Goal: Task Accomplishment & Management: Use online tool/utility

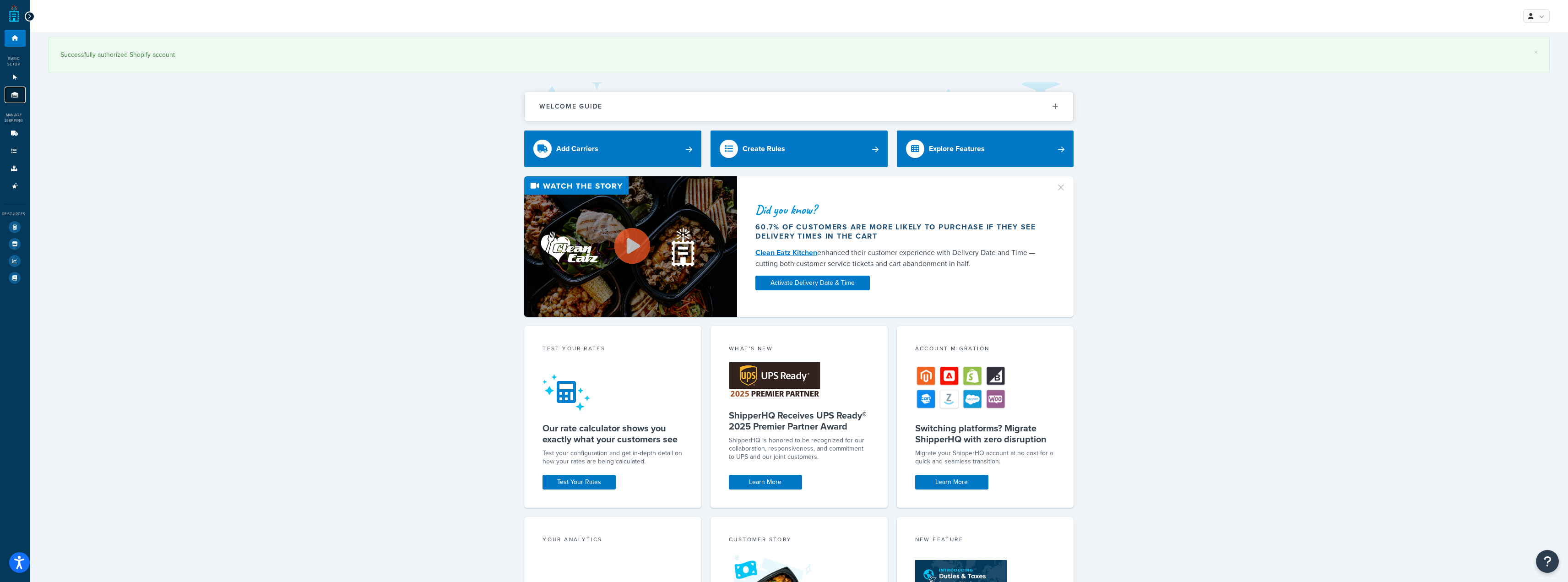
click at [6, 91] on link "Origins 11" at bounding box center [15, 95] width 21 height 17
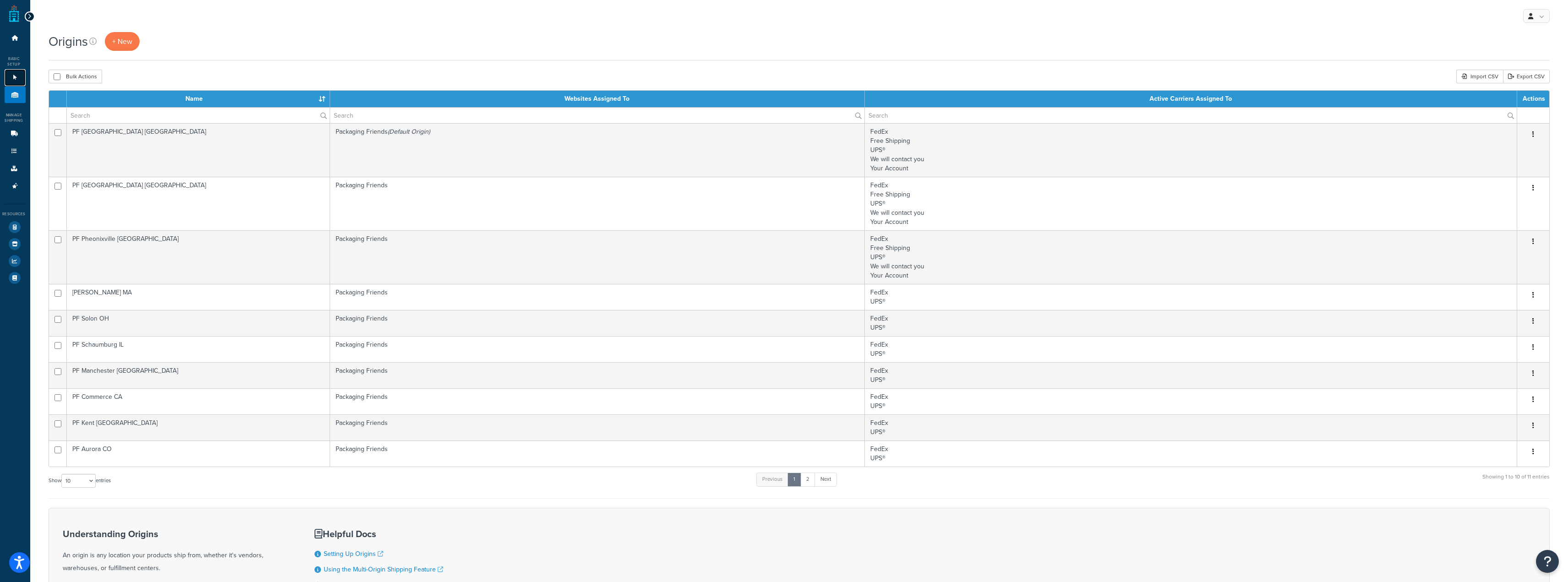
click at [11, 75] on icon at bounding box center [15, 77] width 9 height 6
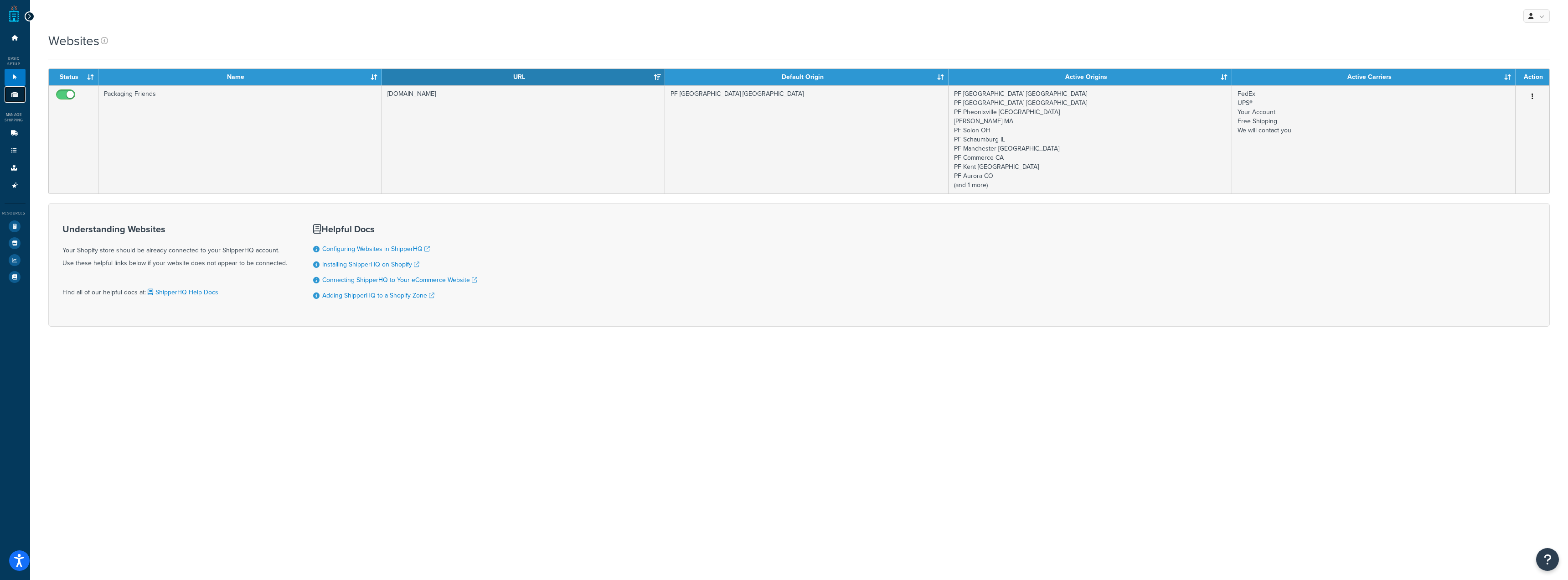
click at [15, 87] on link "Origins 11" at bounding box center [15, 95] width 21 height 17
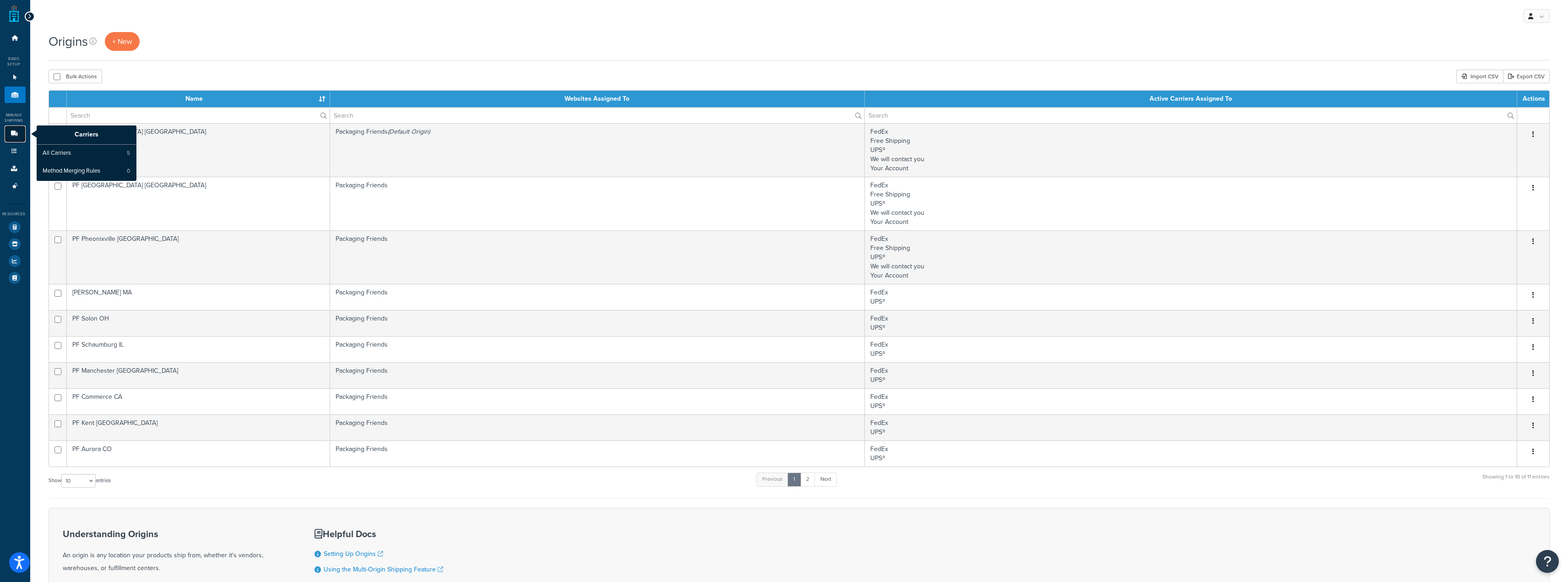
click at [18, 133] on link "Carriers" at bounding box center [15, 134] width 21 height 17
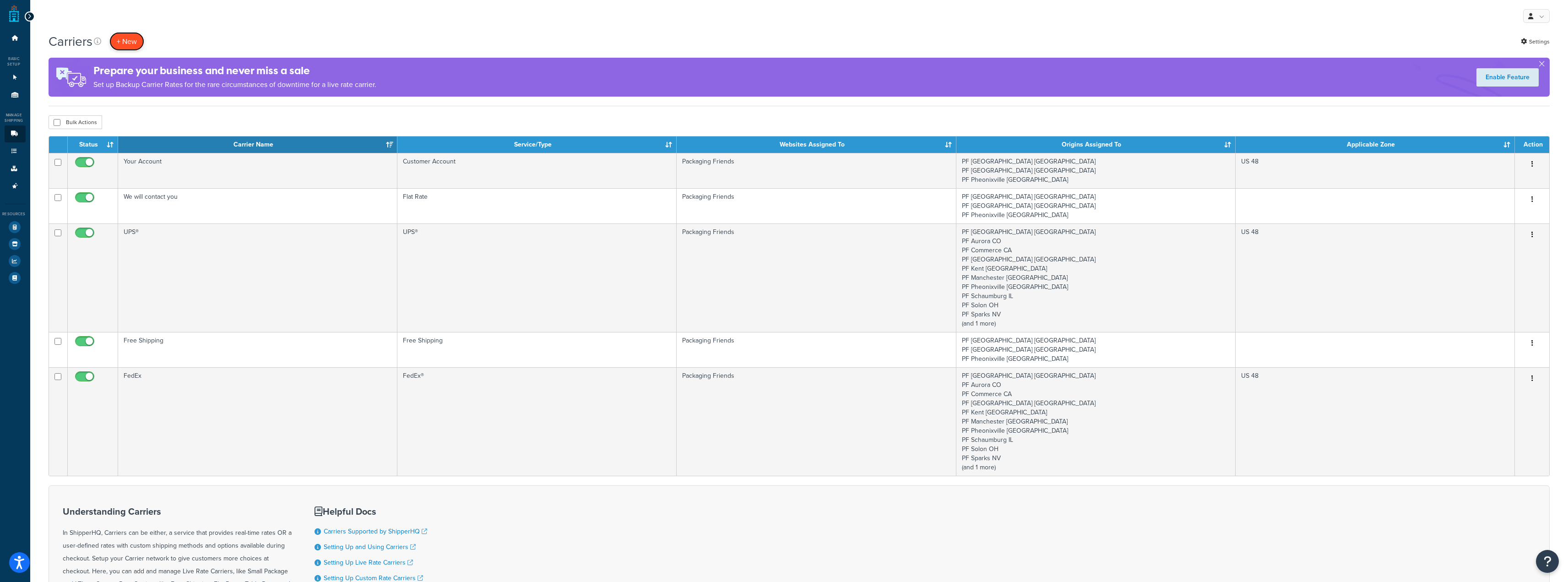
click at [125, 43] on button "+ New" at bounding box center [126, 41] width 35 height 18
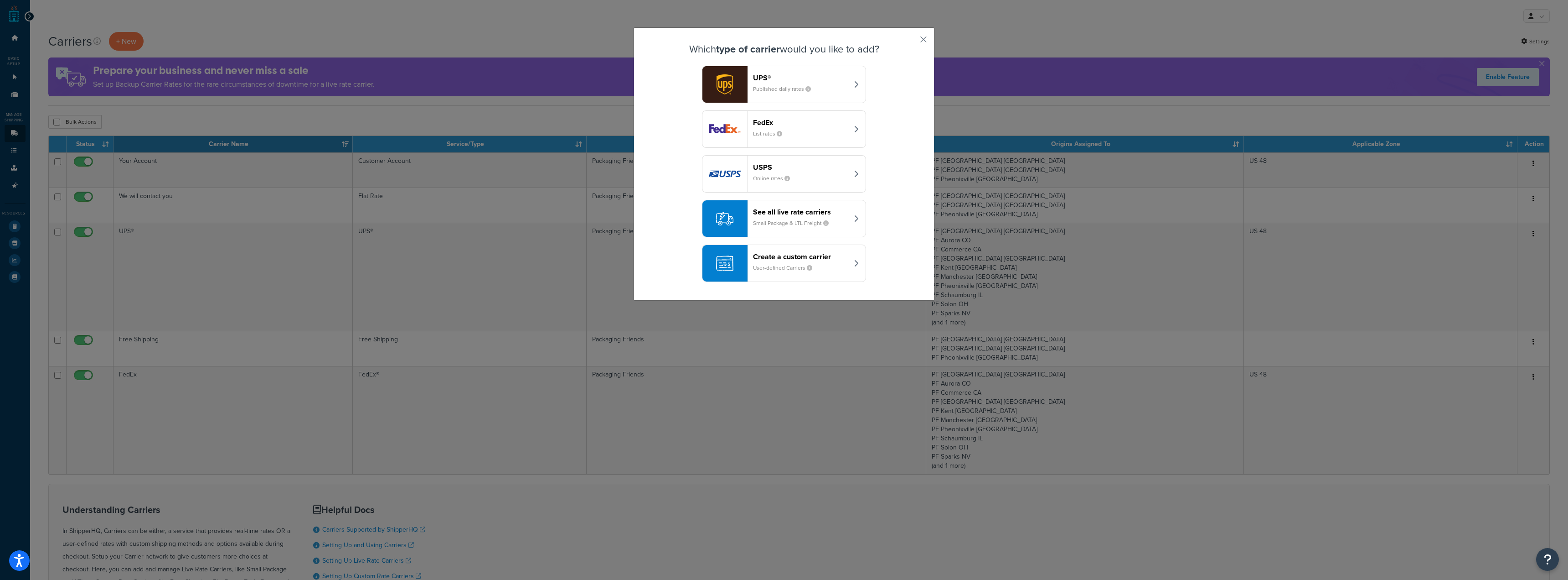
click at [806, 220] on small "Small Package & LTL Freight" at bounding box center [795, 223] width 83 height 8
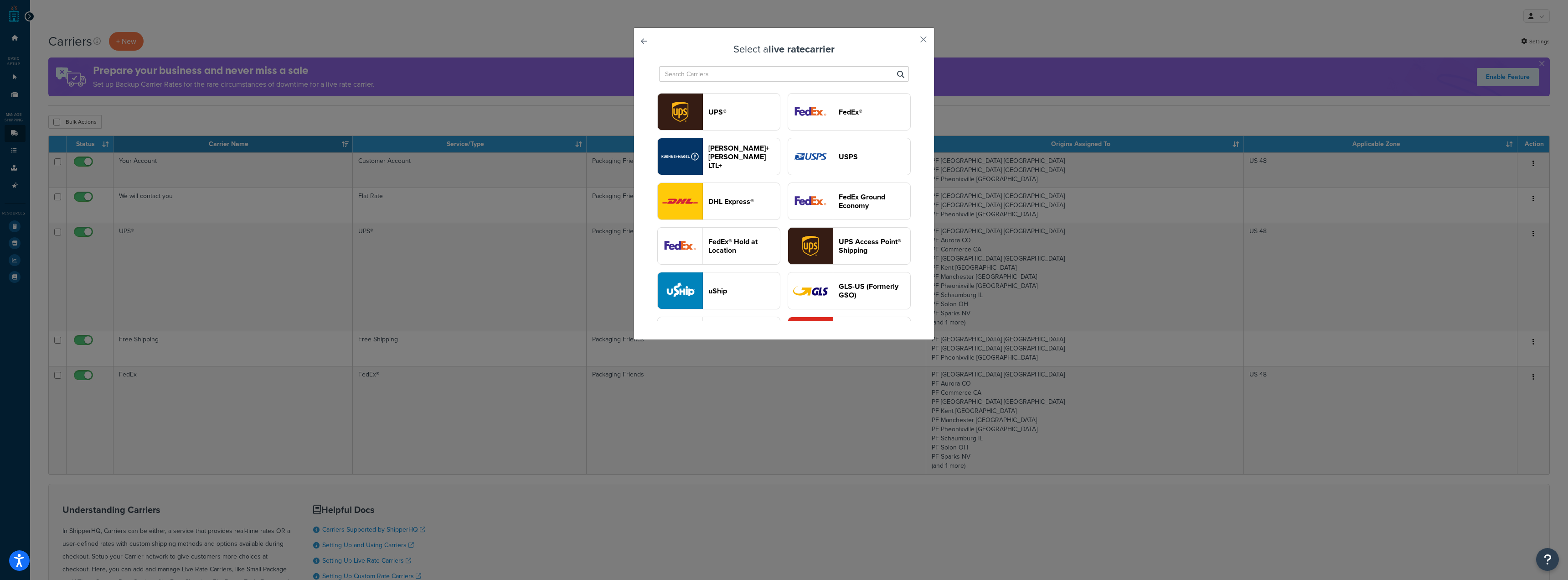
click at [825, 69] on input "text" at bounding box center [784, 74] width 250 height 16
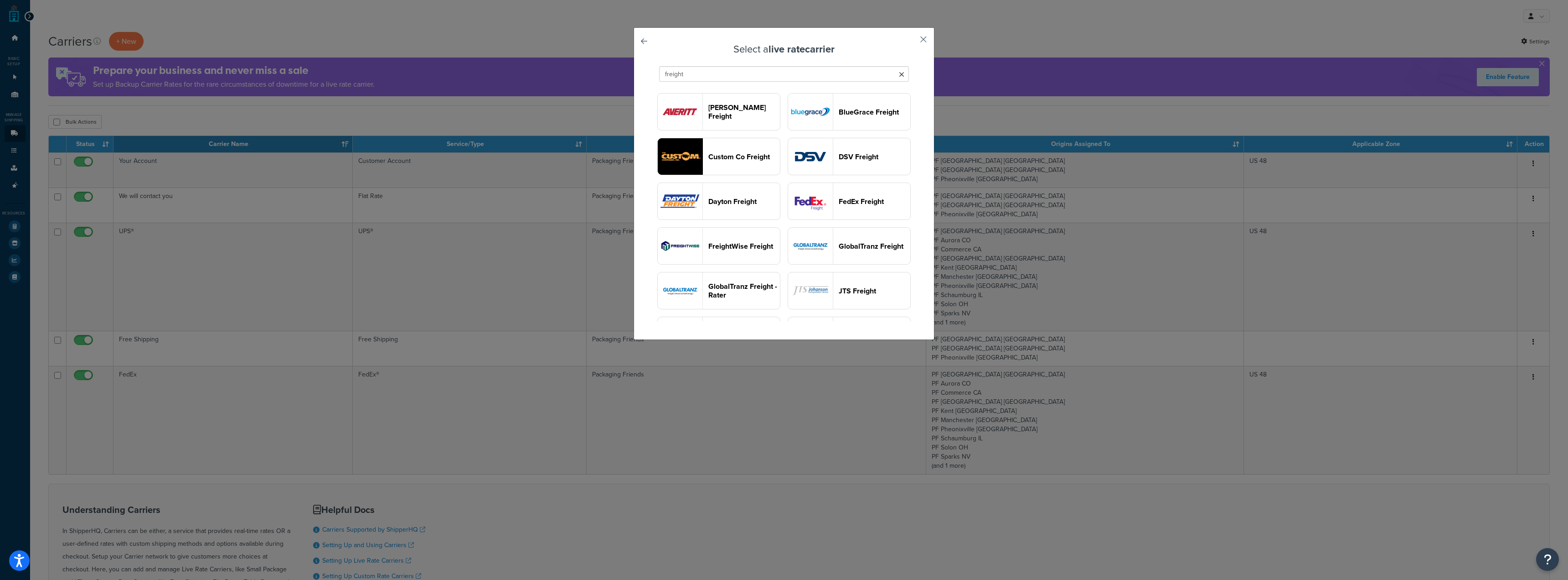
type input "freight"
click at [911, 42] on button "button" at bounding box center [909, 42] width 2 height 2
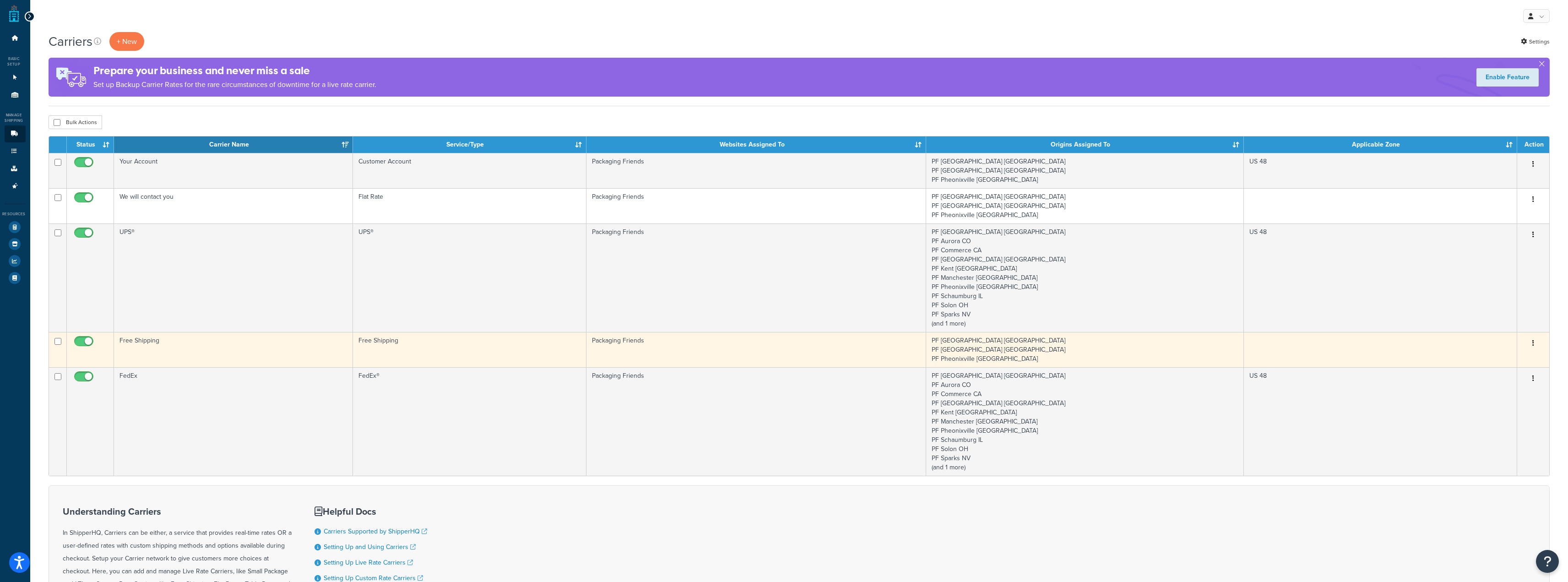
click at [422, 357] on td "Free Shipping" at bounding box center [469, 349] width 233 height 35
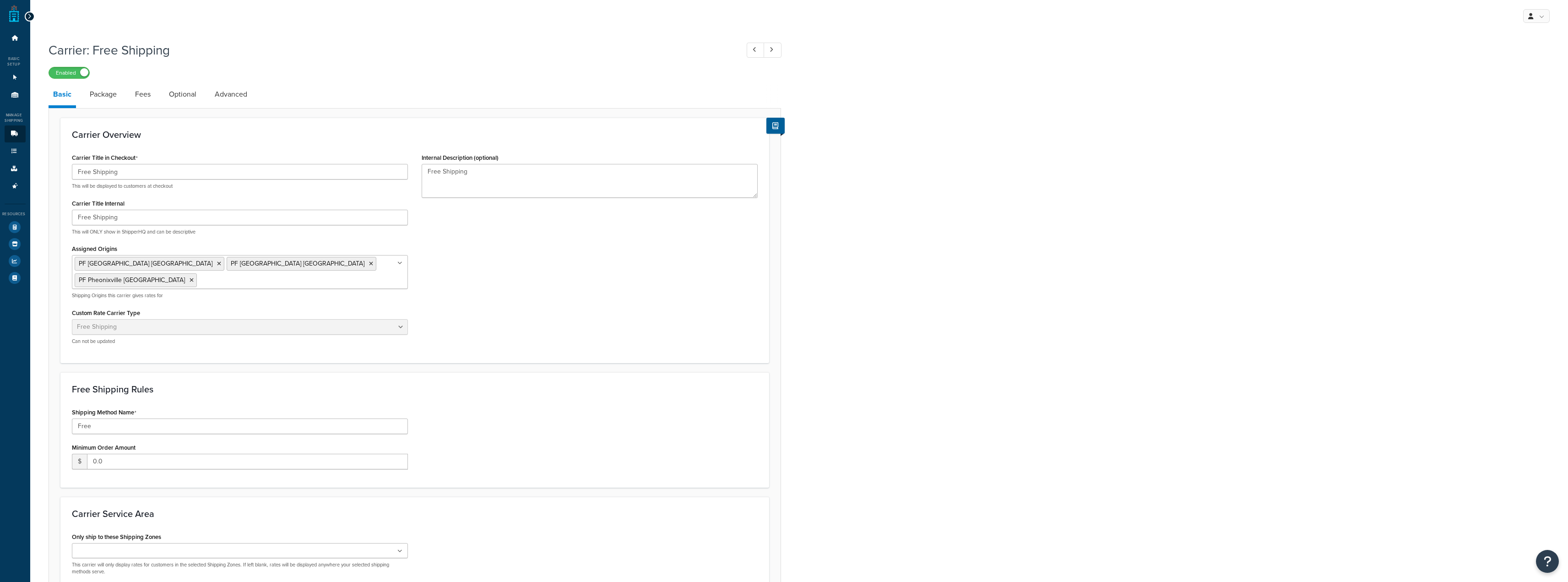
select select "free"
click at [12, 134] on icon at bounding box center [14, 134] width 9 height 6
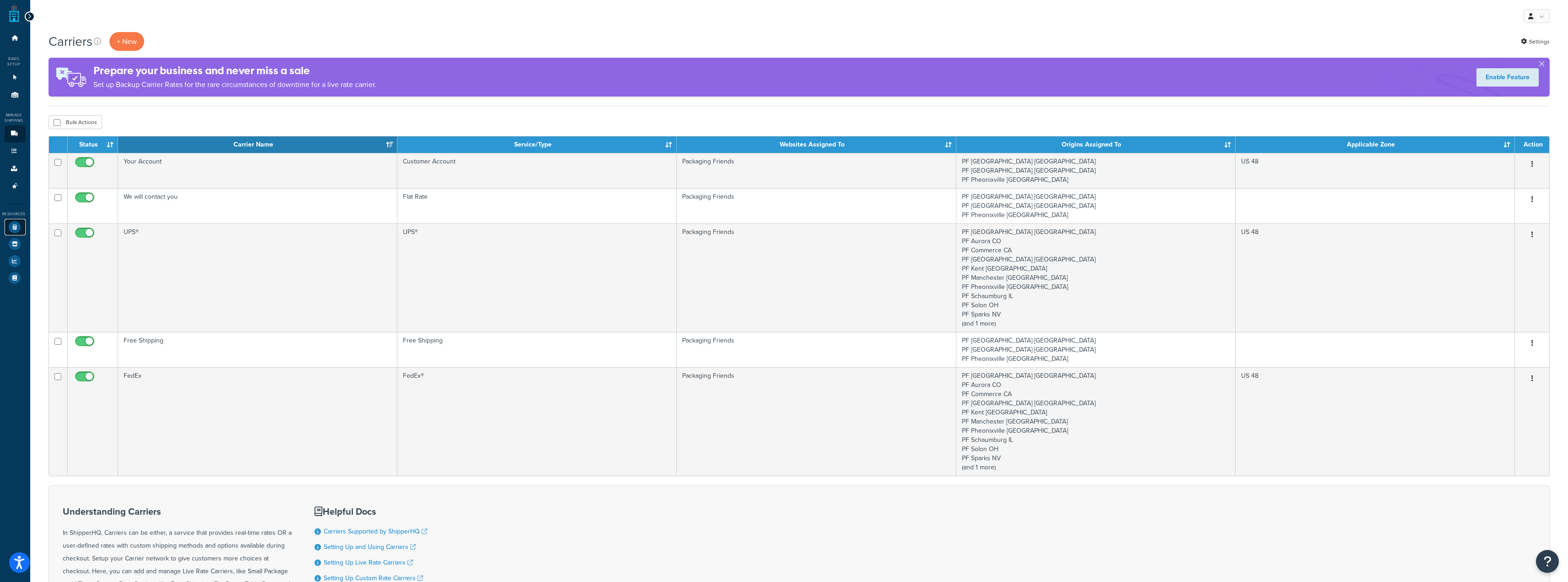
click at [13, 220] on link "Test Your Rates" at bounding box center [15, 227] width 21 height 16
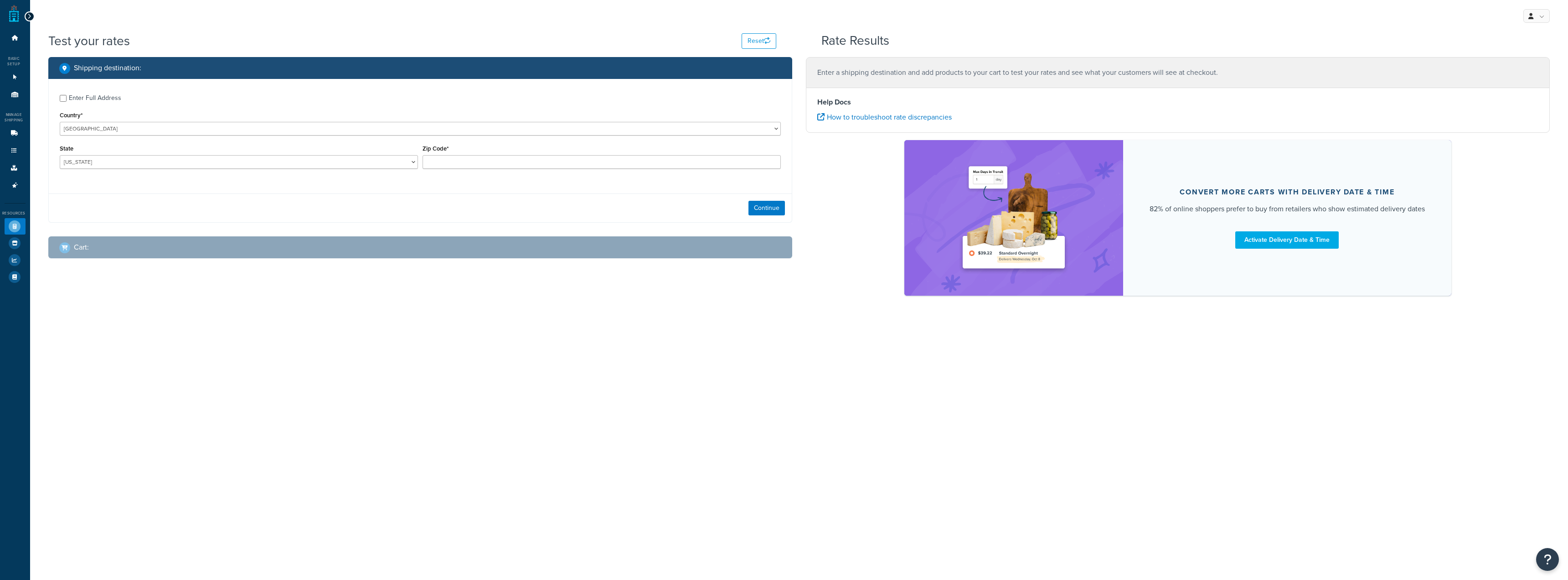
click at [90, 95] on div "Enter Full Address" at bounding box center [95, 98] width 52 height 13
click at [66, 95] on input "Enter Full Address" at bounding box center [64, 98] width 7 height 7
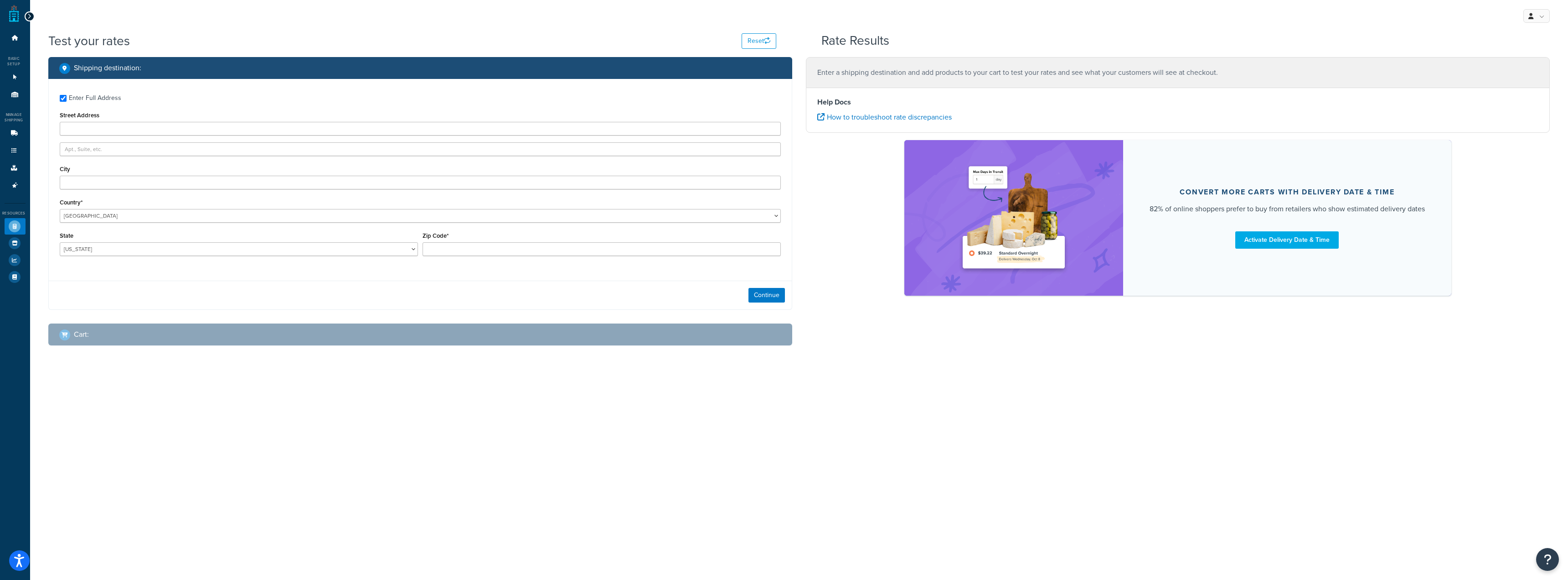
click at [90, 95] on div "Enter Full Address" at bounding box center [95, 98] width 52 height 13
click at [66, 95] on input "Enter Full Address" at bounding box center [64, 98] width 7 height 7
checkbox input "false"
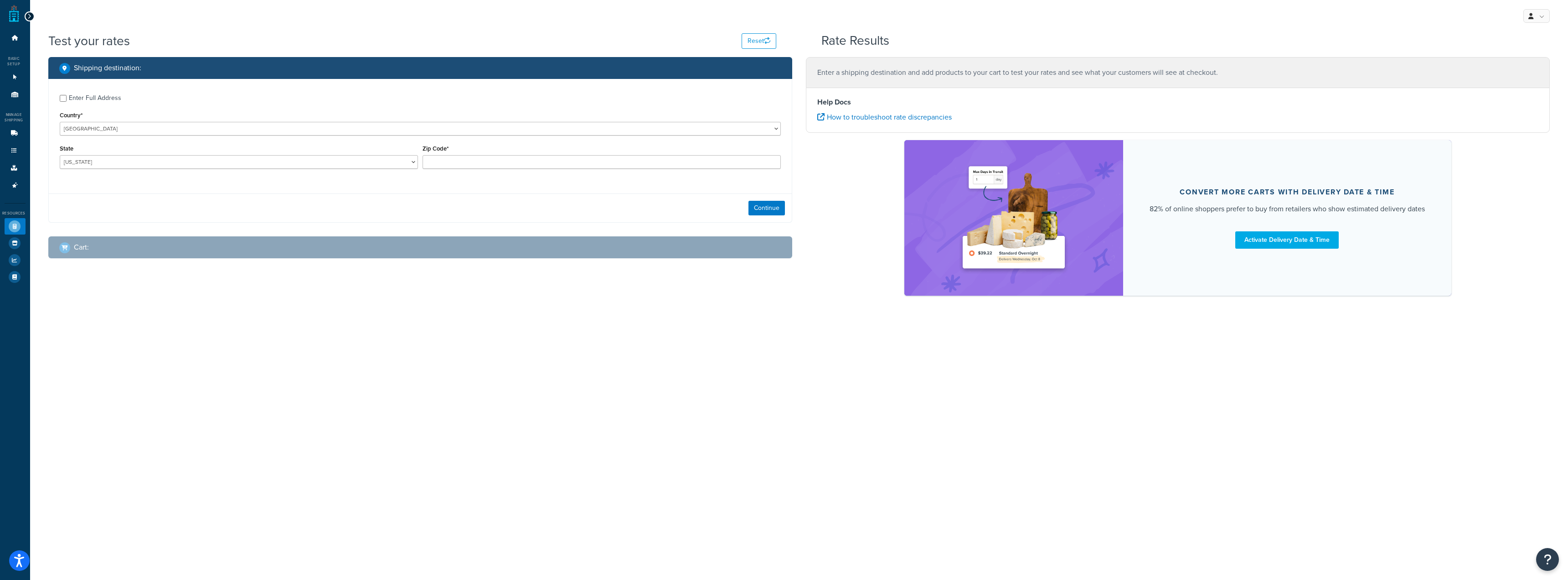
click at [472, 151] on div "Zip Code*" at bounding box center [601, 155] width 358 height 26
click at [475, 160] on input "Zip Code*" at bounding box center [601, 162] width 358 height 13
type input "60193"
select select "IL"
click at [284, 211] on div "Continue" at bounding box center [420, 208] width 743 height 29
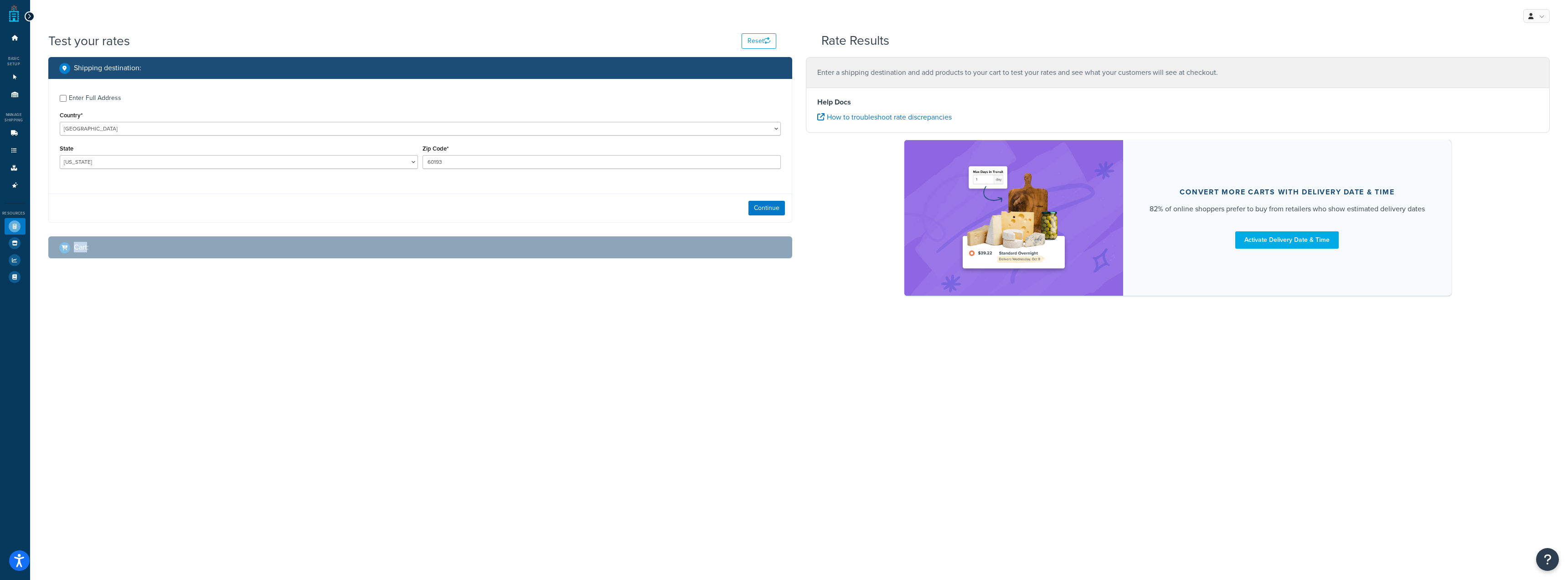
click at [284, 211] on div "Continue" at bounding box center [420, 208] width 743 height 29
click at [769, 205] on button "Continue" at bounding box center [767, 208] width 37 height 15
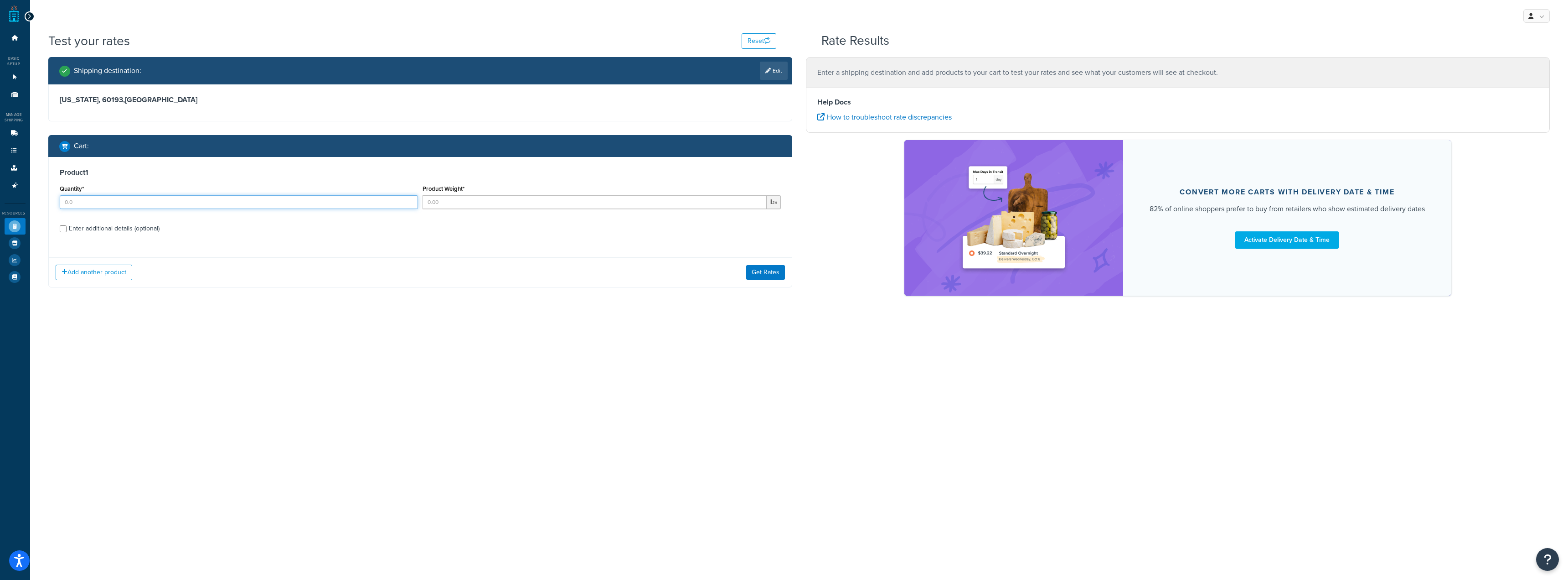
click at [242, 204] on input "Quantity*" at bounding box center [239, 201] width 358 height 13
type input "5"
click at [470, 203] on input "Product Weight*" at bounding box center [594, 201] width 344 height 13
type input "48"
click at [765, 278] on button "Get Rates" at bounding box center [765, 272] width 39 height 15
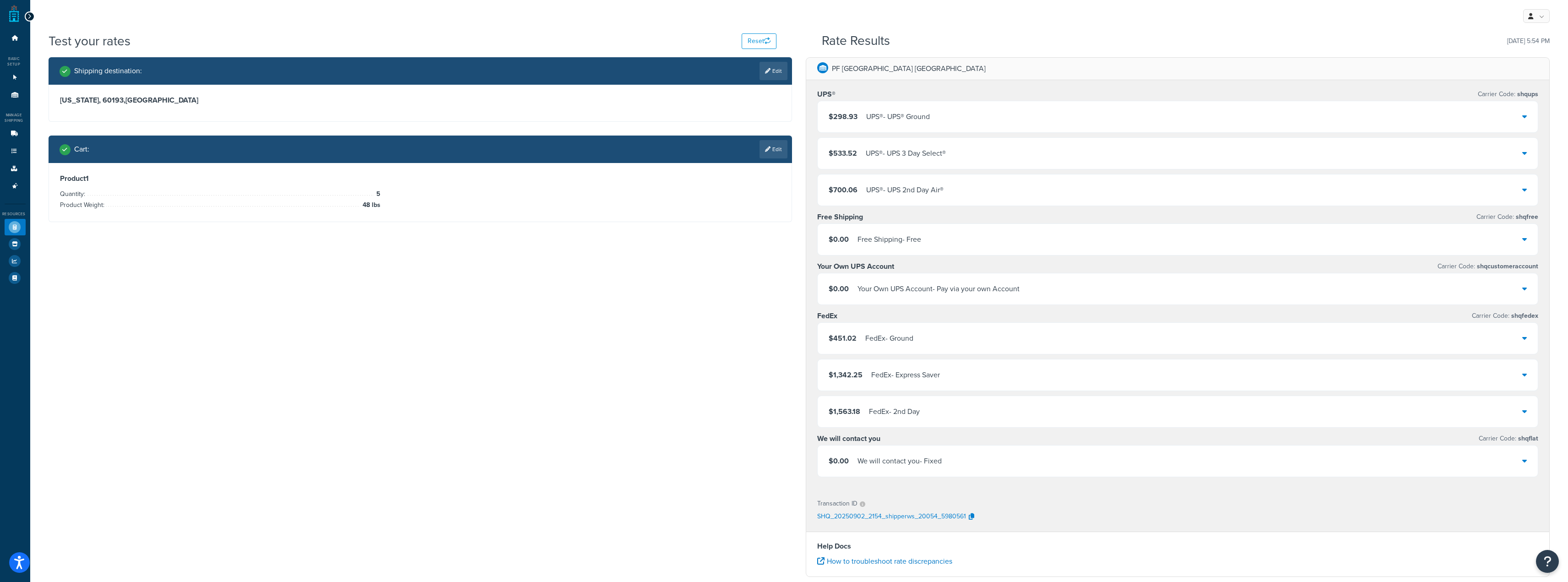
click at [951, 121] on div "$298.93 UPS® - UPS® Ground" at bounding box center [1178, 117] width 721 height 31
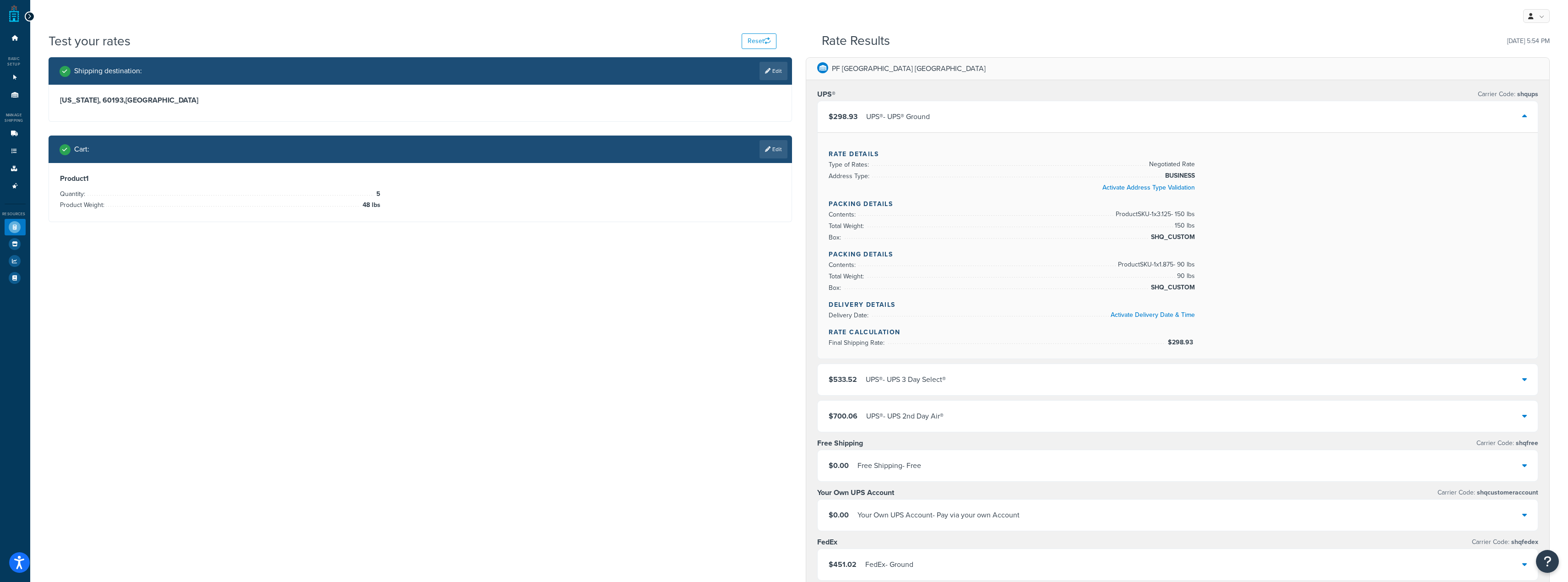
click at [1193, 118] on div "$298.93 UPS® - UPS® Ground" at bounding box center [1178, 117] width 721 height 31
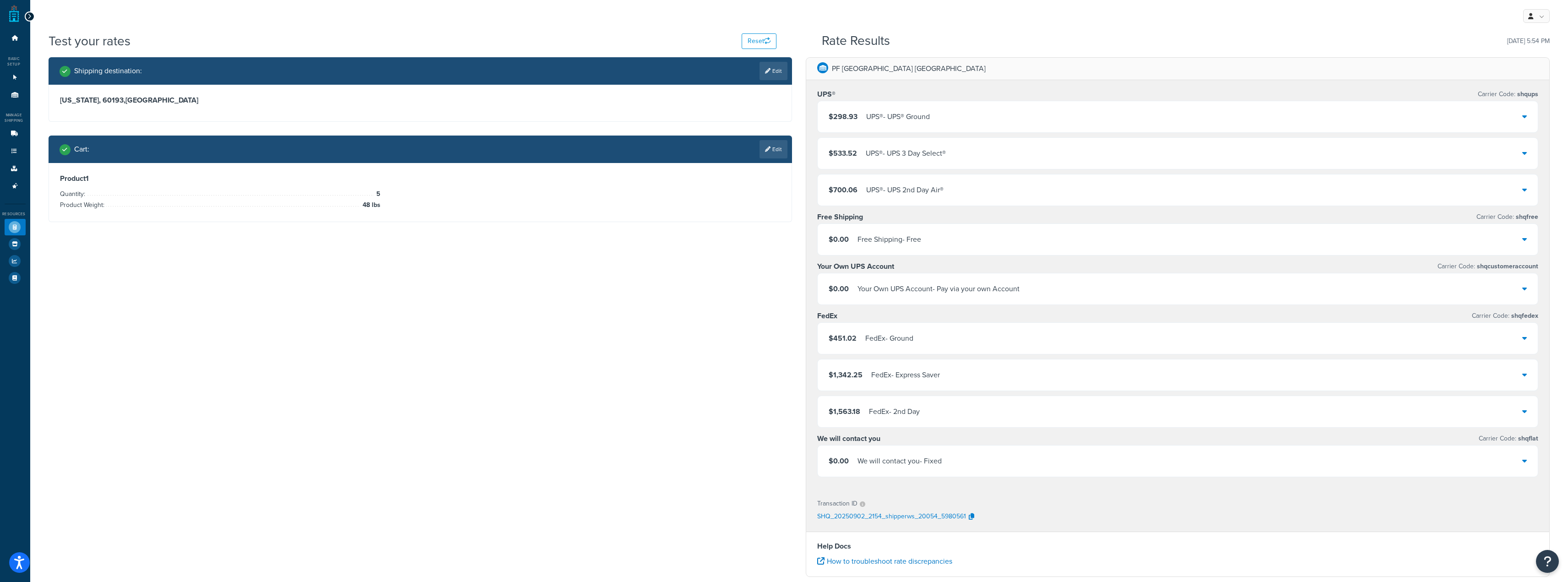
click at [1021, 114] on div "$298.93 UPS® - UPS® Ground" at bounding box center [1178, 117] width 721 height 31
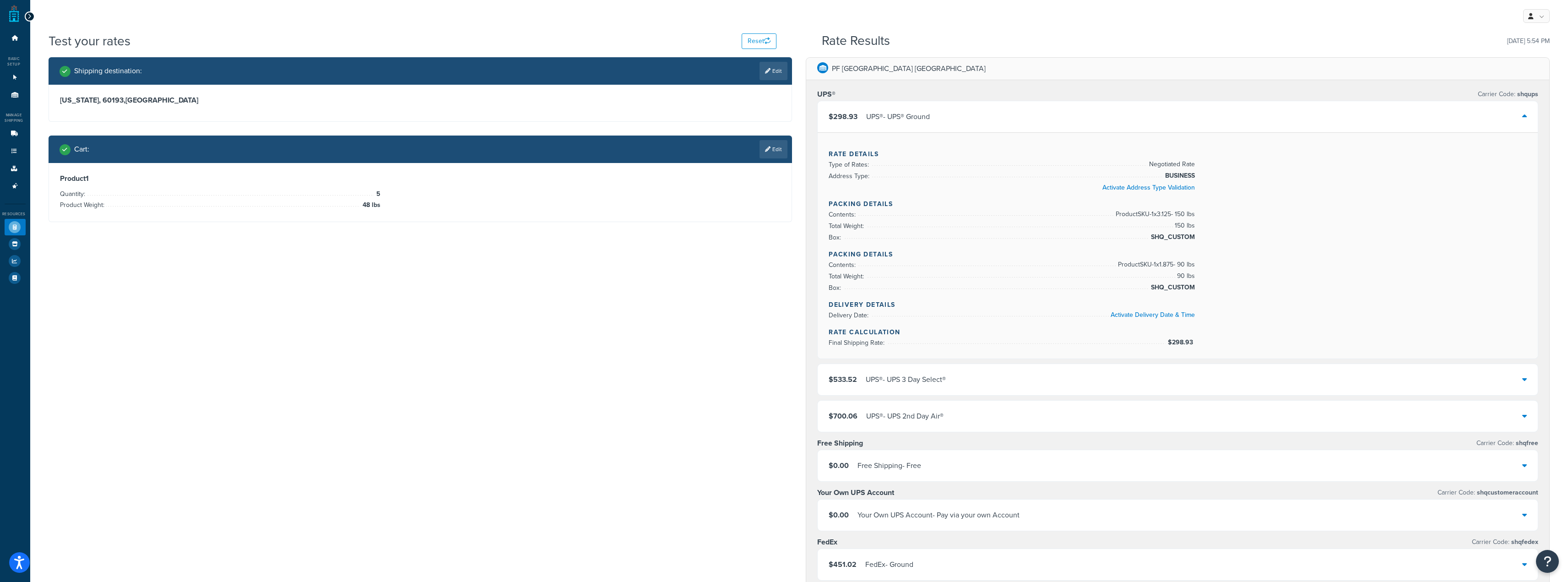
click at [1197, 130] on div "$298.93 UPS® - UPS® Ground" at bounding box center [1178, 117] width 721 height 31
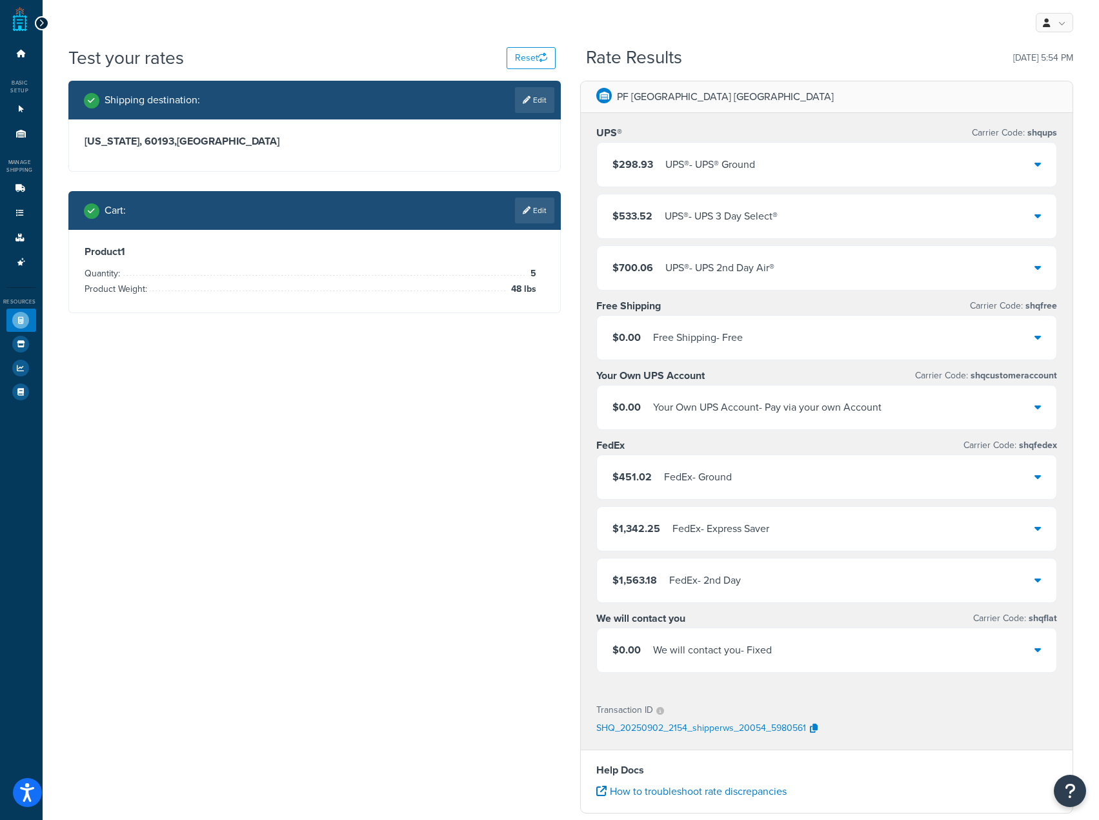
click at [912, 172] on div "$298.93 UPS® - UPS® Ground" at bounding box center [827, 165] width 460 height 44
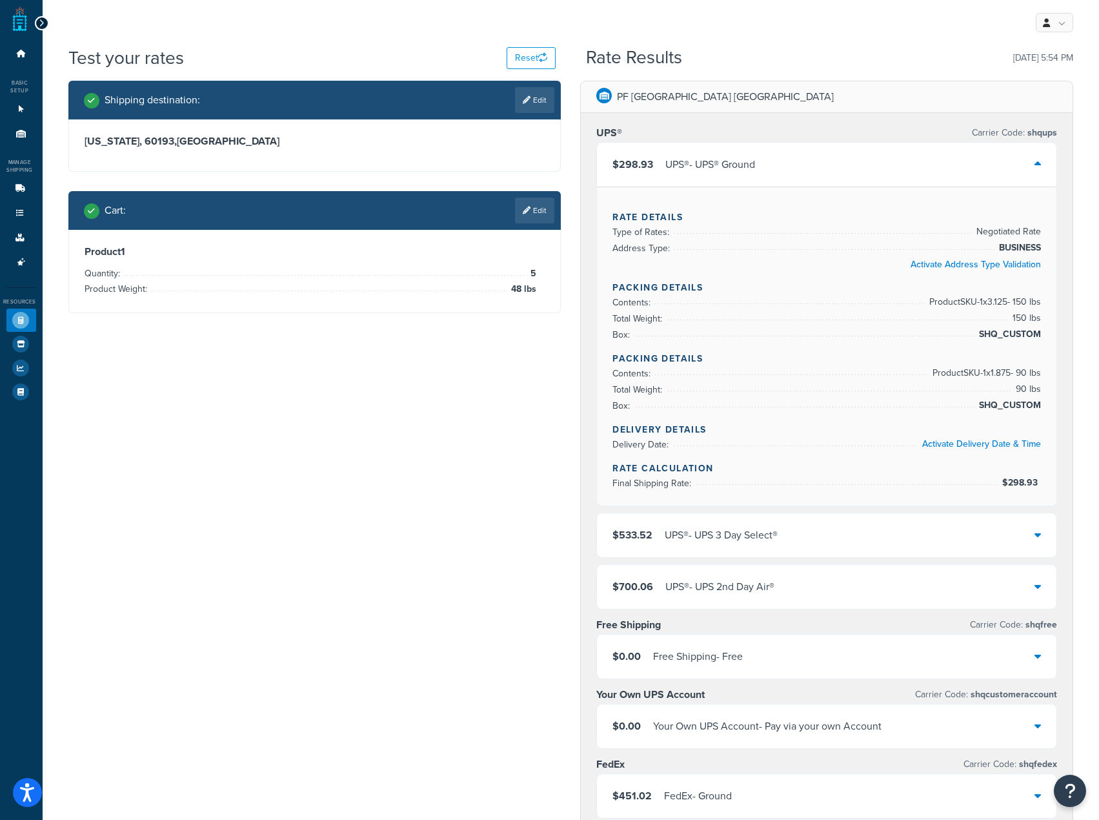
click at [753, 154] on div "$298.93 UPS® - UPS® Ground" at bounding box center [827, 165] width 460 height 44
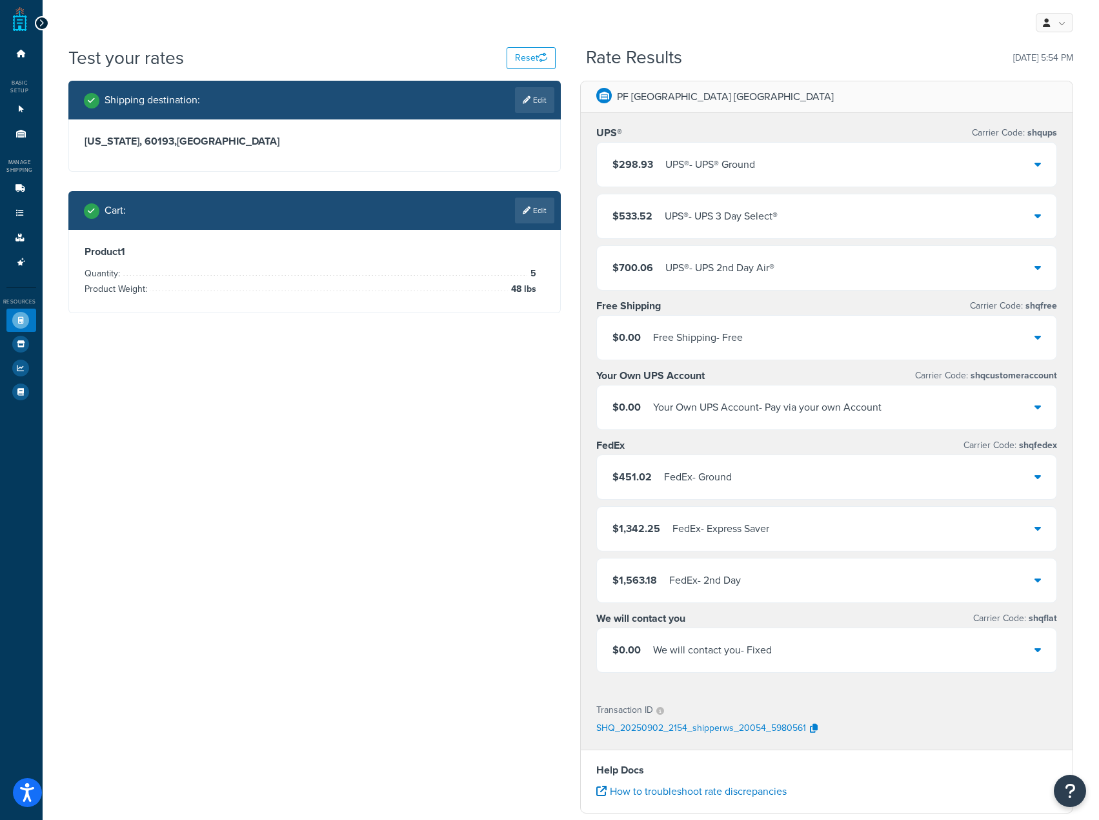
click at [817, 163] on div "$298.93 UPS® - UPS® Ground" at bounding box center [827, 165] width 460 height 44
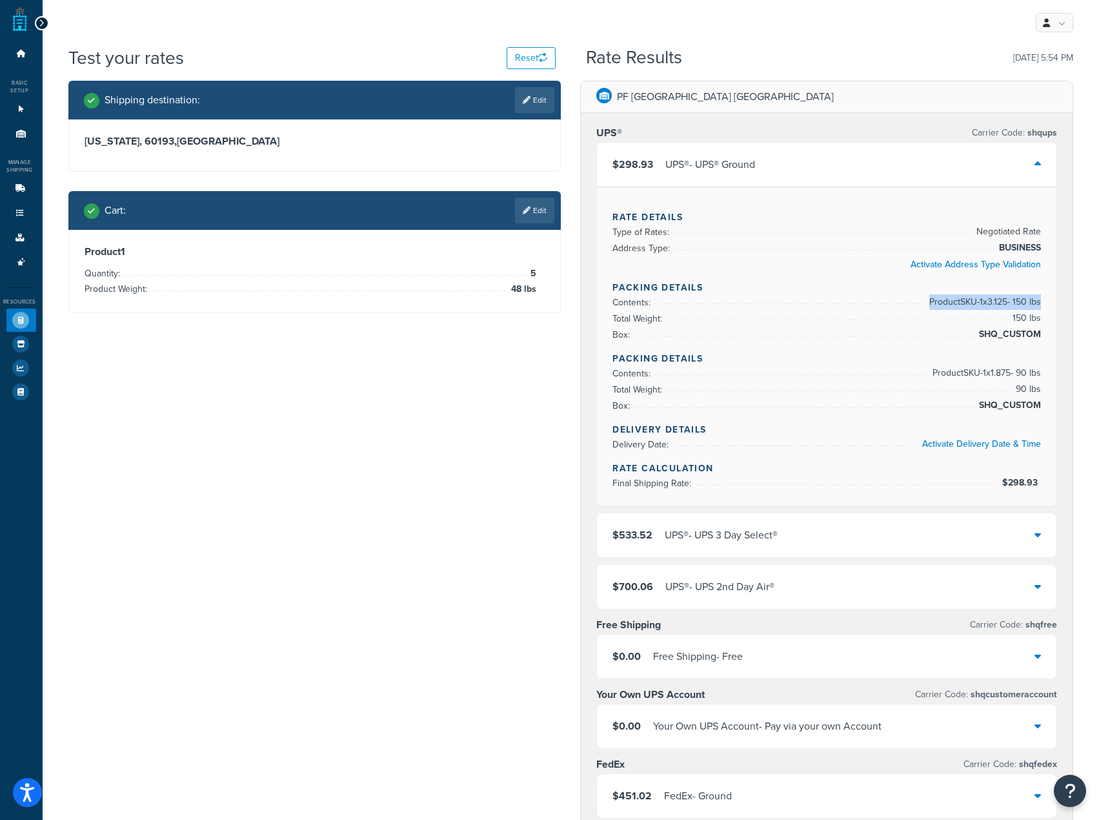
drag, startPoint x: 1039, startPoint y: 303, endPoint x: 921, endPoint y: 299, distance: 118.2
click at [926, 299] on span "Product SKU-1 x 3.125 - 150 lbs" at bounding box center [983, 301] width 115 height 15
click at [979, 304] on span "Product SKU-1 x 3.125 - 150 lbs" at bounding box center [983, 301] width 115 height 15
click at [1000, 365] on h4 "Packing Details" at bounding box center [827, 359] width 429 height 14
click at [1003, 379] on span "Product SKU-1 x 1.875 - 90 lbs" at bounding box center [986, 372] width 112 height 15
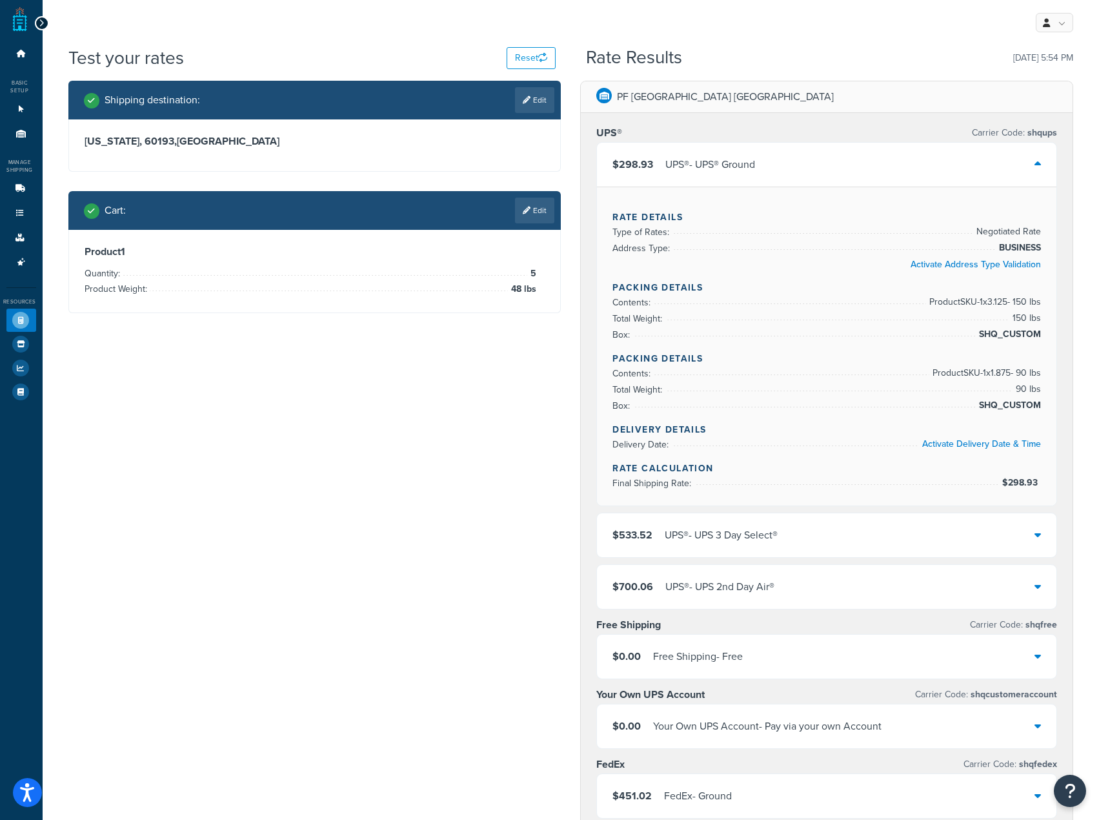
drag, startPoint x: 1025, startPoint y: 391, endPoint x: 631, endPoint y: 329, distance: 398.6
click at [1026, 391] on span "90 lbs" at bounding box center [1027, 389] width 28 height 15
click at [546, 218] on link "Edit" at bounding box center [534, 211] width 39 height 26
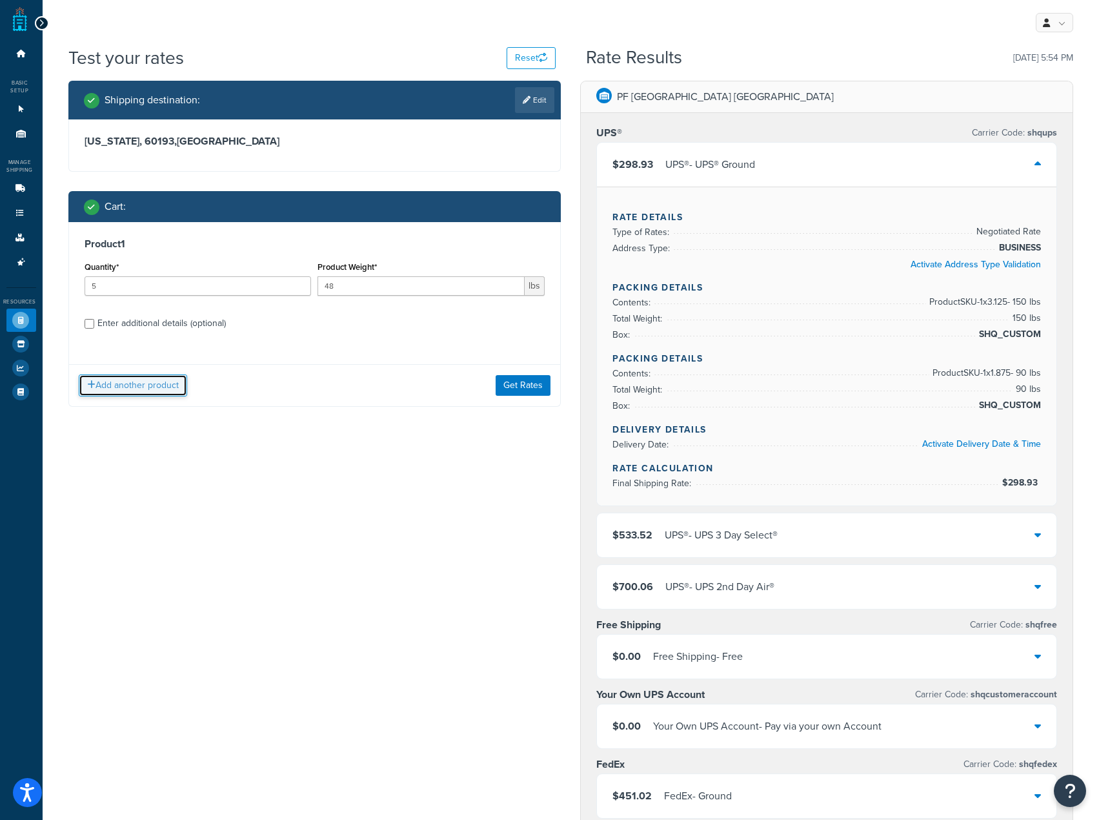
click at [155, 386] on button "Add another product" at bounding box center [133, 385] width 108 height 22
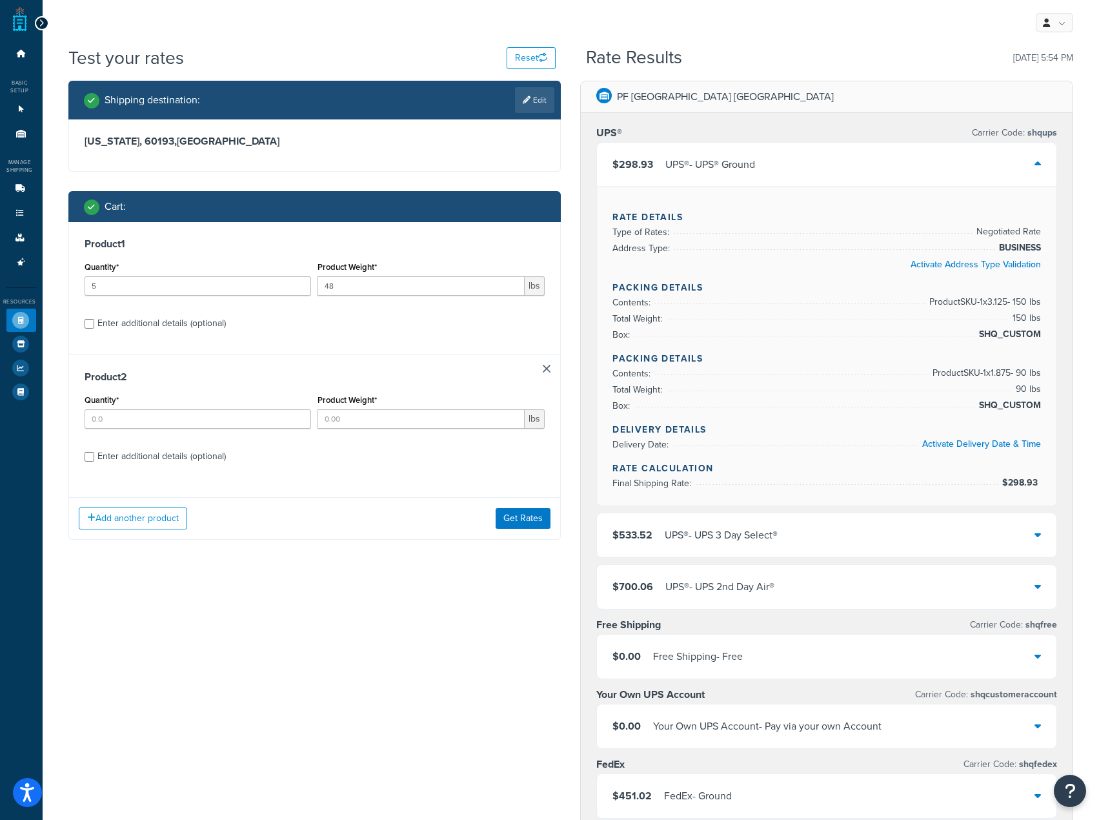
click at [116, 452] on div "Enter additional details (optional)" at bounding box center [161, 456] width 128 height 18
click at [94, 452] on input "Enter additional details (optional)" at bounding box center [90, 457] width 10 height 10
checkbox input "true"
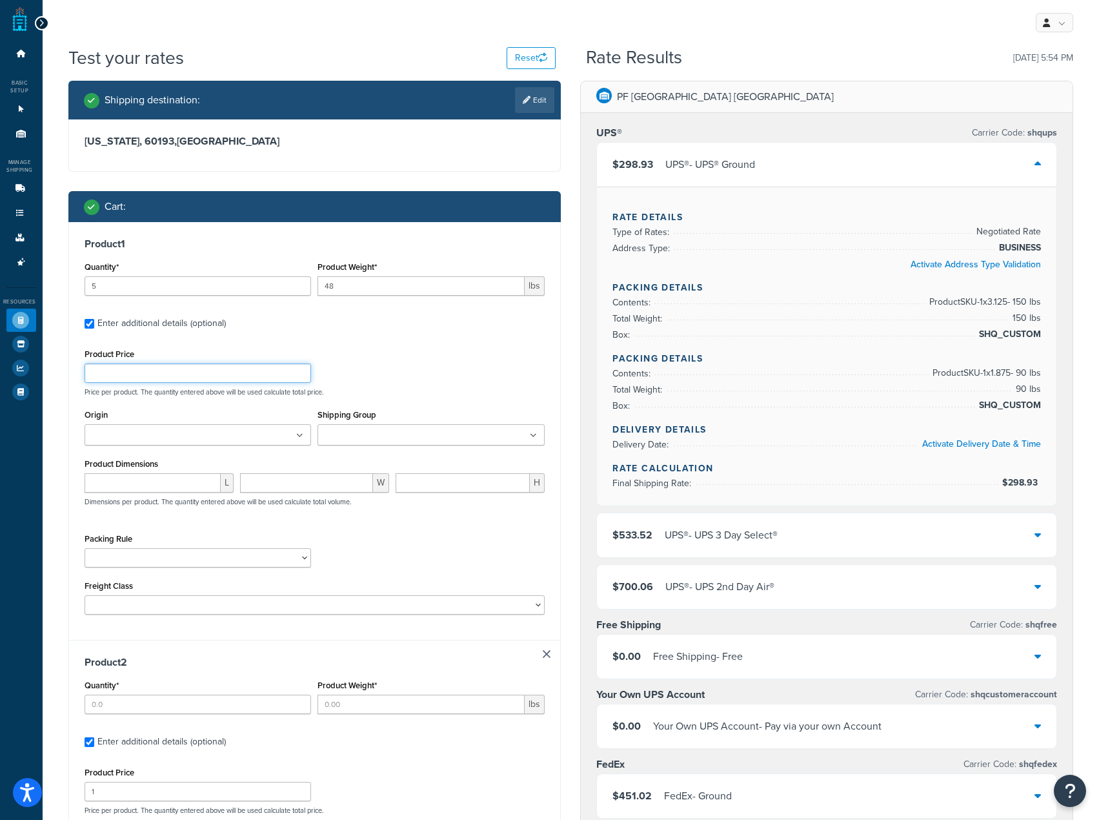
click at [211, 377] on input "Product Price" at bounding box center [198, 372] width 227 height 19
click at [199, 446] on div "Origin PF Atlanta GA PF Aurora CO PF Commerce CA PF Dallas TX PF Kent WA PF Man…" at bounding box center [198, 430] width 234 height 49
click at [223, 432] on ul at bounding box center [198, 434] width 227 height 21
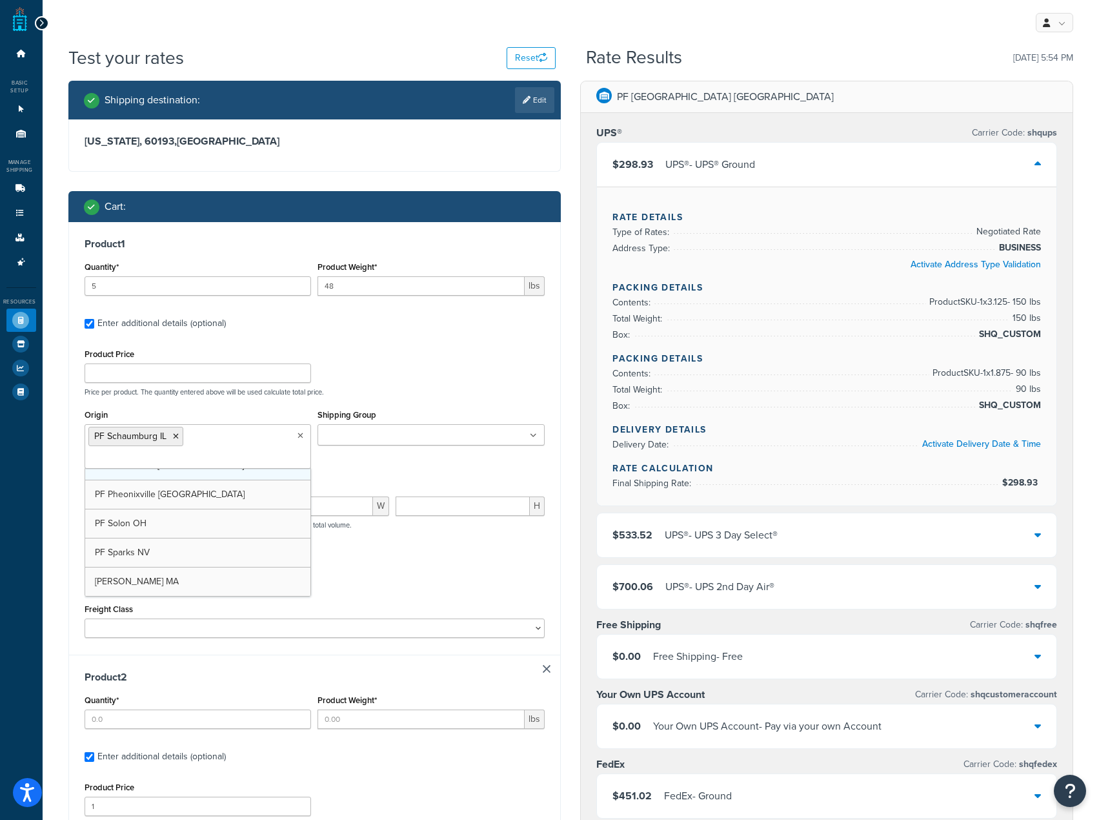
scroll to position [162, 0]
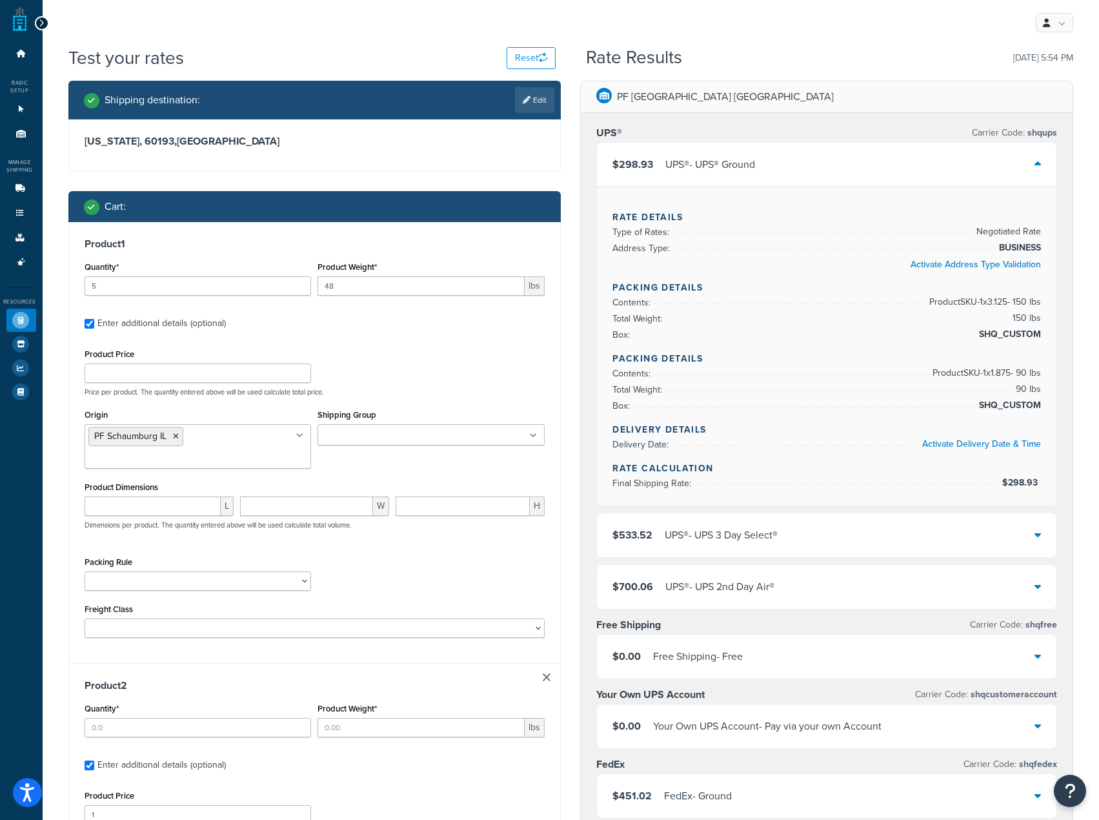
click at [409, 358] on div "Product Price Price per product. The quantity entered above will be used calcul…" at bounding box center [314, 370] width 467 height 51
click at [438, 214] on div "Cart :" at bounding box center [319, 207] width 471 height 18
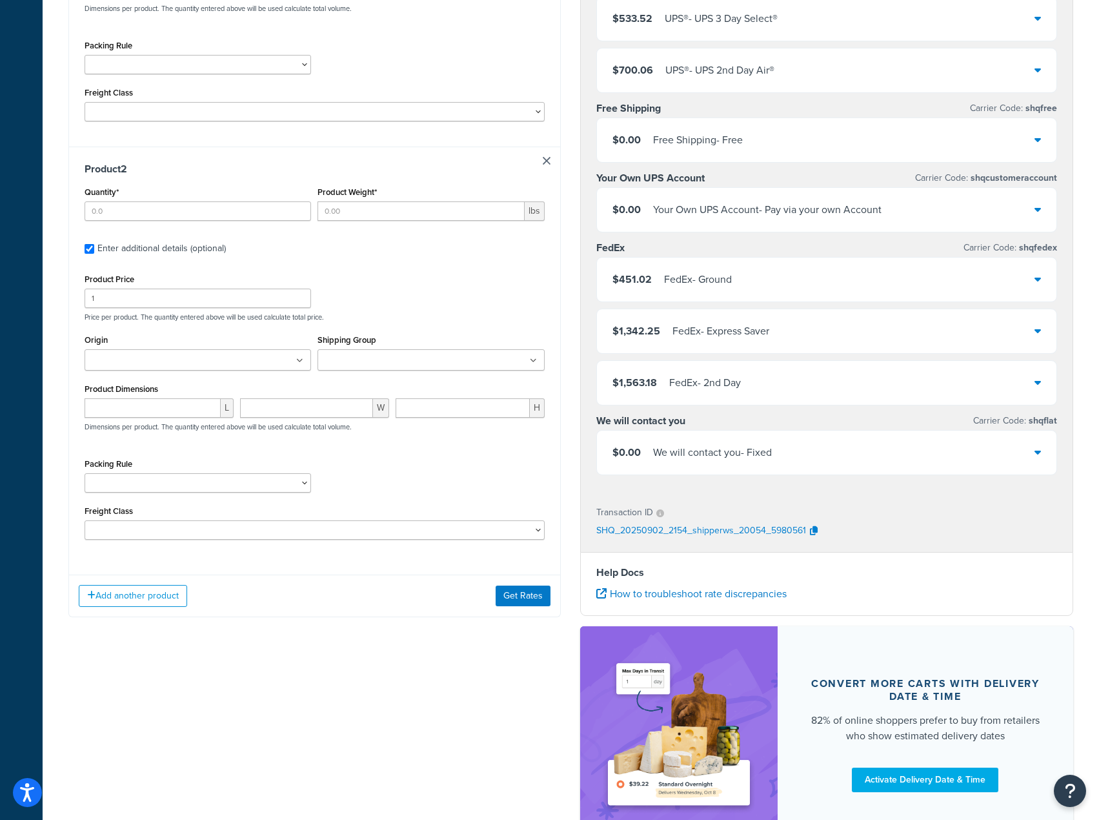
scroll to position [323, 0]
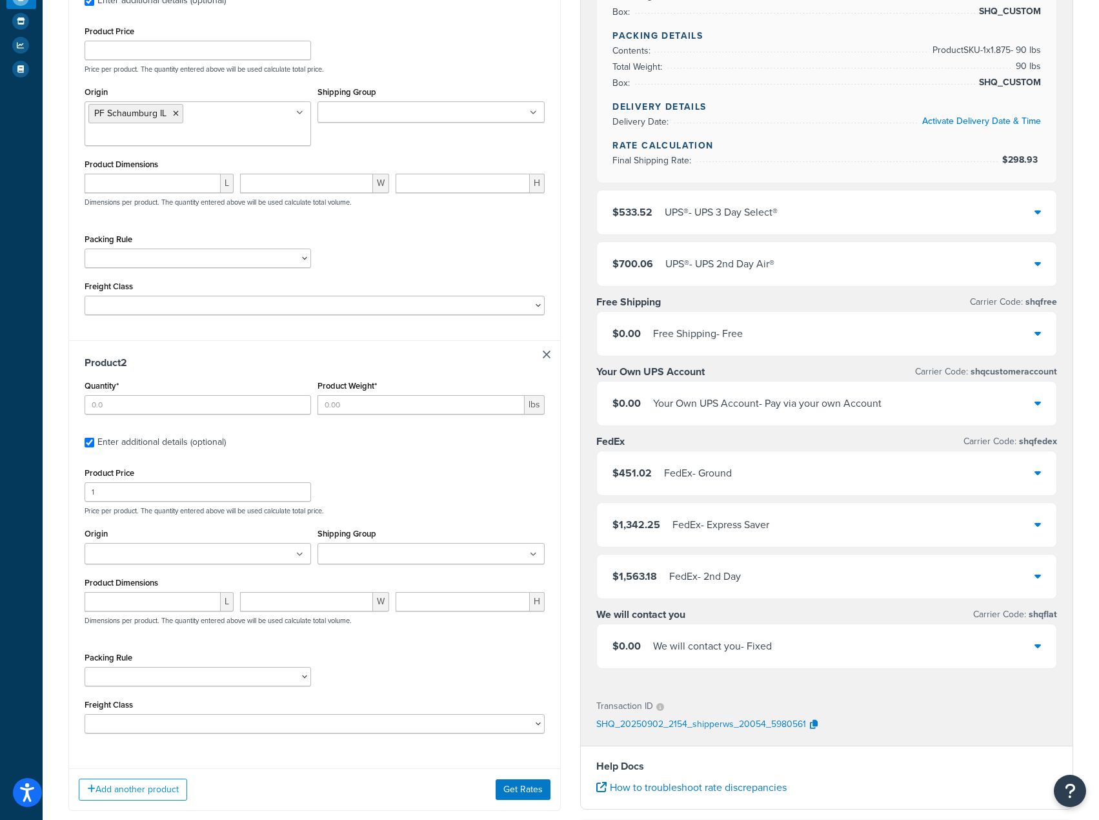
click at [543, 353] on link at bounding box center [547, 355] width 8 height 8
checkbox input "false"
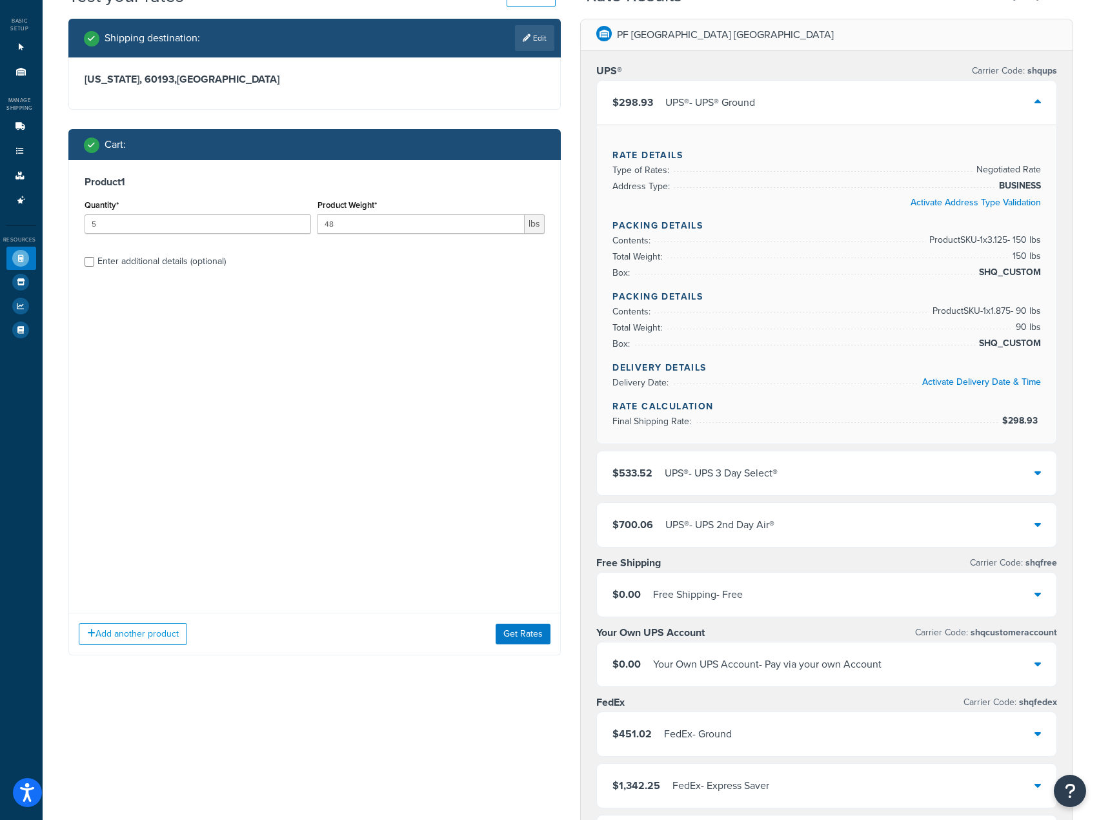
scroll to position [0, 0]
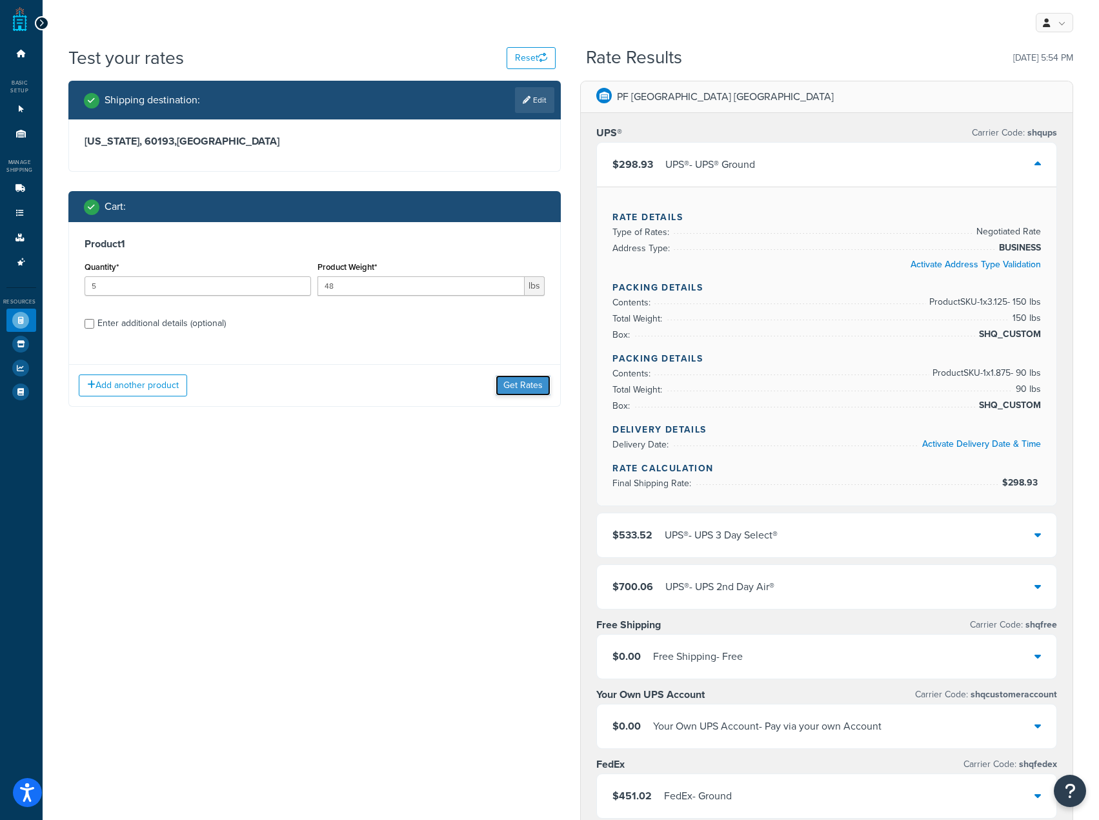
click at [509, 384] on button "Get Rates" at bounding box center [523, 385] width 55 height 21
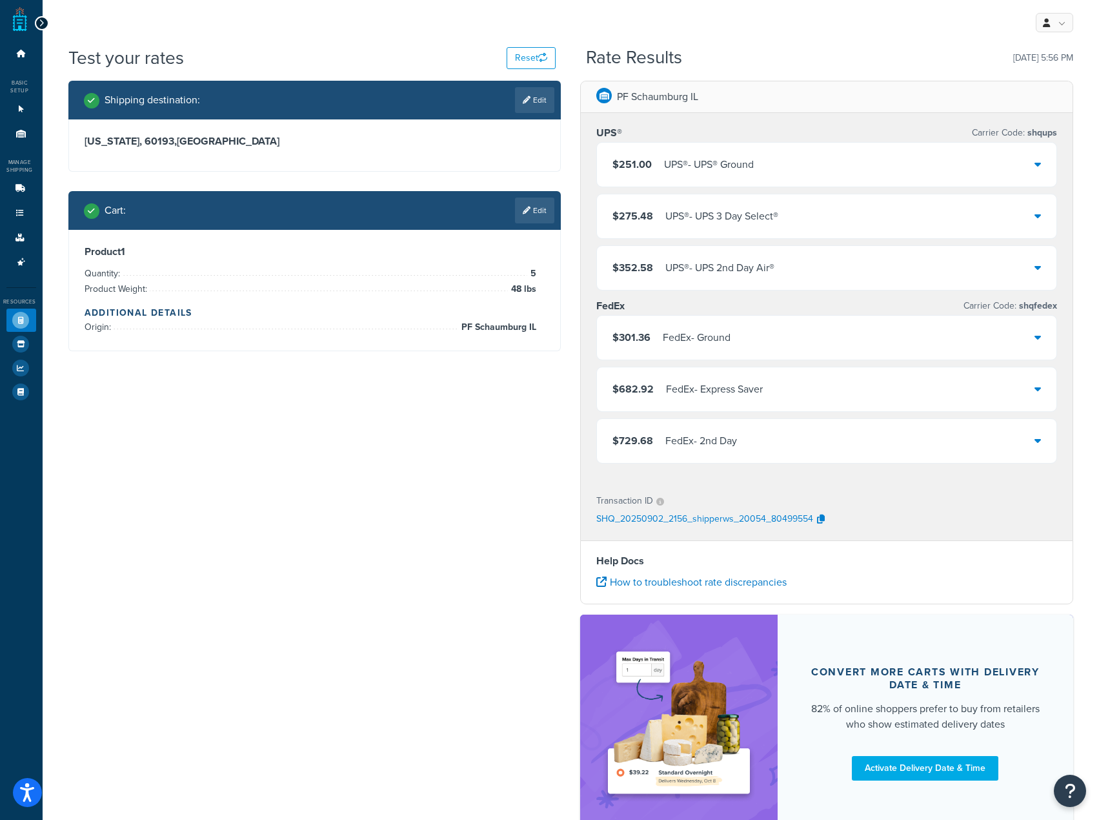
click at [846, 162] on div "$251.00 UPS® - UPS® Ground" at bounding box center [827, 165] width 460 height 44
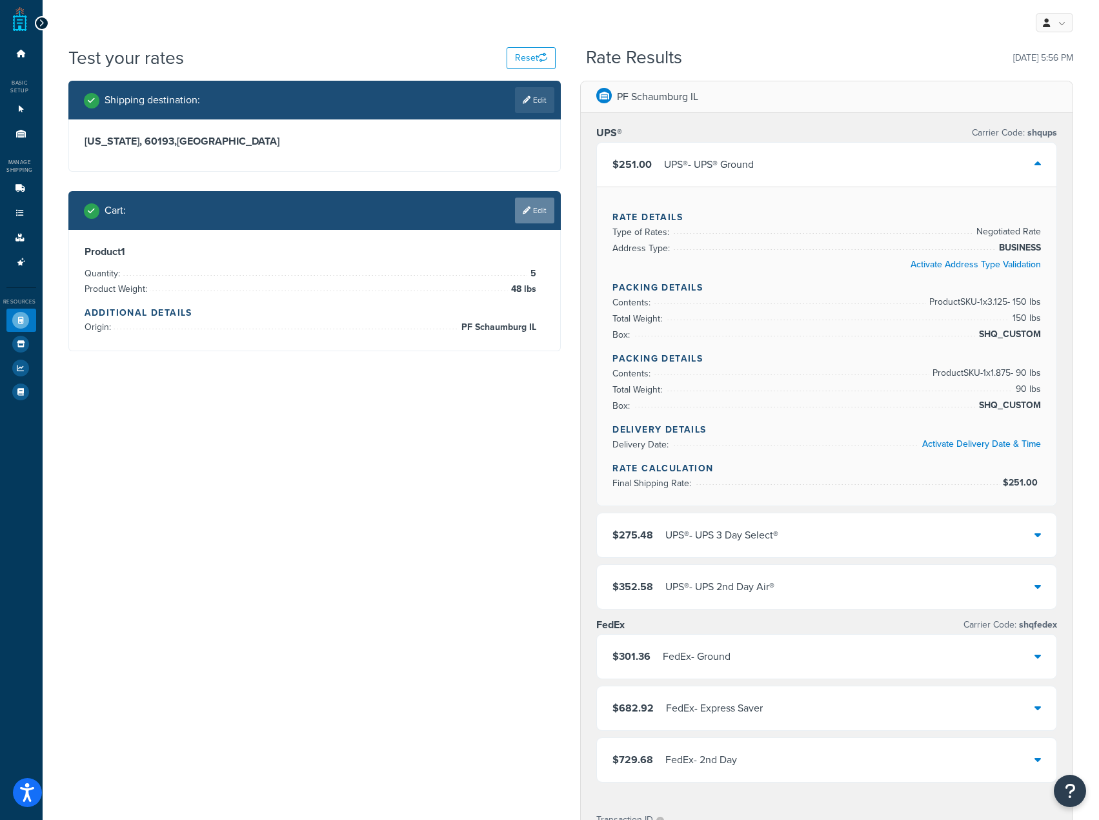
click at [537, 216] on link "Edit" at bounding box center [534, 211] width 39 height 26
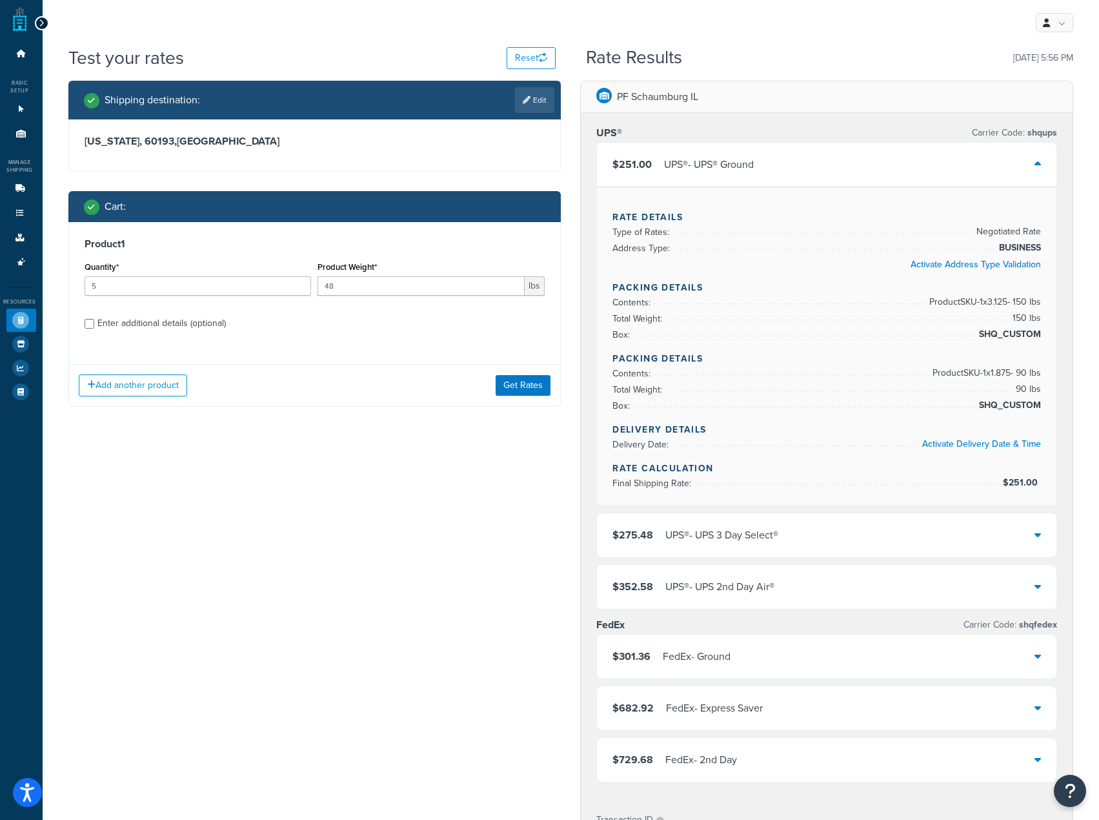
click at [159, 325] on div "Enter additional details (optional)" at bounding box center [161, 323] width 128 height 18
click at [94, 325] on input "Enter additional details (optional)" at bounding box center [90, 324] width 10 height 10
checkbox input "true"
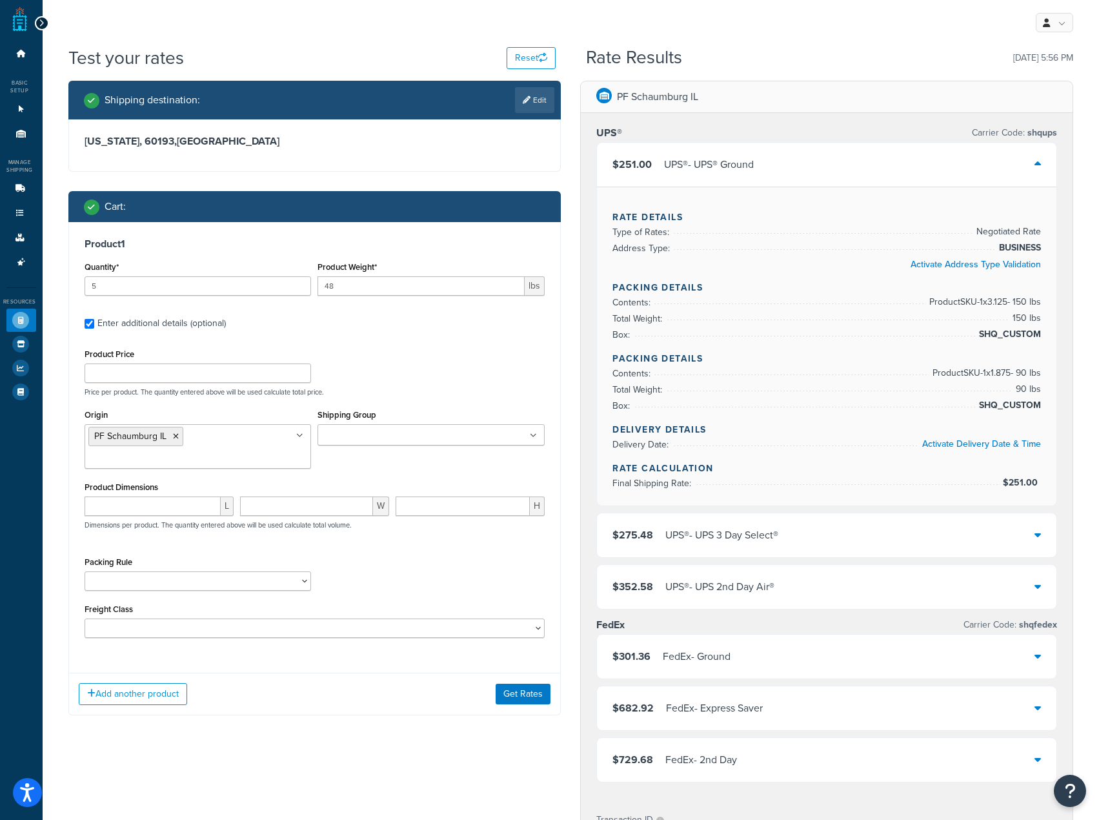
click at [442, 105] on div "Shipping destination : Edit" at bounding box center [319, 100] width 471 height 26
click at [726, 150] on div "$251.00 UPS® - UPS® Ground" at bounding box center [827, 165] width 460 height 44
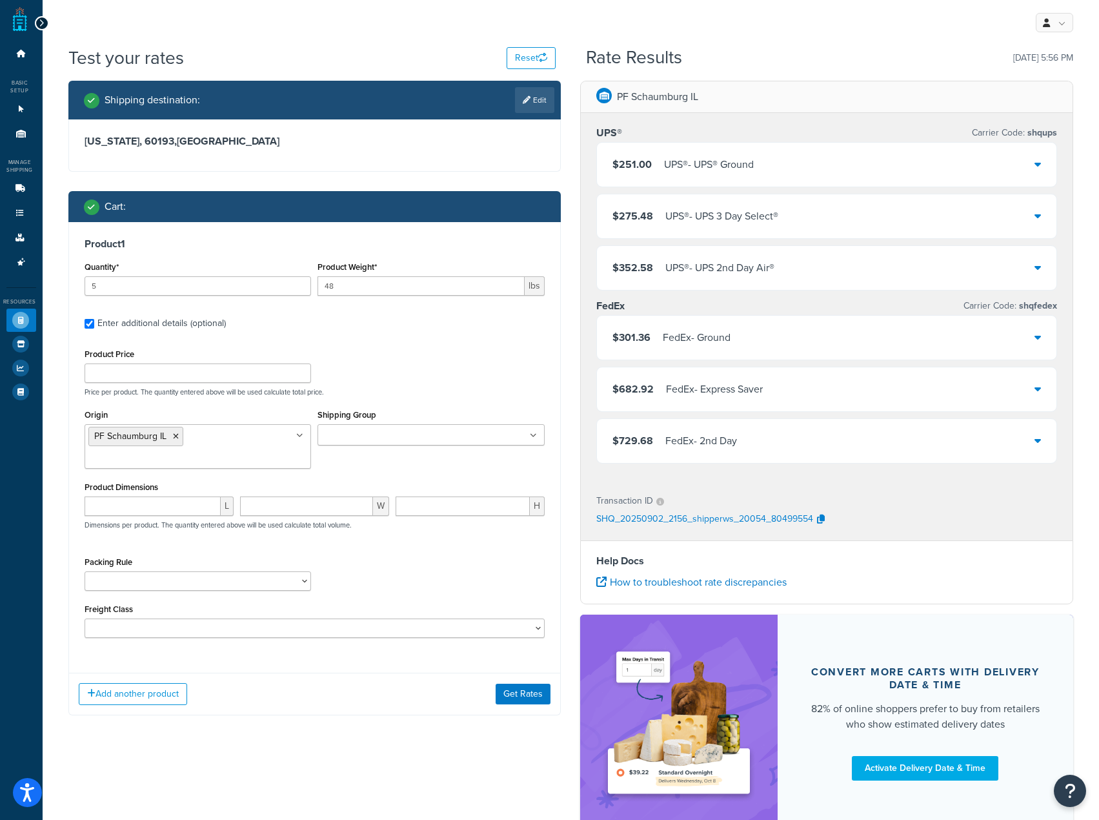
click at [725, 152] on div "$251.00 UPS® - UPS® Ground" at bounding box center [827, 165] width 460 height 44
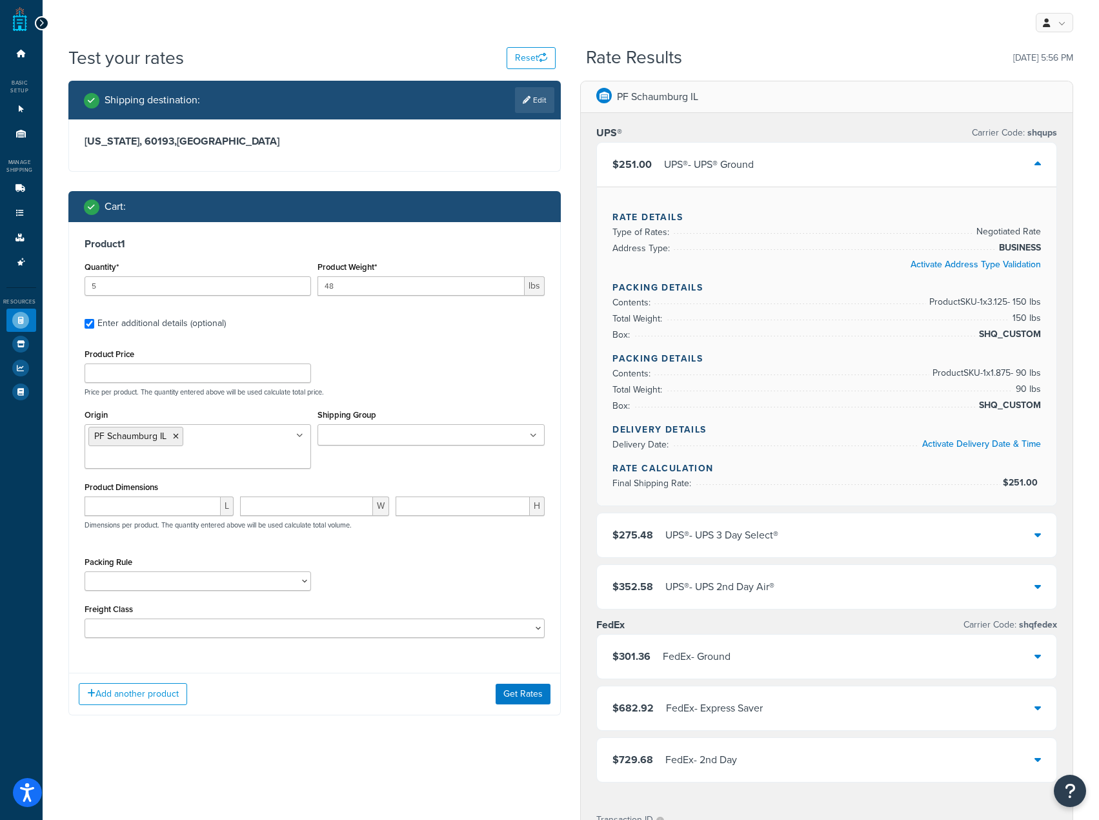
click at [725, 152] on div "$251.00 UPS® - UPS® Ground" at bounding box center [827, 165] width 460 height 44
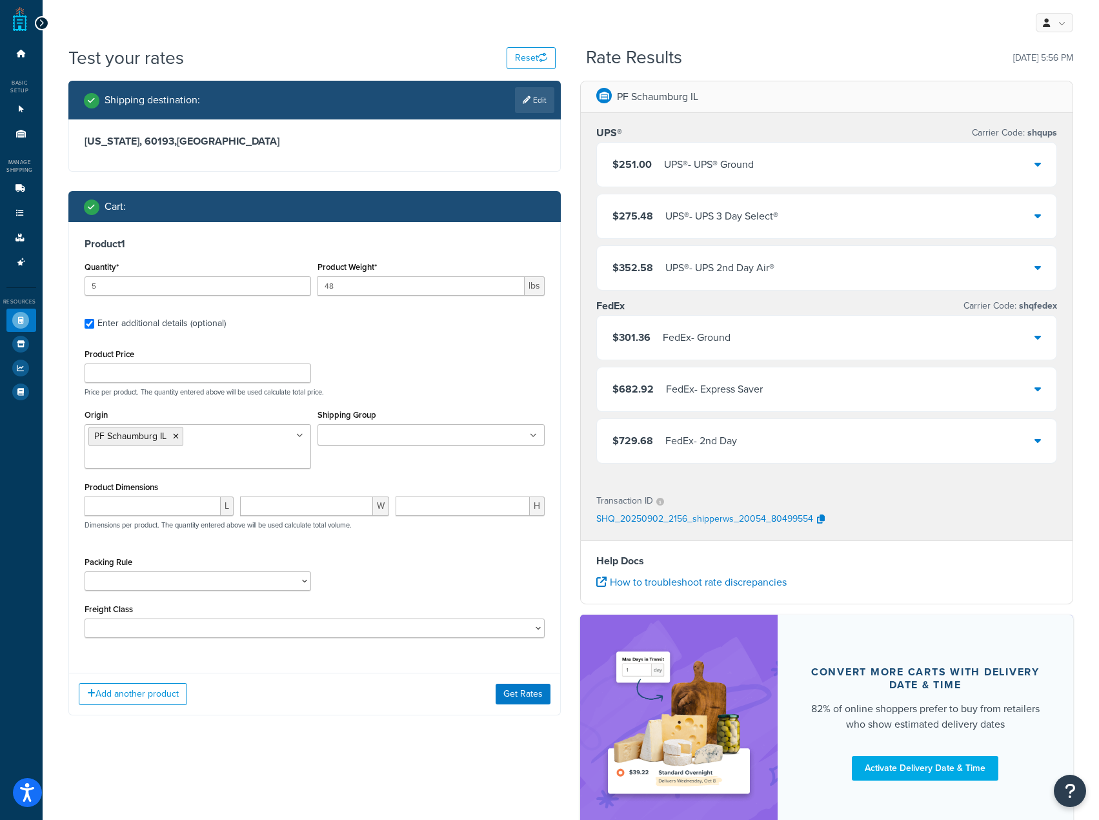
click at [725, 152] on div "$251.00 UPS® - UPS® Ground" at bounding box center [827, 165] width 460 height 44
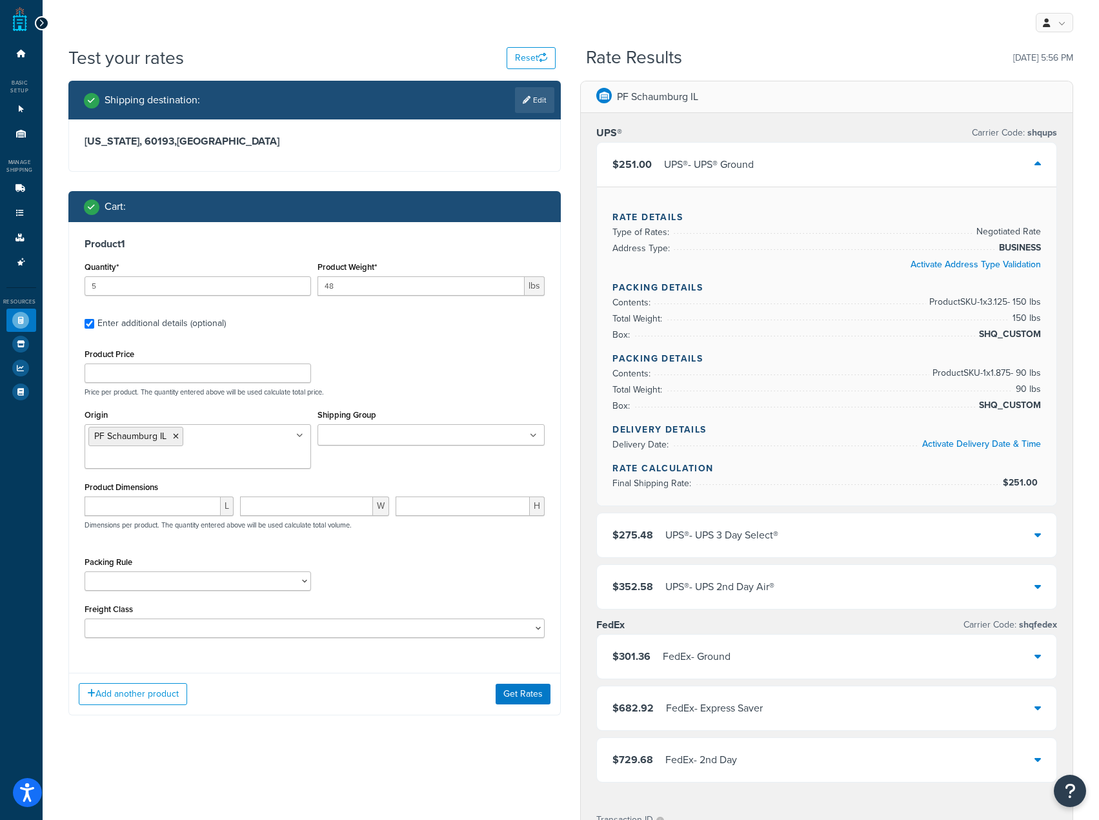
click at [725, 152] on div "$251.00 UPS® - UPS® Ground" at bounding box center [827, 165] width 460 height 44
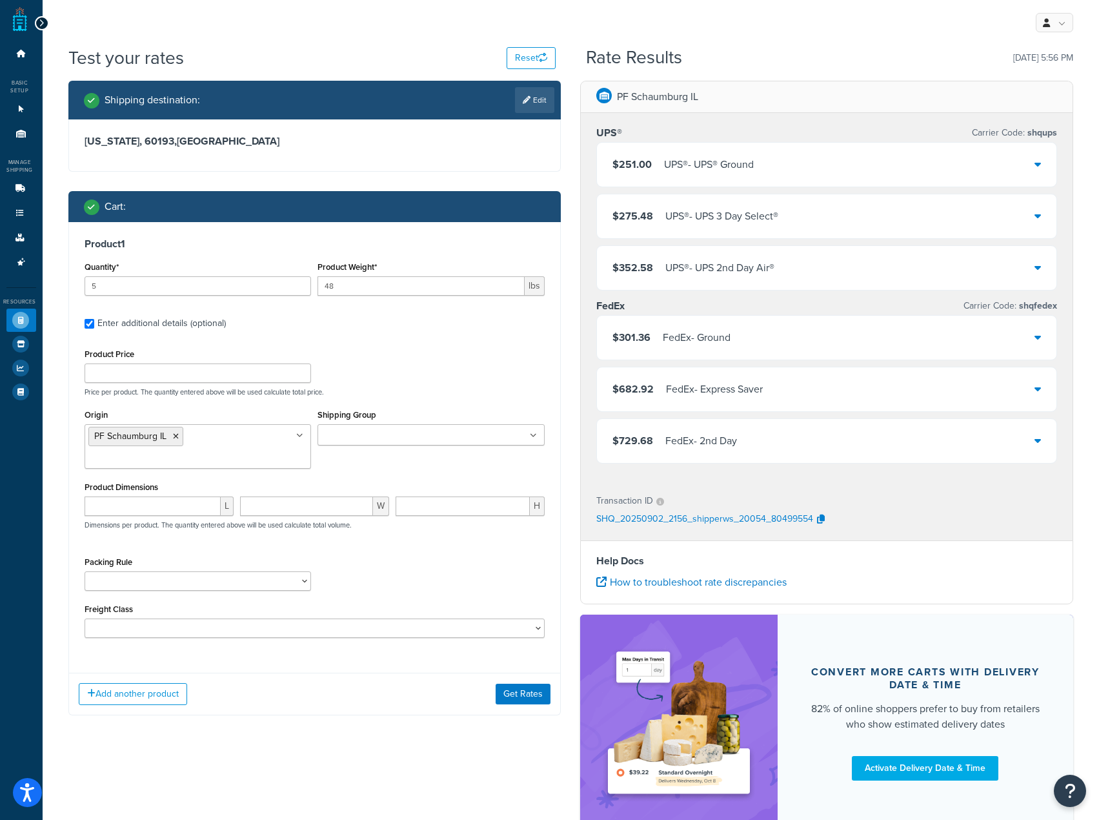
click at [744, 159] on div "UPS® - UPS® Ground" at bounding box center [709, 165] width 90 height 18
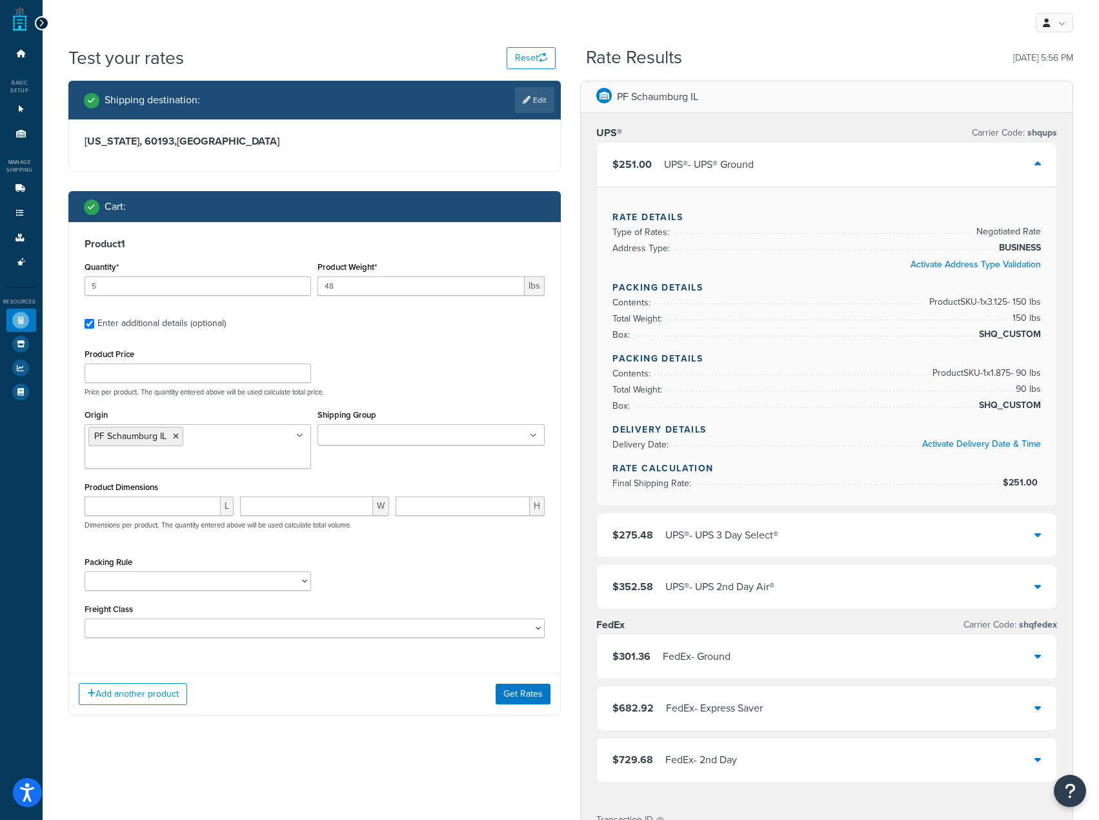
click at [744, 159] on div "UPS® - UPS® Ground" at bounding box center [709, 165] width 90 height 18
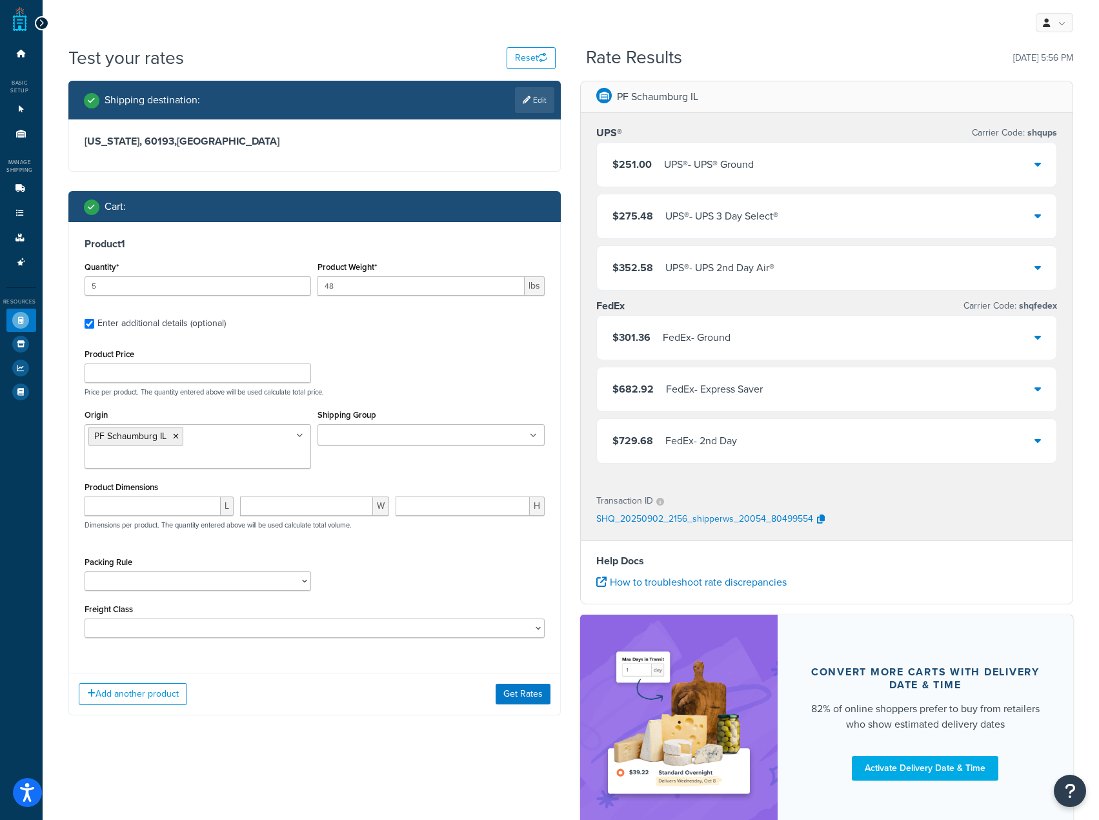
click at [744, 159] on div "UPS® - UPS® Ground" at bounding box center [709, 165] width 90 height 18
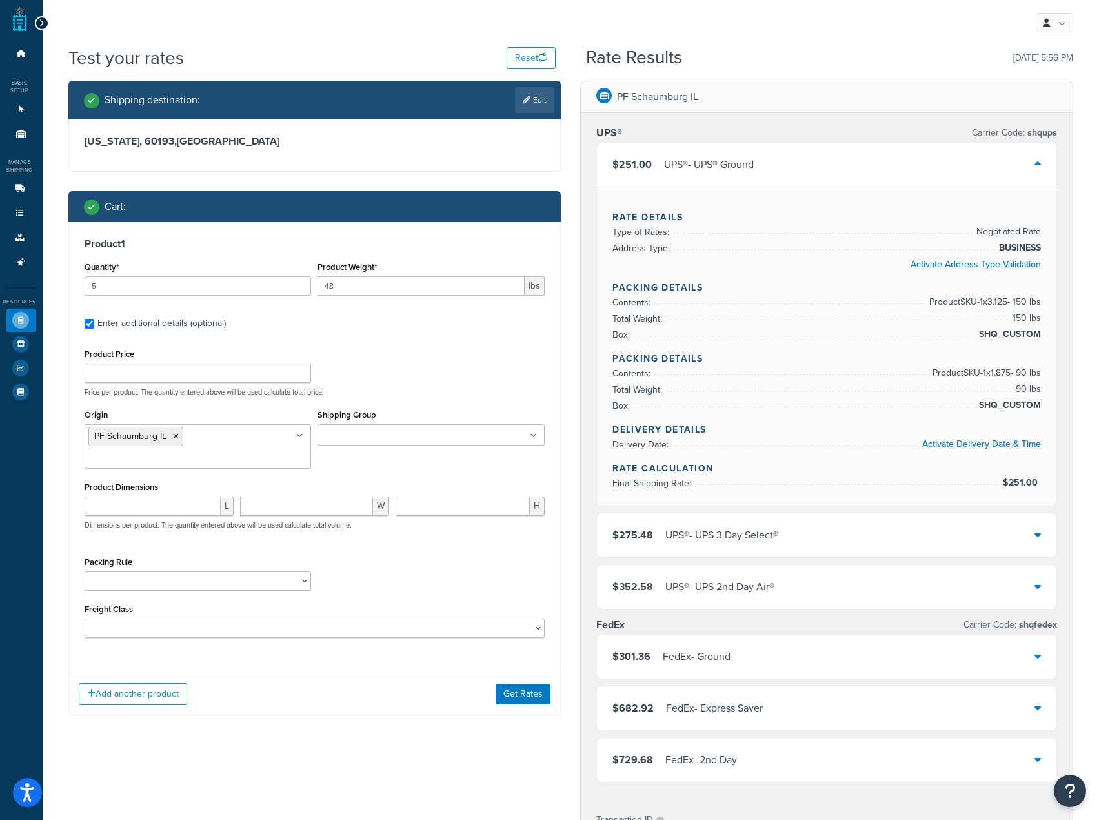
click at [858, 169] on div "$251.00 UPS® - UPS® Ground" at bounding box center [827, 165] width 460 height 44
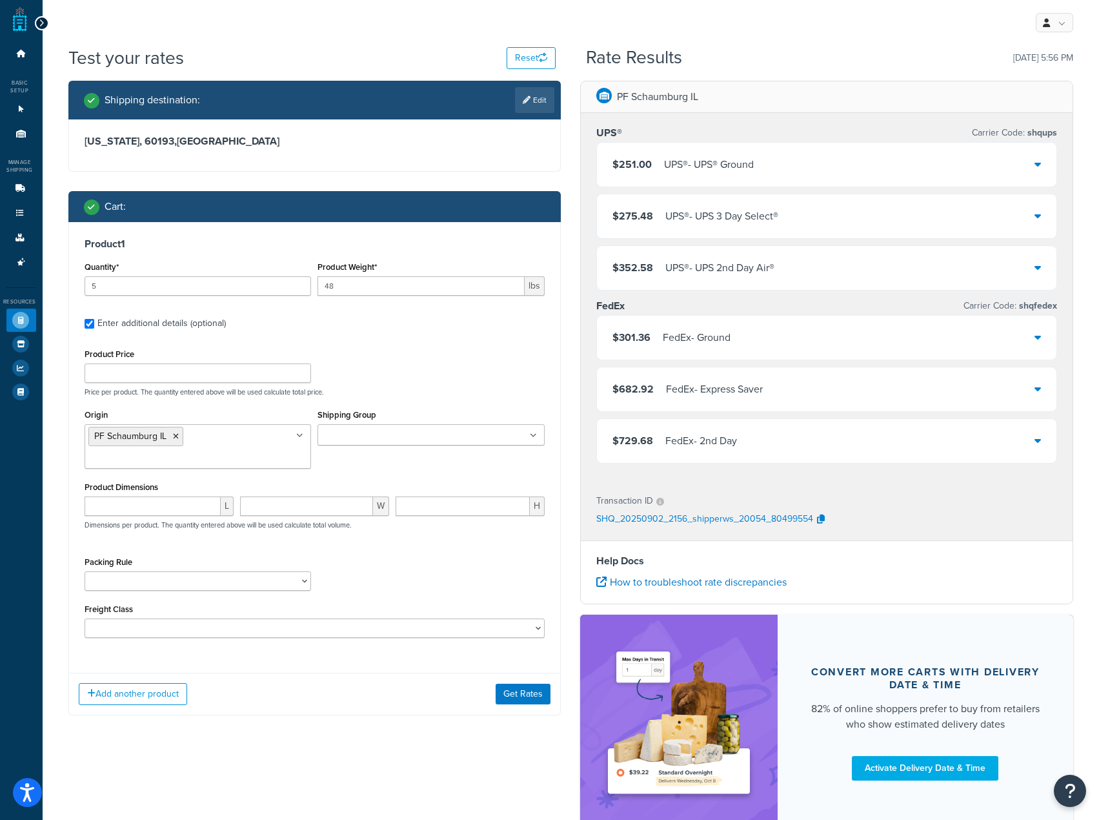
click at [463, 212] on div "Cart :" at bounding box center [319, 207] width 471 height 18
click at [639, 162] on span "$251.00" at bounding box center [632, 164] width 39 height 15
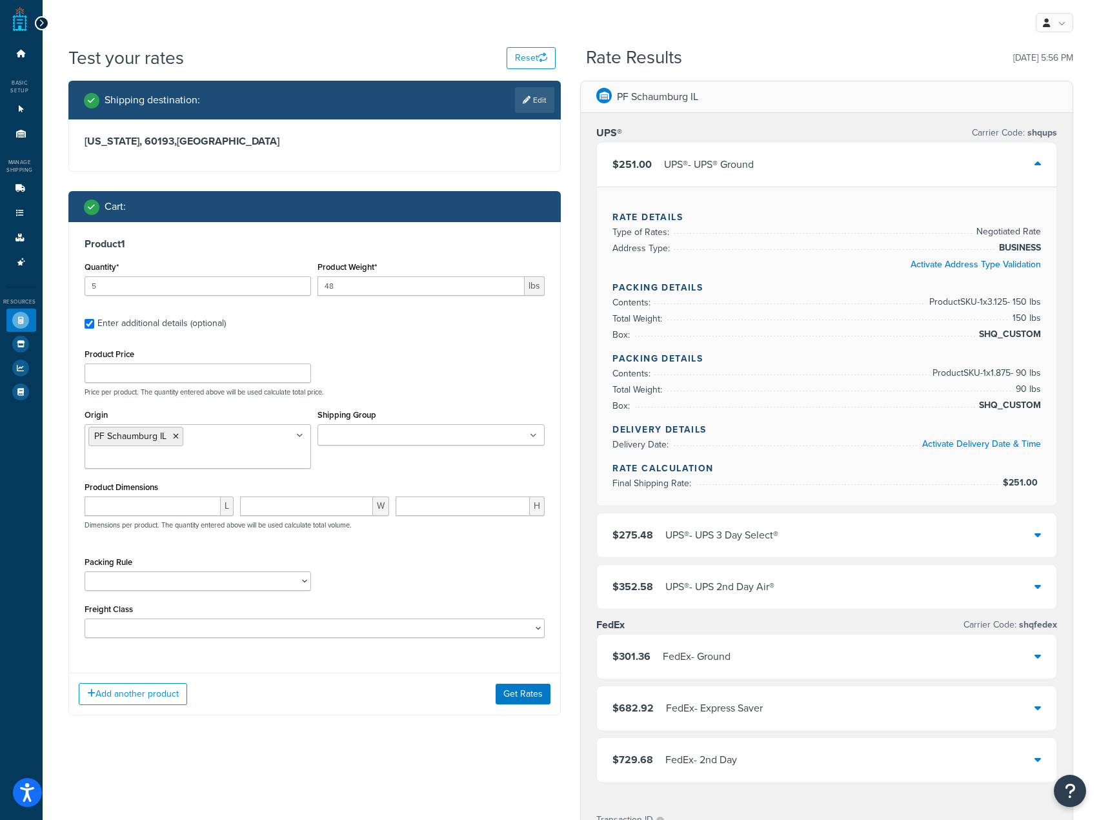
click at [639, 162] on span "$251.00" at bounding box center [632, 164] width 39 height 15
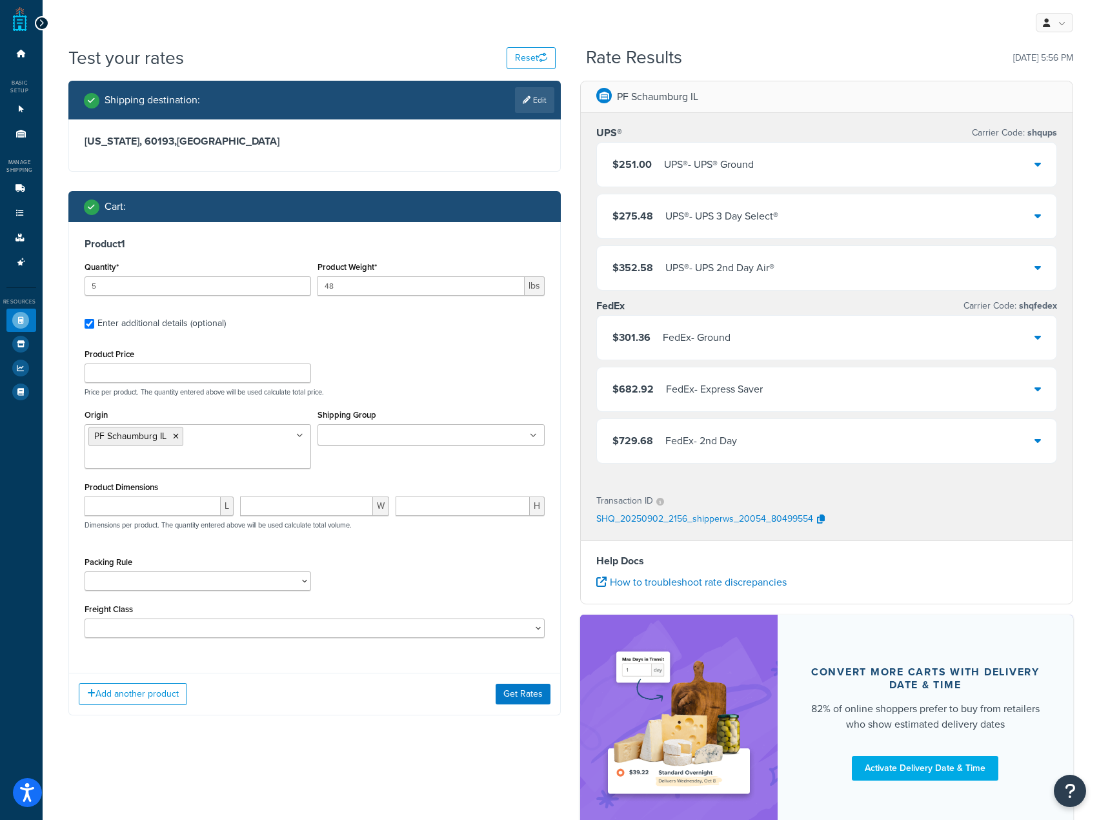
click at [639, 162] on span "$251.00" at bounding box center [632, 164] width 39 height 15
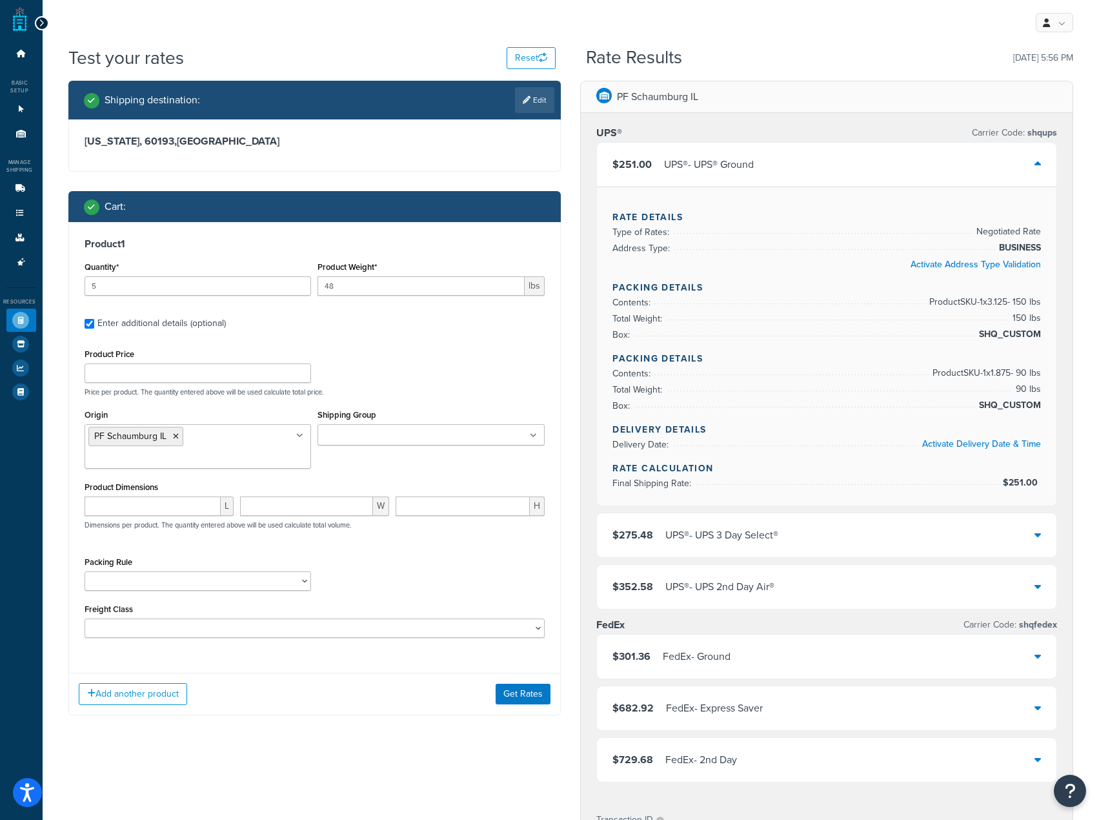
click at [704, 156] on div "UPS® - UPS® Ground" at bounding box center [709, 165] width 90 height 18
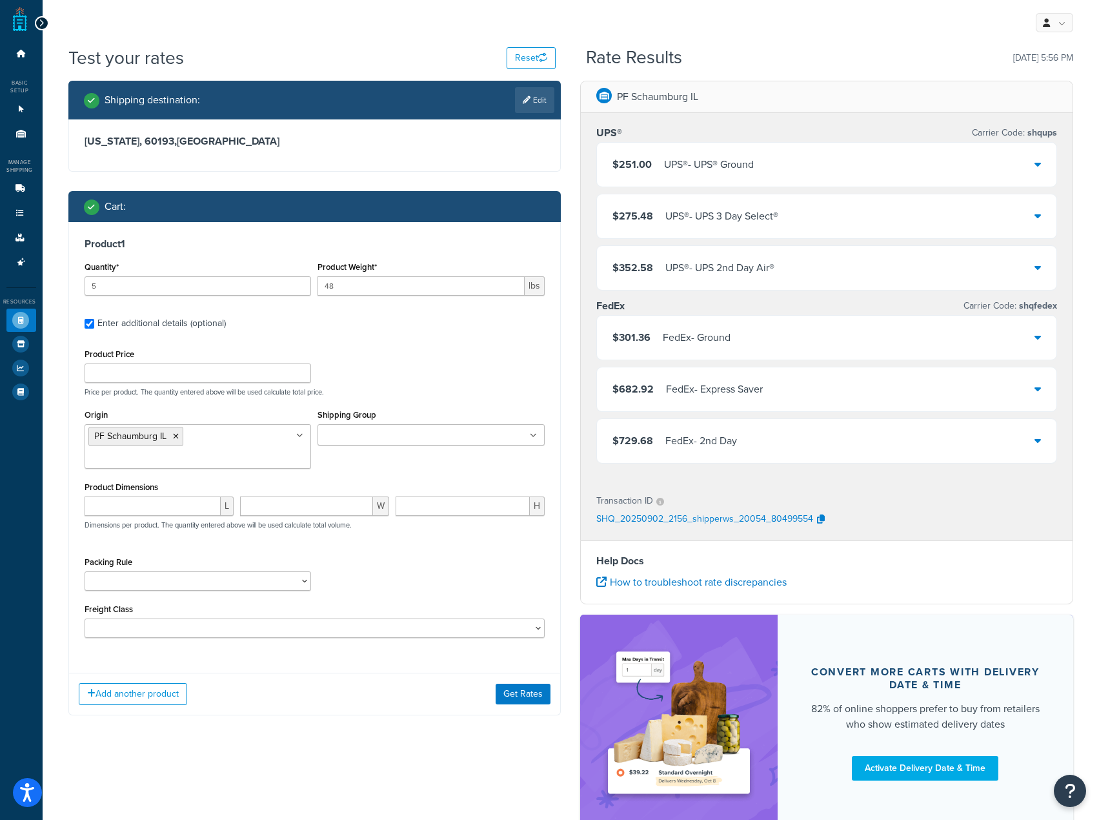
drag, startPoint x: 704, startPoint y: 156, endPoint x: 700, endPoint y: 165, distance: 9.5
click at [700, 165] on div "UPS® - UPS® Ground" at bounding box center [709, 165] width 90 height 18
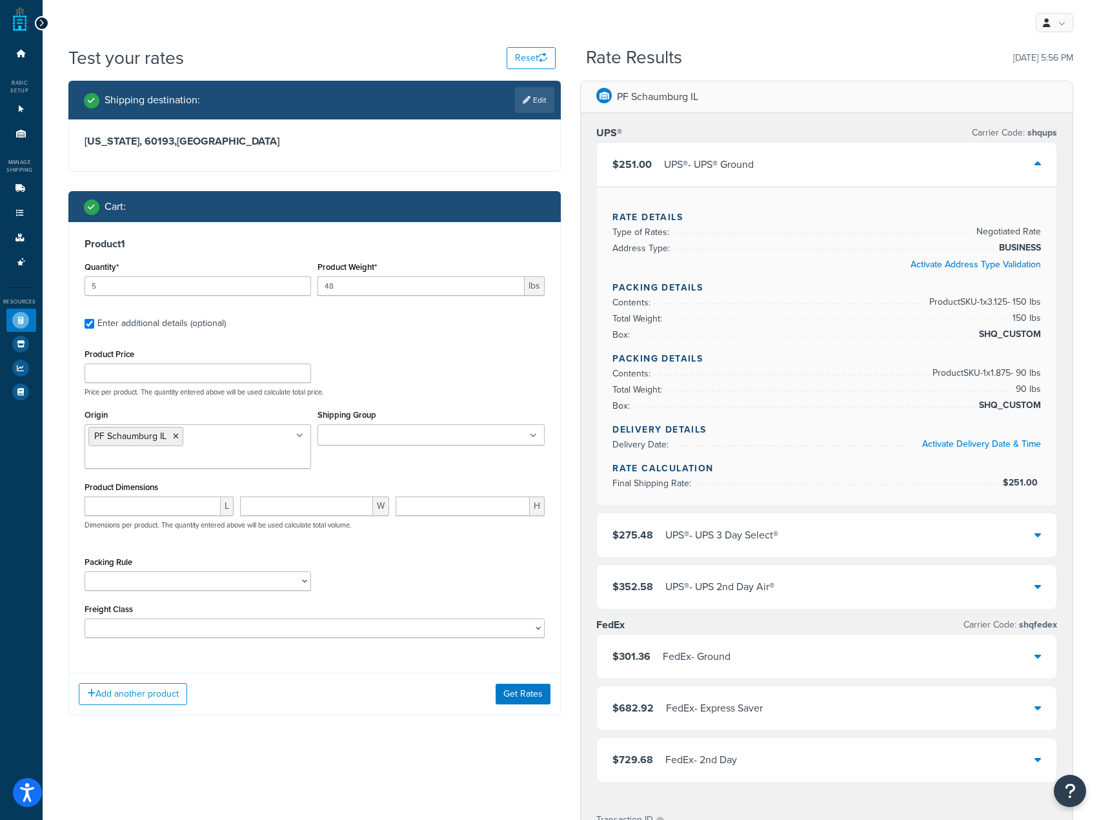
click at [700, 165] on div "UPS® - UPS® Ground" at bounding box center [709, 165] width 90 height 18
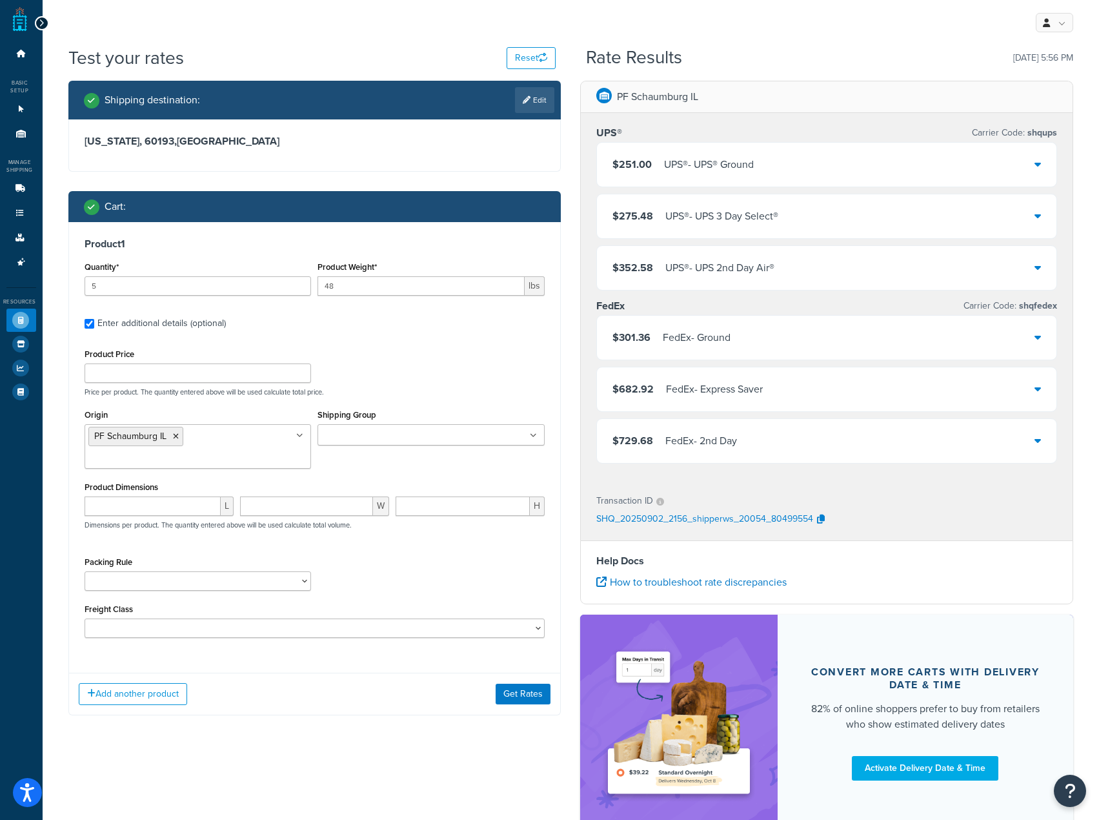
click at [808, 205] on div "$275.48 UPS® - UPS 3 Day Select®" at bounding box center [827, 216] width 460 height 44
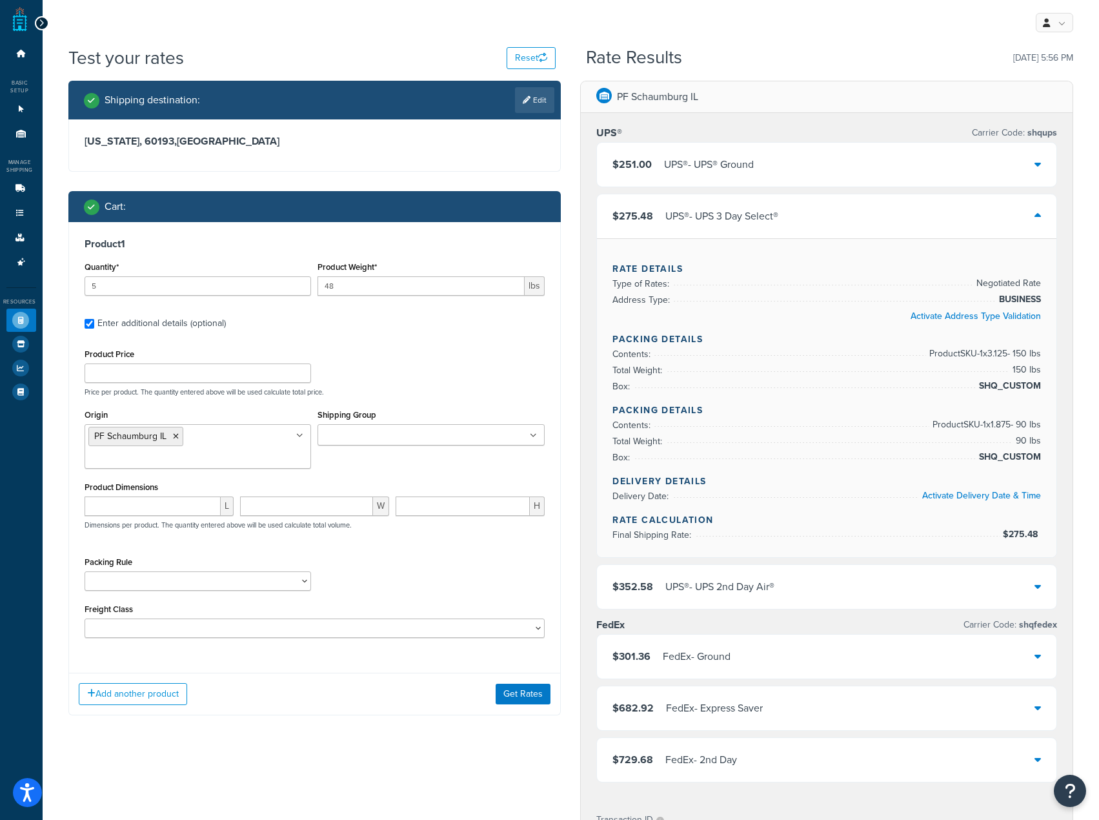
click at [806, 205] on div "$275.48 UPS® - UPS 3 Day Select®" at bounding box center [827, 216] width 460 height 44
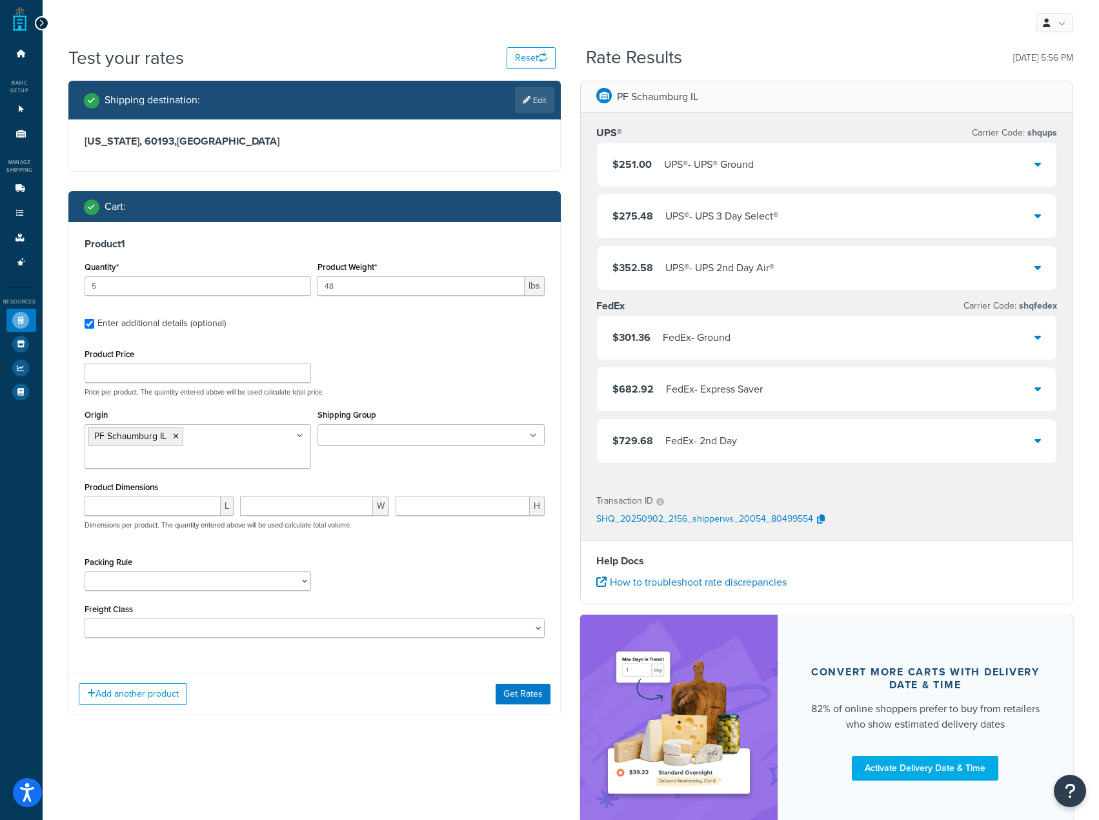
click at [817, 165] on div "$251.00 UPS® - UPS® Ground" at bounding box center [827, 165] width 460 height 44
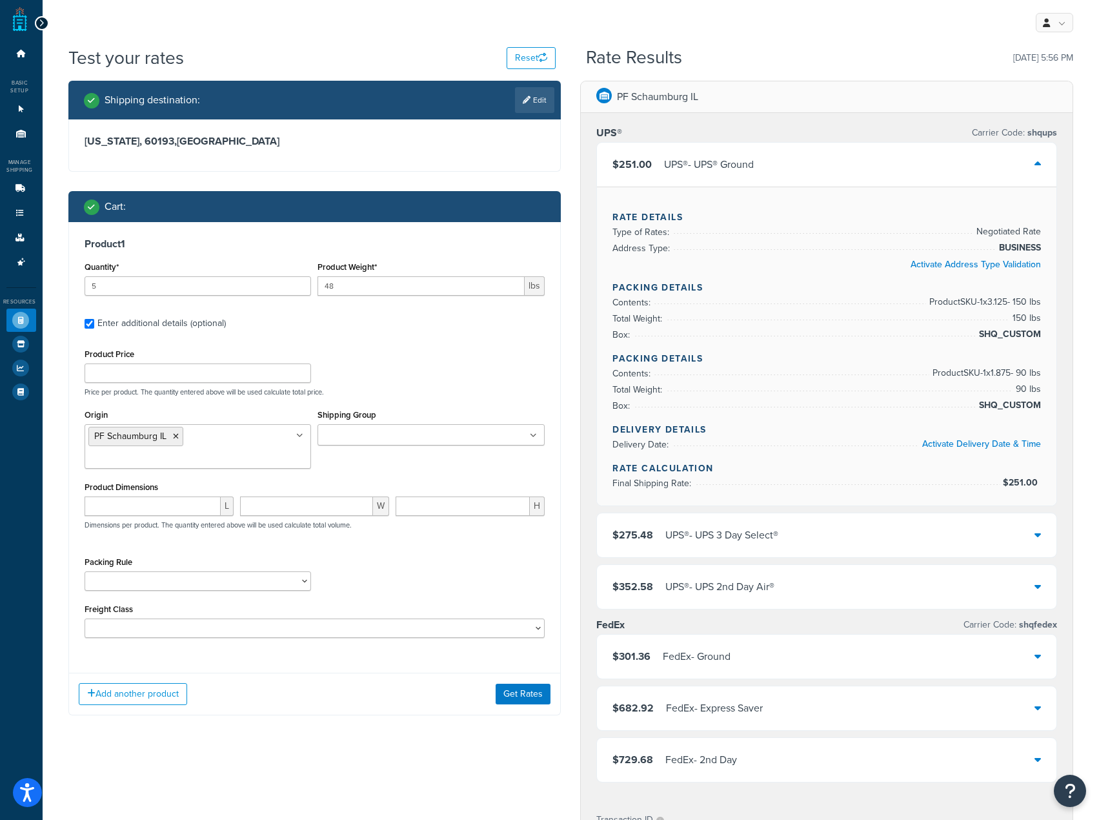
click at [817, 167] on div "$251.00 UPS® - UPS® Ground" at bounding box center [827, 165] width 460 height 44
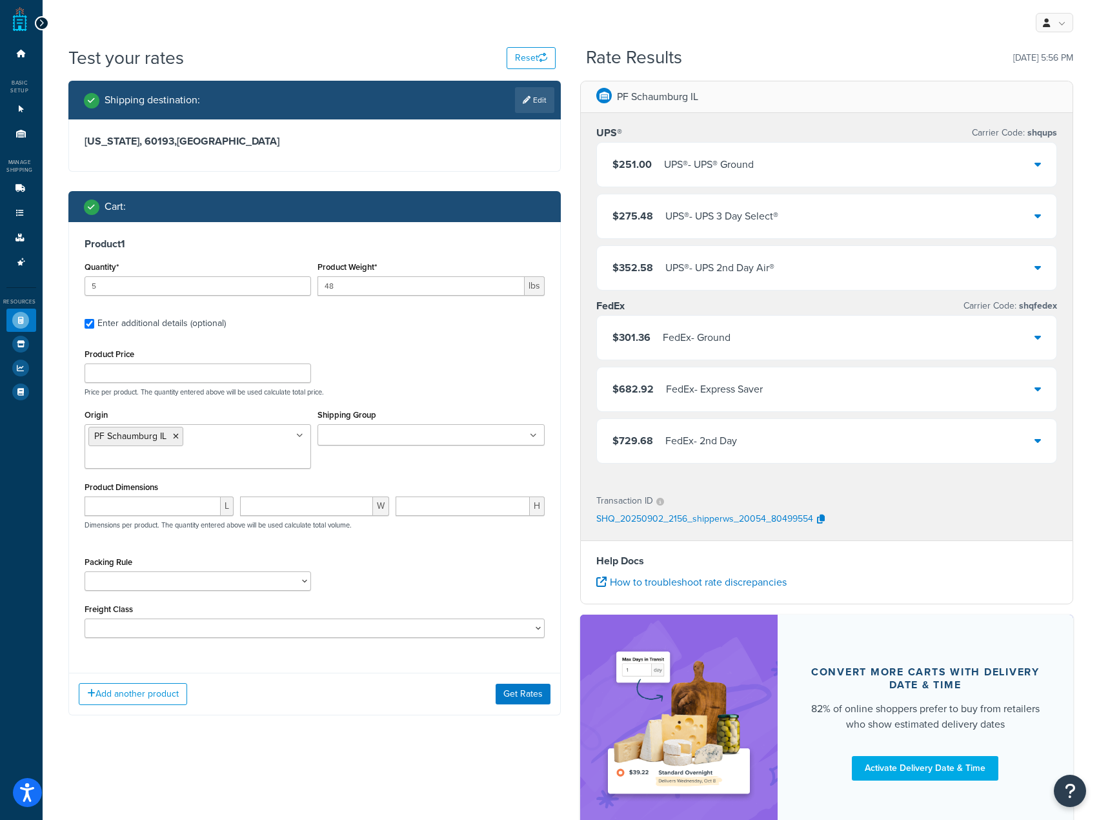
click at [815, 169] on div "$251.00 UPS® - UPS® Ground" at bounding box center [827, 165] width 460 height 44
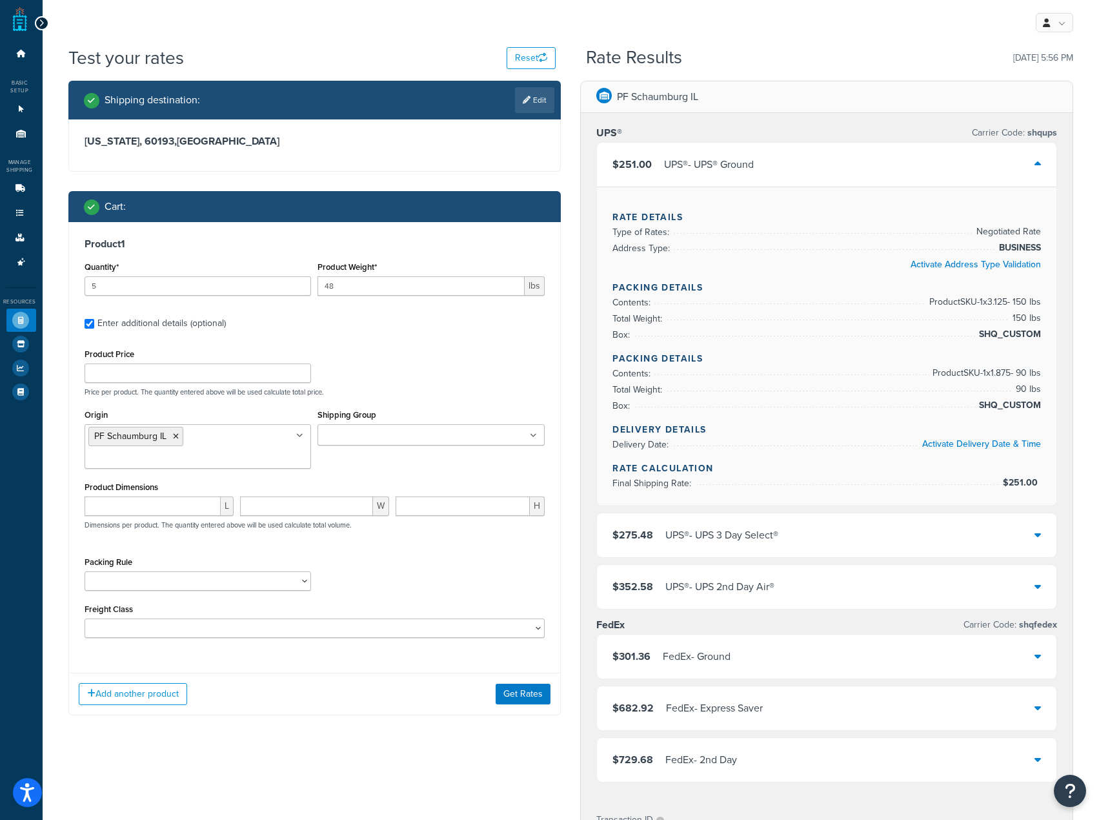
click at [812, 165] on div "$251.00 UPS® - UPS® Ground" at bounding box center [827, 165] width 460 height 44
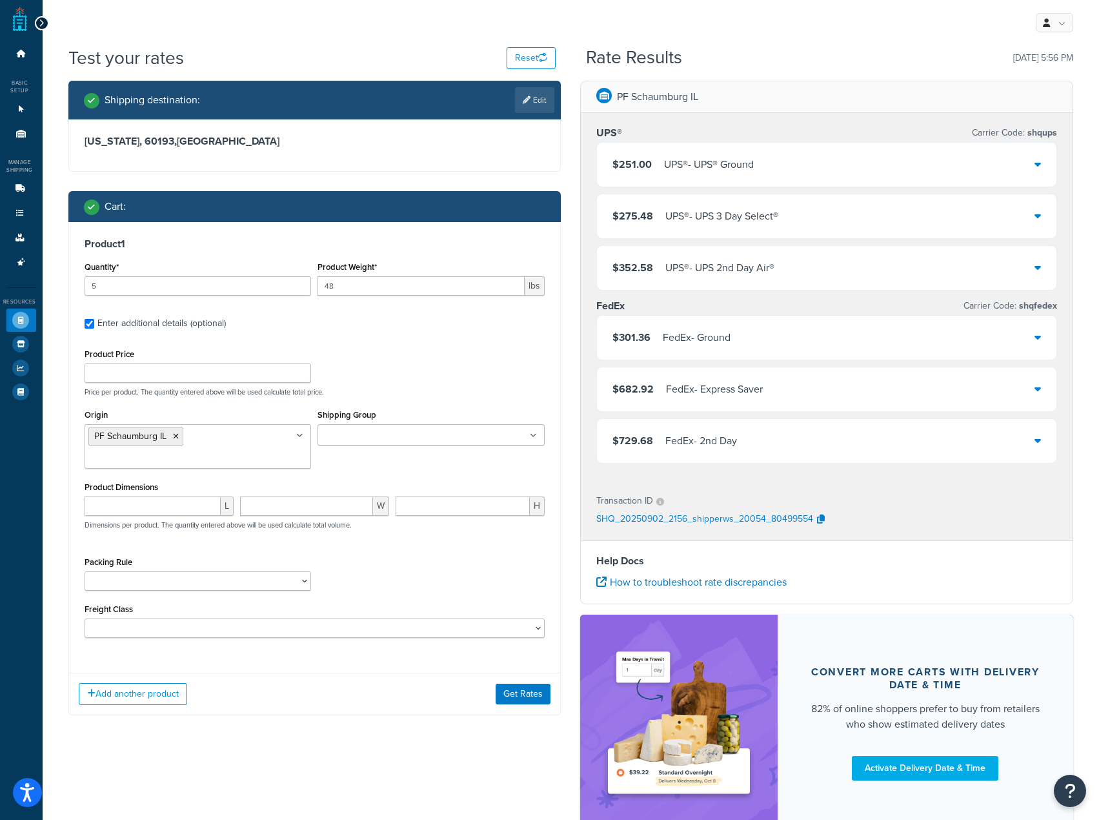
click at [792, 170] on div "$251.00 UPS® - UPS® Ground" at bounding box center [827, 165] width 460 height 44
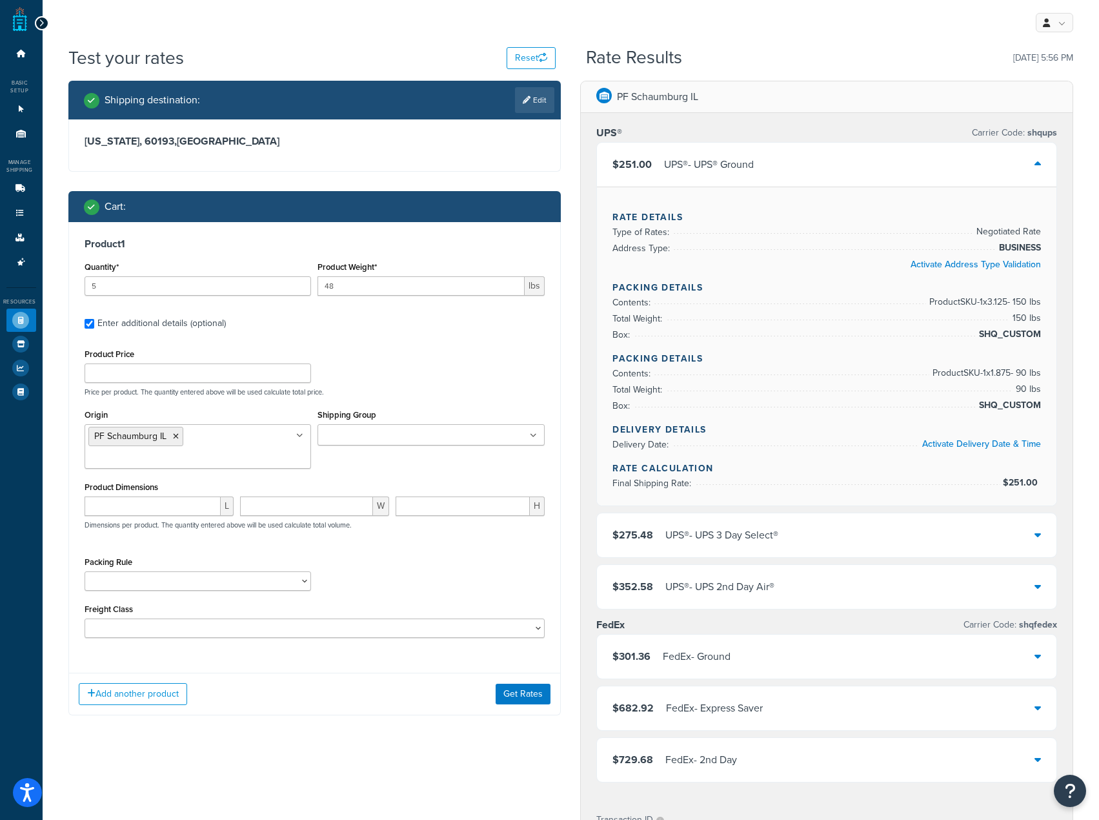
click at [164, 775] on div "Shipping destination : Edit Illinois, 60193 , United States Cart : Product 1 Qu…" at bounding box center [571, 622] width 1025 height 1083
drag, startPoint x: 251, startPoint y: 285, endPoint x: -1, endPoint y: 271, distance: 252.2
click at [0, 271] on html "Accessibility Screen-Reader Guide, Feedback, and Issue Reporting | New window S…" at bounding box center [549, 614] width 1099 height 1229
type input "4"
click at [522, 697] on button "Get Rates" at bounding box center [523, 694] width 55 height 21
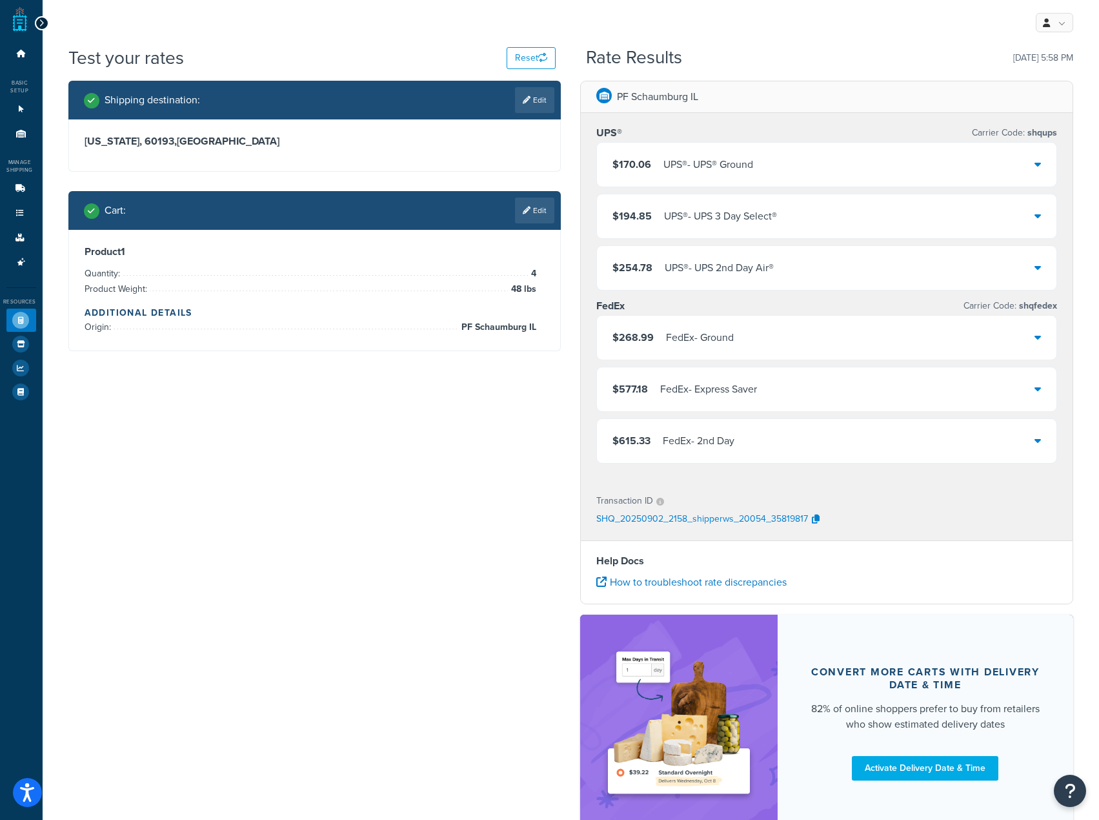
click at [833, 172] on div "$170.06 UPS® - UPS® Ground" at bounding box center [827, 165] width 460 height 44
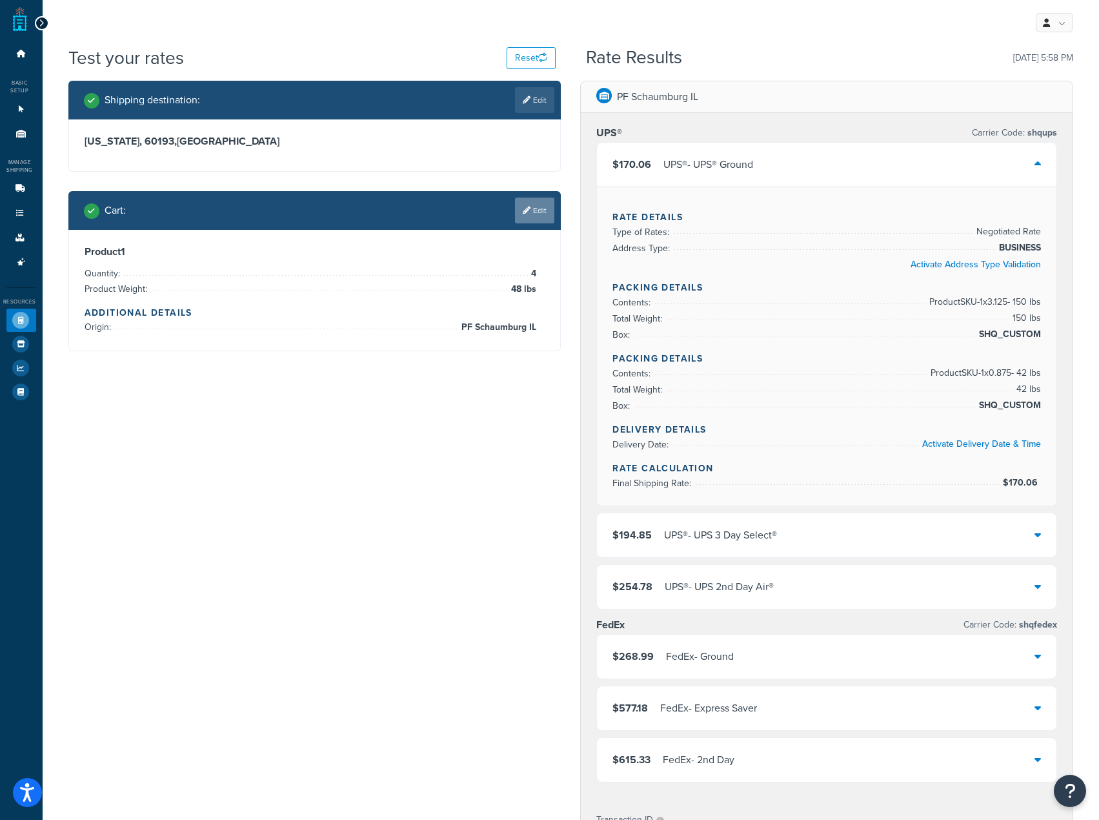
click at [529, 220] on link "Edit" at bounding box center [534, 211] width 39 height 26
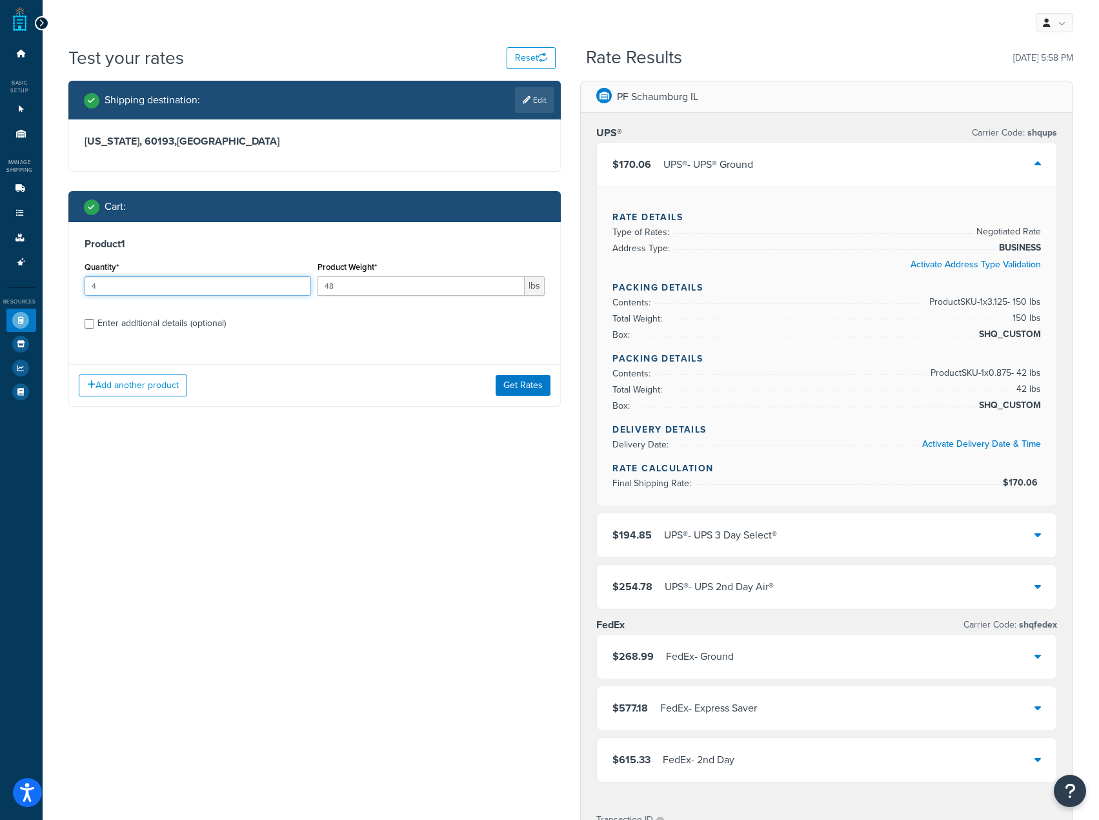
click at [154, 292] on input "4" at bounding box center [198, 285] width 227 height 19
click at [0, 286] on html "Accessibility Screen-Reader Guide, Feedback, and Issue Reporting | New window S…" at bounding box center [549, 614] width 1099 height 1229
type input "3"
click at [537, 380] on button "Get Rates" at bounding box center [523, 385] width 55 height 21
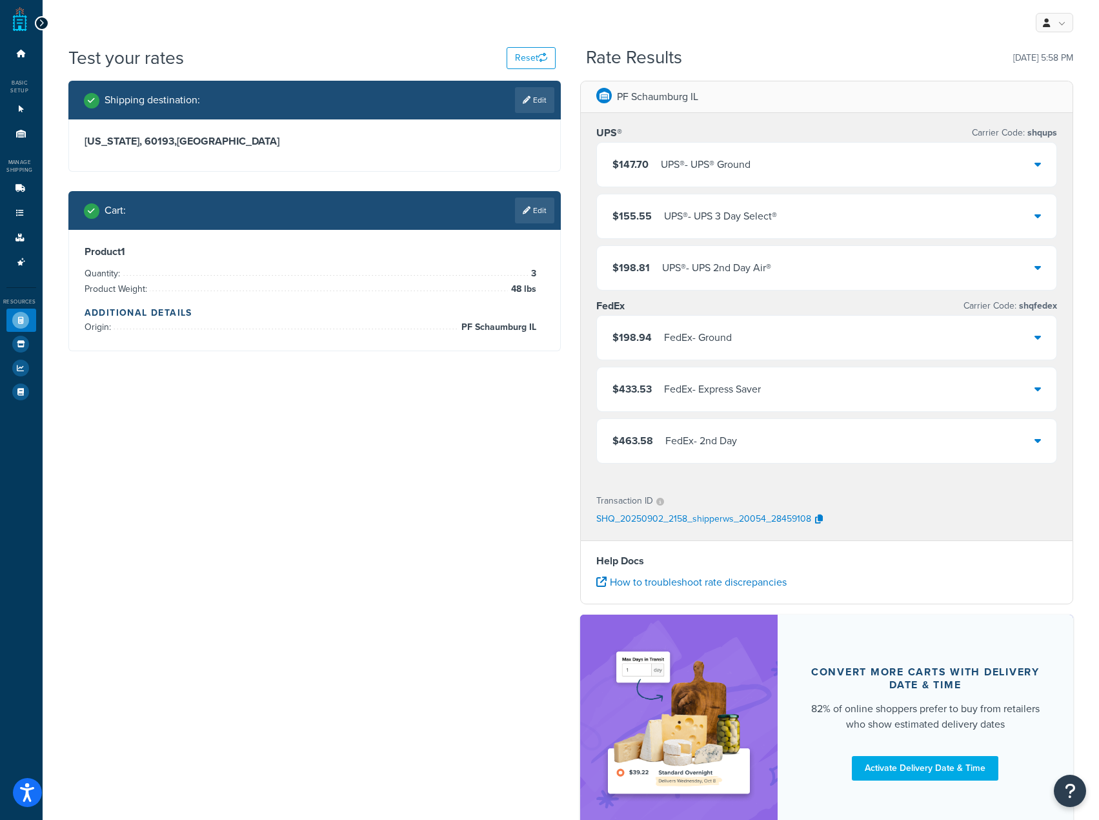
click at [881, 167] on div "$147.70 UPS® - UPS® Ground" at bounding box center [827, 165] width 460 height 44
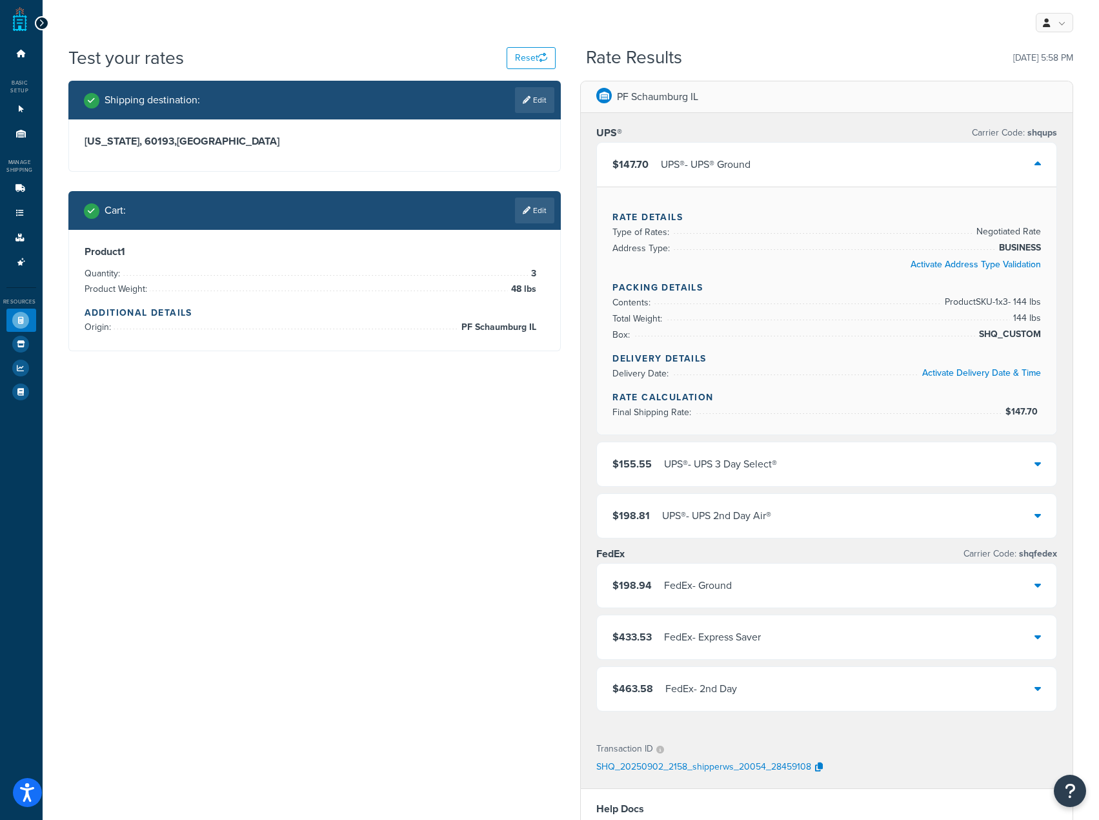
click at [697, 166] on div "UPS® - UPS® Ground" at bounding box center [706, 165] width 90 height 18
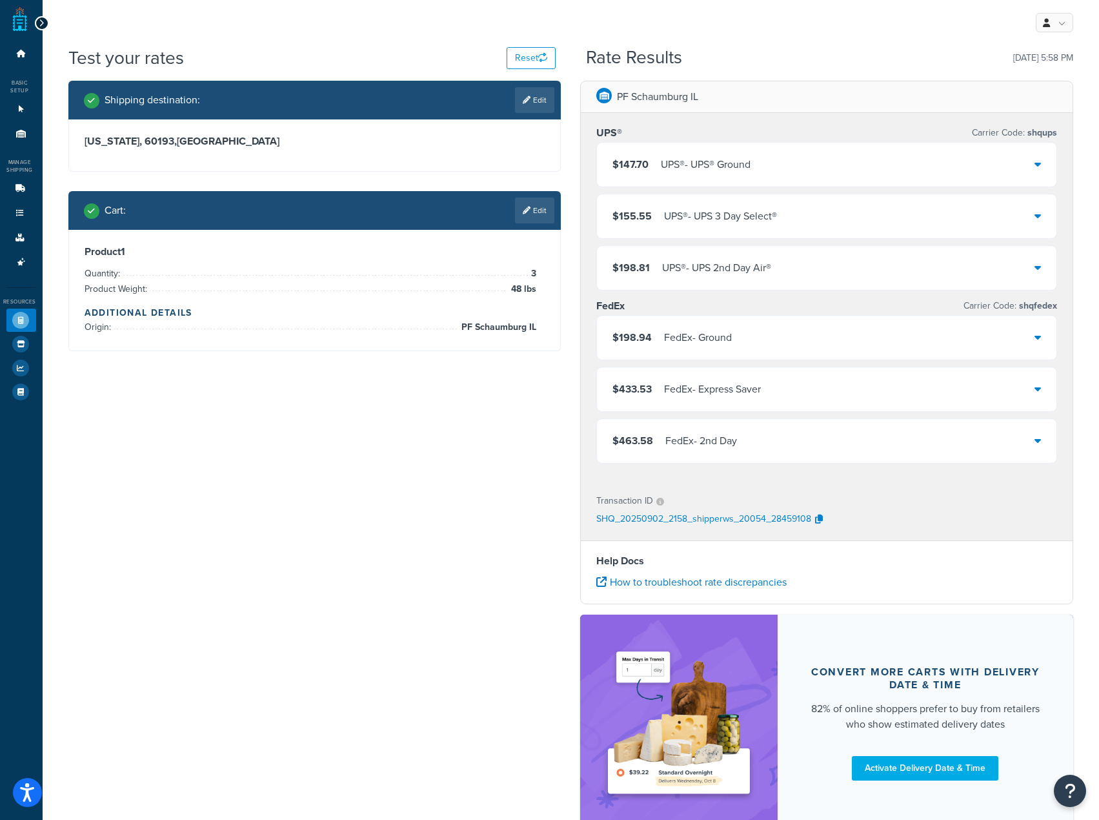
click at [720, 158] on div "UPS® - UPS® Ground" at bounding box center [706, 165] width 90 height 18
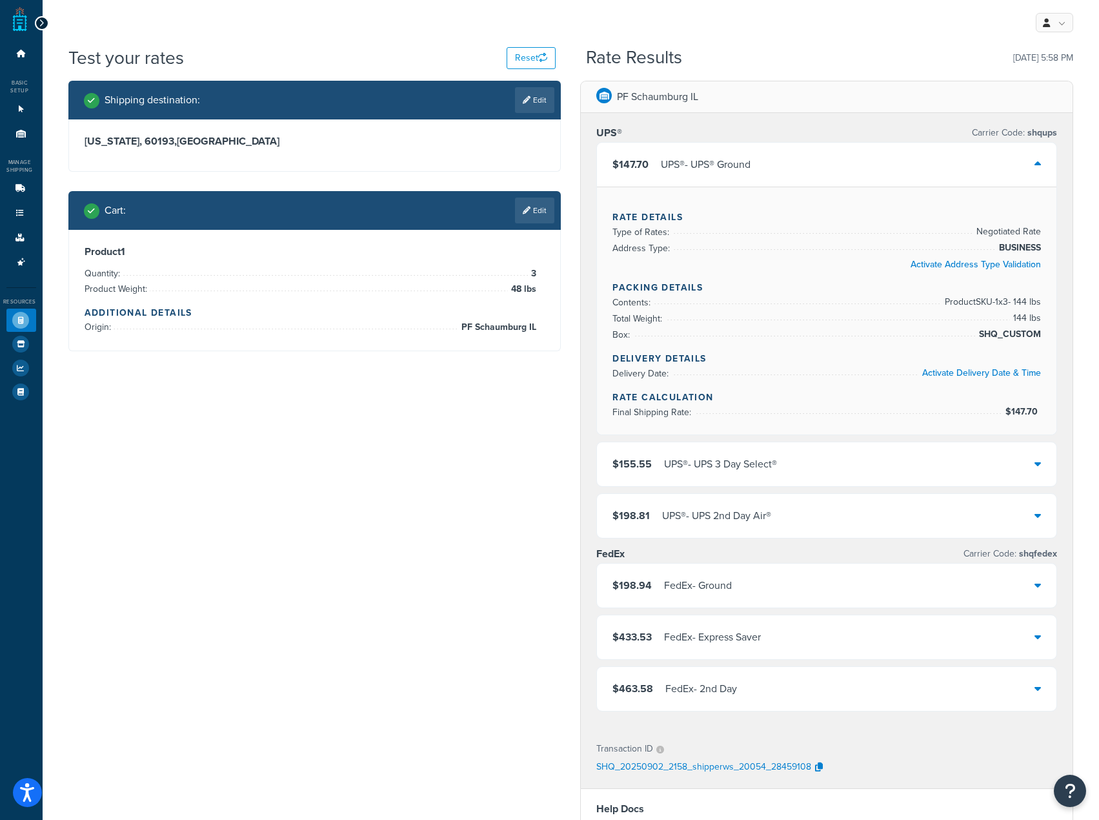
click at [967, 466] on div "$155.55 UPS® - UPS 3 Day Select®" at bounding box center [827, 464] width 460 height 44
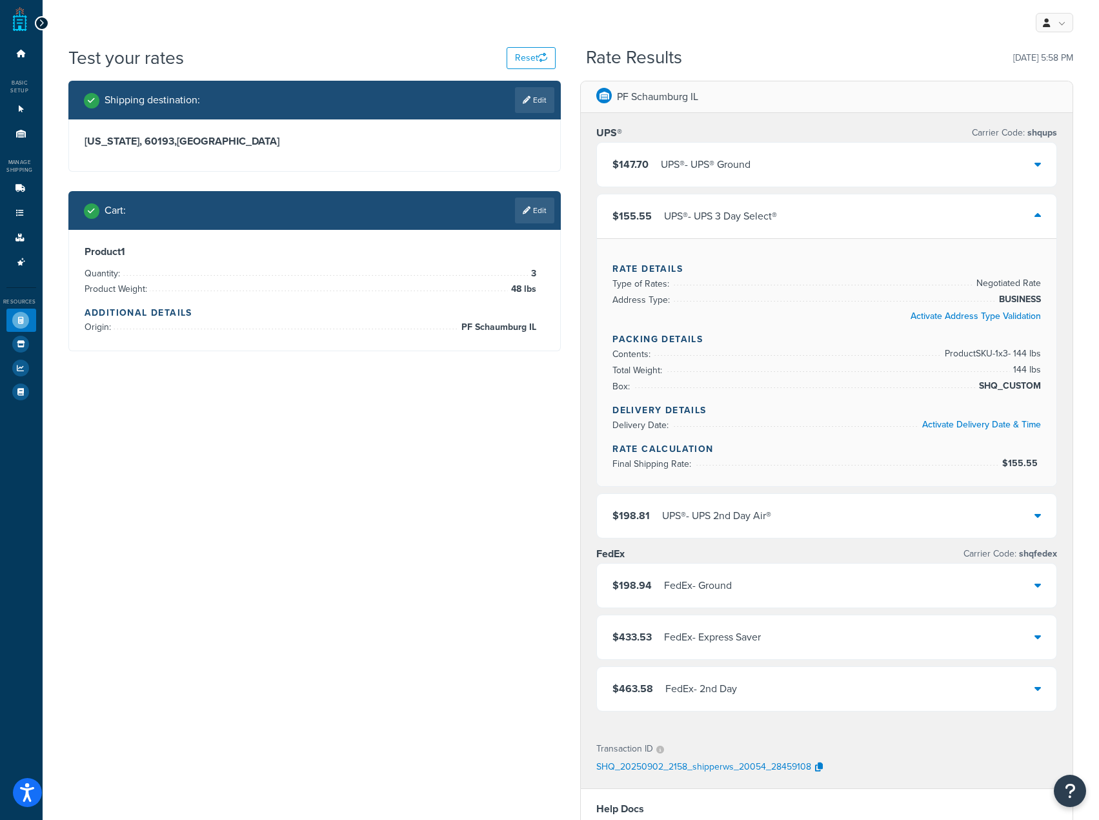
click at [967, 323] on div "Rate Details Type of Rates: Negotiated Rate Address Type: BUSINESS Activate Add…" at bounding box center [827, 292] width 429 height 61
click at [1027, 226] on div "$155.55 UPS® - UPS 3 Day Select®" at bounding box center [827, 216] width 460 height 44
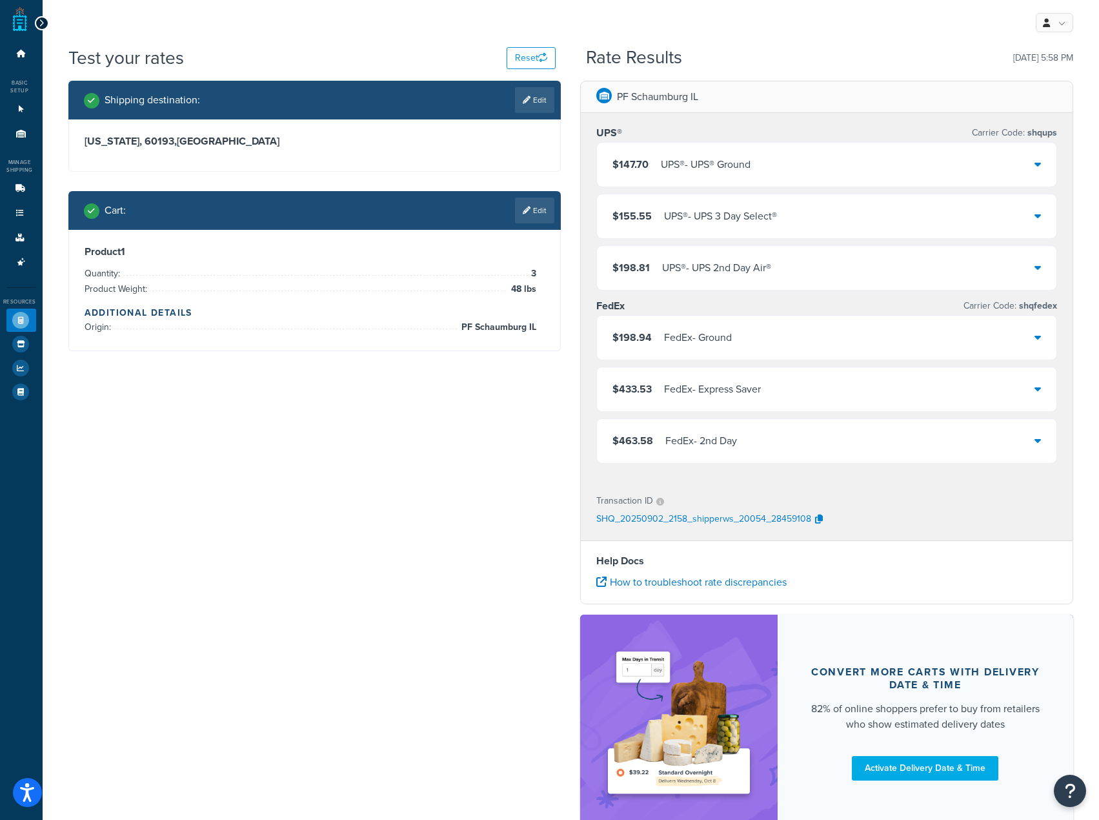
click at [967, 272] on div "$198.81 UPS® - UPS 2nd Day Air®" at bounding box center [827, 268] width 460 height 44
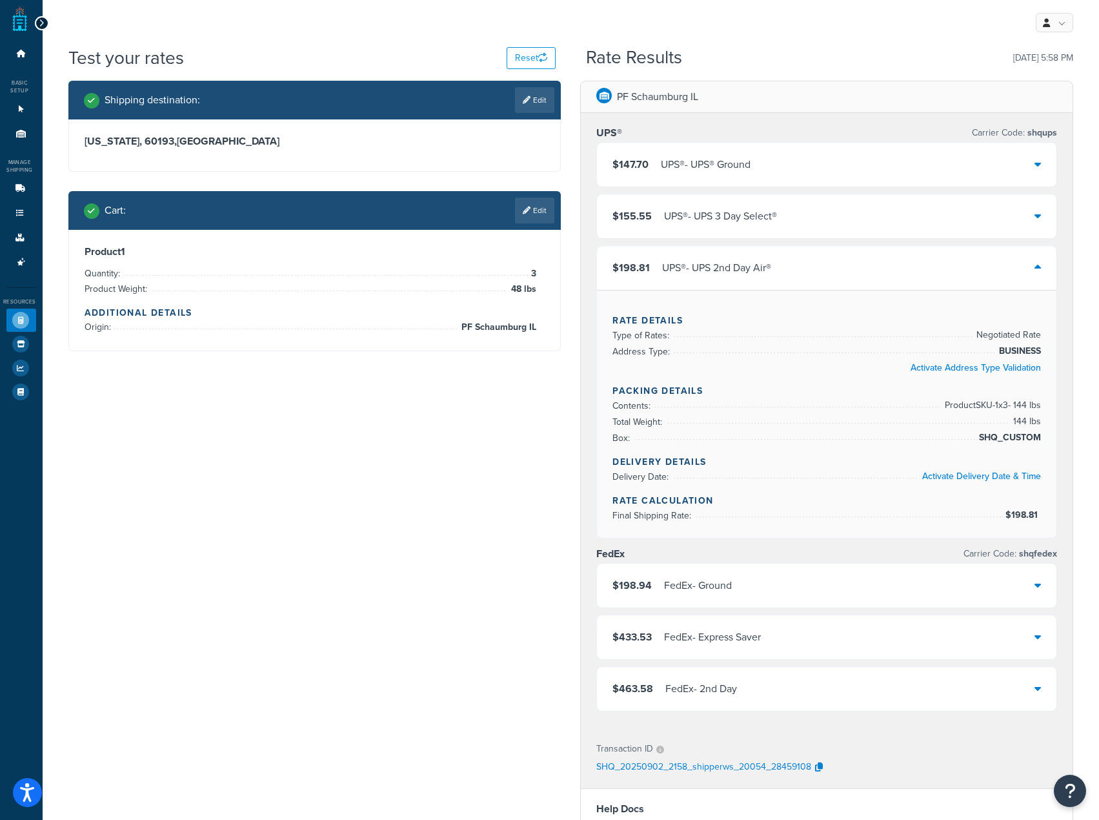
click at [967, 272] on div "$198.81 UPS® - UPS 2nd Day Air®" at bounding box center [827, 268] width 460 height 44
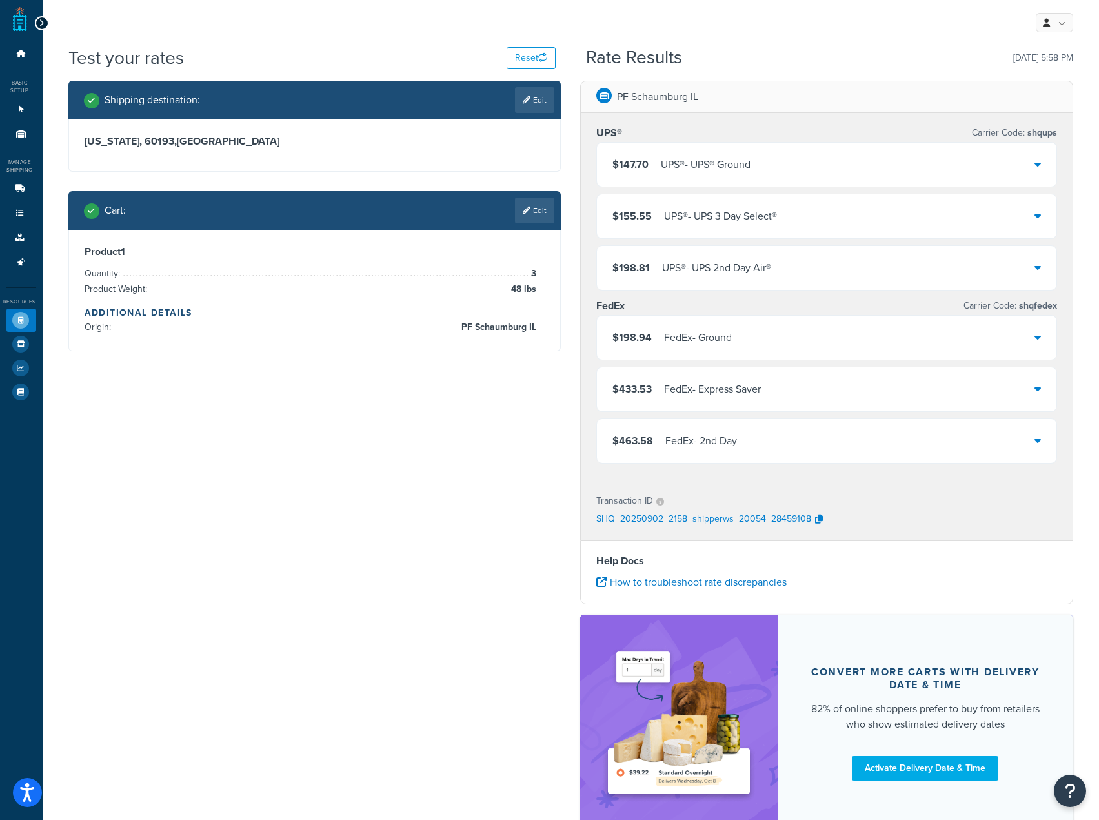
click at [896, 333] on div "$198.94 FedEx - Ground" at bounding box center [827, 338] width 460 height 44
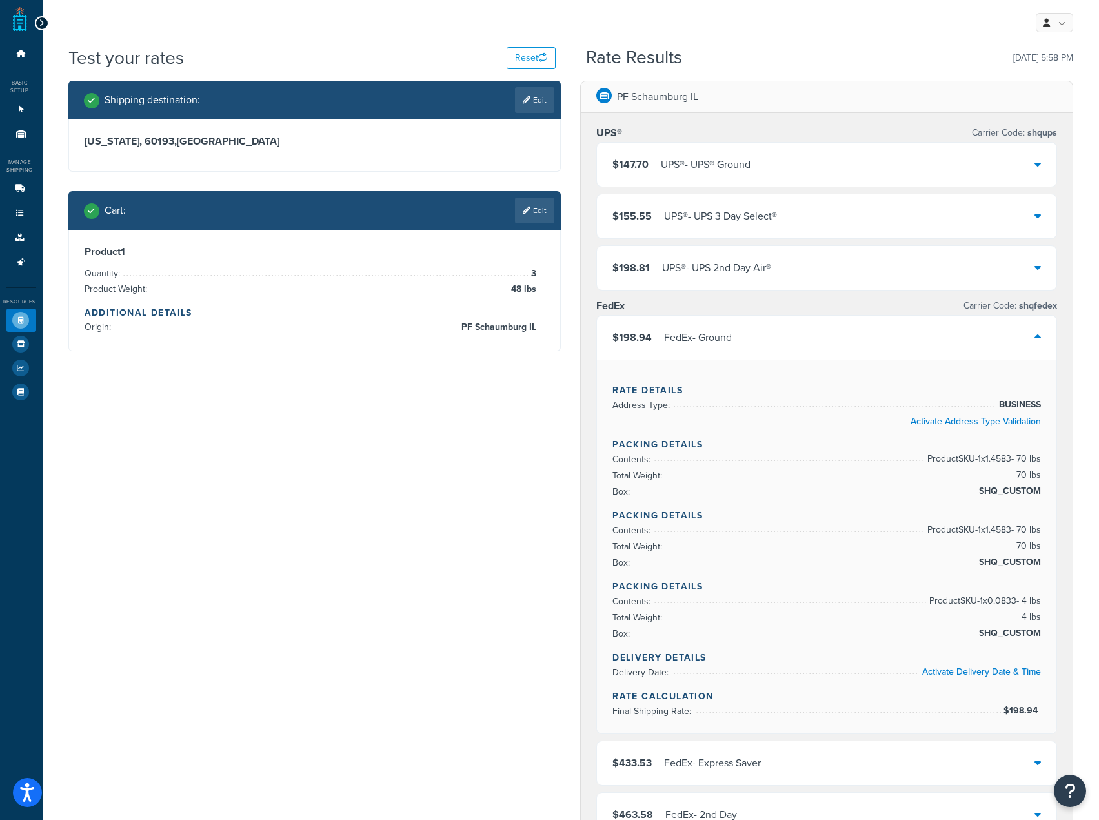
click at [896, 333] on div "$198.94 FedEx - Ground" at bounding box center [827, 338] width 460 height 44
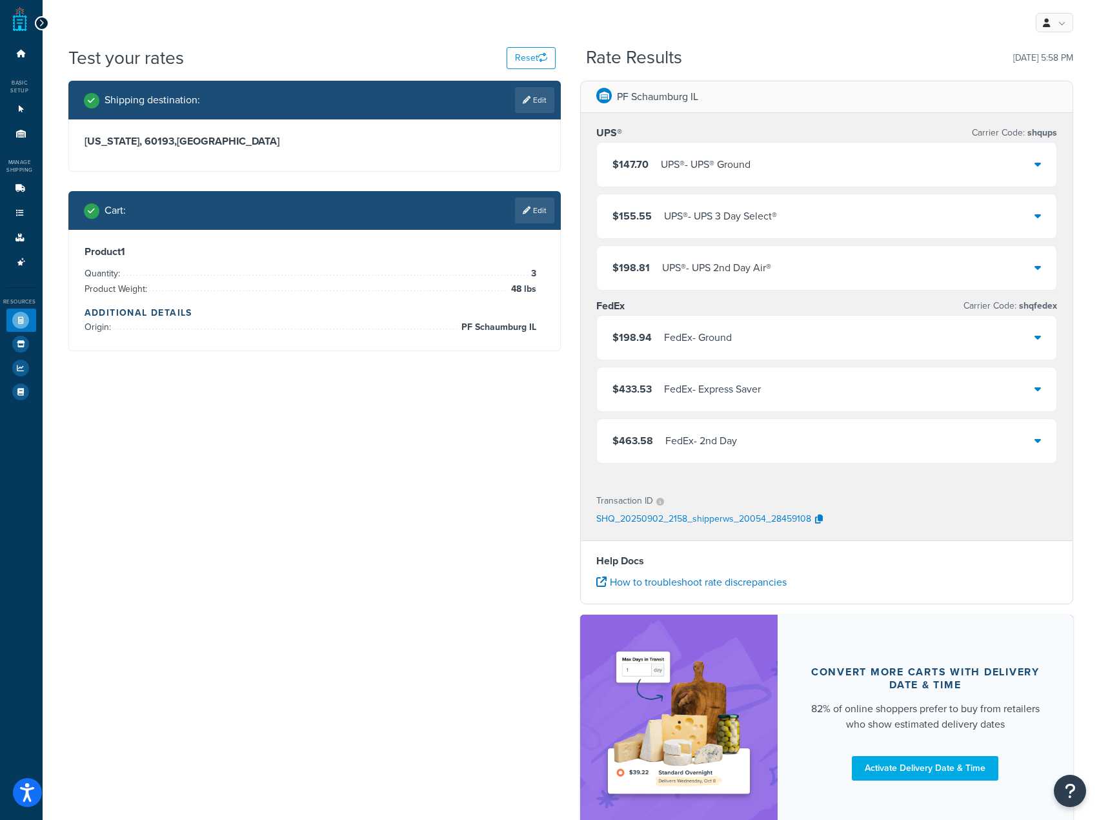
click at [801, 351] on div "$198.94 FedEx - Ground" at bounding box center [827, 338] width 460 height 44
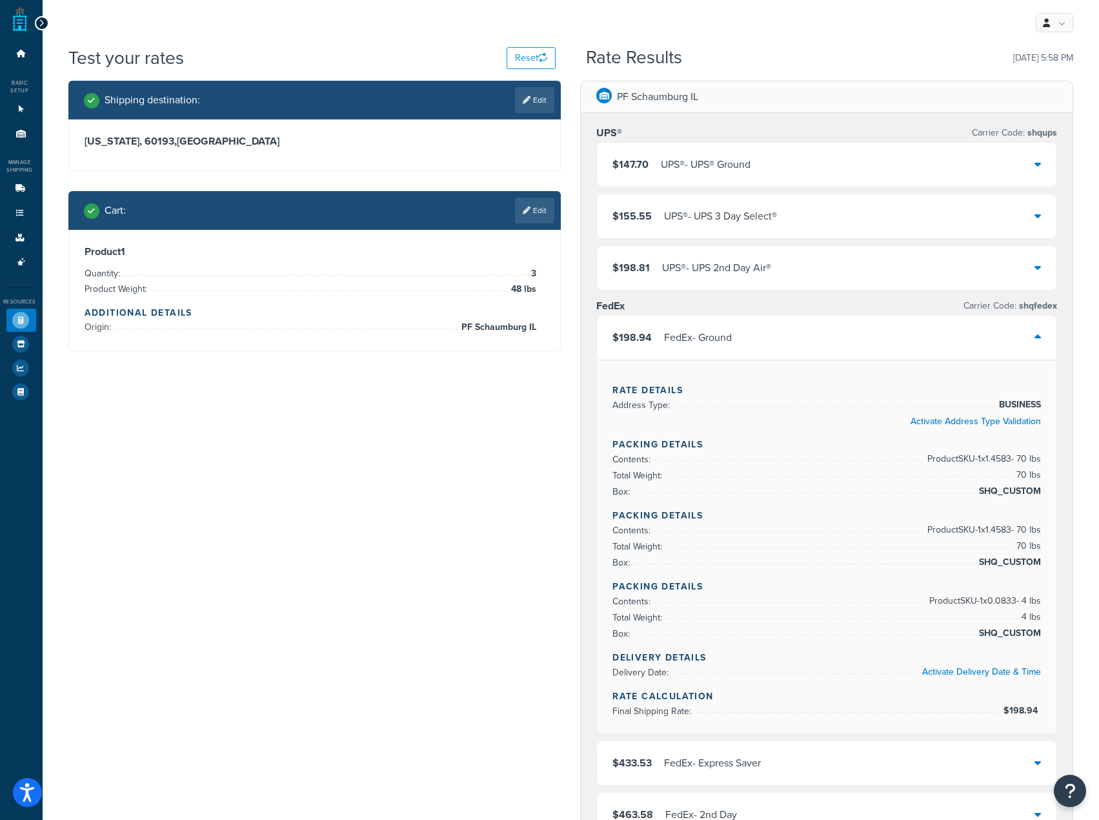
click at [801, 351] on div "$198.94 FedEx - Ground" at bounding box center [827, 338] width 460 height 44
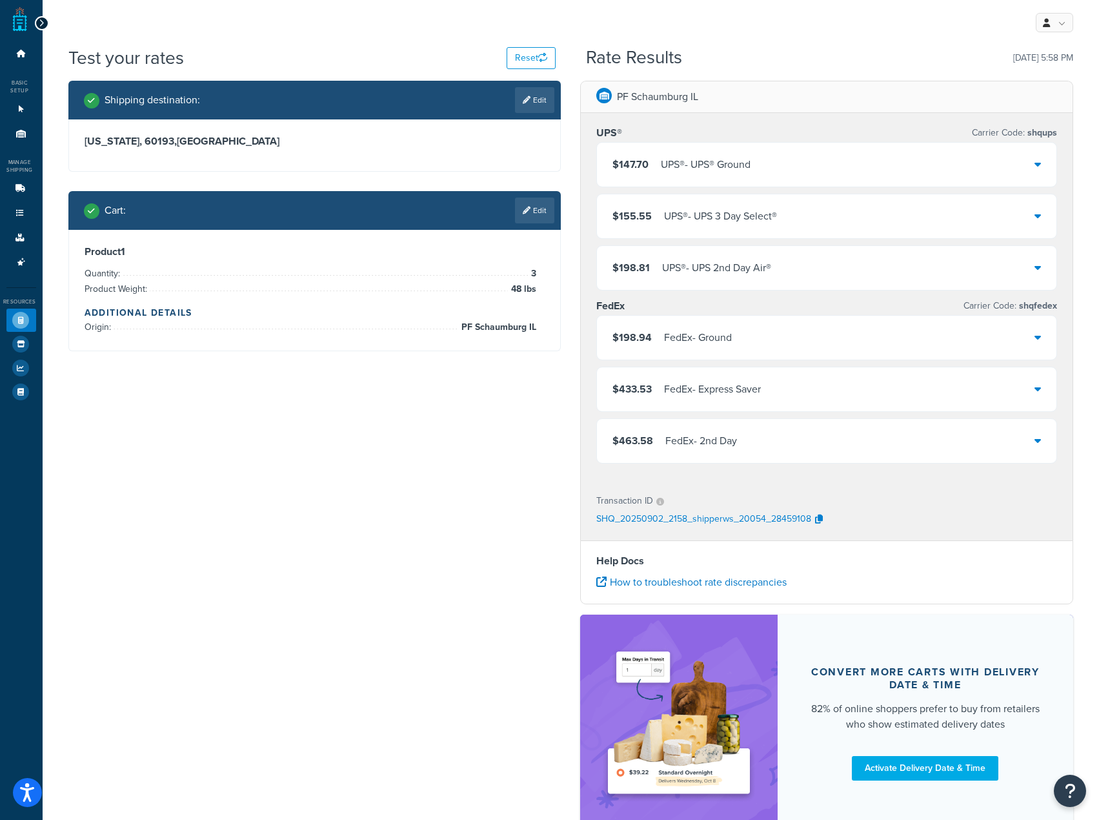
click at [545, 218] on link "Edit" at bounding box center [534, 211] width 39 height 26
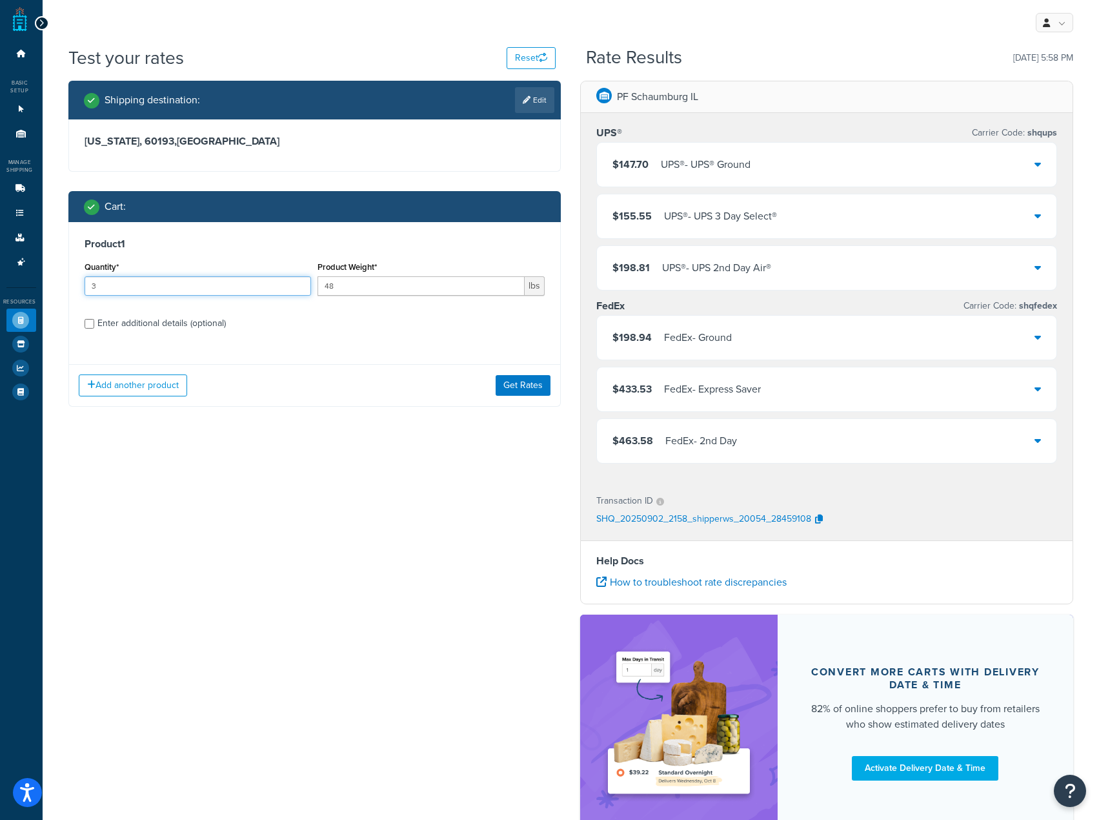
drag, startPoint x: 127, startPoint y: 286, endPoint x: -1, endPoint y: 291, distance: 127.9
click at [0, 291] on html "Accessibility Screen-Reader Guide, Feedback, and Issue Reporting | New window S…" at bounding box center [549, 455] width 1099 height 910
type input "10"
click at [533, 386] on button "Get Rates" at bounding box center [523, 385] width 55 height 21
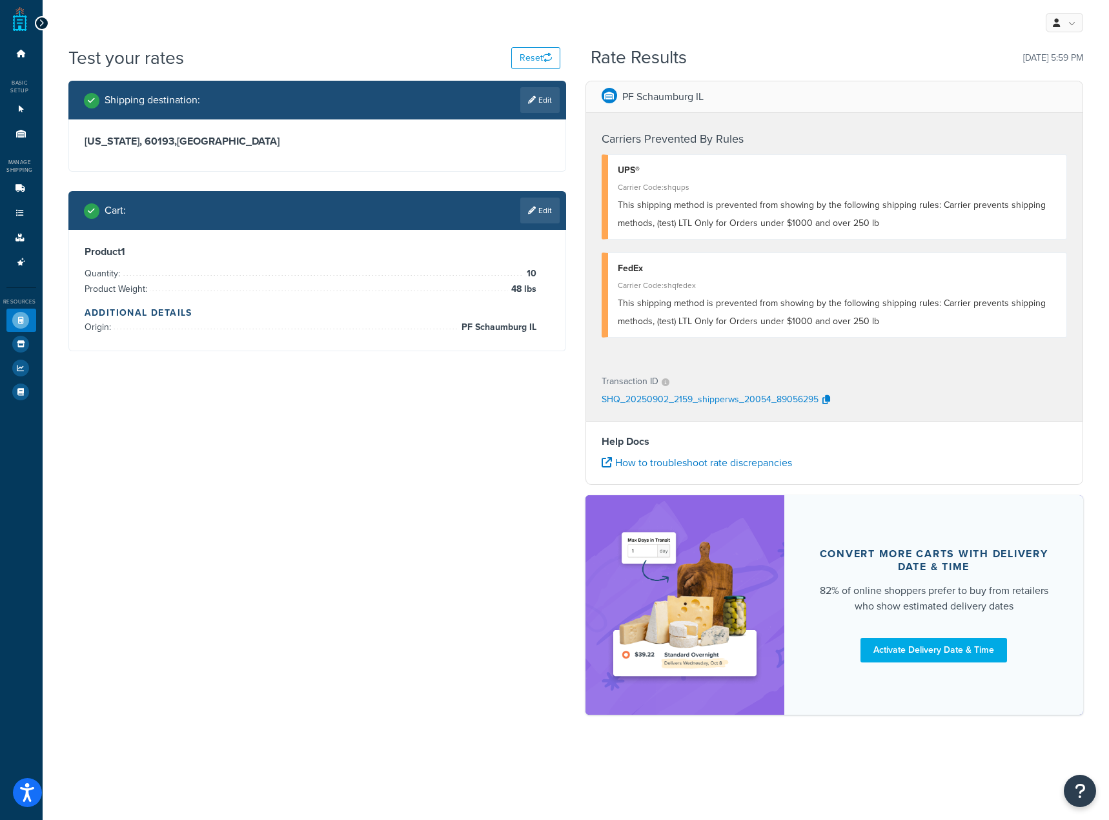
click at [538, 214] on link "Edit" at bounding box center [539, 211] width 39 height 26
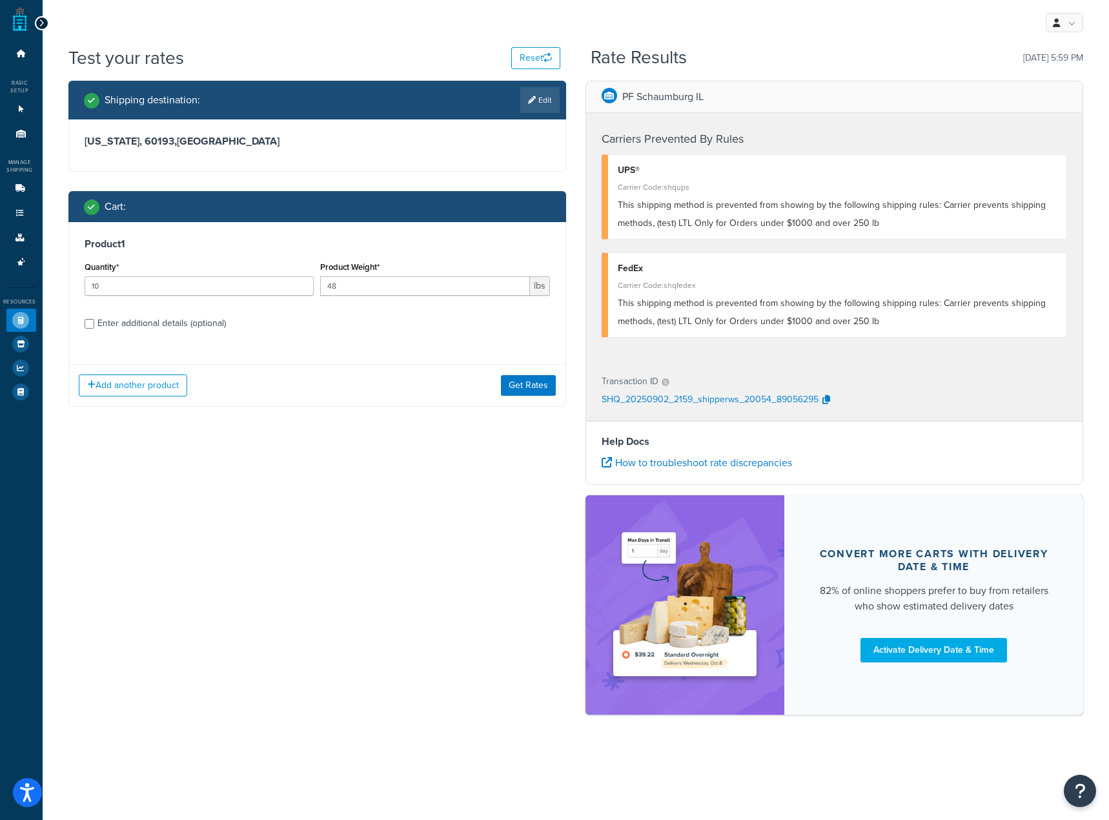
click at [855, 224] on span "This shipping method is prevented from showing by the following shipping rules:…" at bounding box center [832, 214] width 428 height 32
click at [848, 223] on span "This shipping method is prevented from showing by the following shipping rules:…" at bounding box center [832, 214] width 428 height 32
click at [850, 223] on span "This shipping method is prevented from showing by the following shipping rules:…" at bounding box center [832, 214] width 428 height 32
drag, startPoint x: 850, startPoint y: 223, endPoint x: 883, endPoint y: 218, distance: 33.2
click at [883, 218] on div "This shipping method is prevented from showing by the following shipping rules:…" at bounding box center [837, 214] width 439 height 36
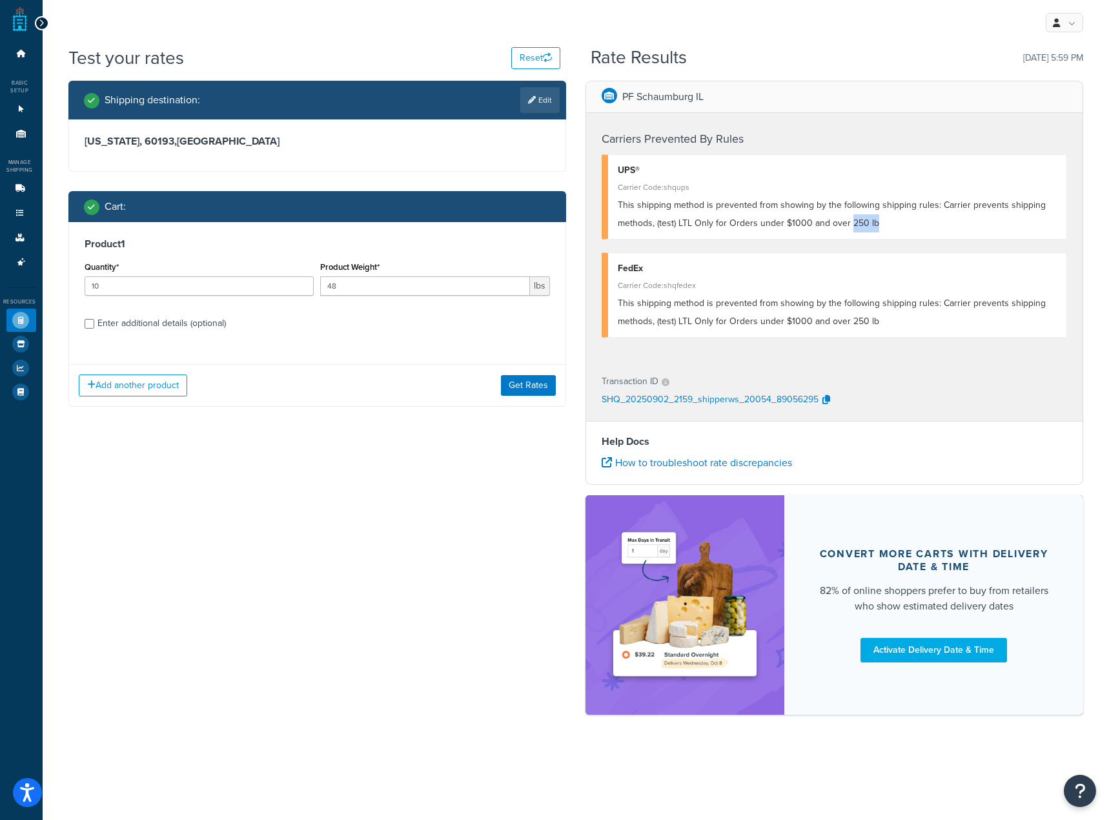
click at [879, 220] on div "This shipping method is prevented from showing by the following shipping rules:…" at bounding box center [837, 214] width 439 height 36
click at [879, 221] on div "This shipping method is prevented from showing by the following shipping rules:…" at bounding box center [837, 214] width 439 height 36
drag, startPoint x: 163, startPoint y: 281, endPoint x: 0, endPoint y: 243, distance: 167.2
click at [0, 267] on html "Accessibility Screen-Reader Guide, Feedback, and Issue Reporting | New window S…" at bounding box center [554, 410] width 1109 height 820
type input "6"
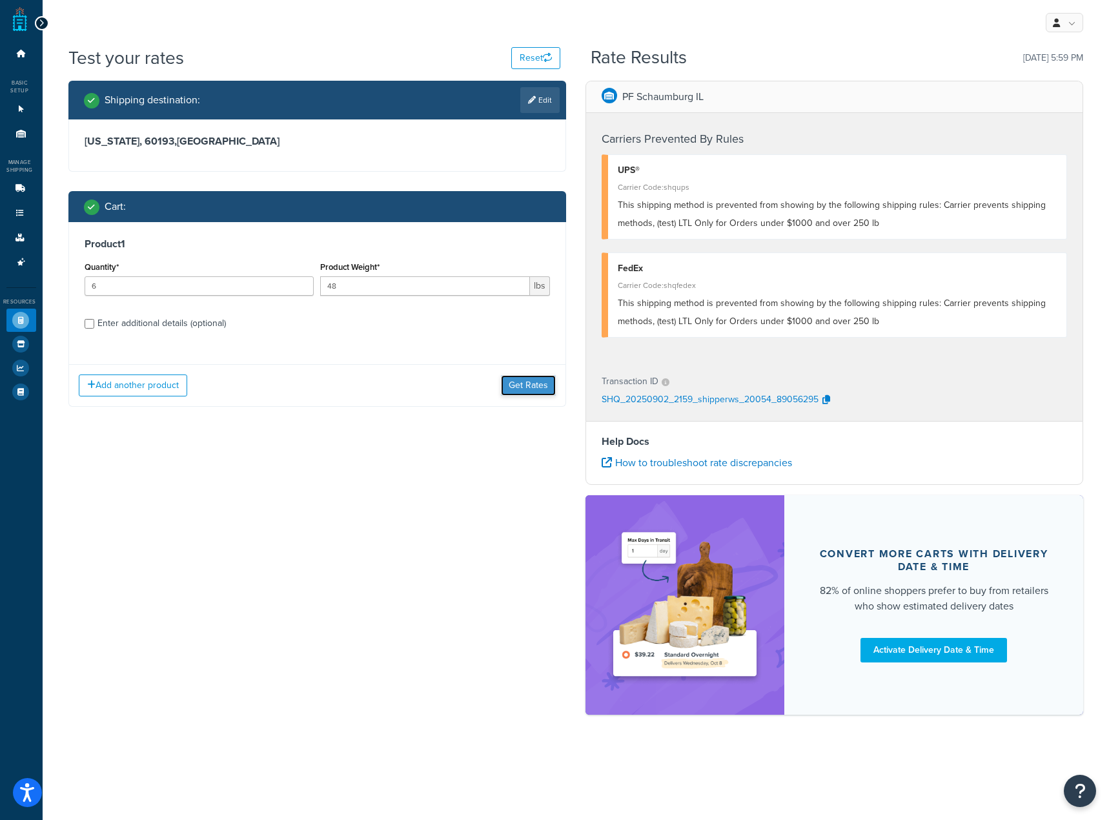
click at [542, 384] on button "Get Rates" at bounding box center [528, 385] width 55 height 21
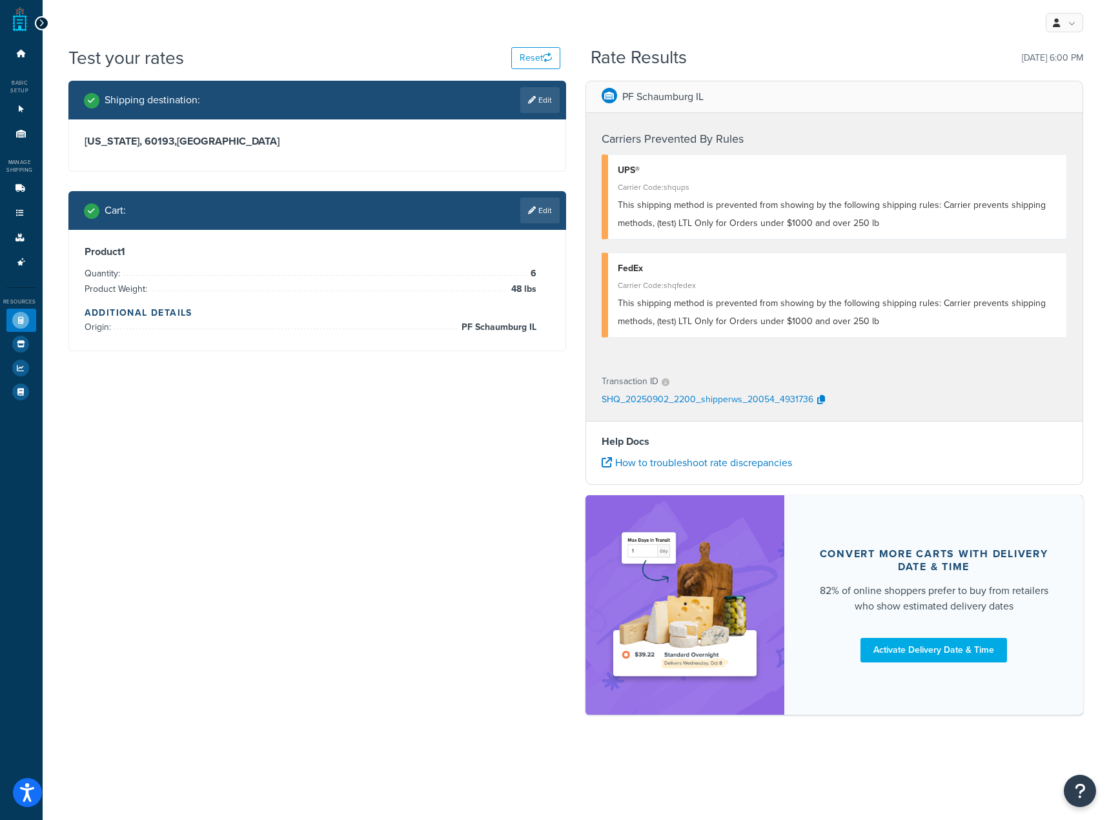
click at [548, 207] on link "Edit" at bounding box center [539, 211] width 39 height 26
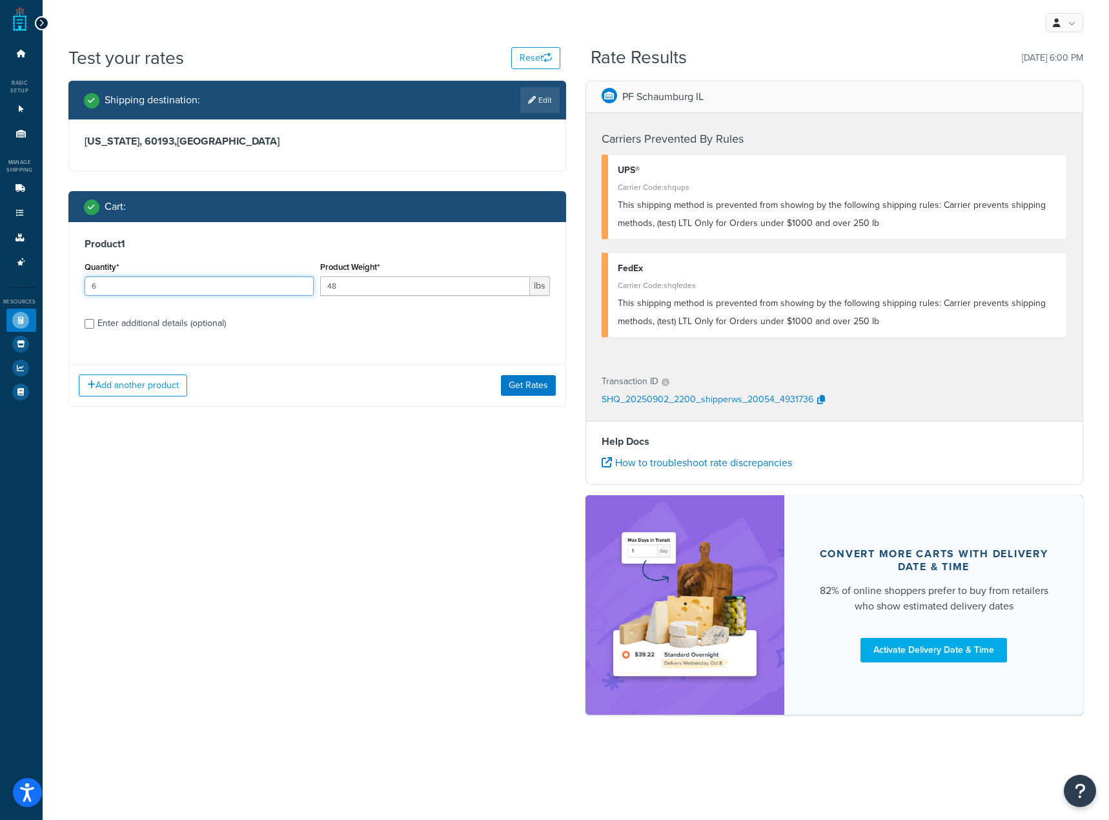
drag, startPoint x: 183, startPoint y: 285, endPoint x: -1, endPoint y: 273, distance: 184.4
click at [0, 273] on html "Accessibility Screen-Reader Guide, Feedback, and Issue Reporting | New window S…" at bounding box center [554, 410] width 1109 height 820
type input "5"
click at [542, 387] on button "Get Rates" at bounding box center [528, 385] width 55 height 21
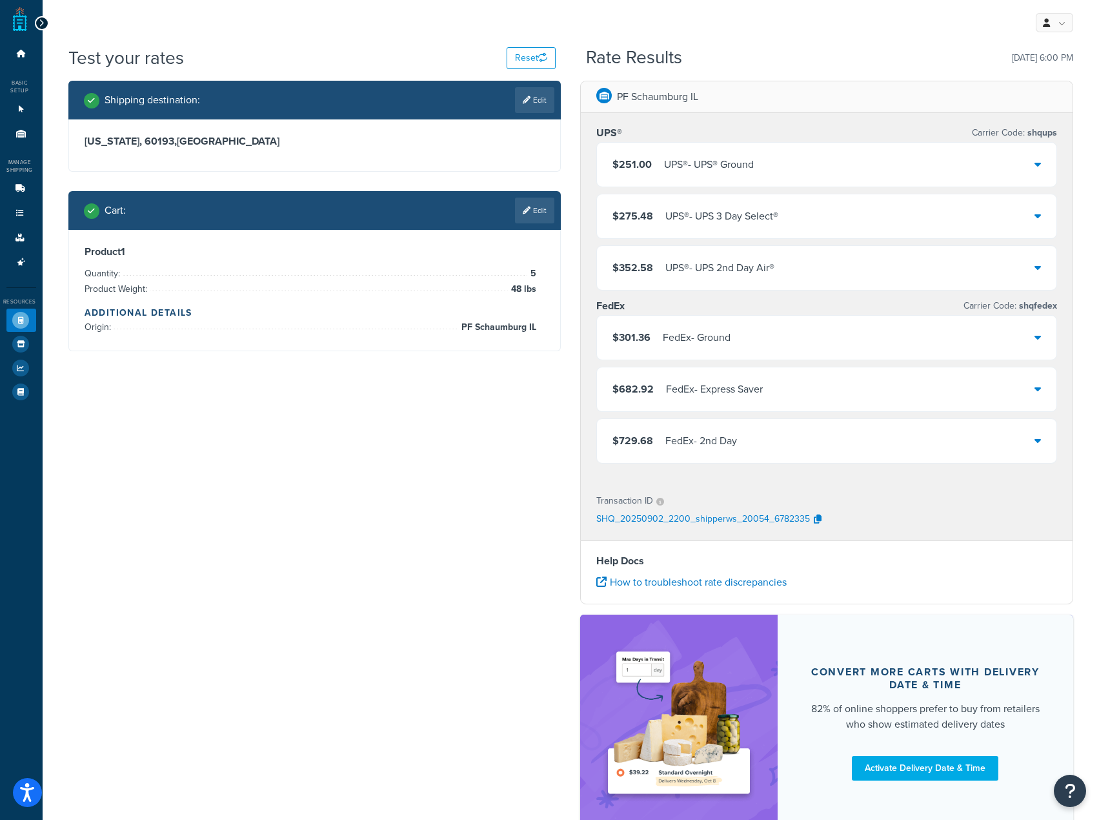
click at [884, 163] on div "$251.00 UPS® - UPS® Ground" at bounding box center [827, 165] width 460 height 44
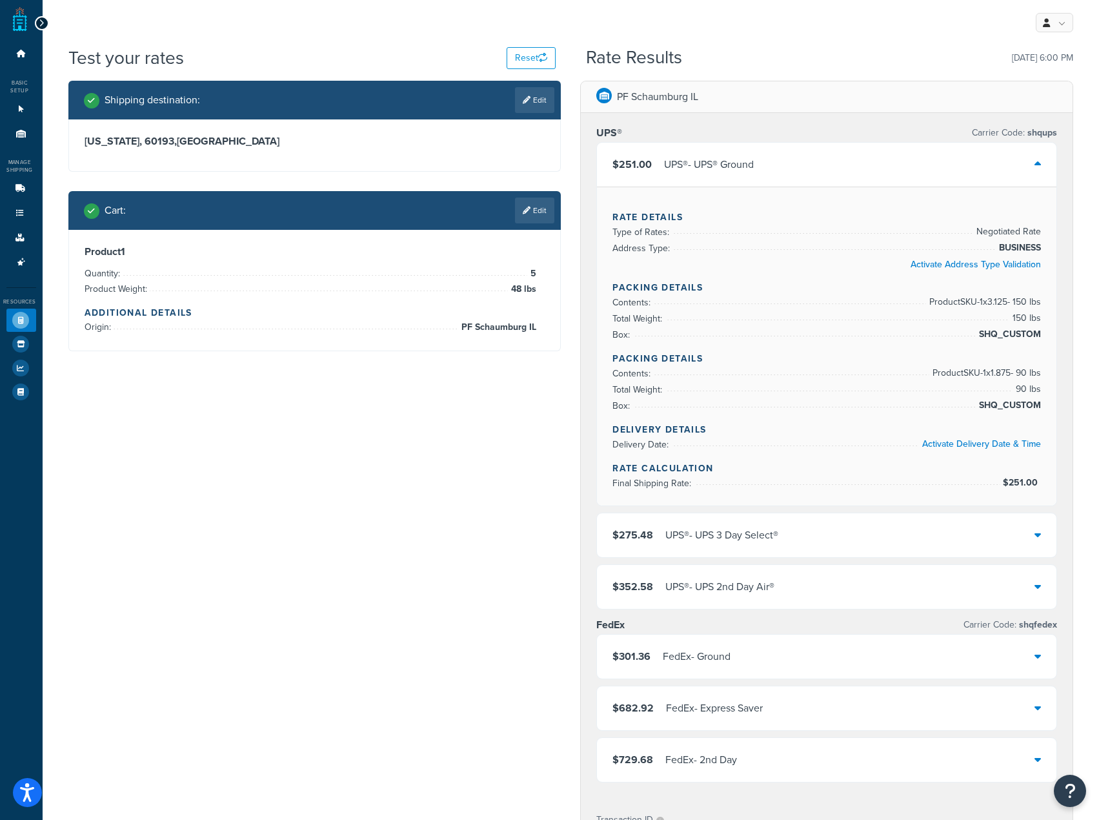
click at [884, 163] on div "$251.00 UPS® - UPS® Ground" at bounding box center [827, 165] width 460 height 44
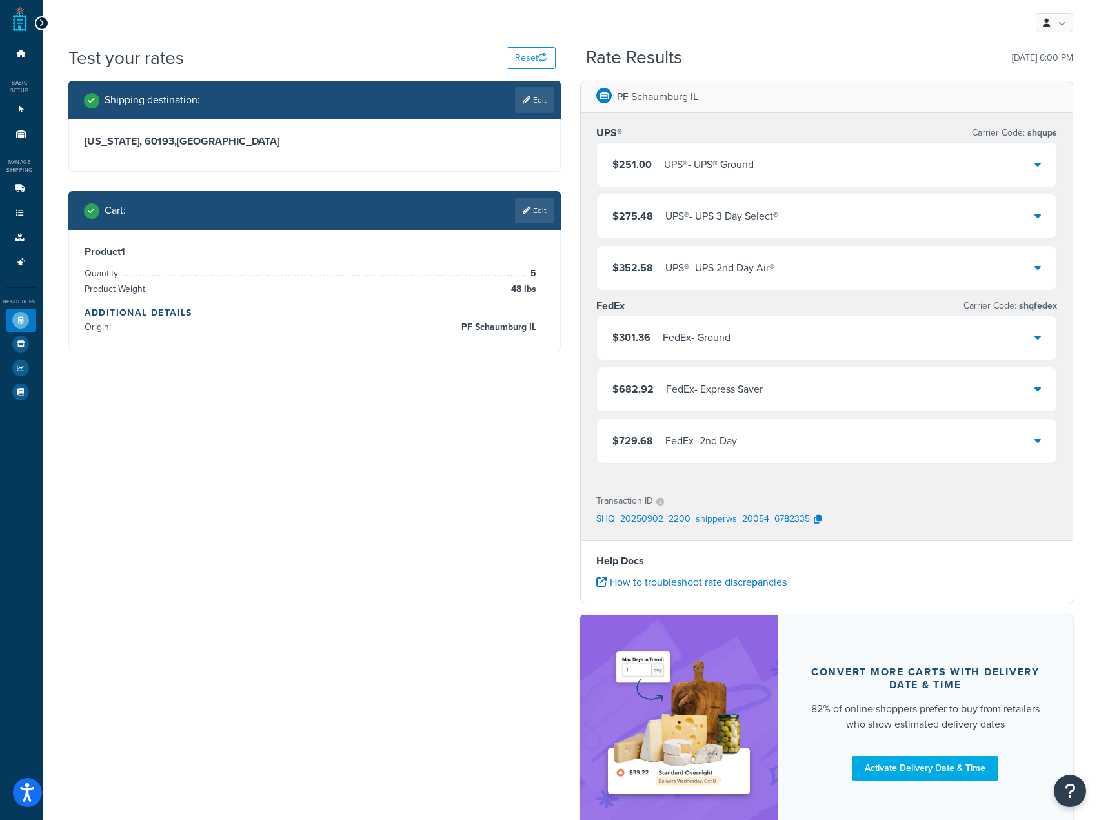
click at [886, 152] on div "$251.00 UPS® - UPS® Ground" at bounding box center [827, 165] width 460 height 44
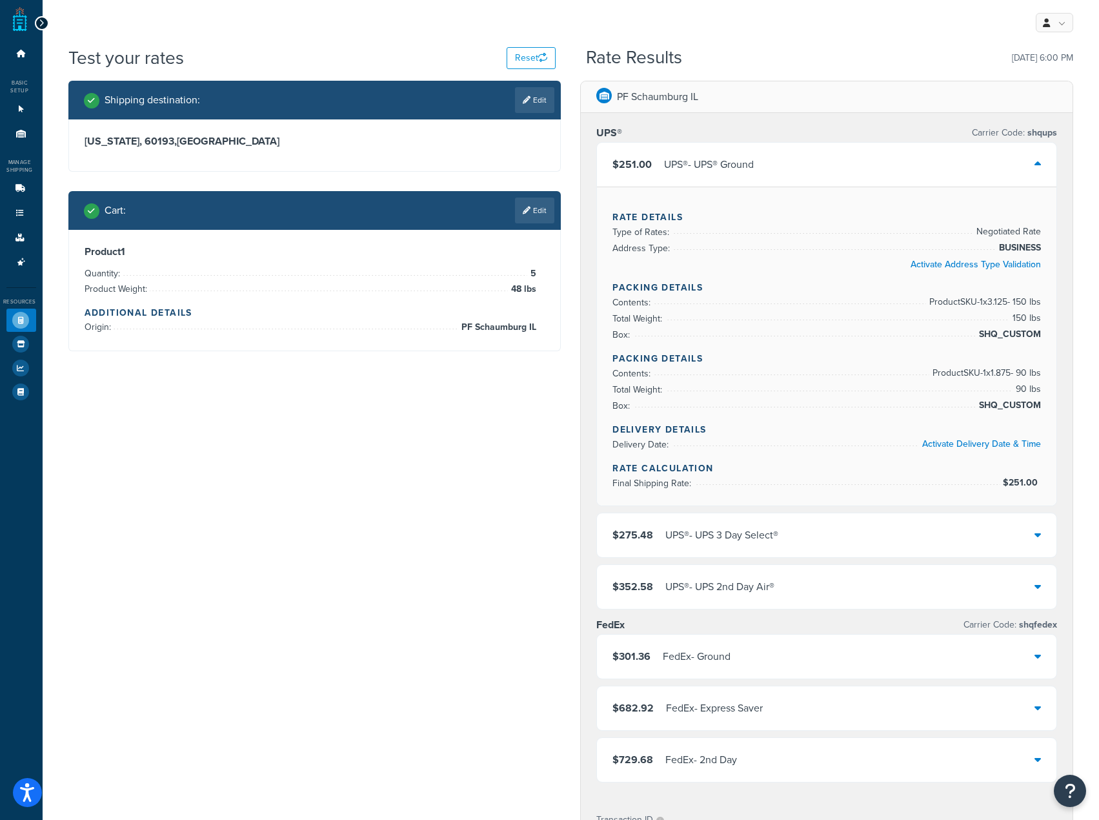
click at [886, 152] on div "$251.00 UPS® - UPS® Ground" at bounding box center [827, 165] width 460 height 44
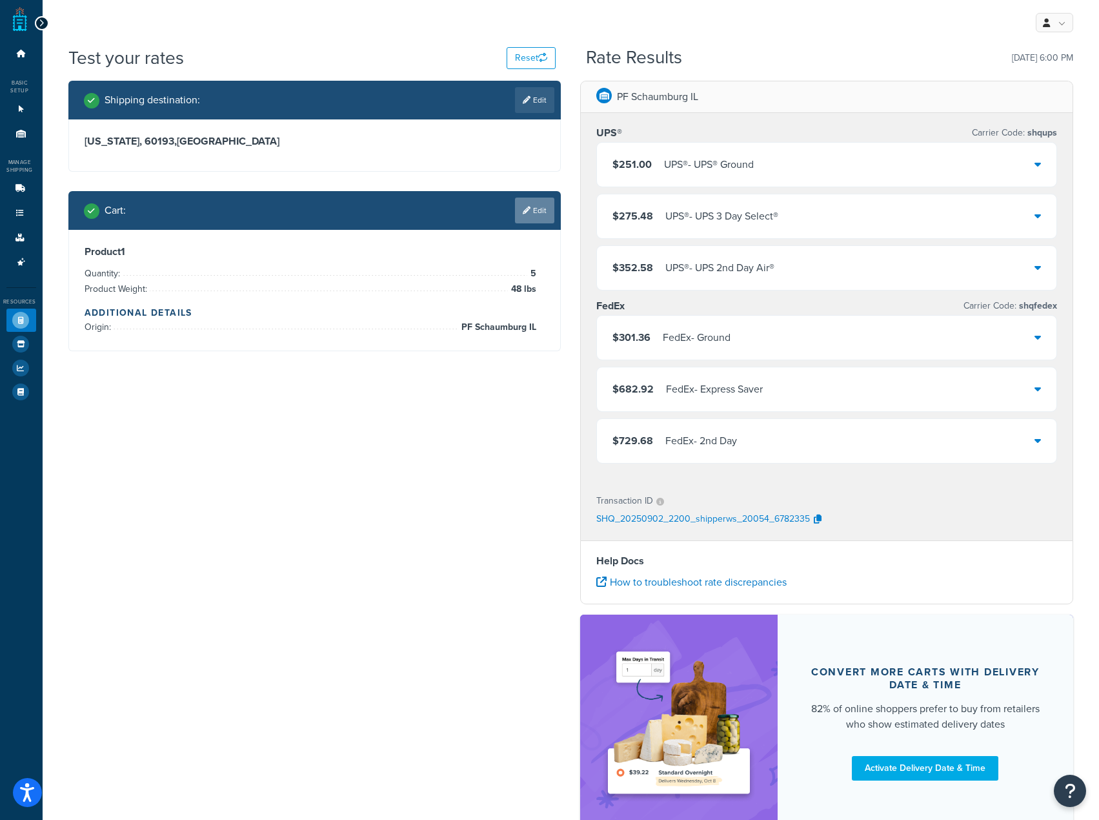
click at [524, 220] on link "Edit" at bounding box center [534, 211] width 39 height 26
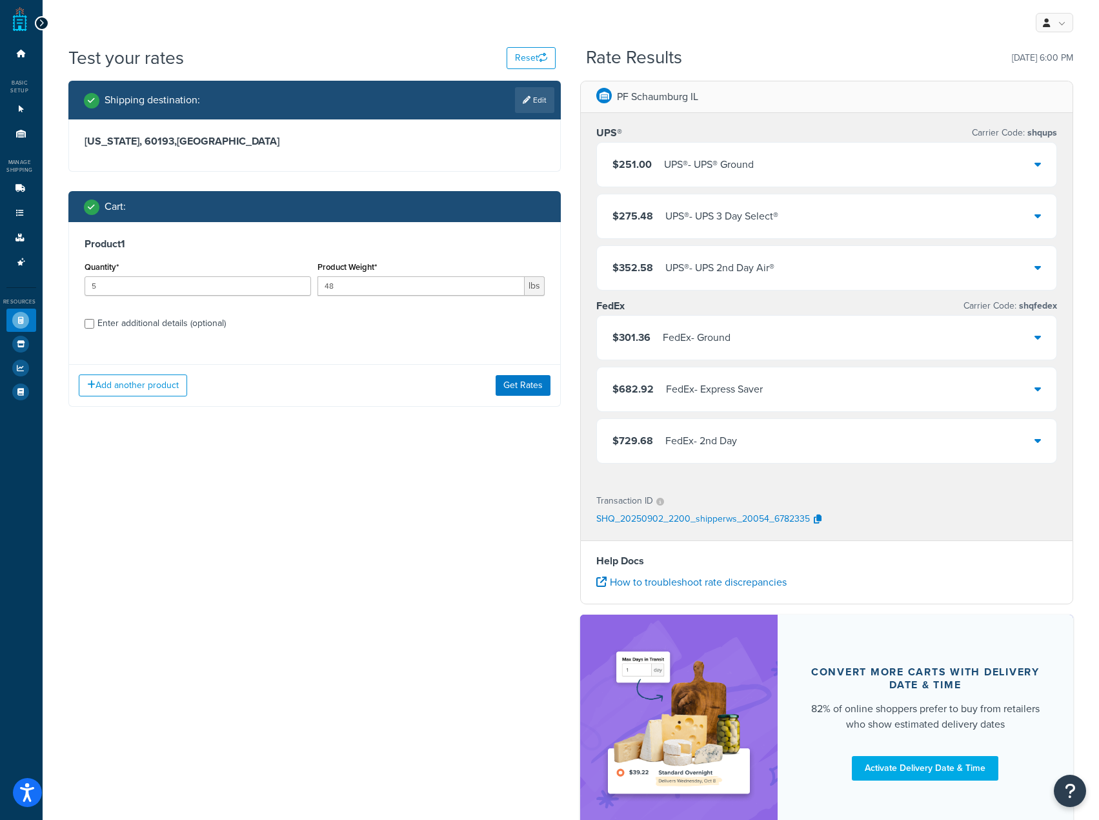
click at [134, 322] on div "Enter additional details (optional)" at bounding box center [161, 323] width 128 height 18
click at [94, 322] on input "Enter additional details (optional)" at bounding box center [90, 324] width 10 height 10
checkbox input "true"
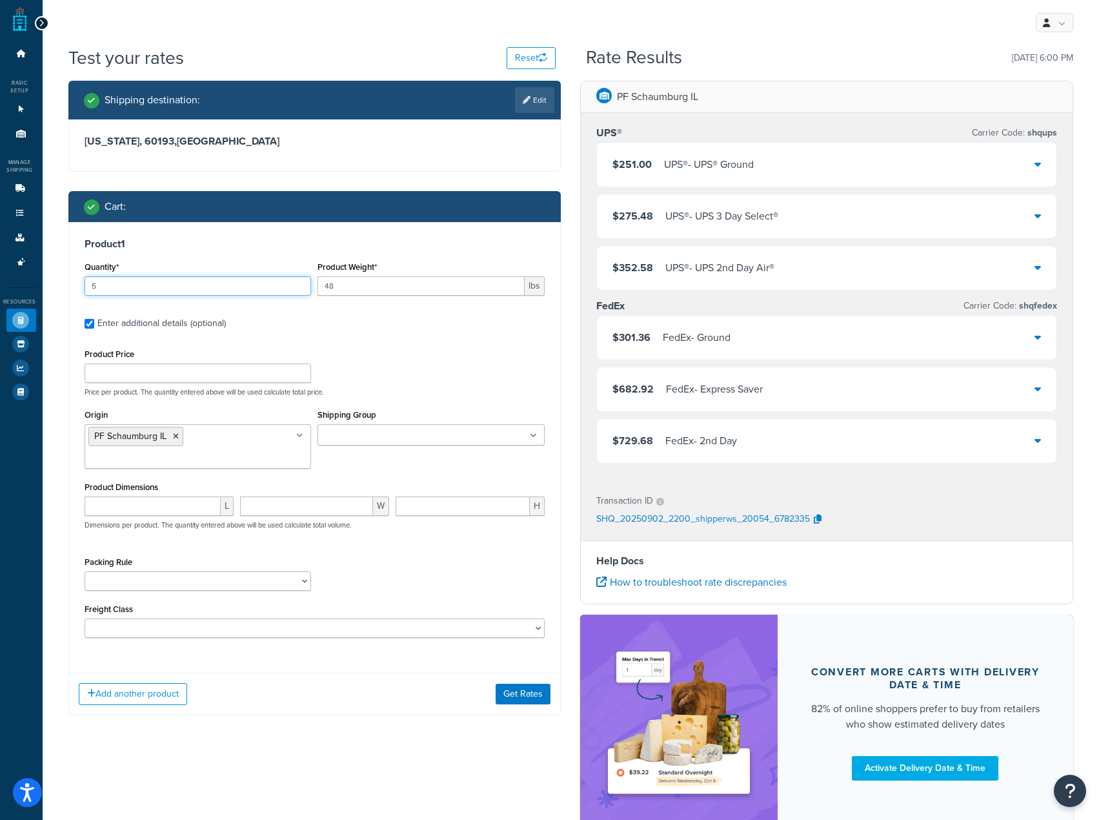
drag, startPoint x: 231, startPoint y: 281, endPoint x: 2, endPoint y: 301, distance: 230.0
click at [0, 302] on html "Accessibility Screen-Reader Guide, Feedback, and Issue Reporting | New window S…" at bounding box center [549, 455] width 1099 height 910
type input "1"
click at [506, 695] on button "Get Rates" at bounding box center [523, 694] width 55 height 21
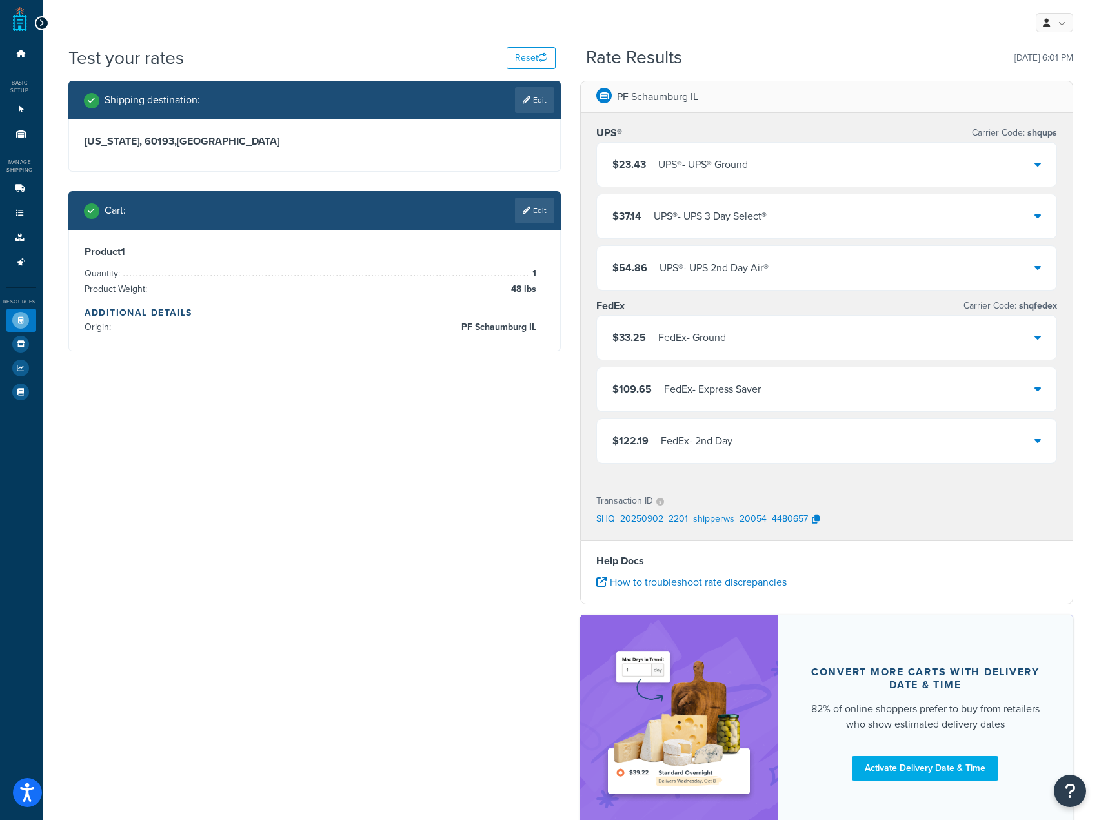
click at [832, 158] on div "$23.43 UPS® - UPS® Ground" at bounding box center [827, 165] width 460 height 44
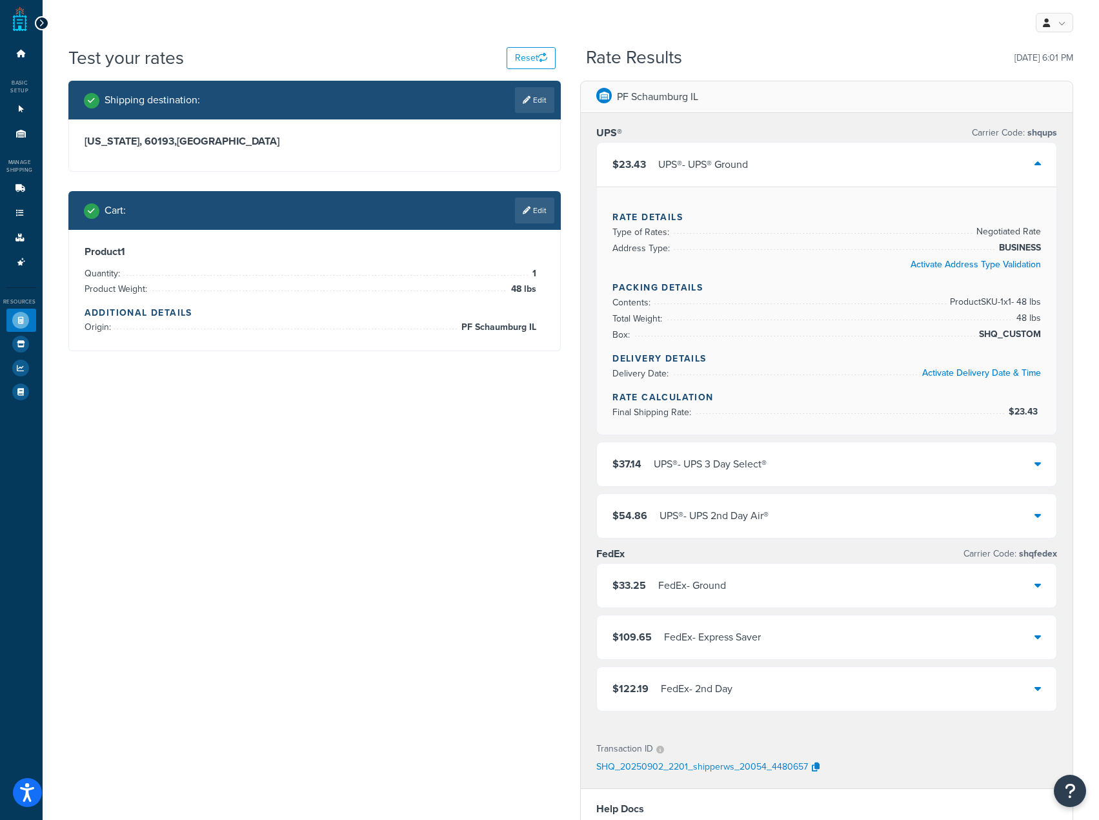
click at [941, 167] on div "$23.43 UPS® - UPS® Ground" at bounding box center [827, 165] width 460 height 44
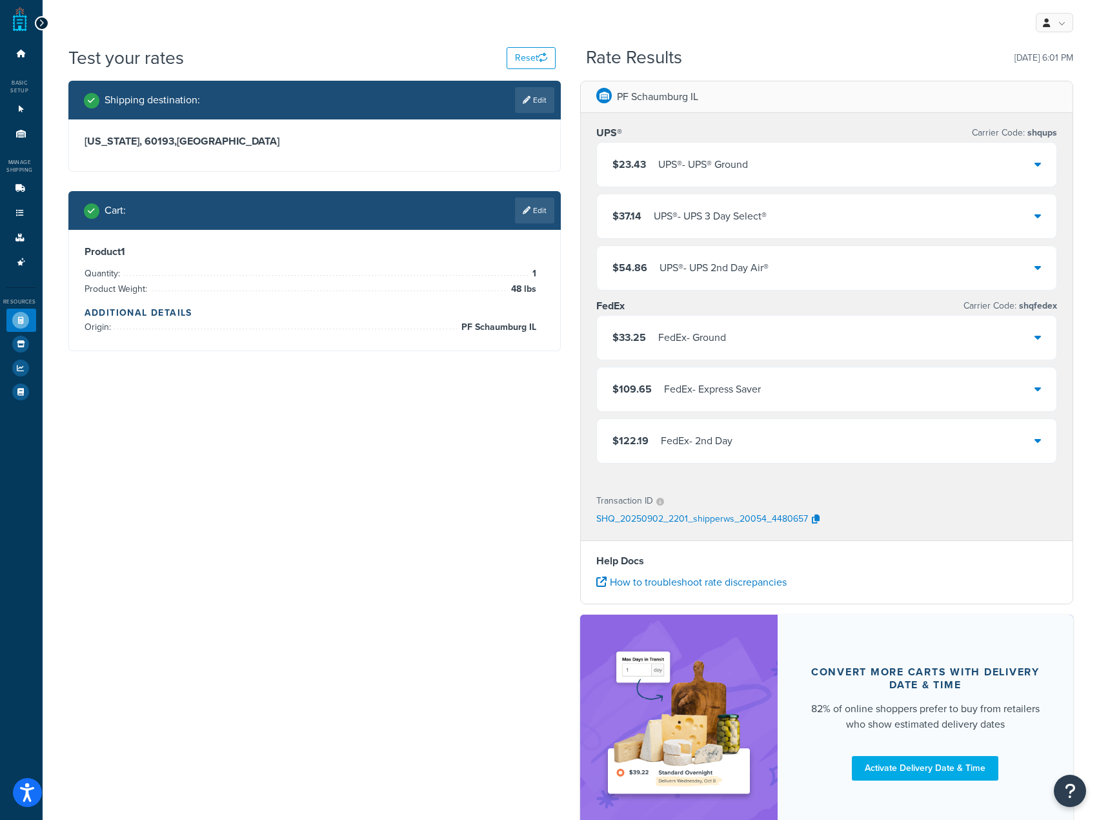
click at [748, 173] on div "UPS® - UPS® Ground" at bounding box center [704, 165] width 90 height 18
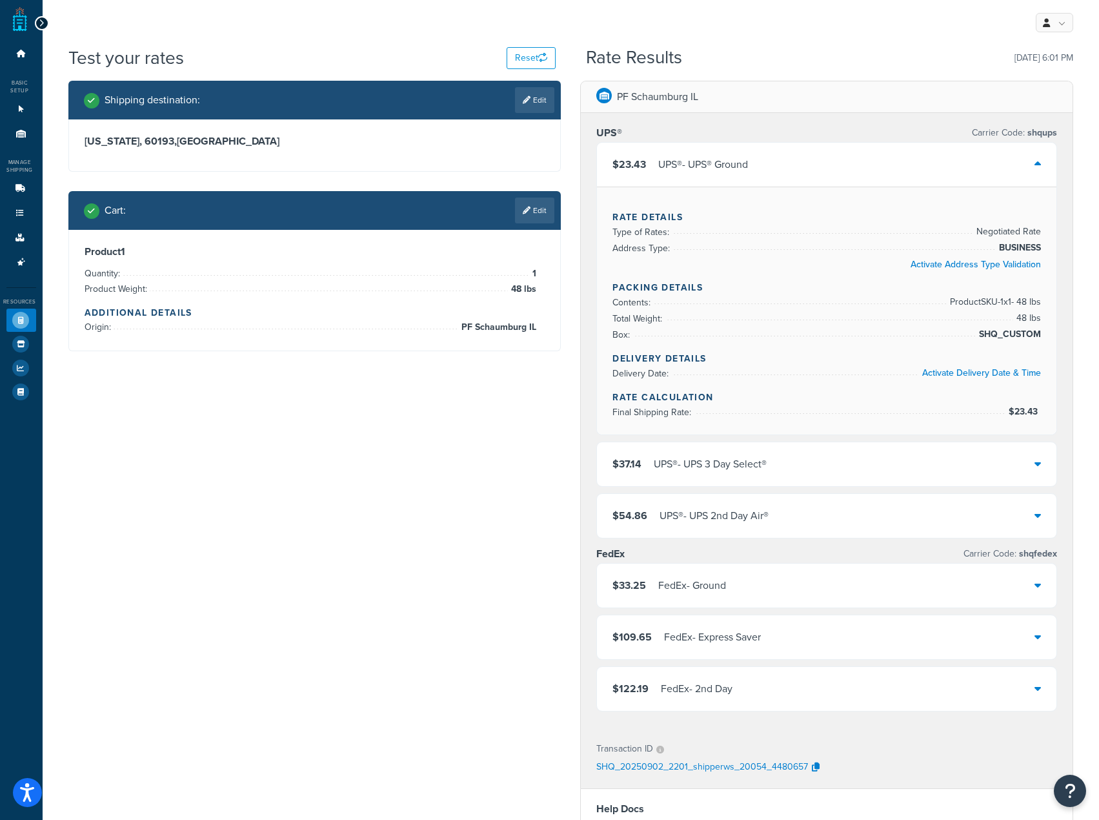
click at [744, 174] on div "UPS® - UPS® Ground" at bounding box center [704, 165] width 90 height 18
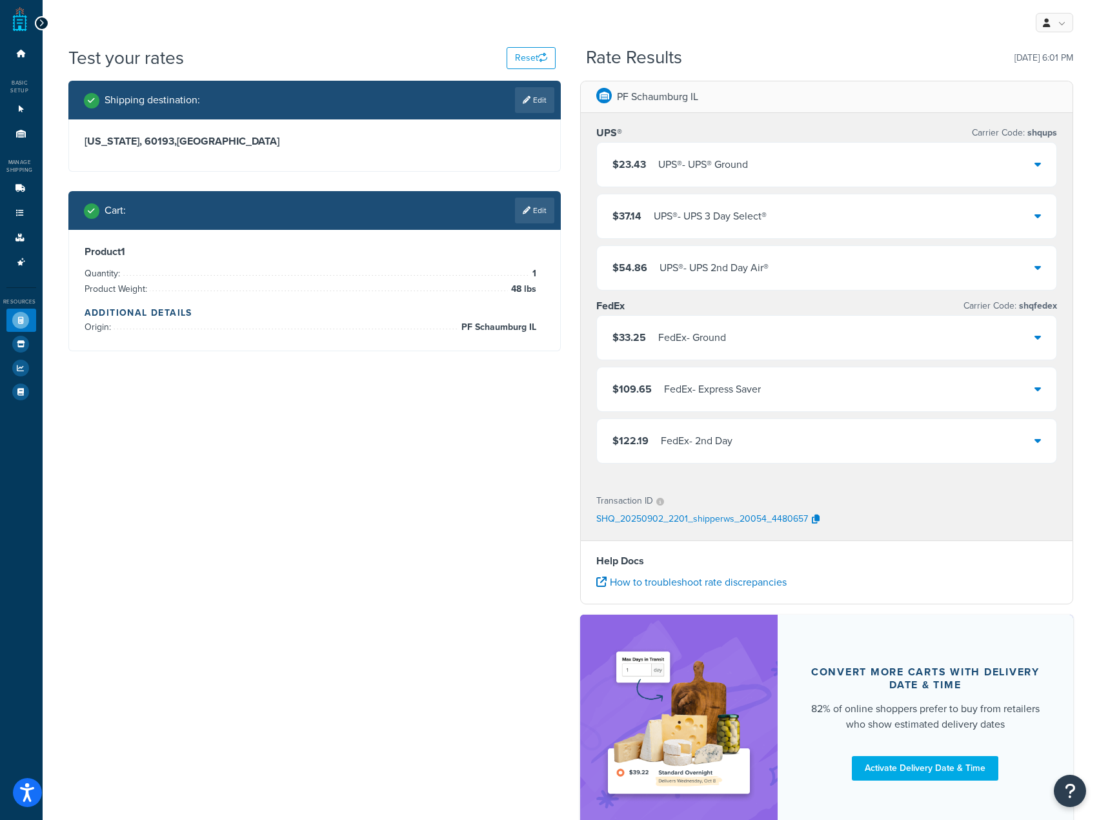
click at [654, 165] on div "$23.43 UPS® - UPS® Ground" at bounding box center [681, 165] width 136 height 18
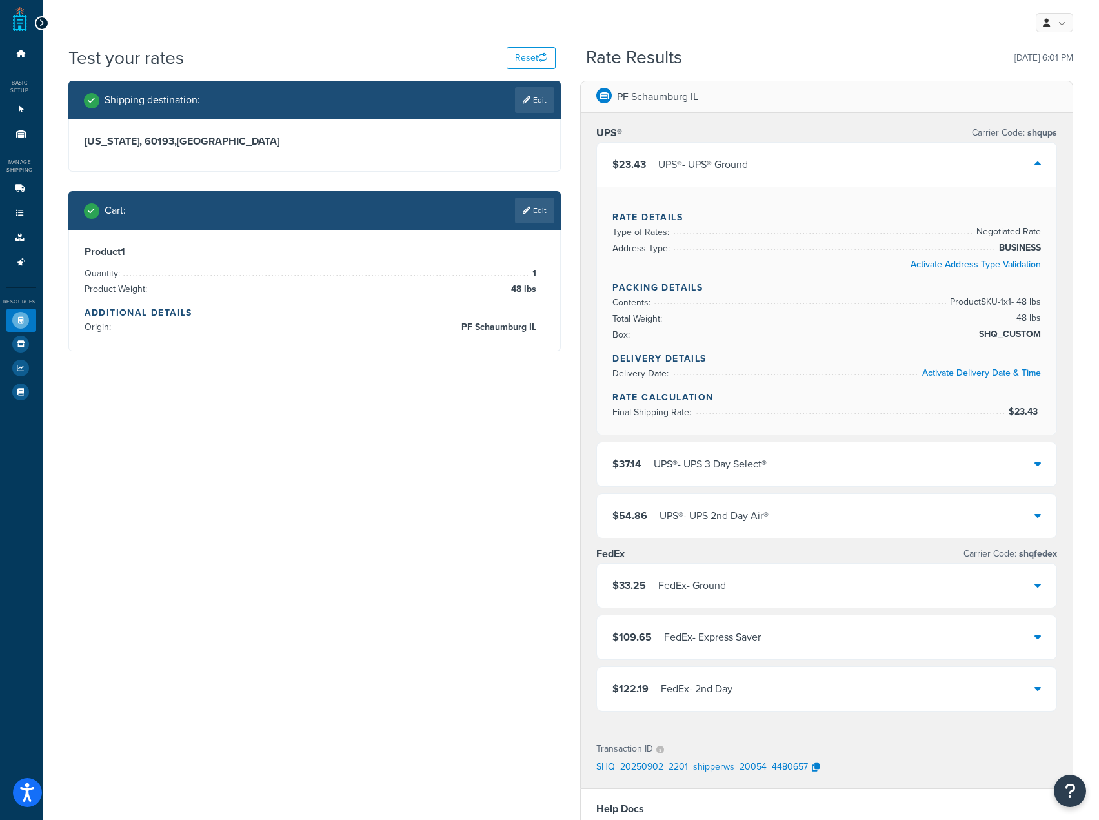
click at [651, 163] on div "$23.43 UPS® - UPS® Ground" at bounding box center [681, 165] width 136 height 18
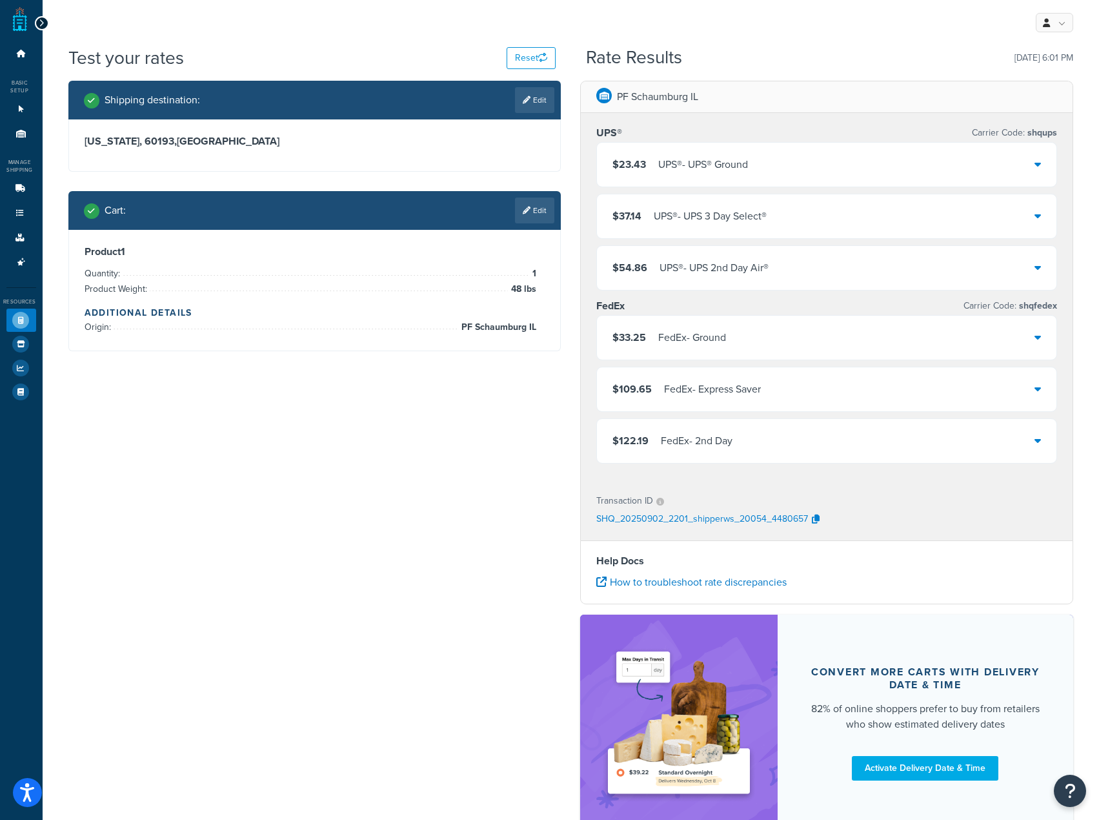
click at [786, 157] on div "$23.43 UPS® - UPS® Ground" at bounding box center [827, 165] width 460 height 44
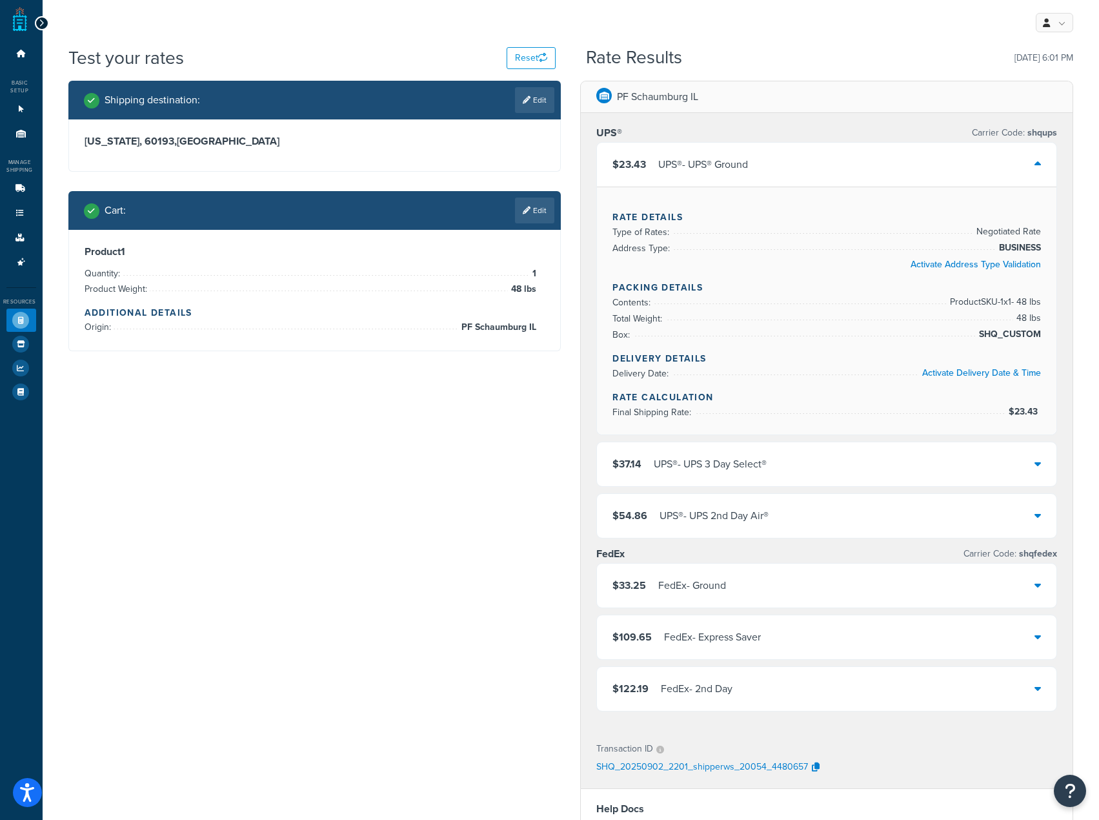
click at [780, 158] on div "$23.43 UPS® - UPS® Ground" at bounding box center [827, 165] width 460 height 44
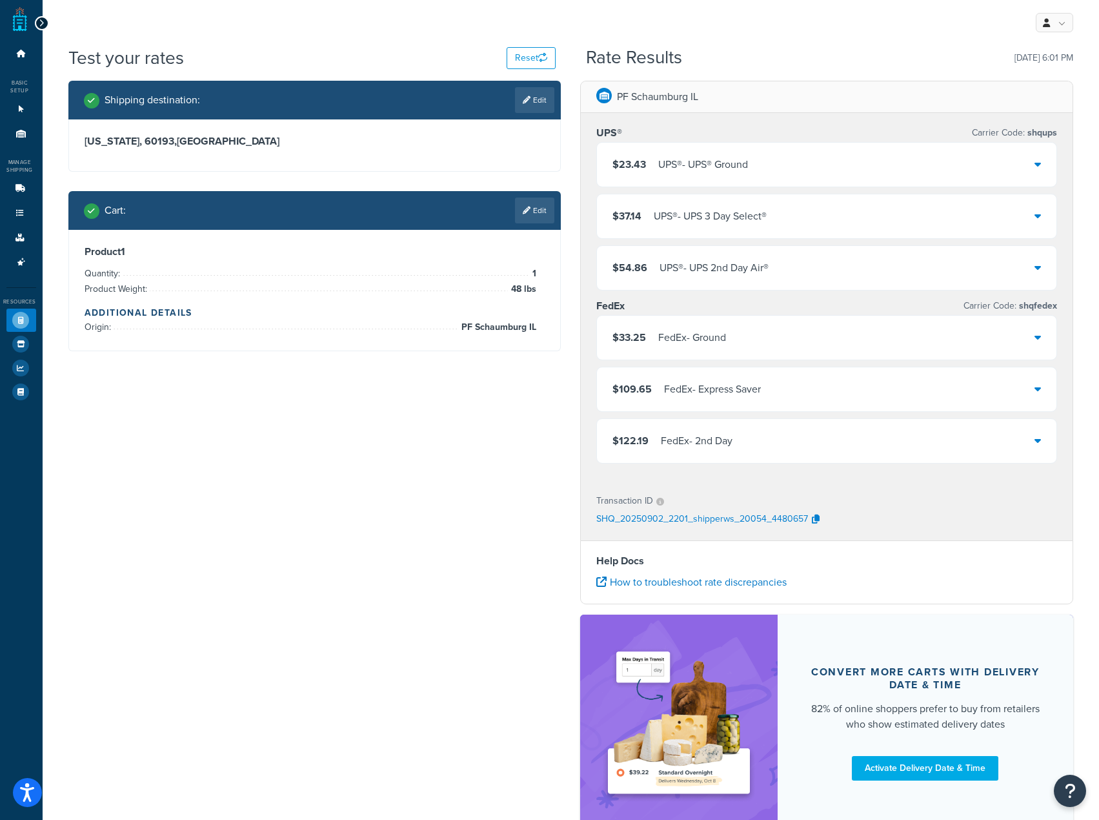
click at [668, 158] on div "UPS® - UPS® Ground" at bounding box center [704, 165] width 90 height 18
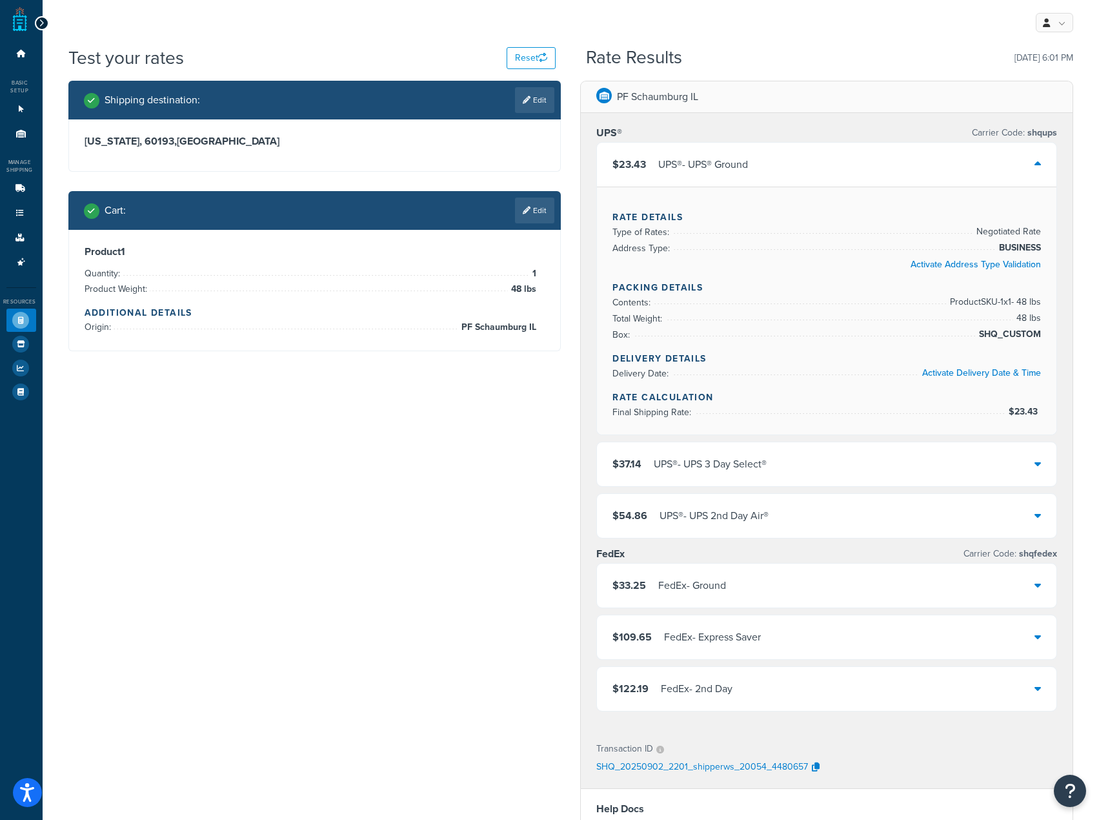
click at [636, 167] on span "$23.43" at bounding box center [630, 164] width 34 height 15
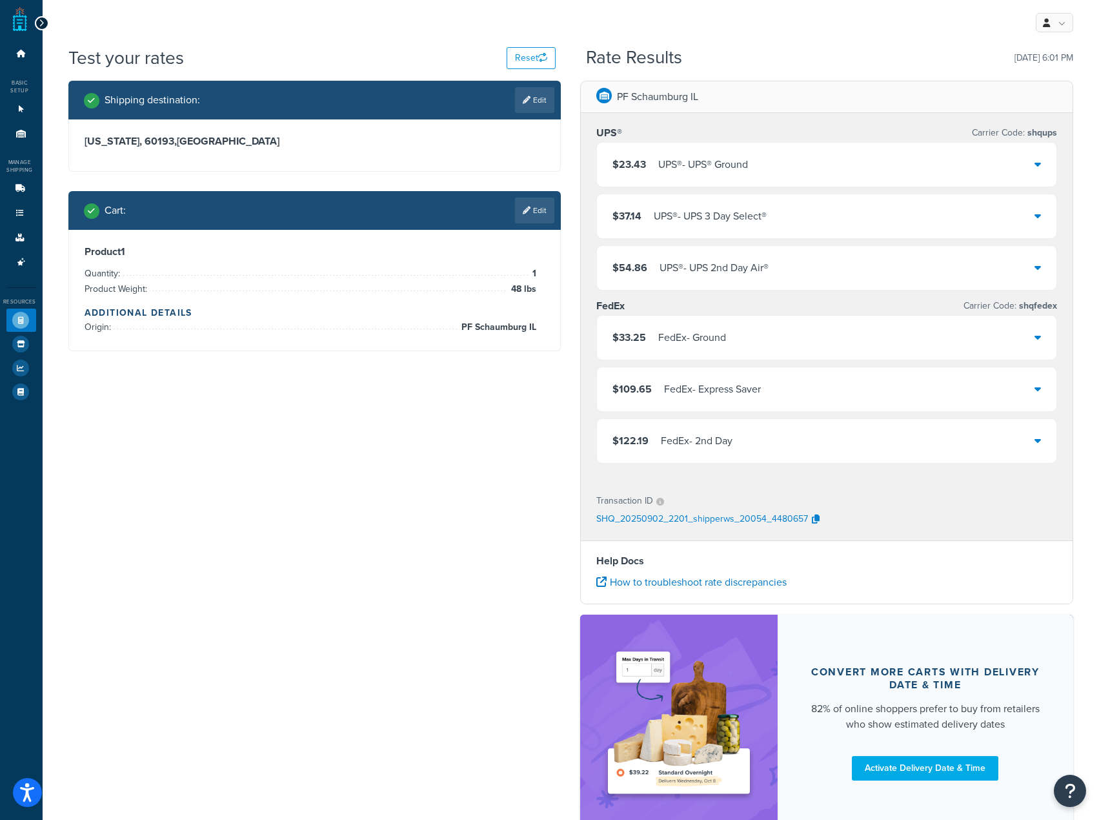
click at [619, 160] on span "$23.43" at bounding box center [630, 164] width 34 height 15
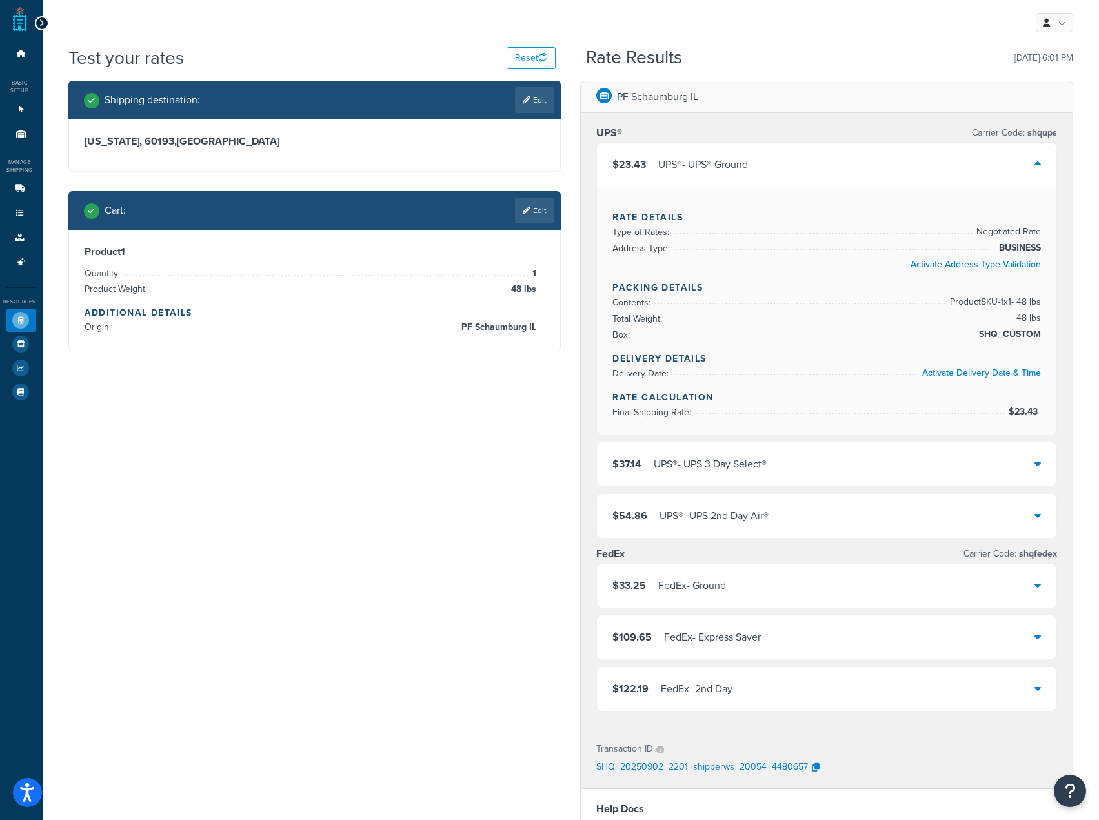
click at [619, 160] on span "$23.43" at bounding box center [630, 164] width 34 height 15
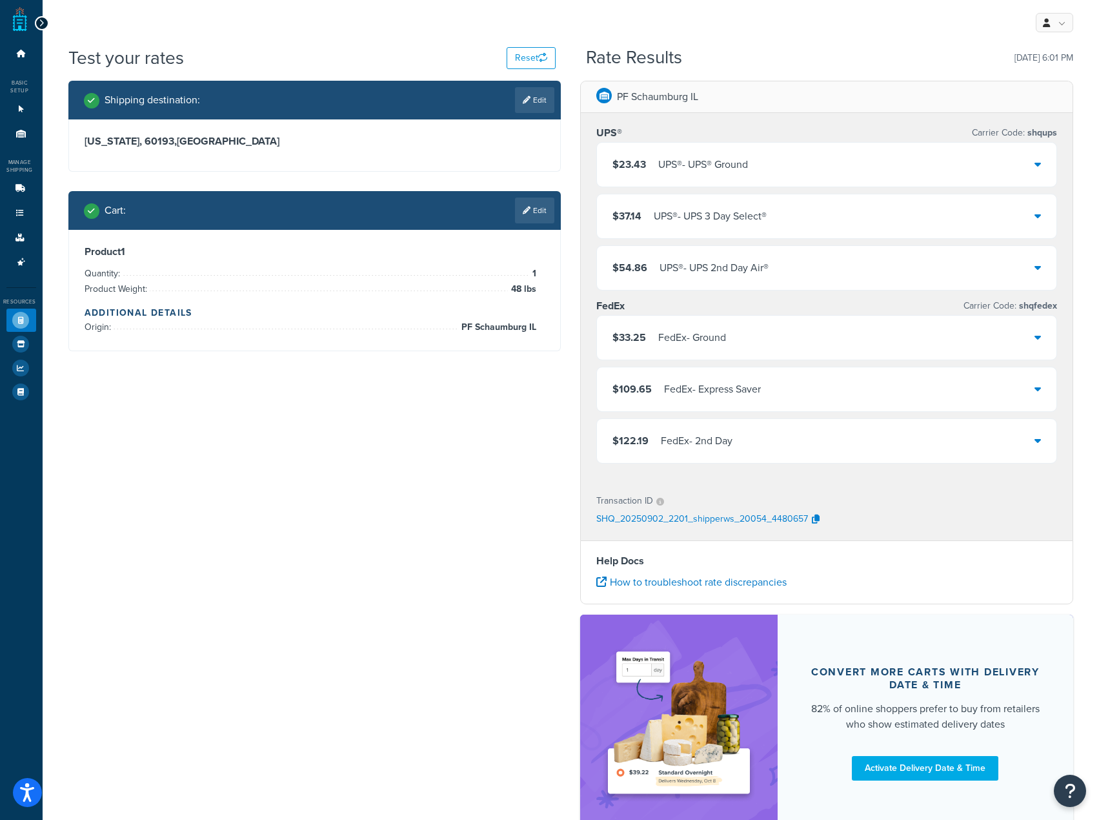
click at [424, 489] on div "Shipping destination : Edit Illinois, 60193 , United States Cart : Edit Product…" at bounding box center [571, 463] width 1025 height 764
click at [765, 148] on div "$23.43 UPS® - UPS® Ground" at bounding box center [827, 165] width 460 height 44
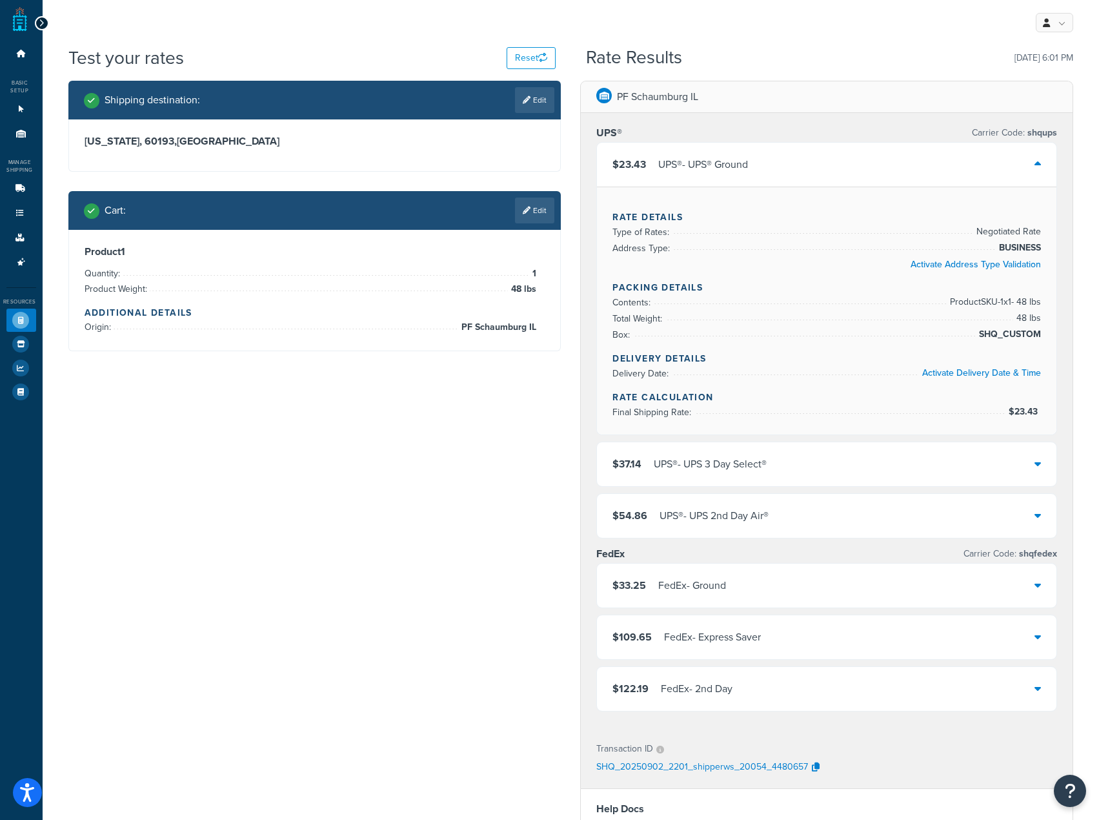
drag, startPoint x: 796, startPoint y: 177, endPoint x: 804, endPoint y: 179, distance: 8.0
click at [794, 175] on div "$23.43 UPS® - UPS® Ground" at bounding box center [827, 165] width 460 height 44
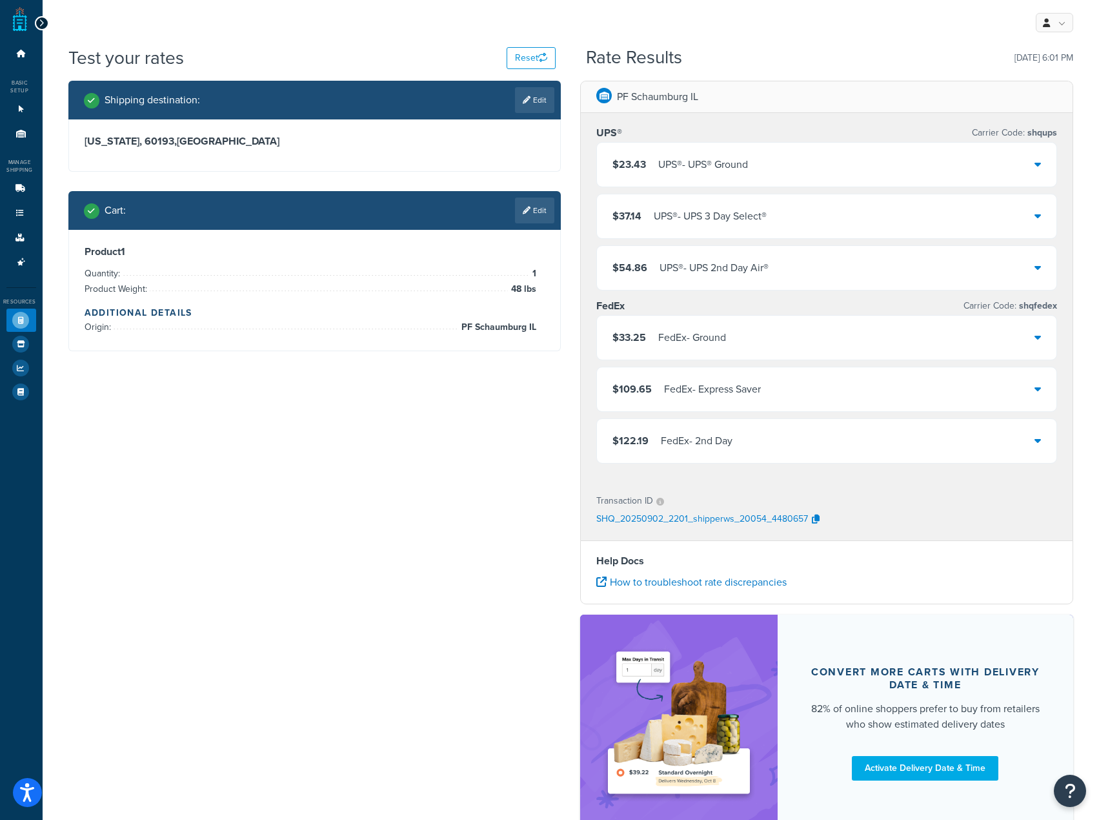
click at [823, 160] on div "$23.43 UPS® - UPS® Ground" at bounding box center [827, 165] width 460 height 44
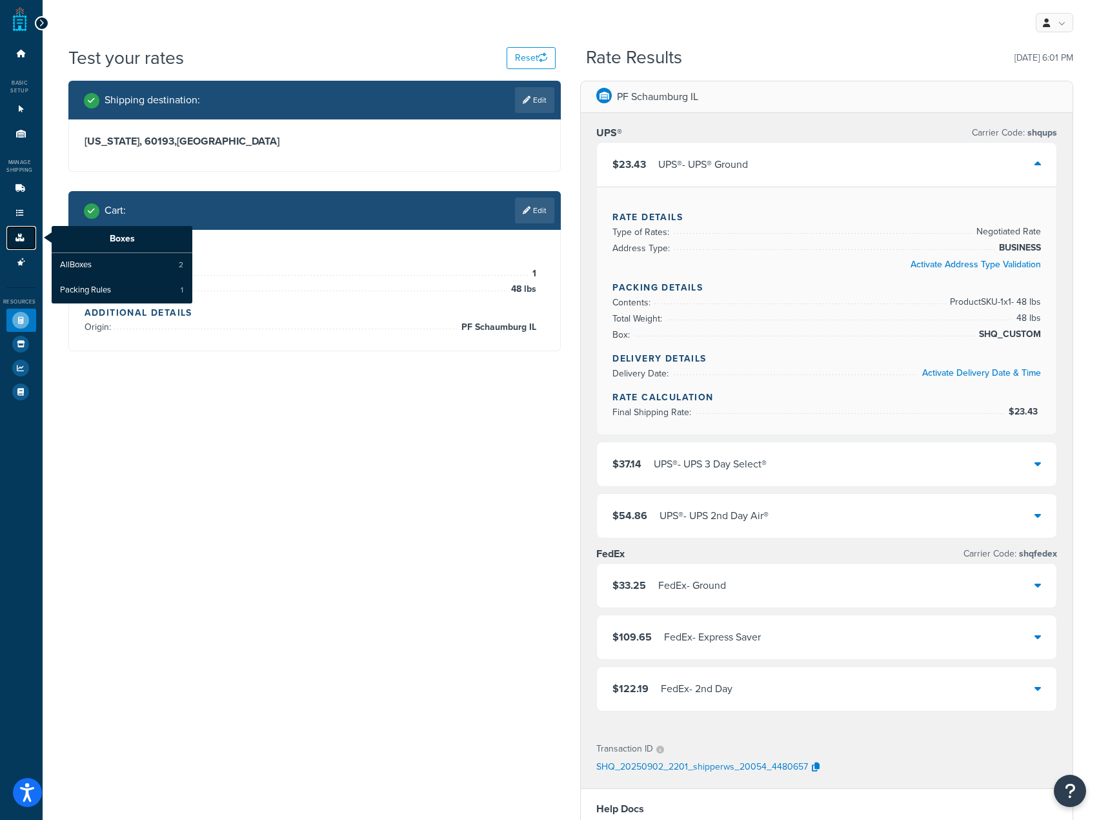
click at [17, 232] on link "Boxes" at bounding box center [21, 238] width 30 height 24
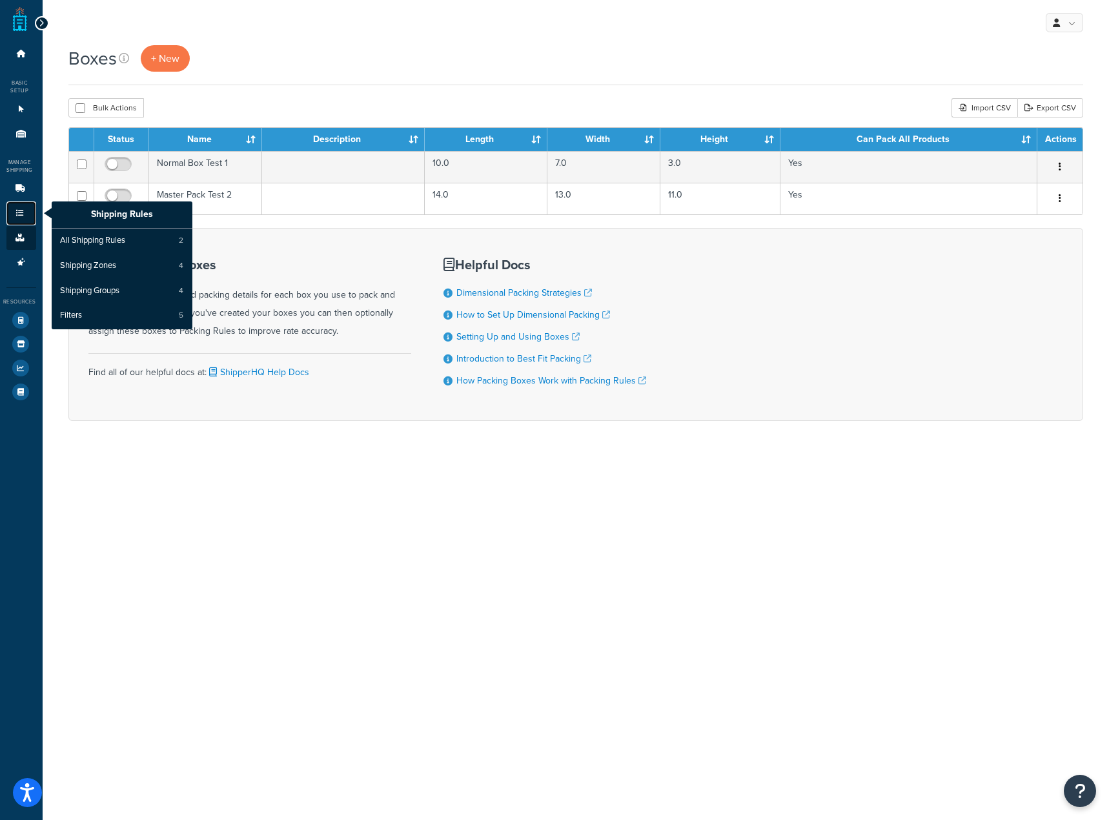
click at [26, 204] on link "Shipping Rules" at bounding box center [21, 213] width 30 height 24
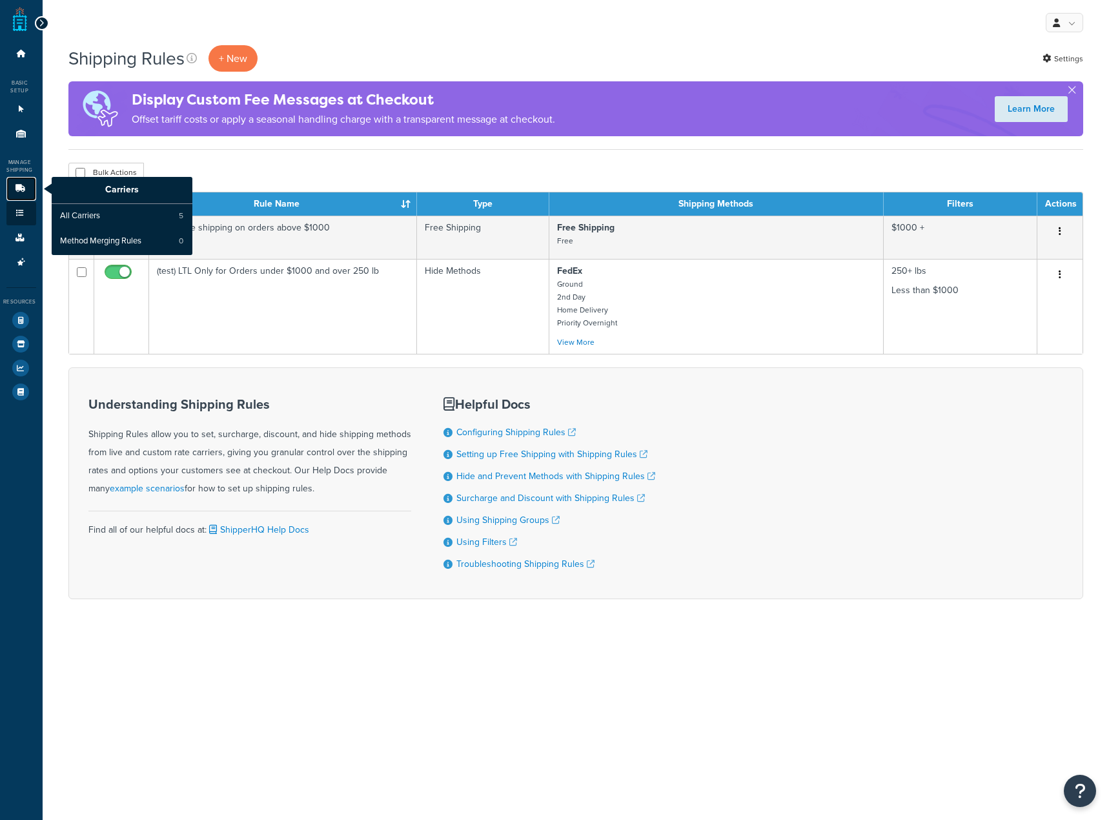
click at [25, 184] on link "Carriers" at bounding box center [21, 189] width 30 height 24
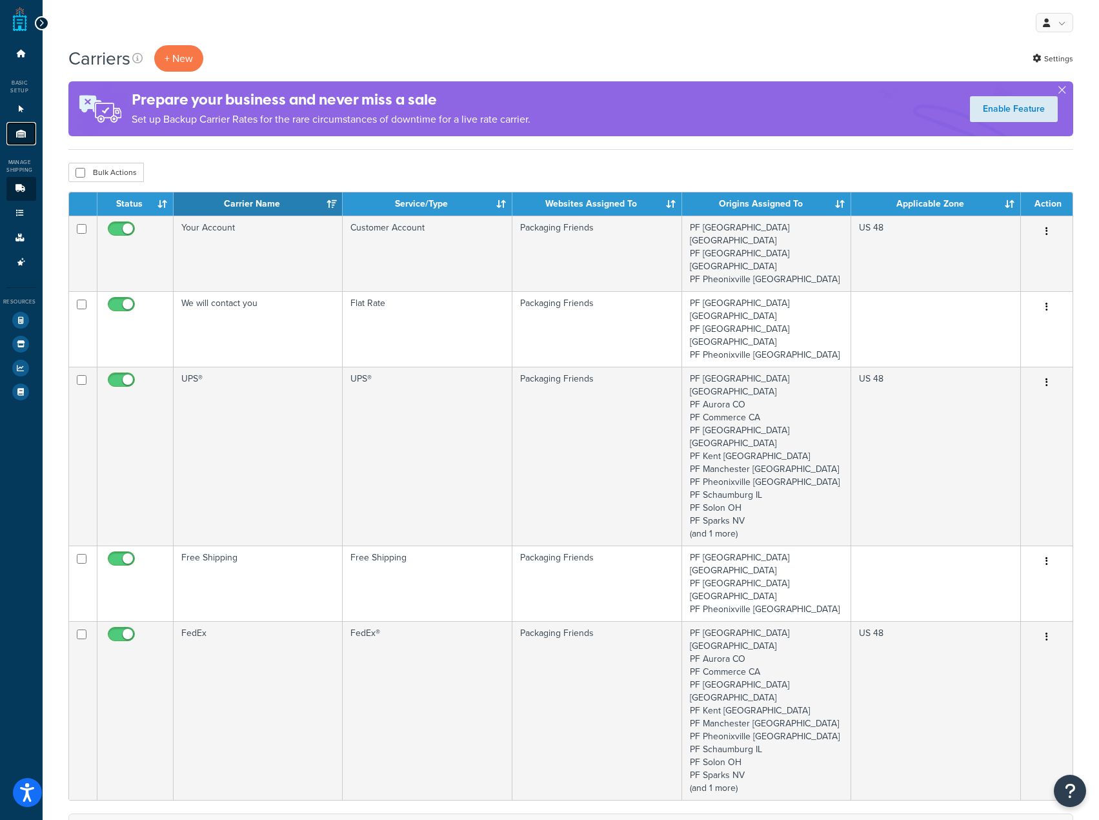
click at [21, 130] on icon at bounding box center [21, 134] width 13 height 8
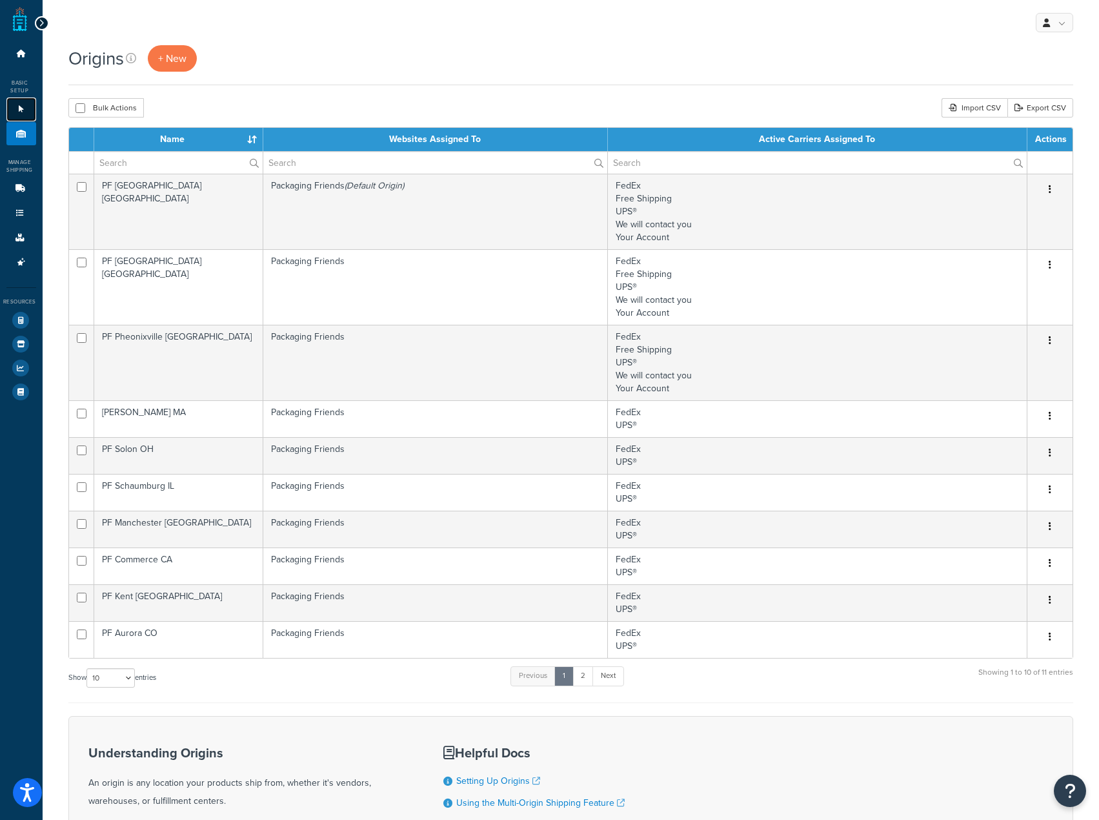
click at [20, 111] on icon at bounding box center [21, 109] width 13 height 8
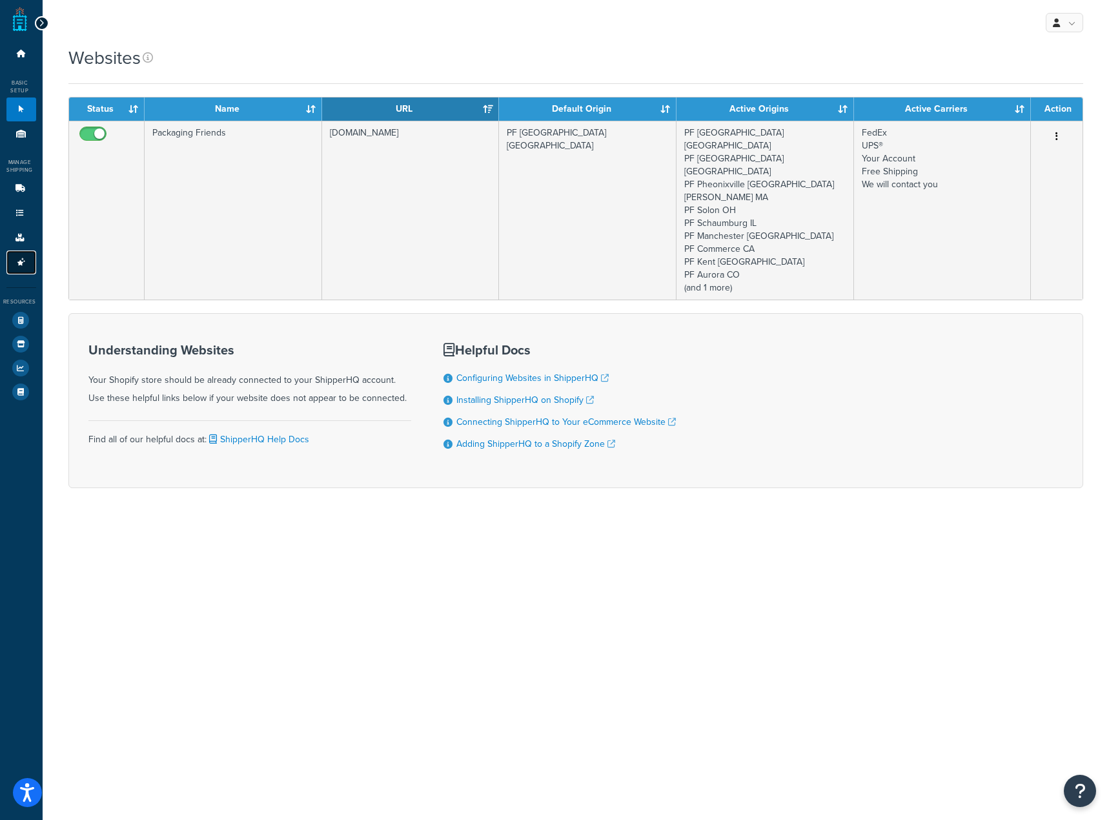
click at [21, 261] on icon at bounding box center [21, 262] width 13 height 8
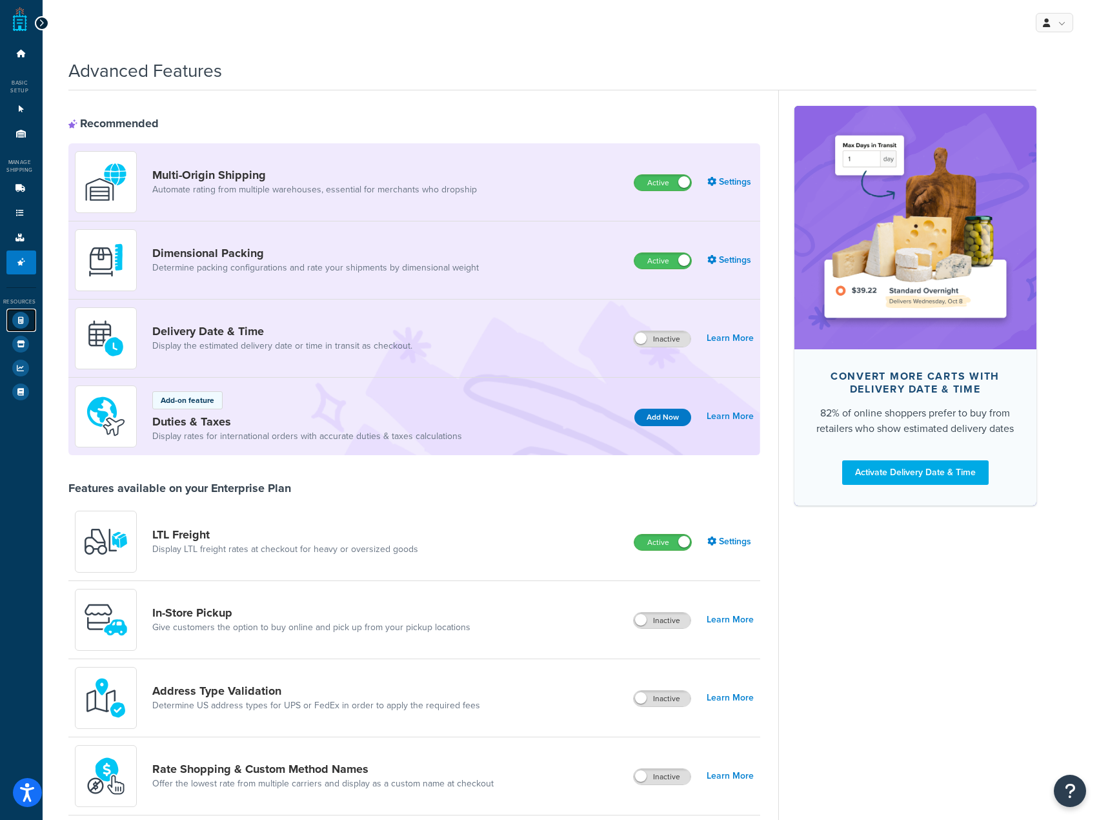
click at [12, 323] on icon at bounding box center [20, 320] width 17 height 17
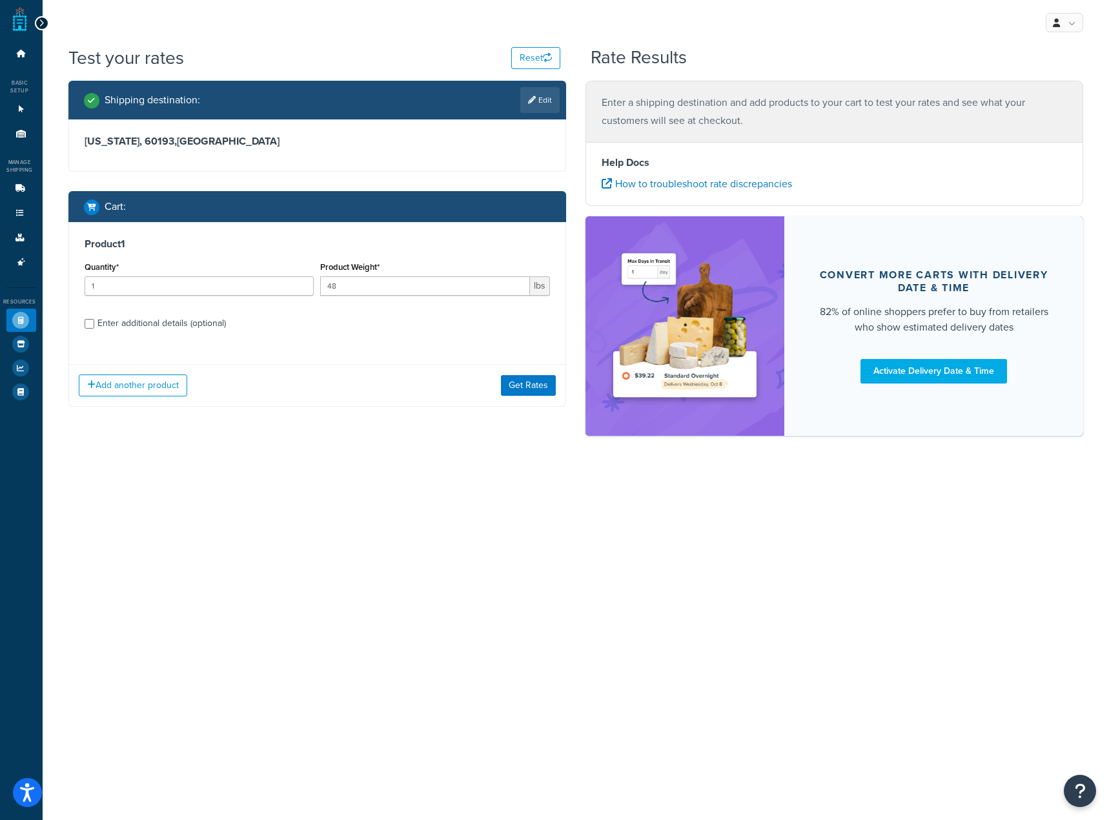
click at [127, 335] on div "Product 1 Quantity* 1 Product Weight* 48 lbs Enter additional details (optional)" at bounding box center [317, 288] width 496 height 132
click at [132, 320] on div "Enter additional details (optional)" at bounding box center [161, 323] width 128 height 18
click at [94, 320] on input "Enter additional details (optional)" at bounding box center [90, 324] width 10 height 10
checkbox input "true"
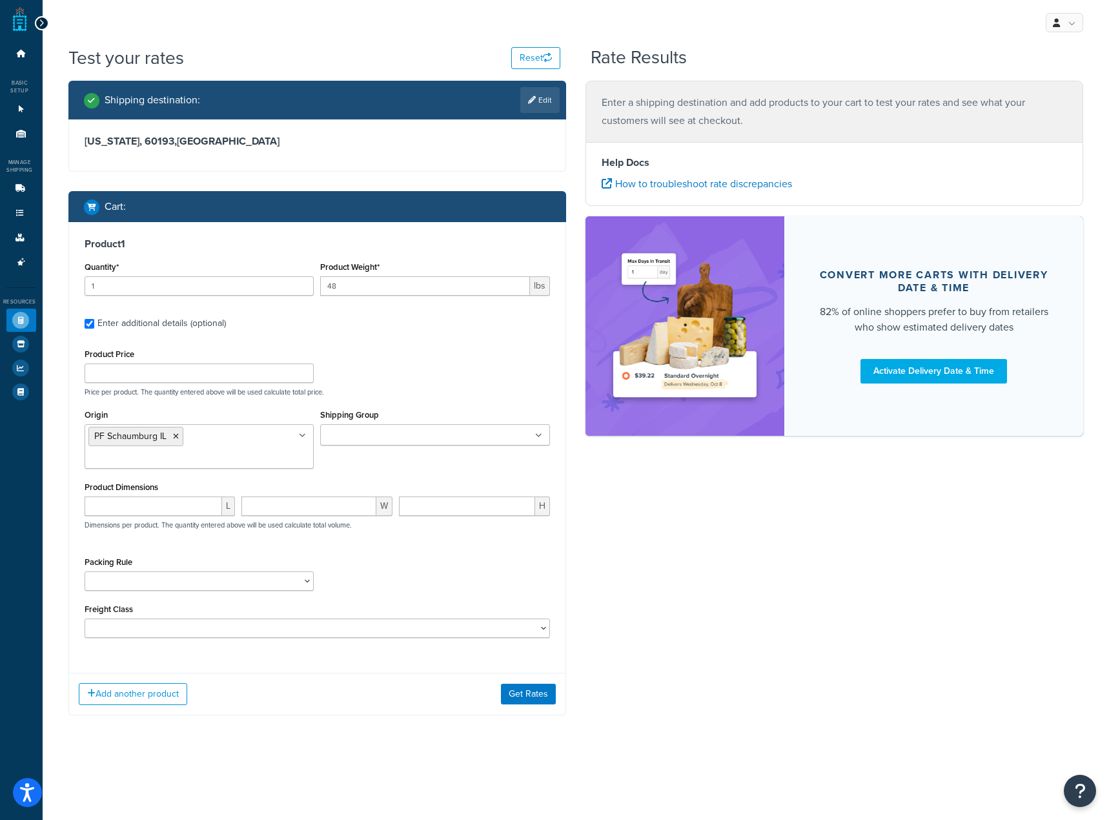
click at [500, 138] on h3 "[US_STATE], 60193 , [GEOGRAPHIC_DATA]" at bounding box center [317, 141] width 465 height 13
click at [542, 684] on button "Get Rates" at bounding box center [528, 694] width 55 height 21
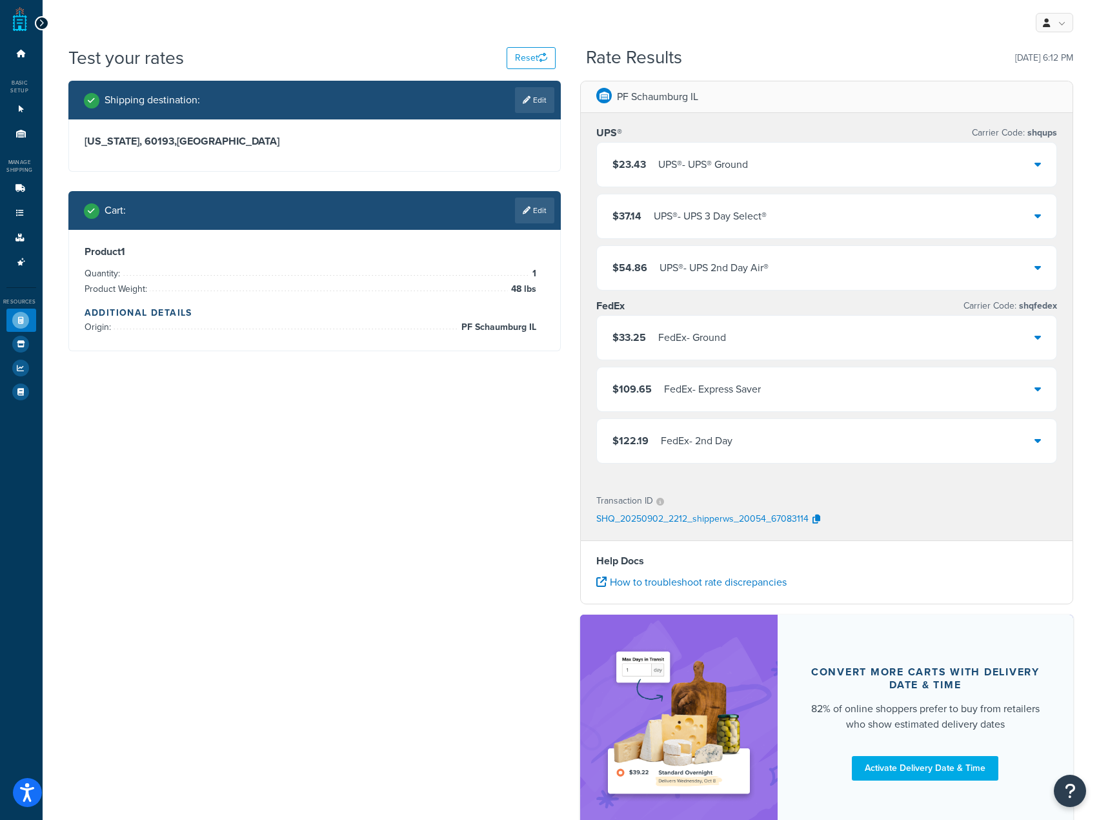
click at [813, 159] on div "$23.43 UPS® - UPS® Ground" at bounding box center [827, 165] width 460 height 44
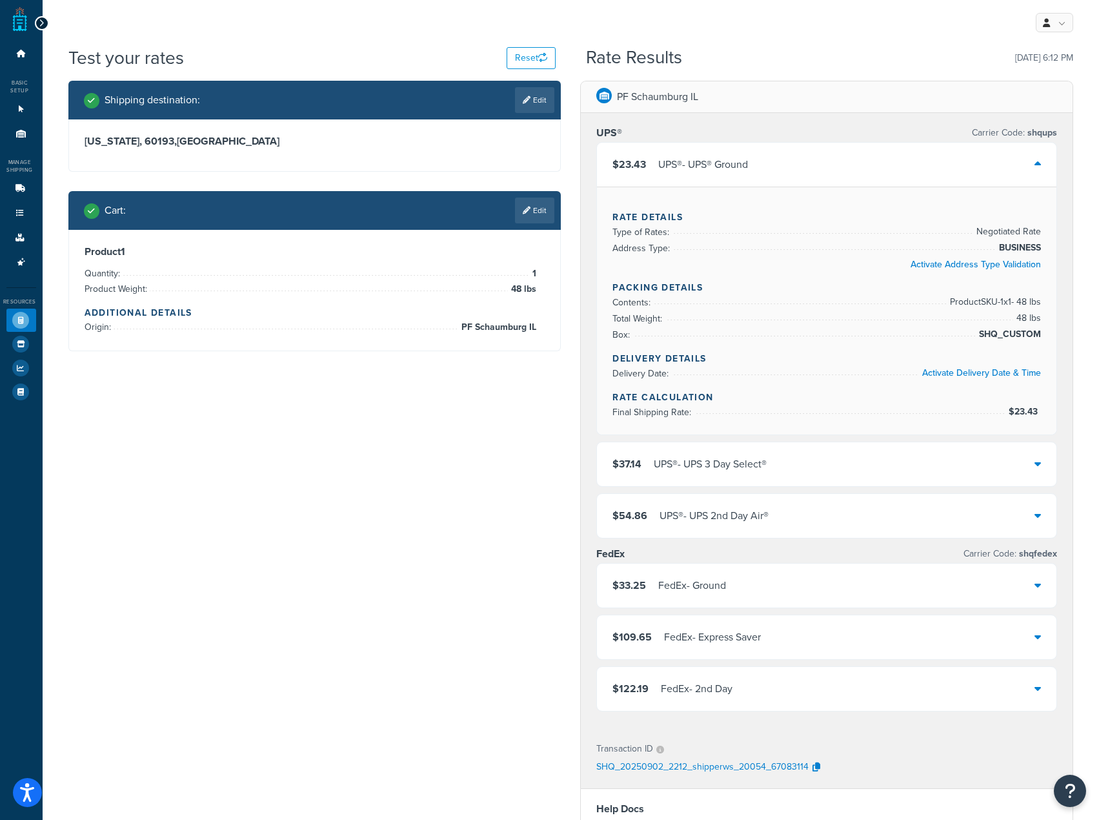
click at [555, 214] on div "Cart : Edit" at bounding box center [314, 210] width 493 height 39
click at [539, 208] on link "Edit" at bounding box center [534, 211] width 39 height 26
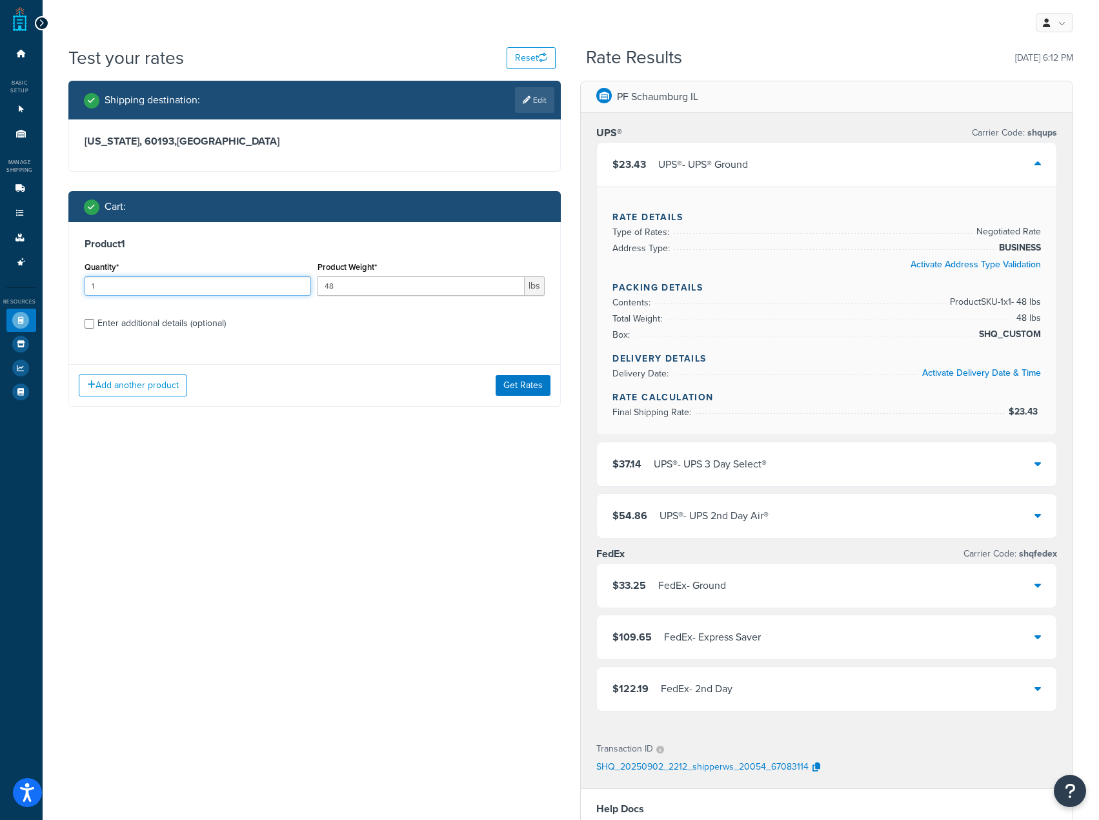
drag, startPoint x: 183, startPoint y: 285, endPoint x: -1, endPoint y: 246, distance: 188.0
click at [0, 246] on html "Accessibility Screen-Reader Guide, Feedback, and Issue Reporting | New window S…" at bounding box center [549, 579] width 1099 height 1158
type input "5"
click at [535, 383] on button "Get Rates" at bounding box center [523, 385] width 55 height 21
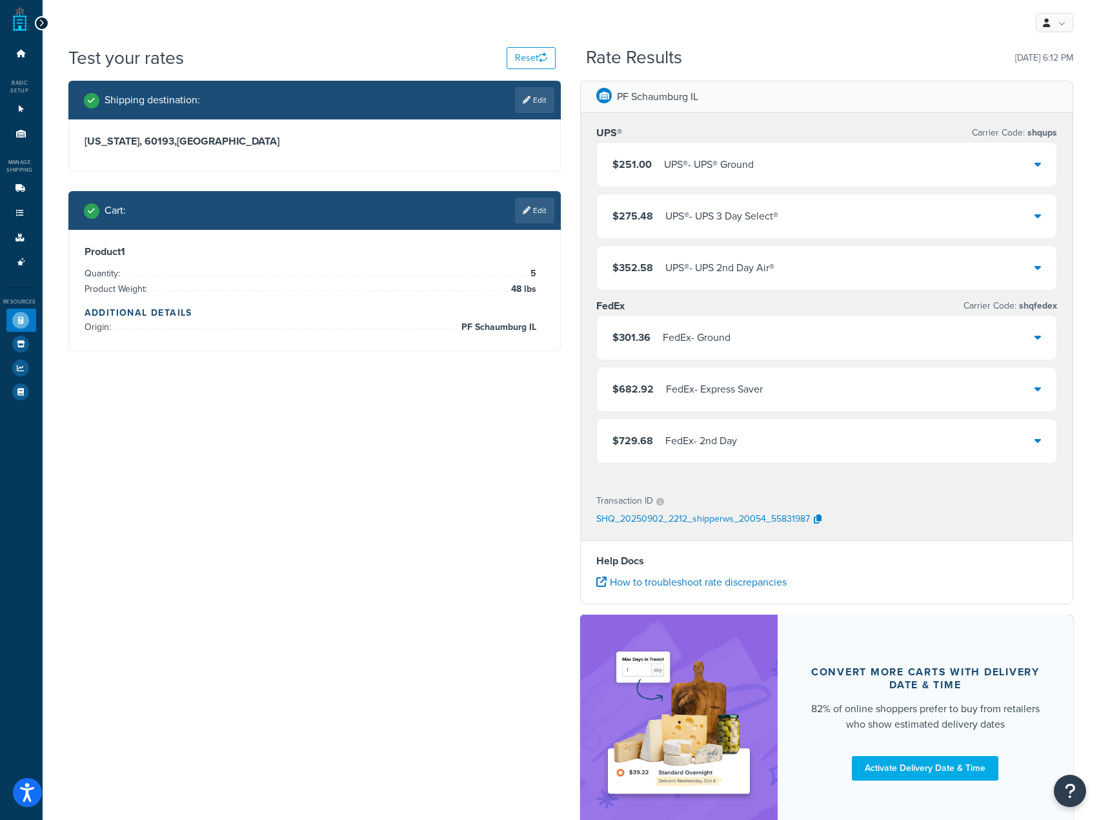
click at [811, 158] on div "$251.00 UPS® - UPS® Ground" at bounding box center [827, 165] width 460 height 44
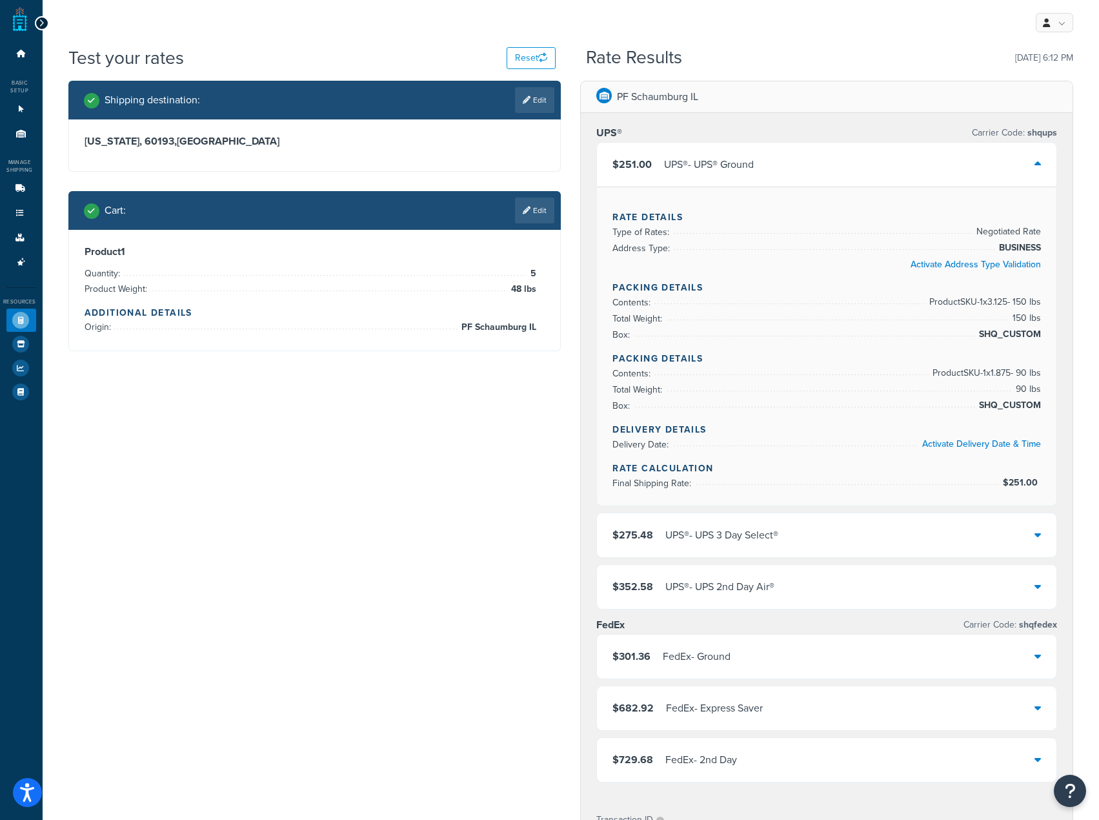
click at [808, 161] on div "$251.00 UPS® - UPS® Ground" at bounding box center [827, 165] width 460 height 44
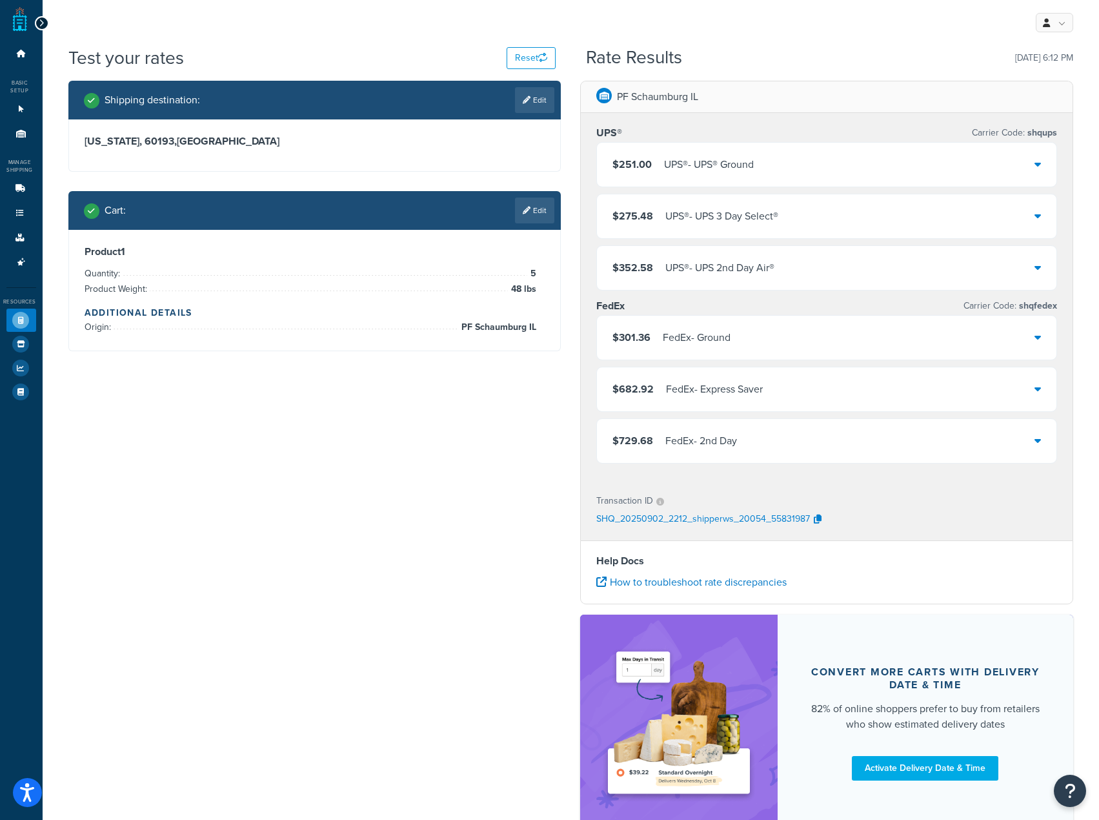
click at [808, 161] on div "$251.00 UPS® - UPS® Ground" at bounding box center [827, 165] width 460 height 44
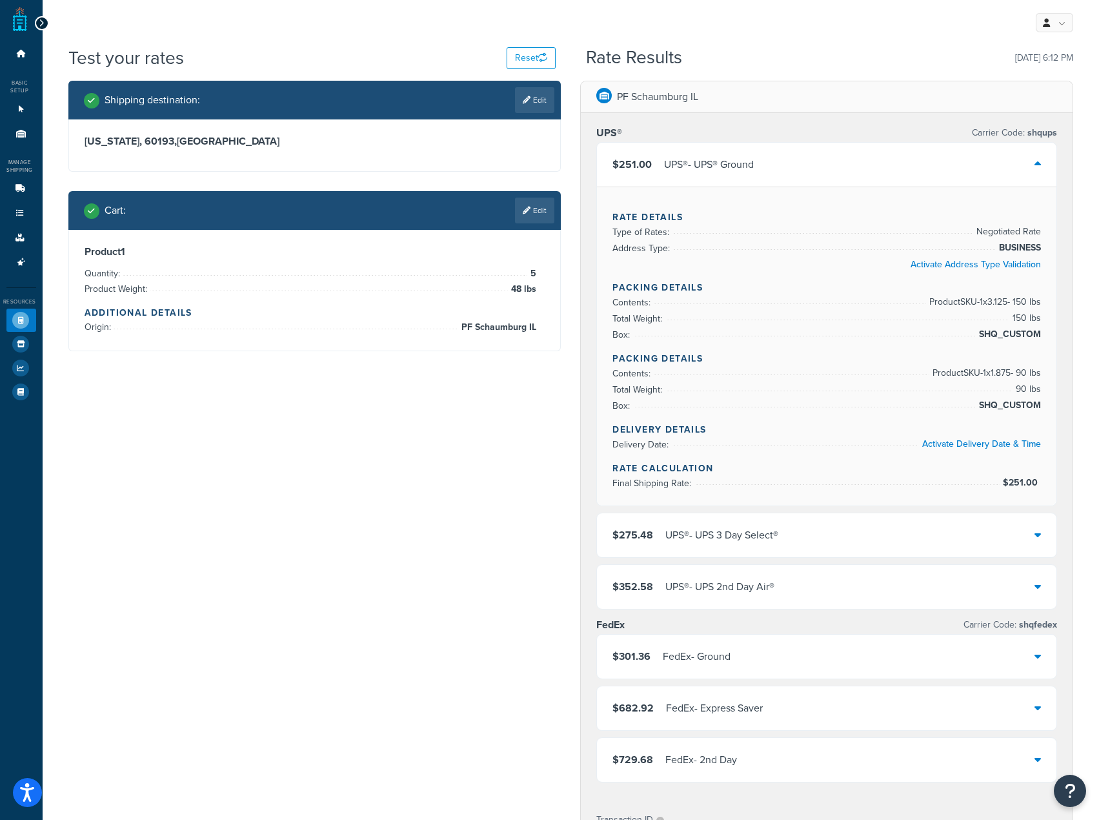
click at [808, 162] on div "$251.00 UPS® - UPS® Ground" at bounding box center [827, 165] width 460 height 44
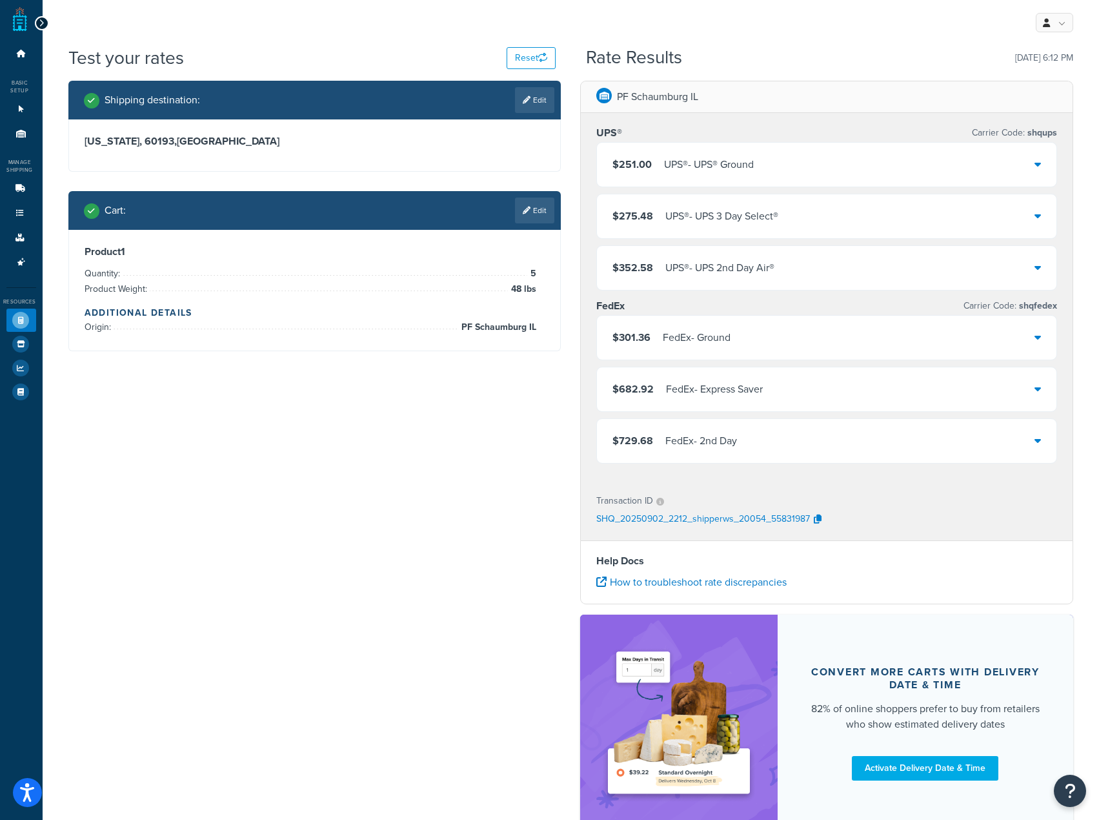
click at [1036, 167] on icon at bounding box center [1038, 164] width 6 height 10
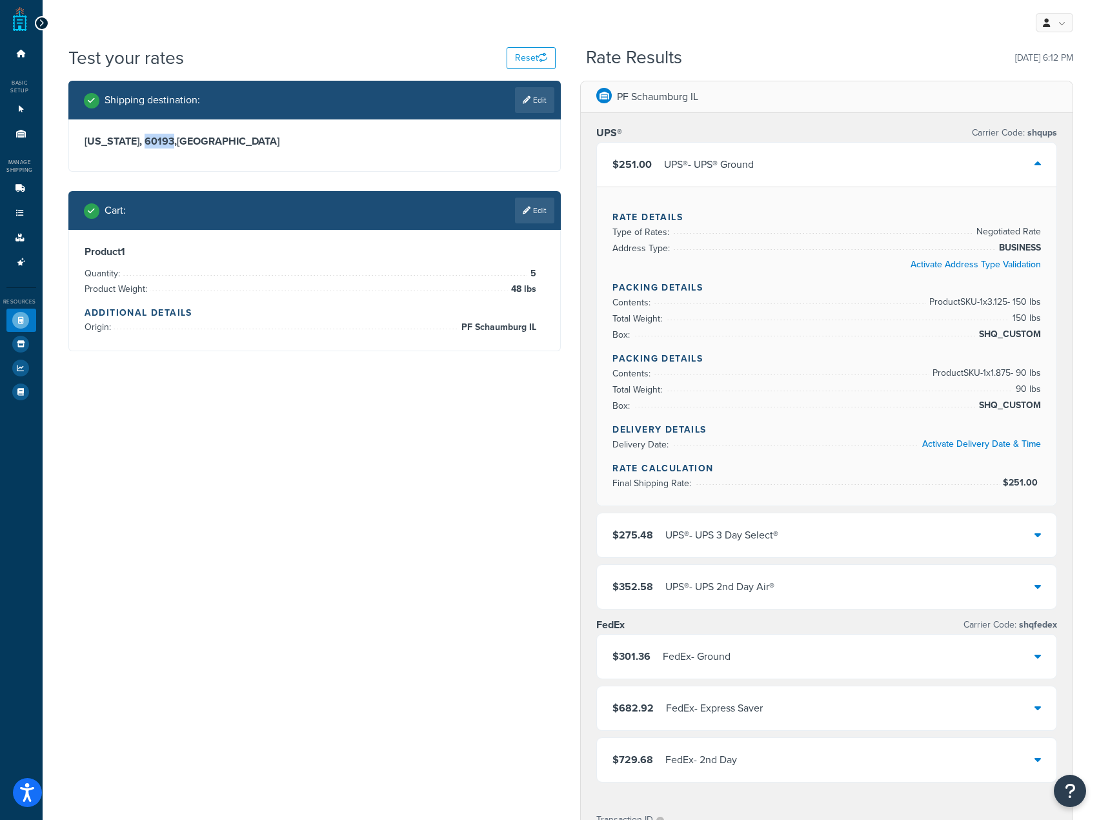
drag, startPoint x: 119, startPoint y: 138, endPoint x: 147, endPoint y: 141, distance: 27.9
click at [147, 141] on h3 "Illinois, 60193 , United States" at bounding box center [315, 141] width 461 height 13
copy h3 "60193"
click at [528, 99] on icon at bounding box center [527, 100] width 8 height 8
select select "IL"
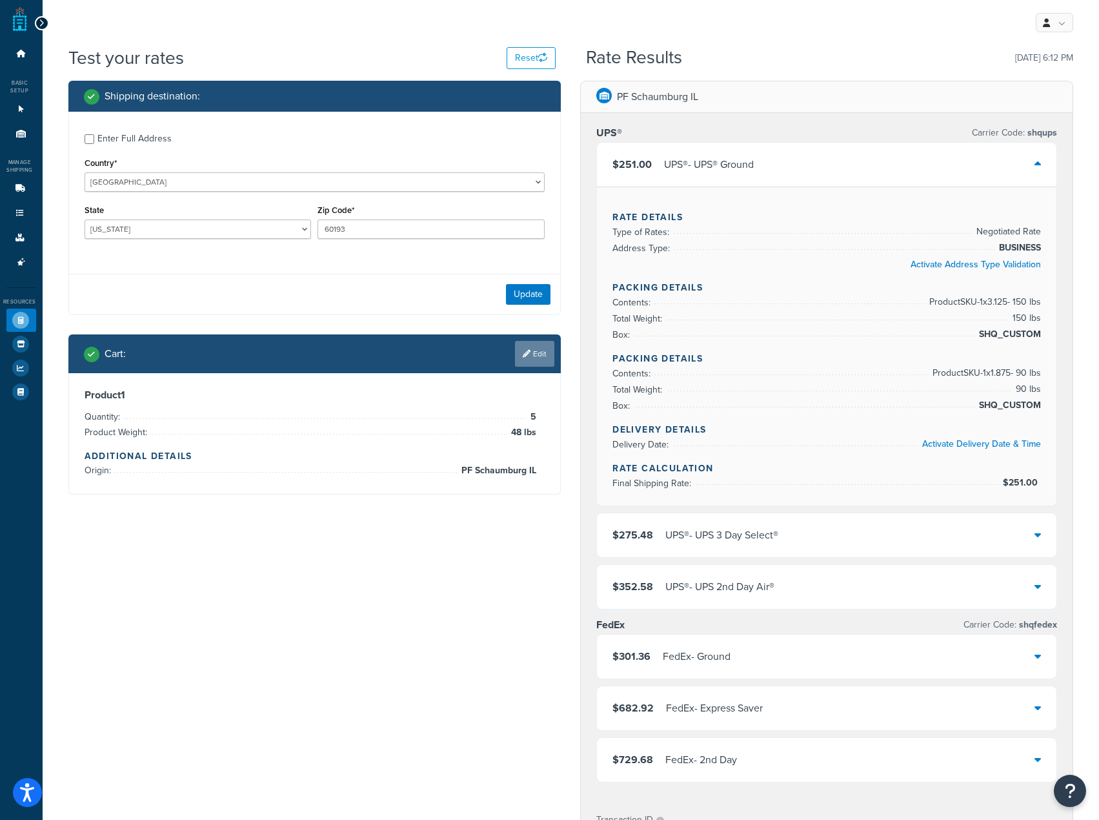
click at [538, 361] on link "Edit" at bounding box center [534, 354] width 39 height 26
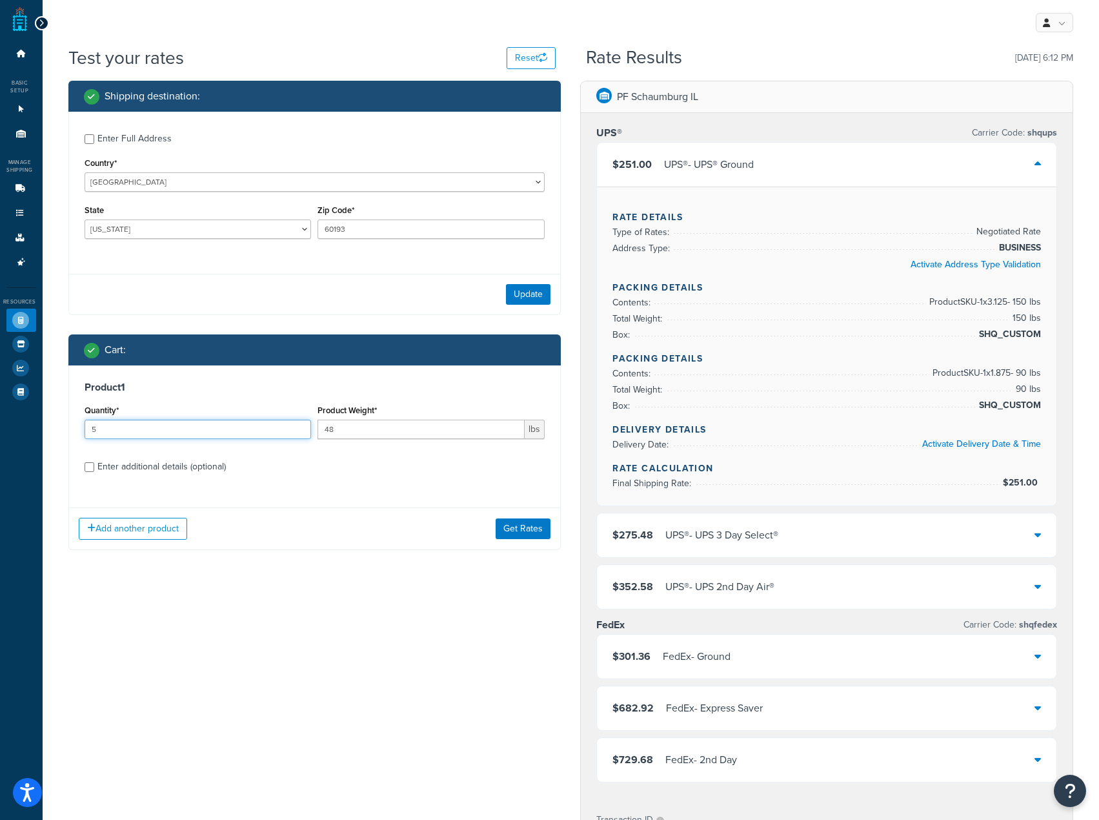
drag, startPoint x: 168, startPoint y: 432, endPoint x: -1, endPoint y: 402, distance: 171.1
click at [0, 402] on html "Accessibility Screen-Reader Guide, Feedback, and Issue Reporting | New window S…" at bounding box center [549, 614] width 1099 height 1229
type input "1"
click at [534, 535] on button "Get Rates" at bounding box center [523, 528] width 55 height 21
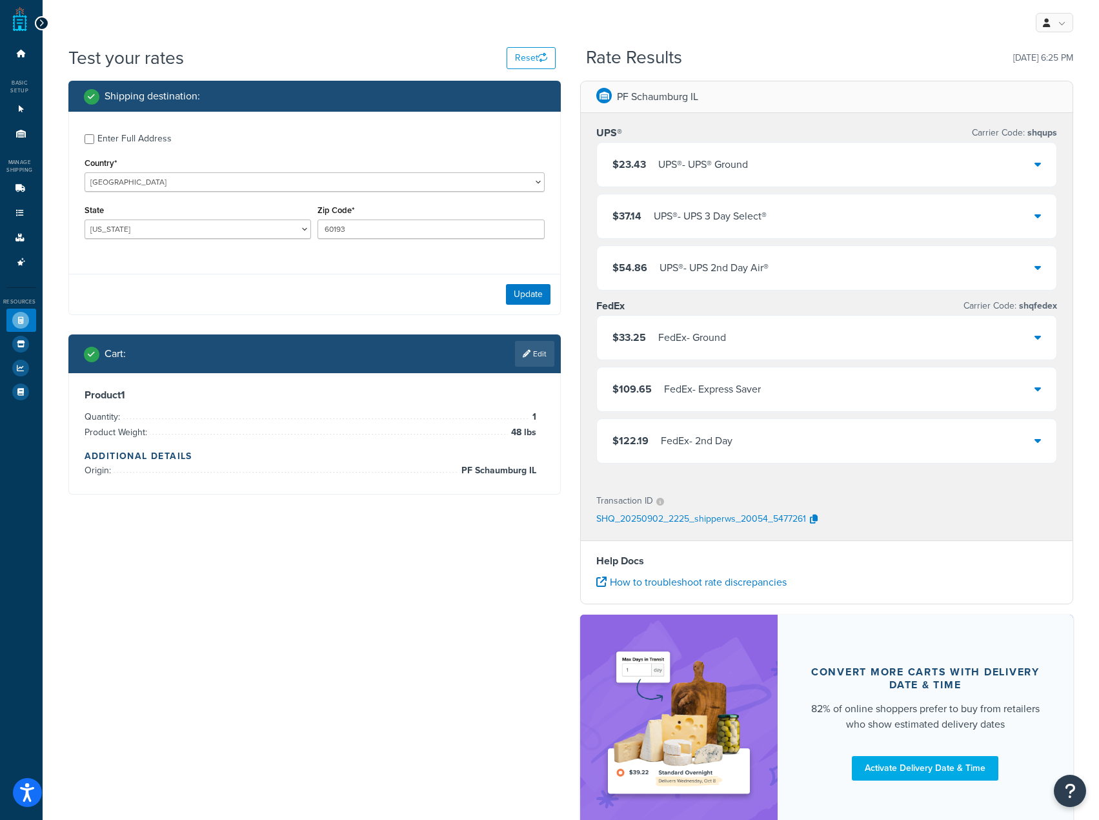
click at [878, 161] on div "$23.43 UPS® - UPS® Ground" at bounding box center [827, 165] width 460 height 44
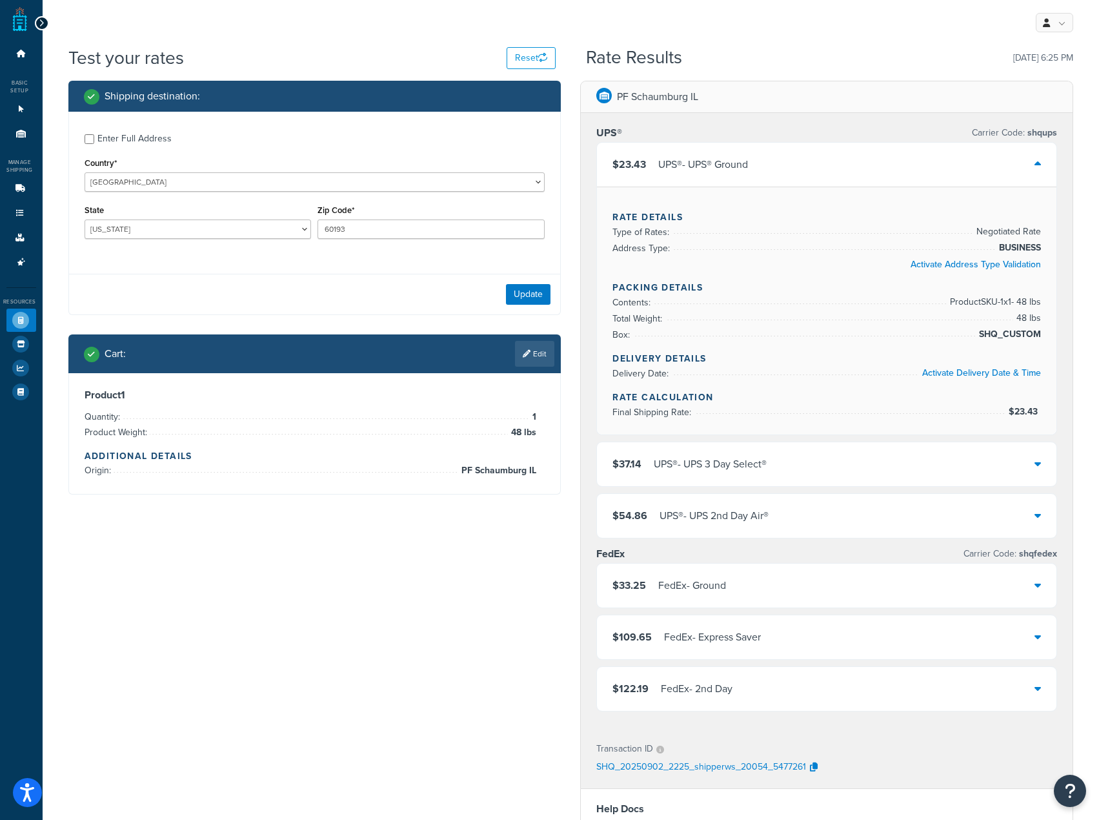
click at [651, 167] on div "$23.43 UPS® - UPS® Ground" at bounding box center [681, 165] width 136 height 18
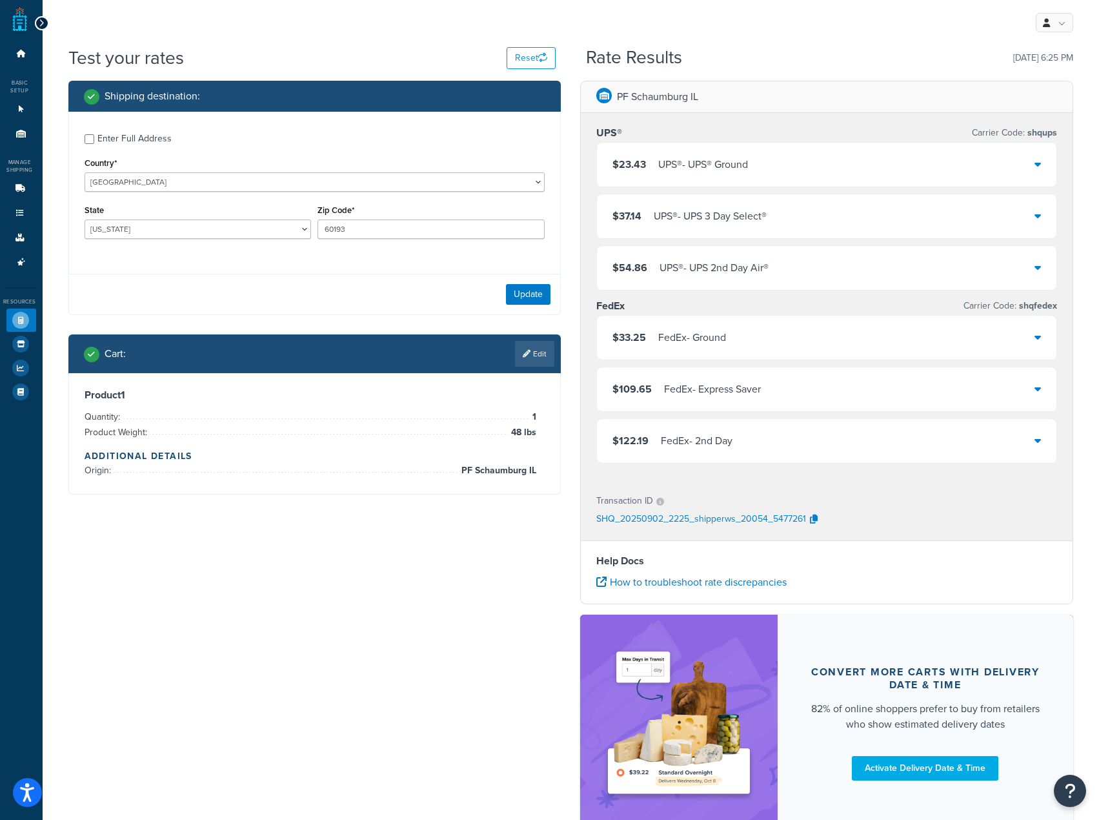
click at [525, 356] on icon at bounding box center [527, 354] width 8 height 8
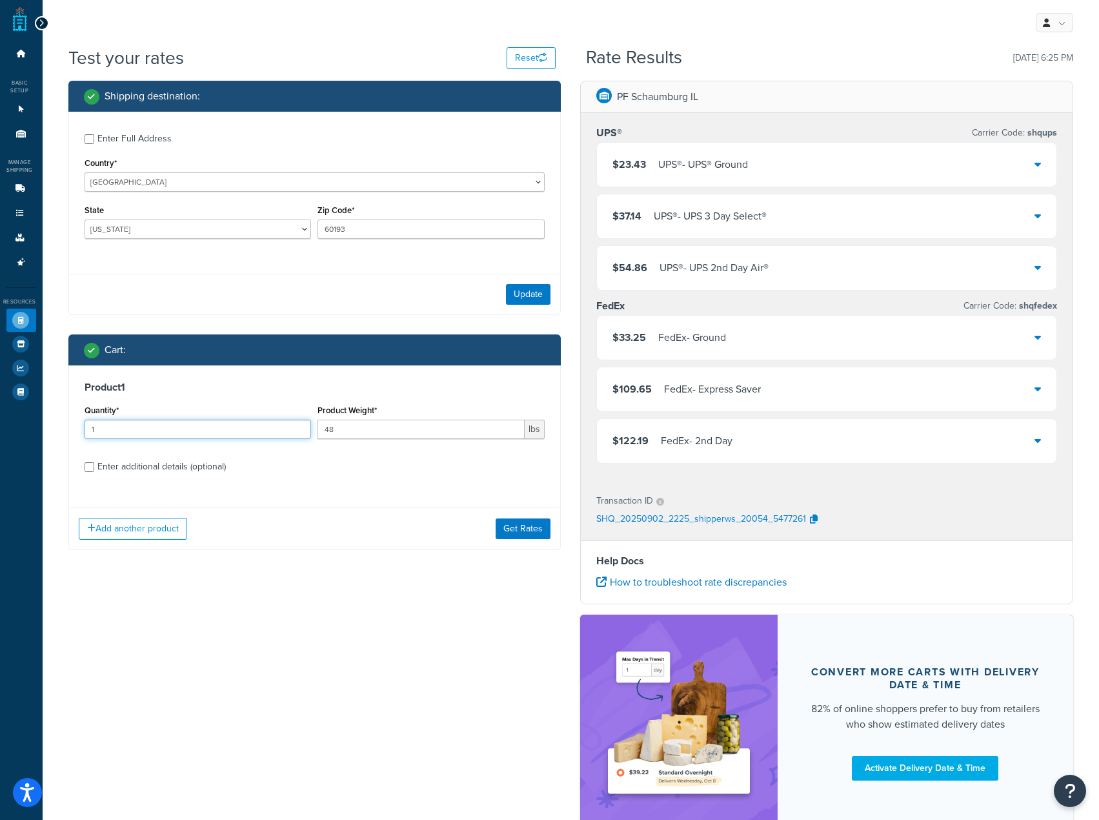
drag, startPoint x: 205, startPoint y: 433, endPoint x: -1, endPoint y: 405, distance: 207.1
click at [0, 405] on html "Accessibility Screen-Reader Guide, Feedback, and Issue Reporting | New window S…" at bounding box center [549, 455] width 1099 height 910
type input "5"
click at [537, 524] on button "Get Rates" at bounding box center [523, 528] width 55 height 21
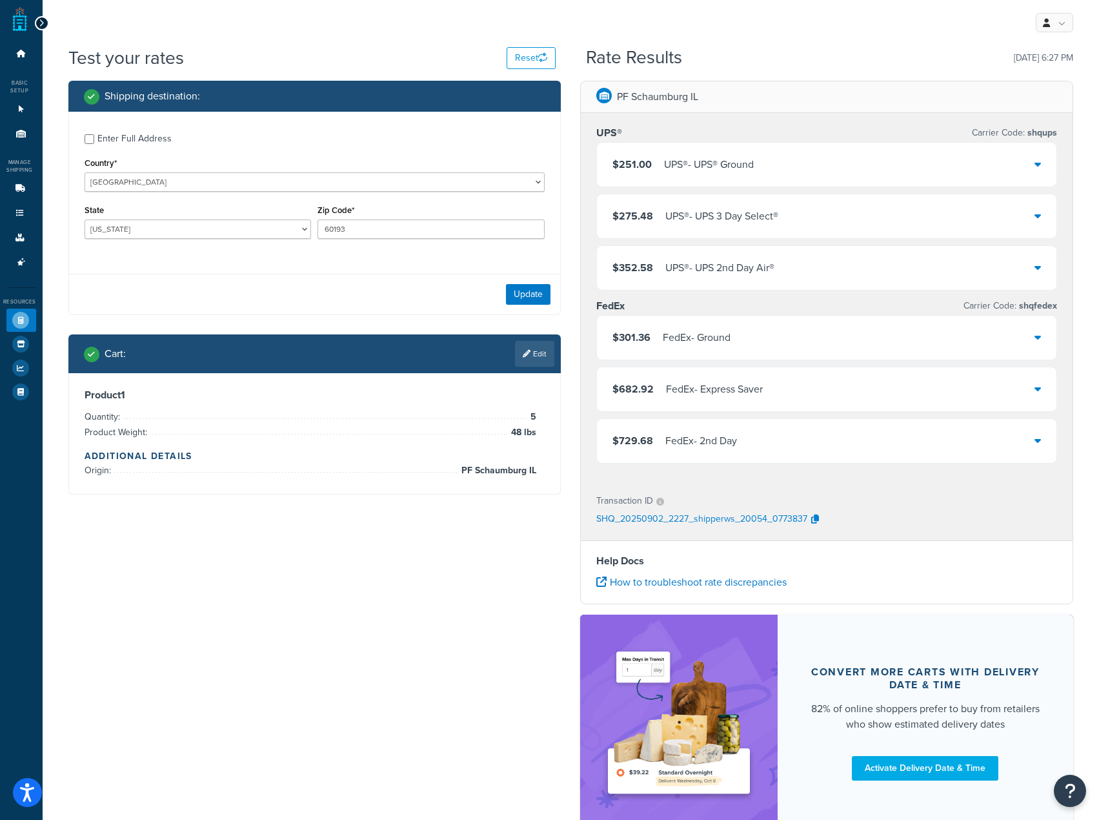
click at [737, 168] on div "UPS® - UPS® Ground" at bounding box center [709, 165] width 90 height 18
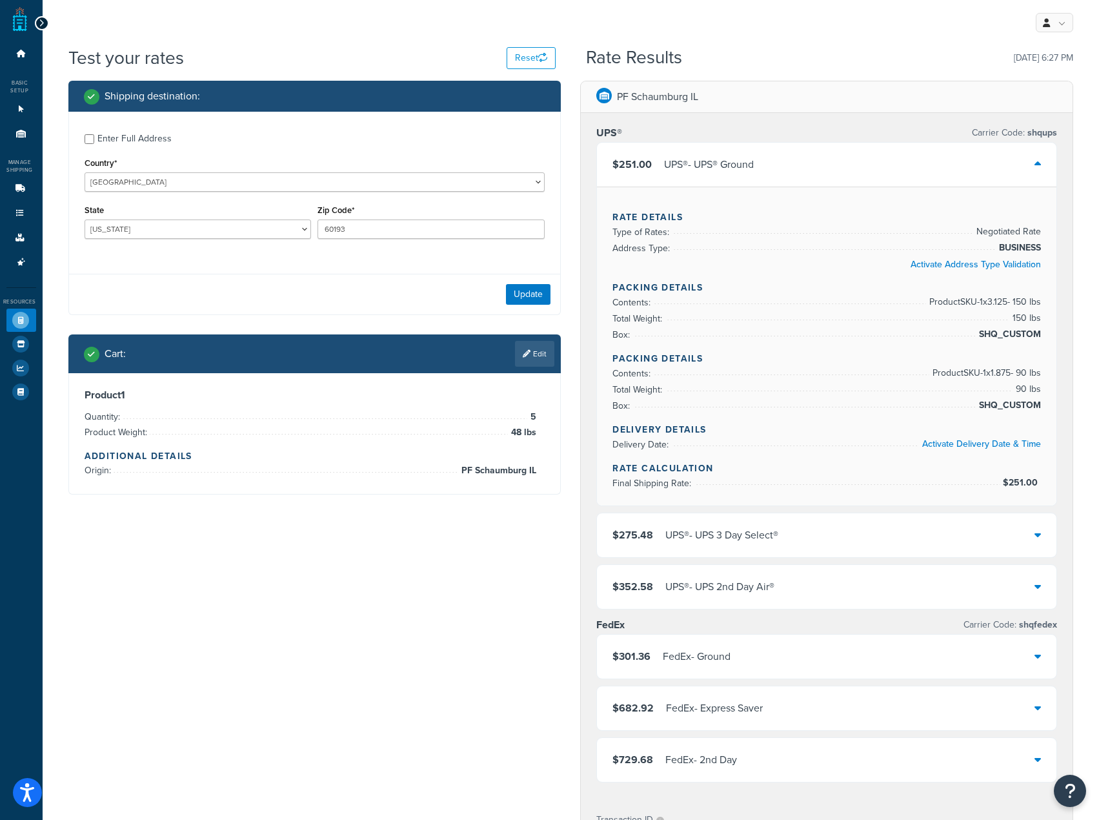
click at [668, 158] on div "UPS® - UPS® Ground" at bounding box center [709, 165] width 90 height 18
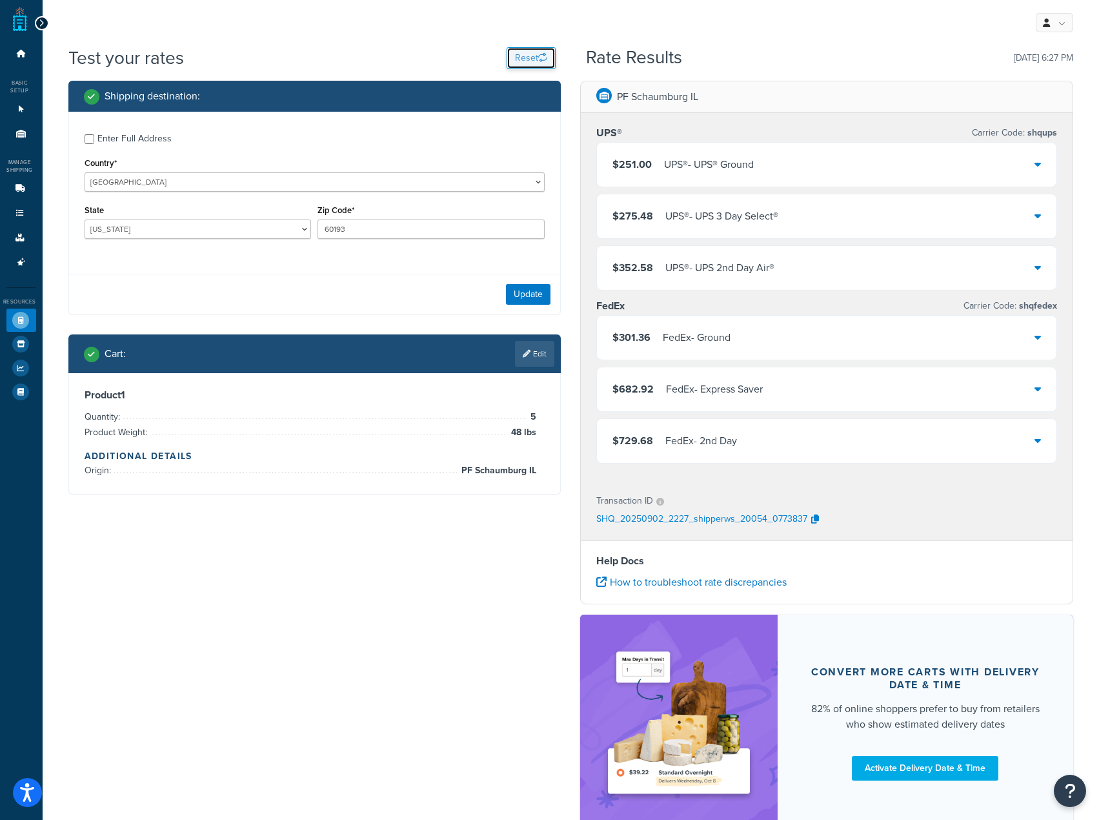
click at [536, 56] on button "Reset" at bounding box center [531, 58] width 49 height 22
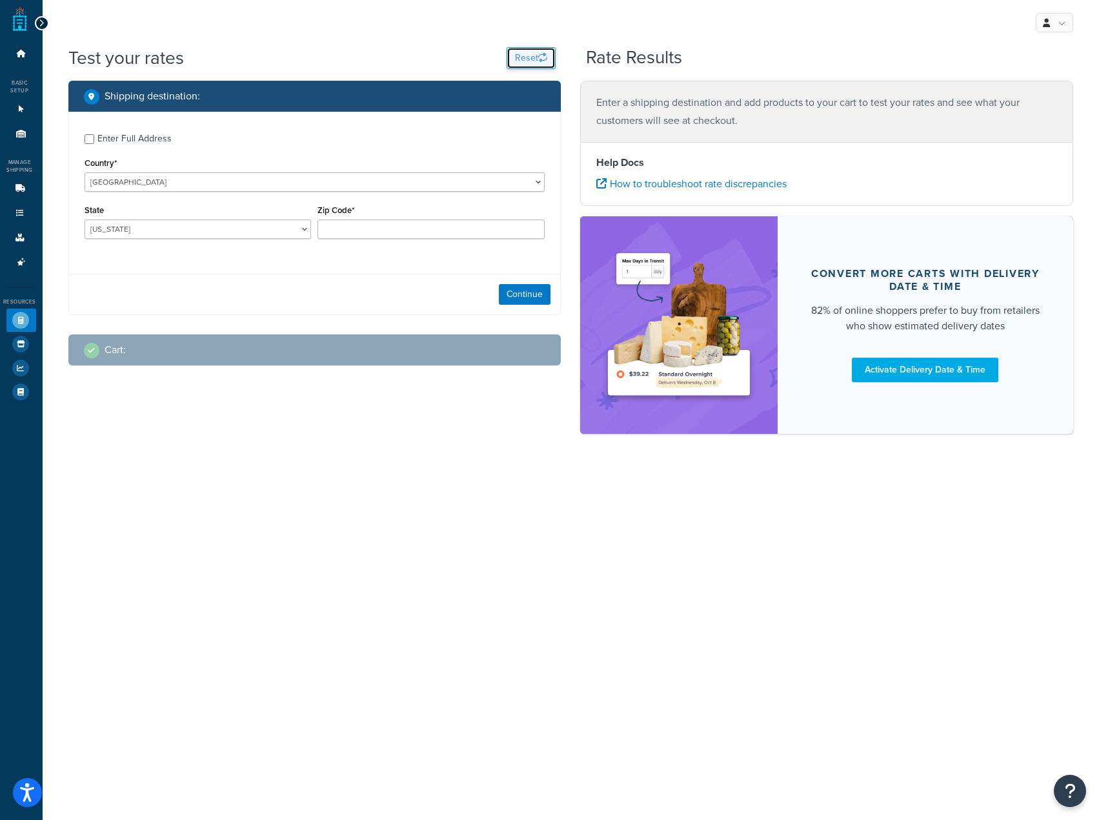
select select "AL"
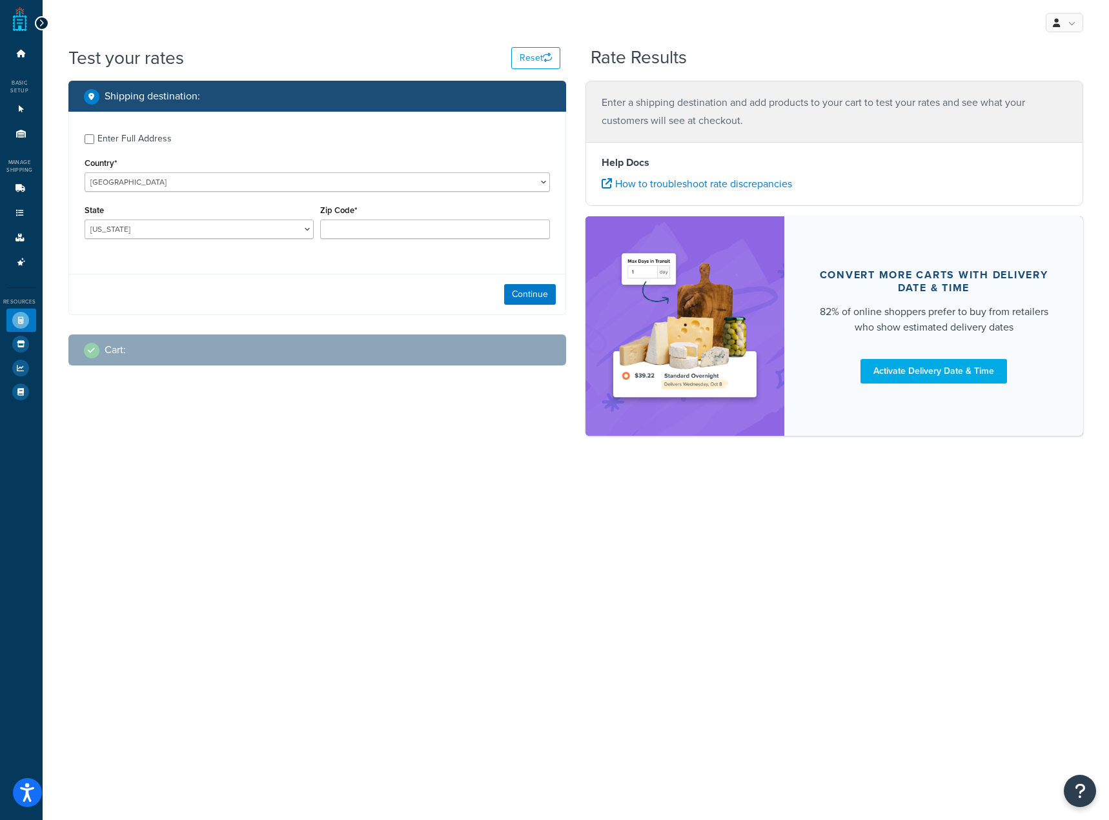
click at [123, 138] on div "Enter Full Address" at bounding box center [134, 139] width 74 height 18
click at [94, 138] on input "Enter Full Address" at bounding box center [90, 139] width 10 height 10
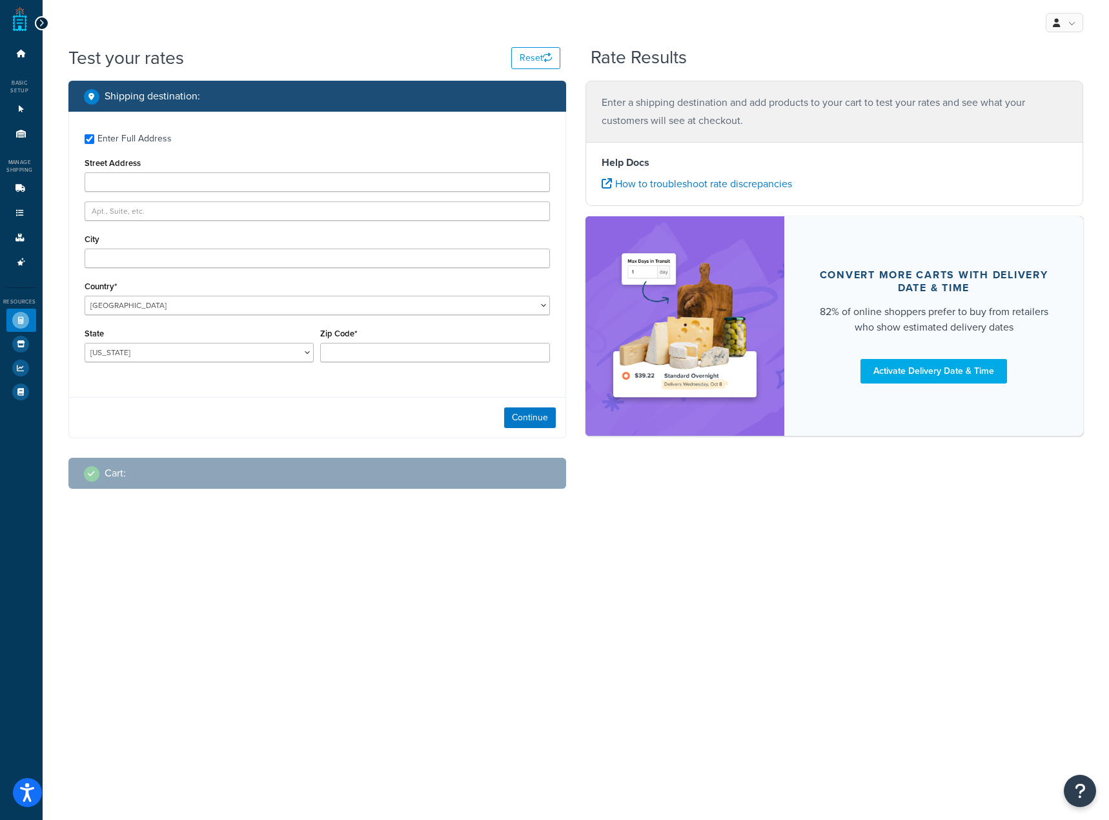
click at [107, 147] on div "Enter Full Address" at bounding box center [134, 139] width 74 height 18
click at [94, 144] on input "Enter Full Address" at bounding box center [90, 139] width 10 height 10
checkbox input "false"
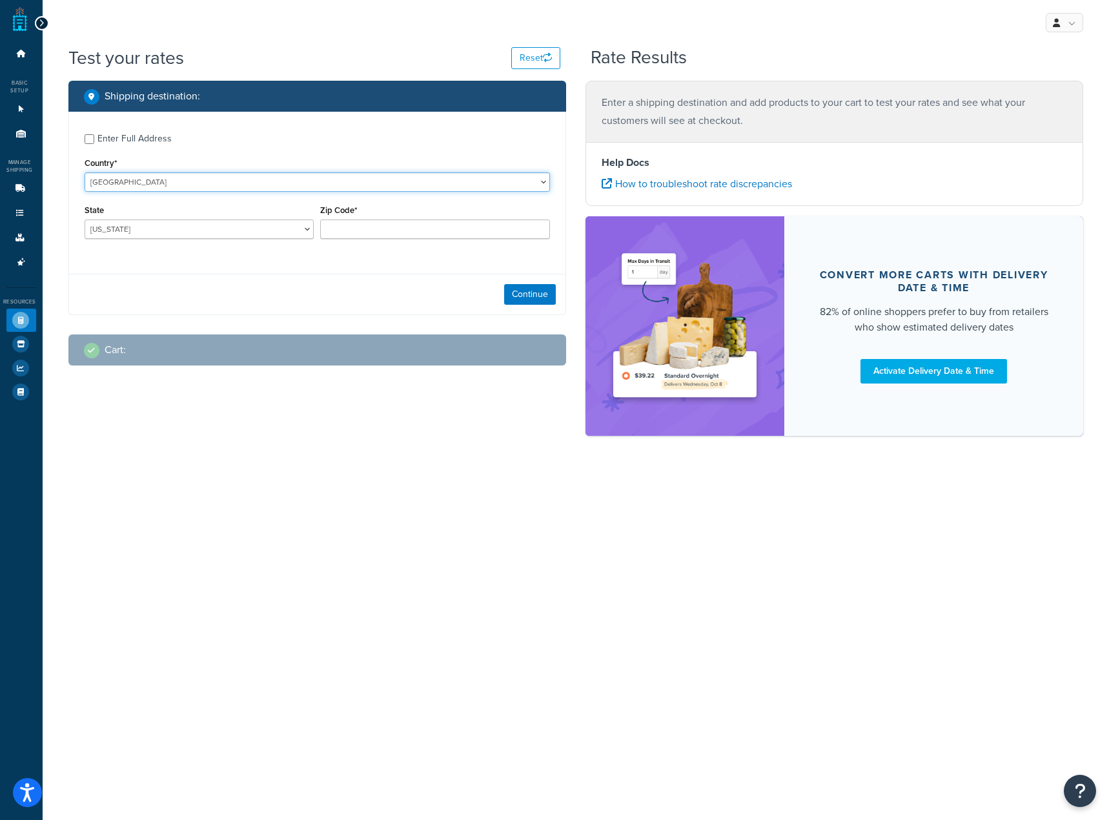
click at [125, 190] on select "United States United Kingdom Afghanistan Åland Islands Albania Algeria American…" at bounding box center [317, 181] width 465 height 19
click at [469, 123] on div "Enter Full Address Country* United States United Kingdom Afghanistan Åland Isla…" at bounding box center [317, 188] width 496 height 152
click at [472, 227] on input "Zip Code*" at bounding box center [435, 229] width 230 height 19
type input "60193"
select select "IL"
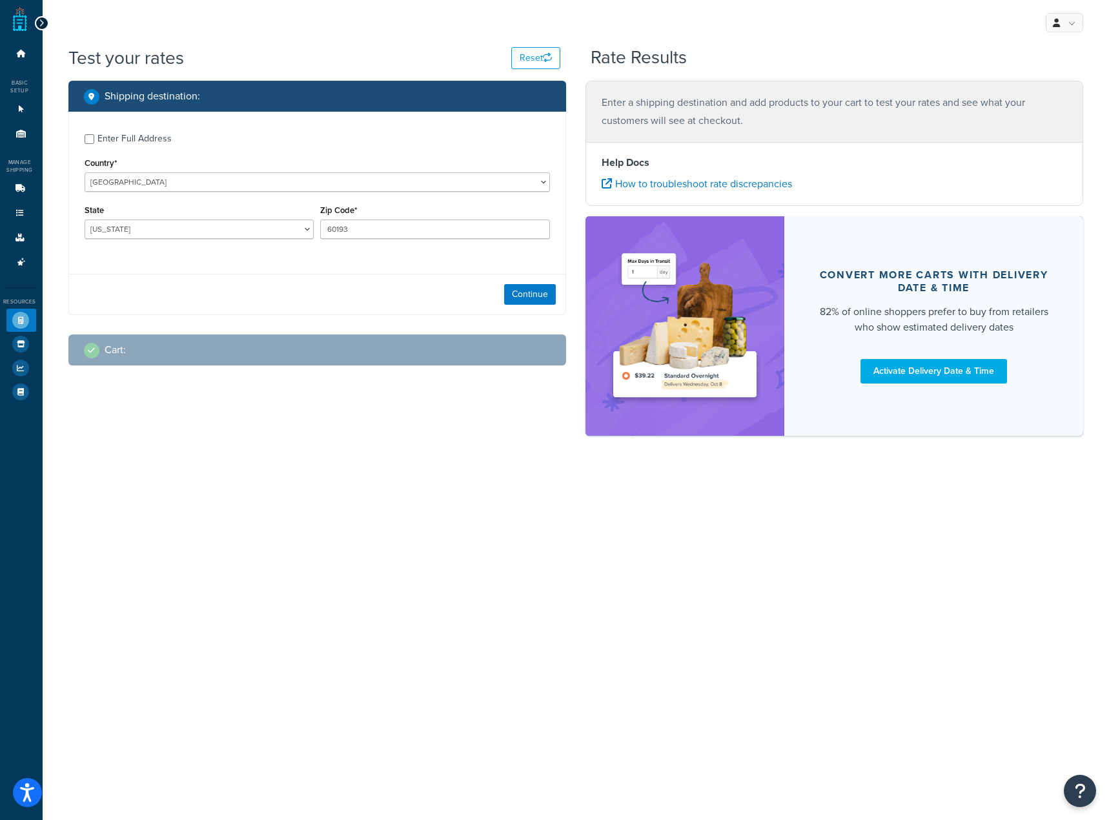
click at [111, 139] on div "Enter Full Address" at bounding box center [134, 139] width 74 height 18
click at [94, 139] on input "Enter Full Address" at bounding box center [90, 139] width 10 height 10
checkbox input "true"
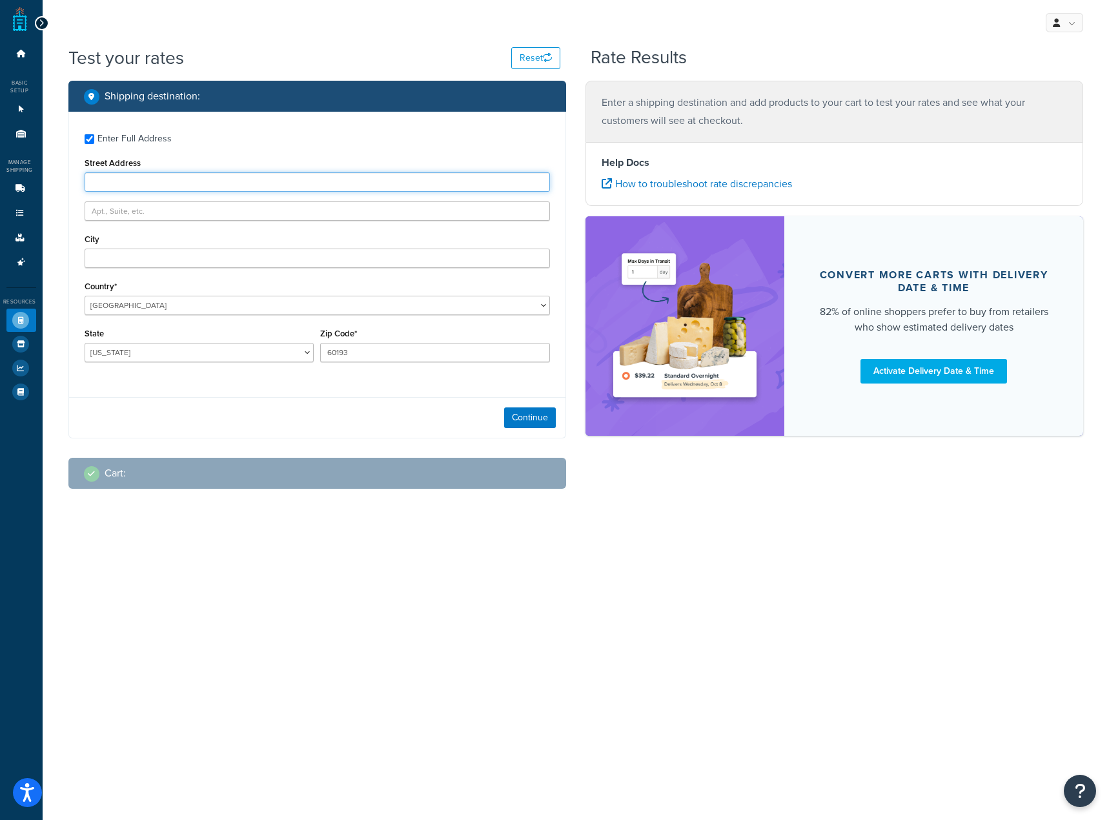
type input "1365 Mitchell Blvd"
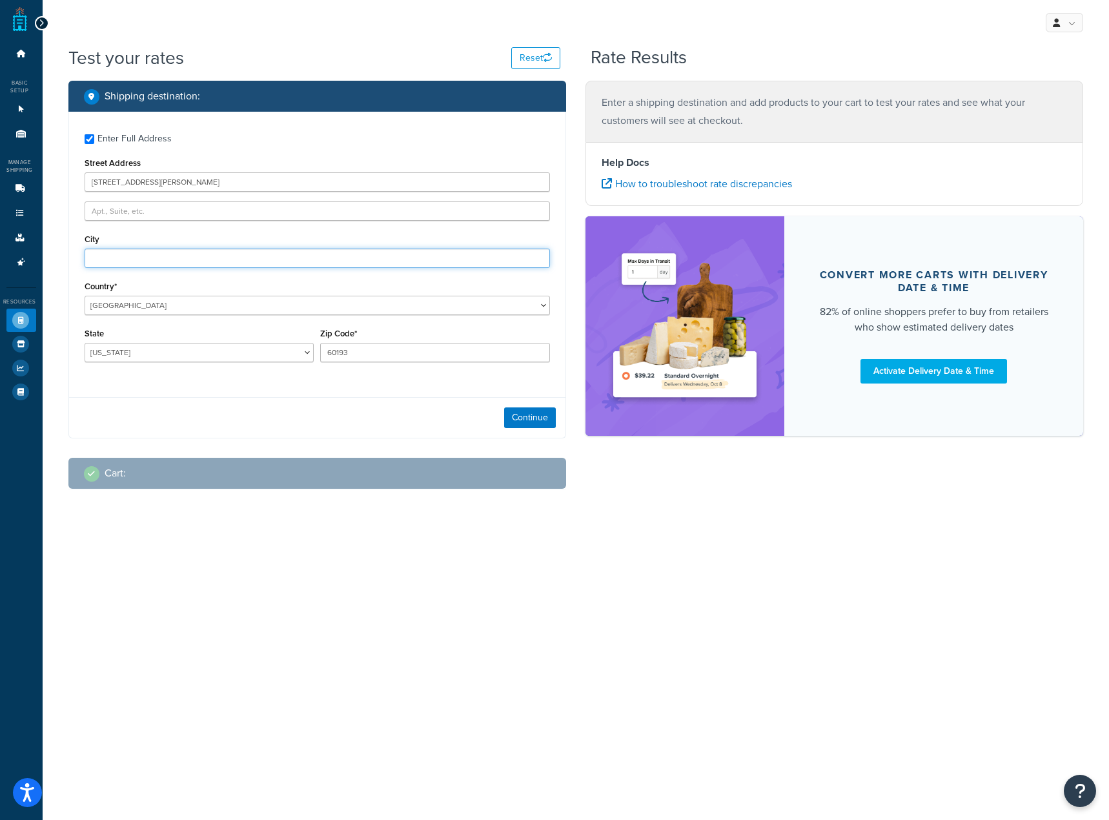
type input "Schaumburg"
click at [123, 135] on div "Enter Full Address" at bounding box center [134, 139] width 74 height 18
click at [94, 135] on input "Enter Full Address" at bounding box center [90, 139] width 10 height 10
checkbox input "false"
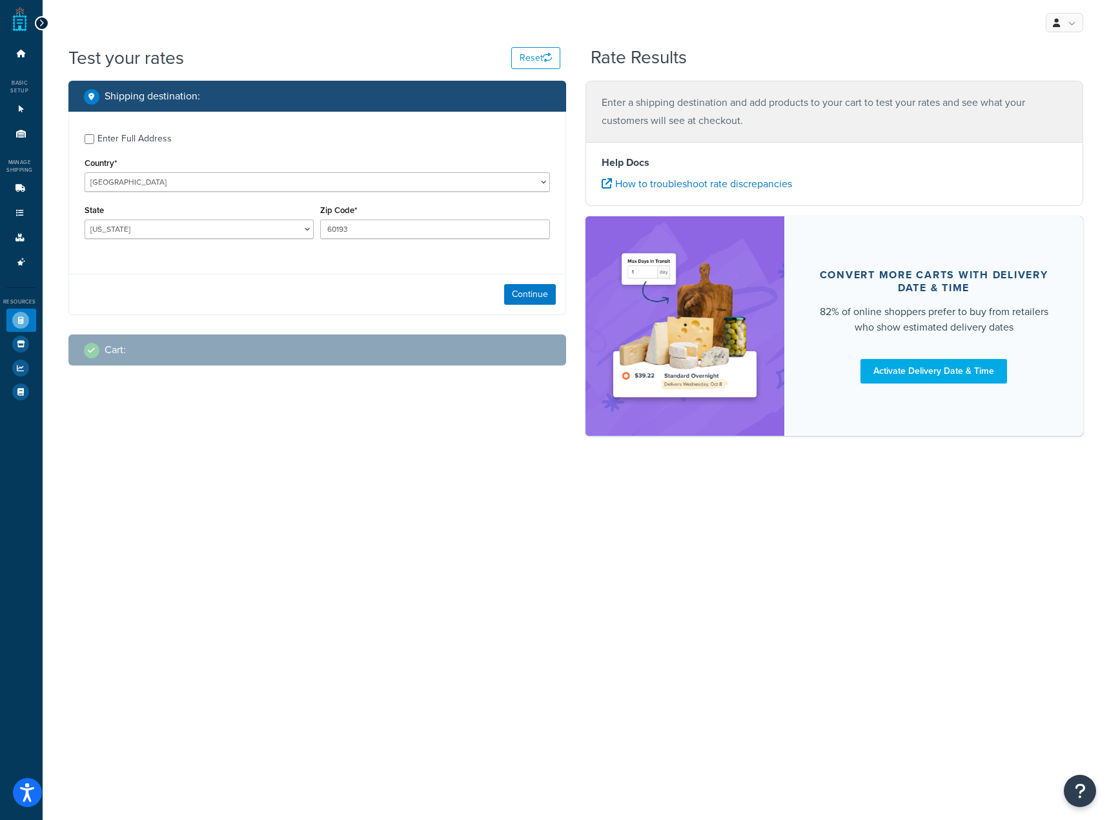
click at [278, 358] on div "Cart :" at bounding box center [322, 350] width 476 height 18
click at [544, 285] on button "Continue" at bounding box center [530, 294] width 52 height 21
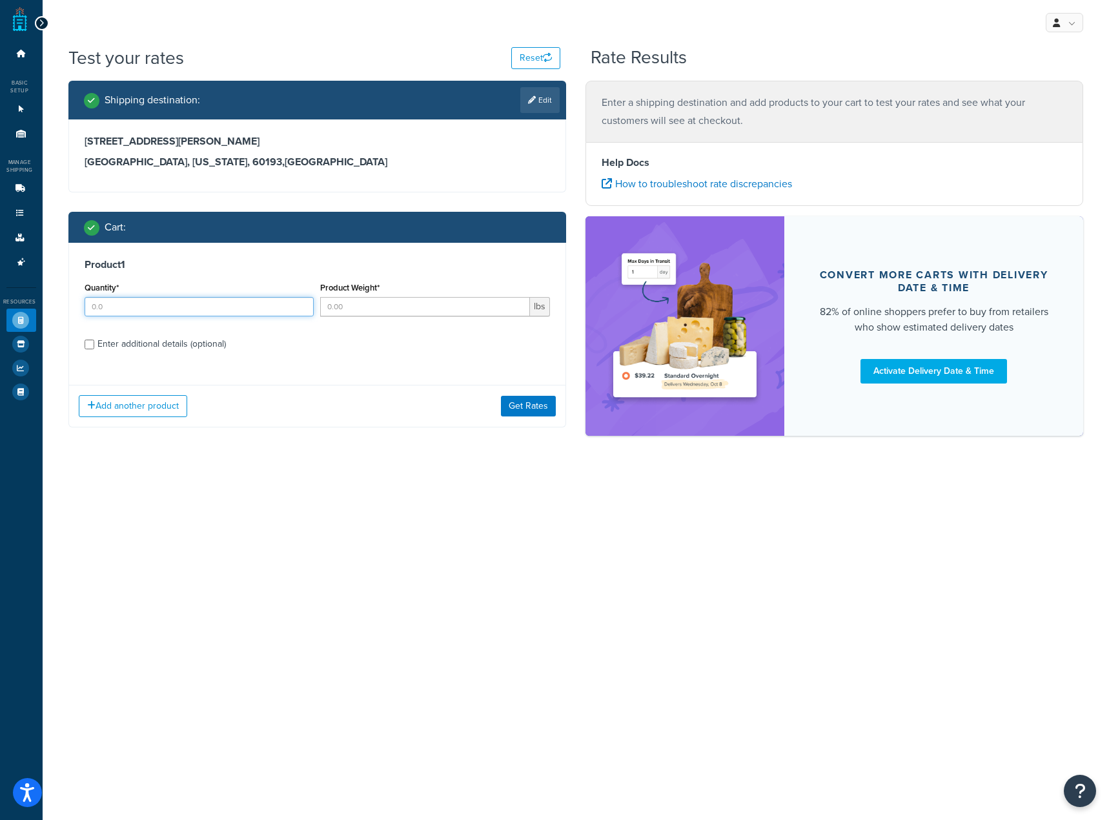
click at [231, 316] on input "Quantity*" at bounding box center [200, 306] width 230 height 19
click at [230, 309] on input "Quantity*" at bounding box center [200, 306] width 230 height 19
type input "1"
type input "5"
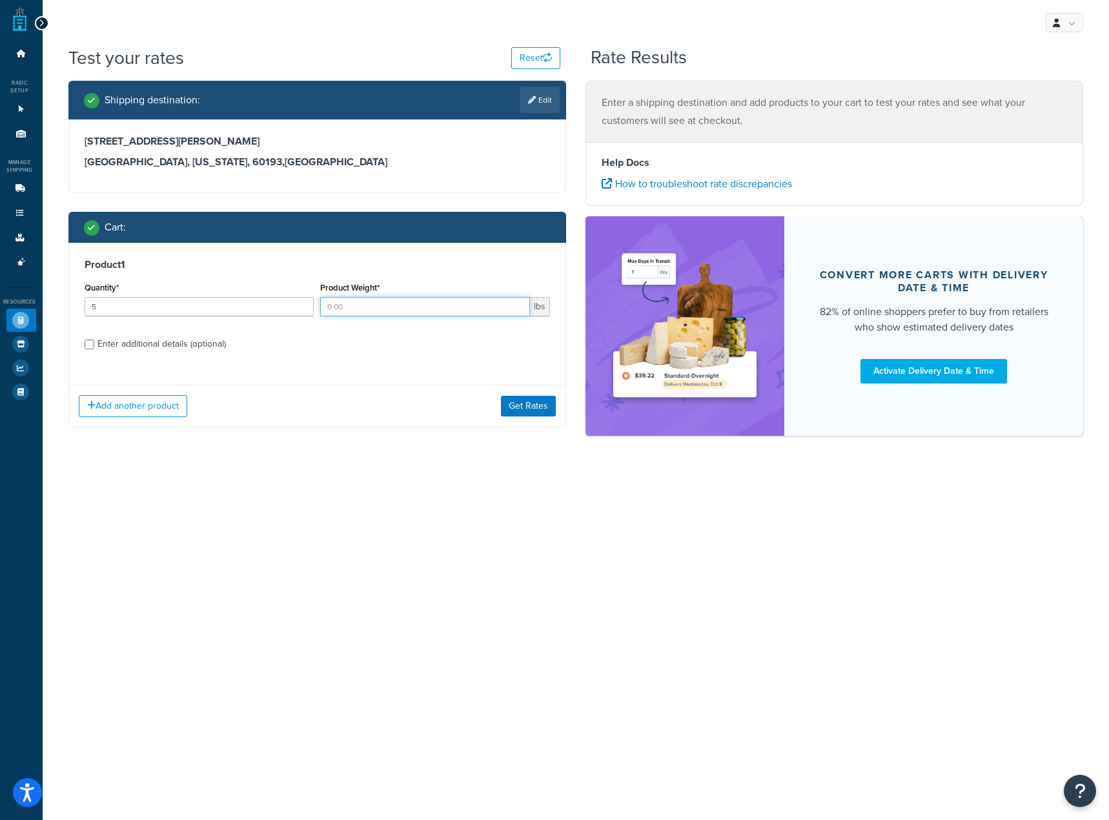
click at [353, 303] on input "Product Weight*" at bounding box center [425, 306] width 210 height 19
type input "10"
click at [518, 401] on button "Get Rates" at bounding box center [528, 406] width 55 height 21
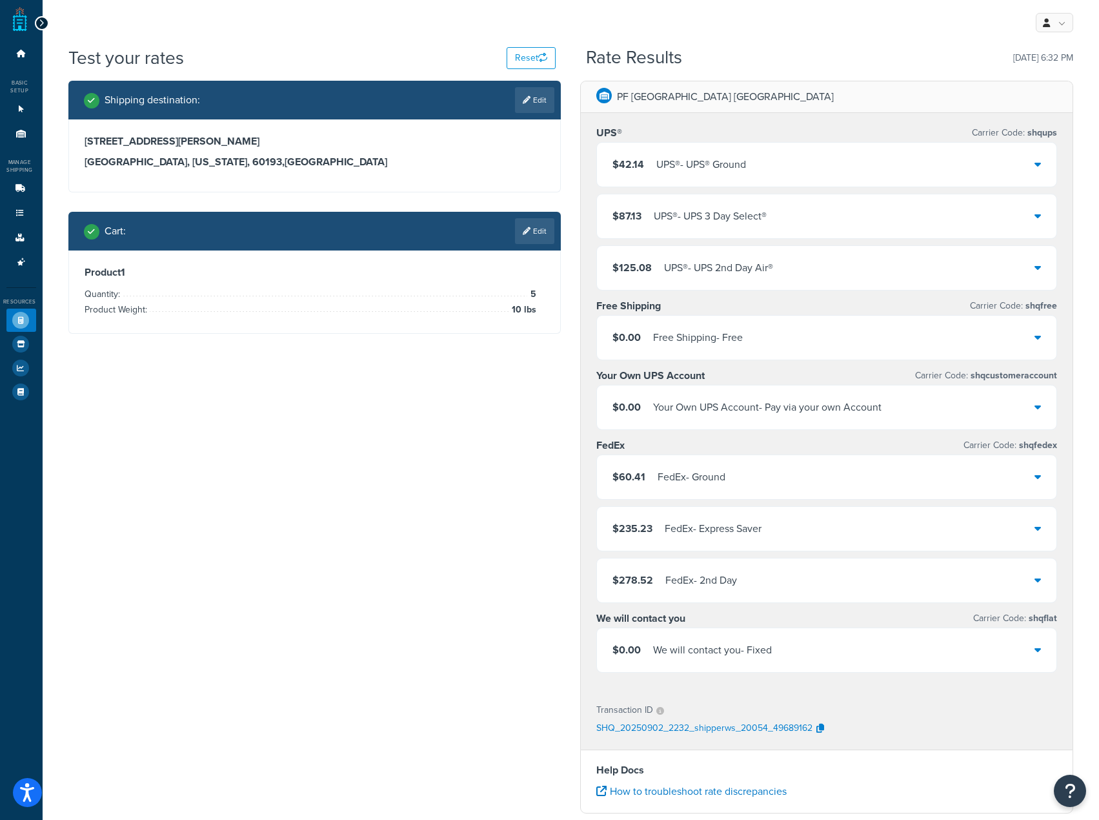
click at [729, 343] on div "Free Shipping - Free" at bounding box center [698, 338] width 90 height 18
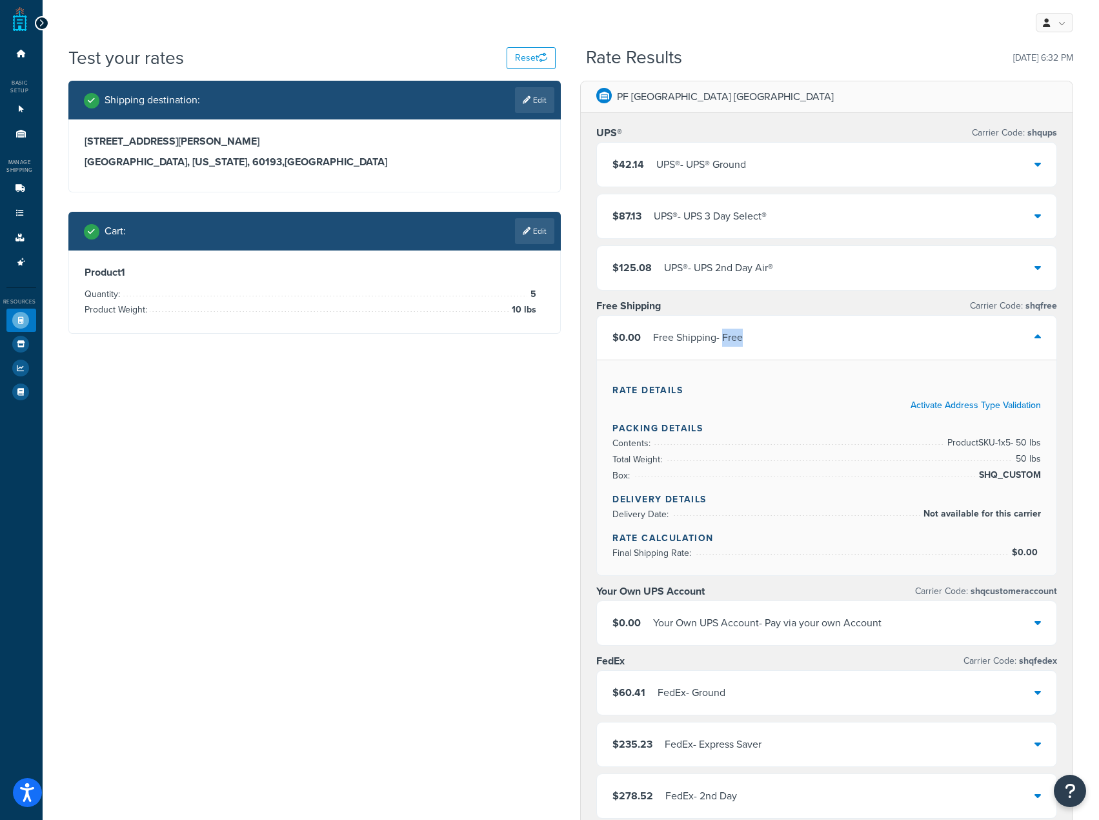
click at [729, 343] on div "Free Shipping - Free" at bounding box center [698, 338] width 90 height 18
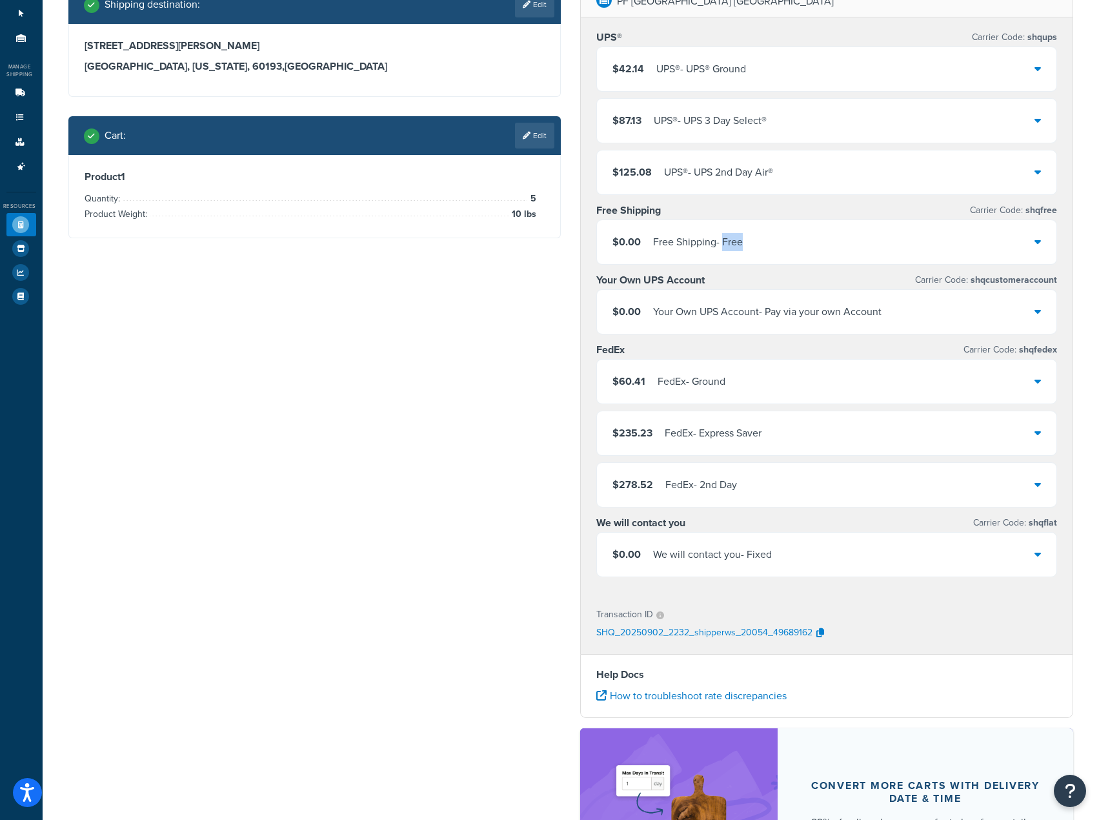
scroll to position [65, 0]
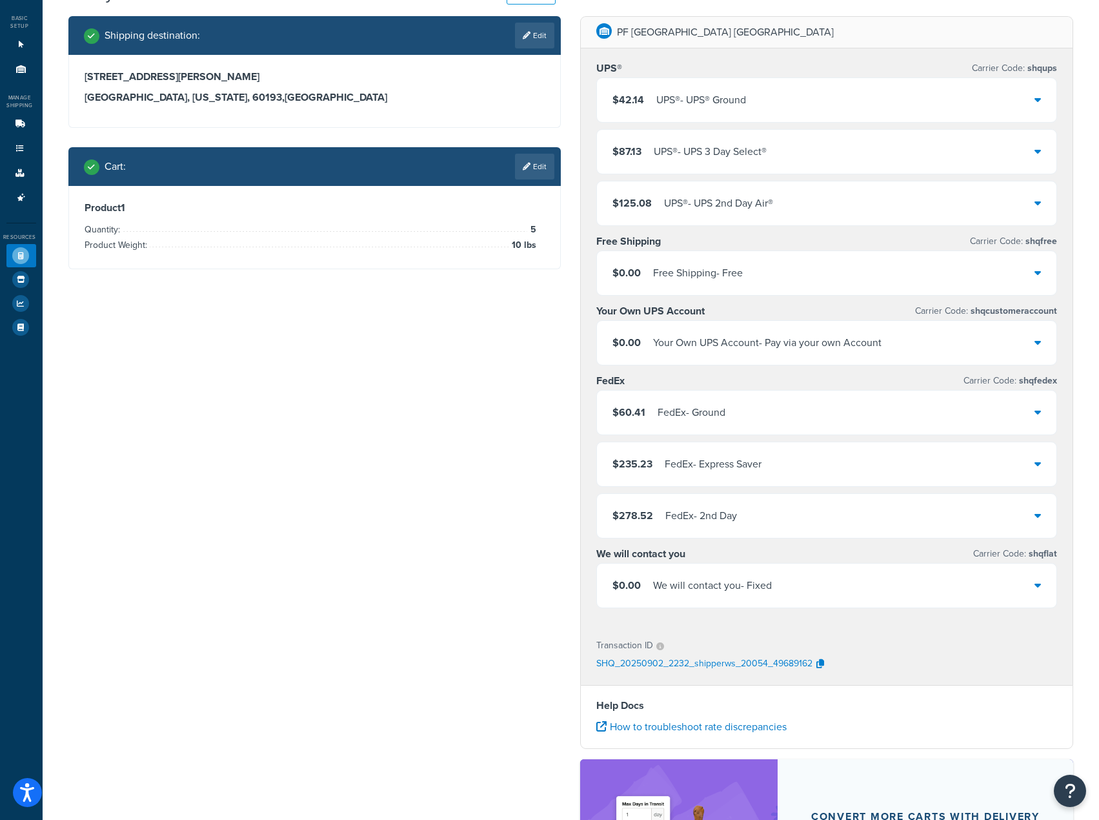
click at [733, 345] on div "Your Own UPS Account - Pay via your own Account" at bounding box center [767, 343] width 229 height 18
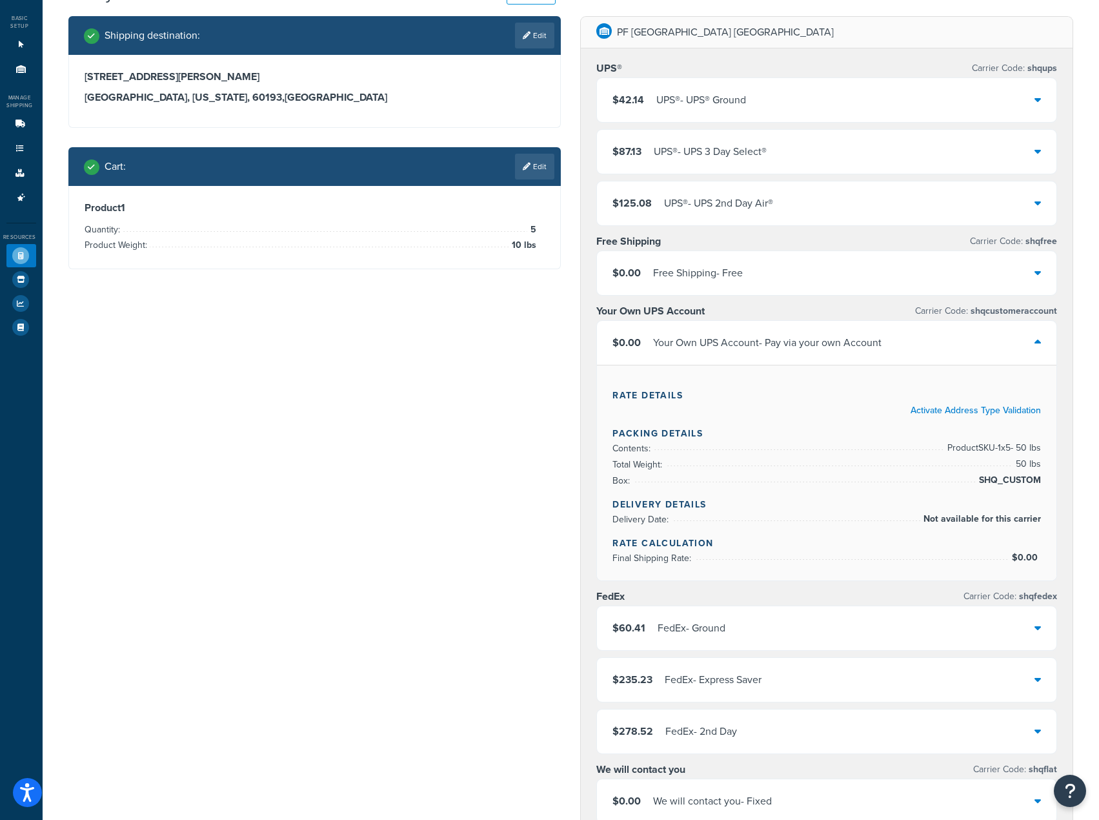
click at [730, 343] on div "Your Own UPS Account - Pay via your own Account" at bounding box center [767, 343] width 229 height 18
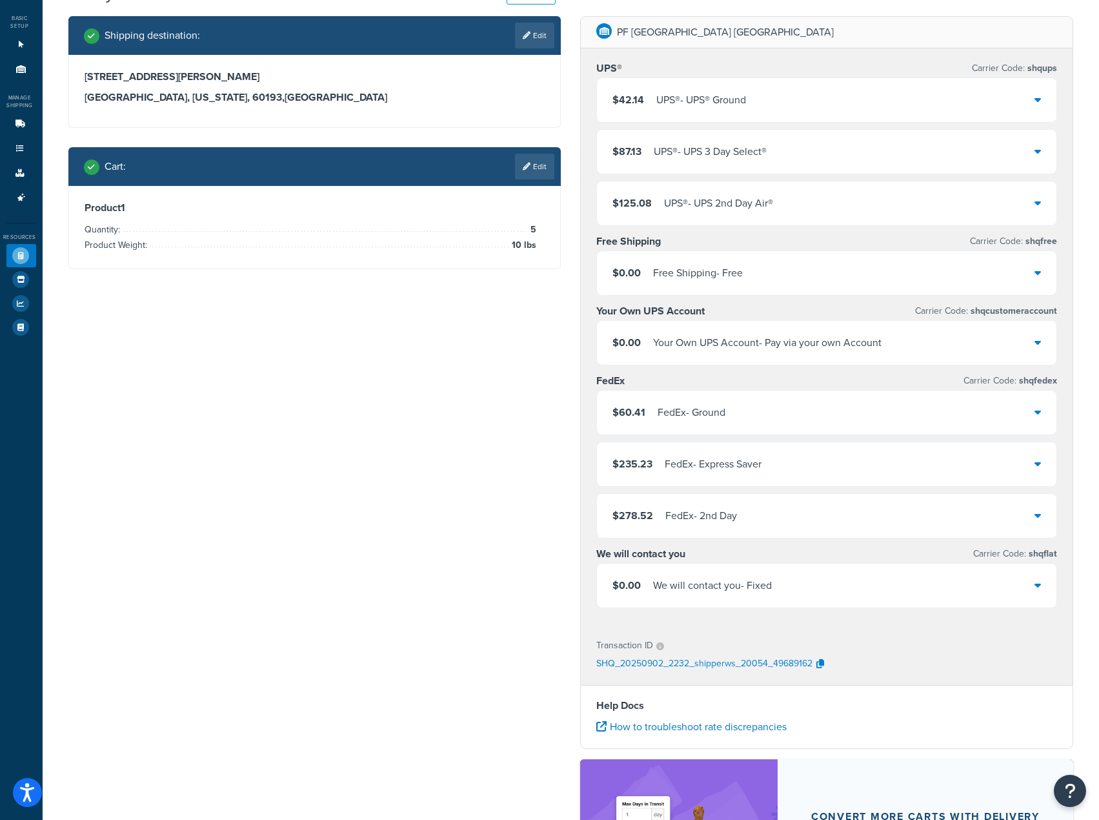
click at [730, 343] on div "Your Own UPS Account - Pay via your own Account" at bounding box center [767, 343] width 229 height 18
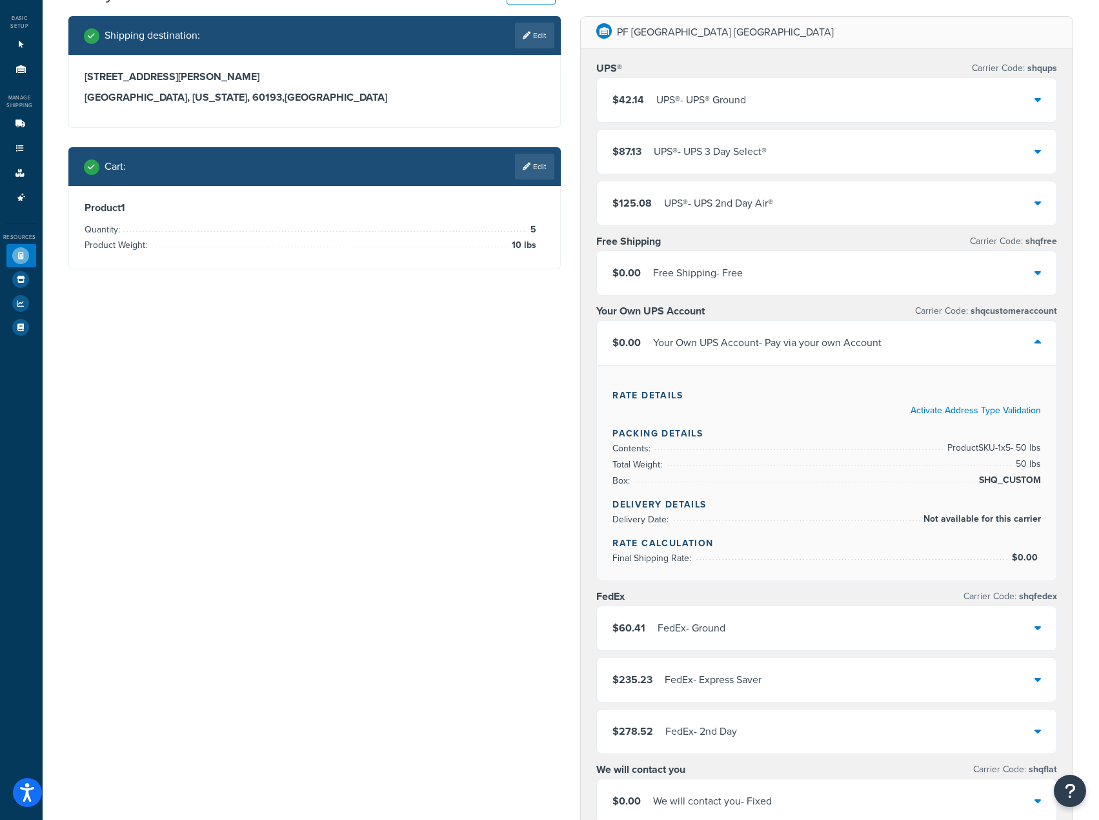
click at [730, 343] on div "Your Own UPS Account - Pay via your own Account" at bounding box center [767, 343] width 229 height 18
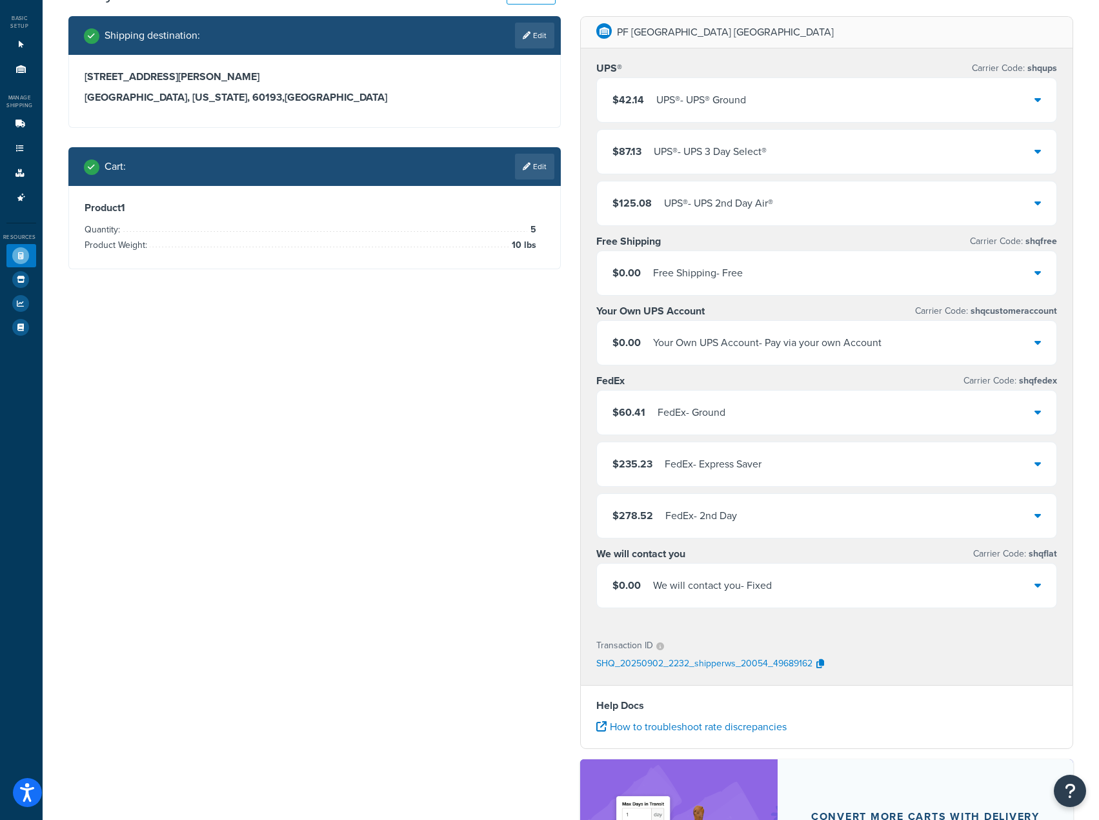
click at [730, 343] on div "Your Own UPS Account - Pay via your own Account" at bounding box center [767, 343] width 229 height 18
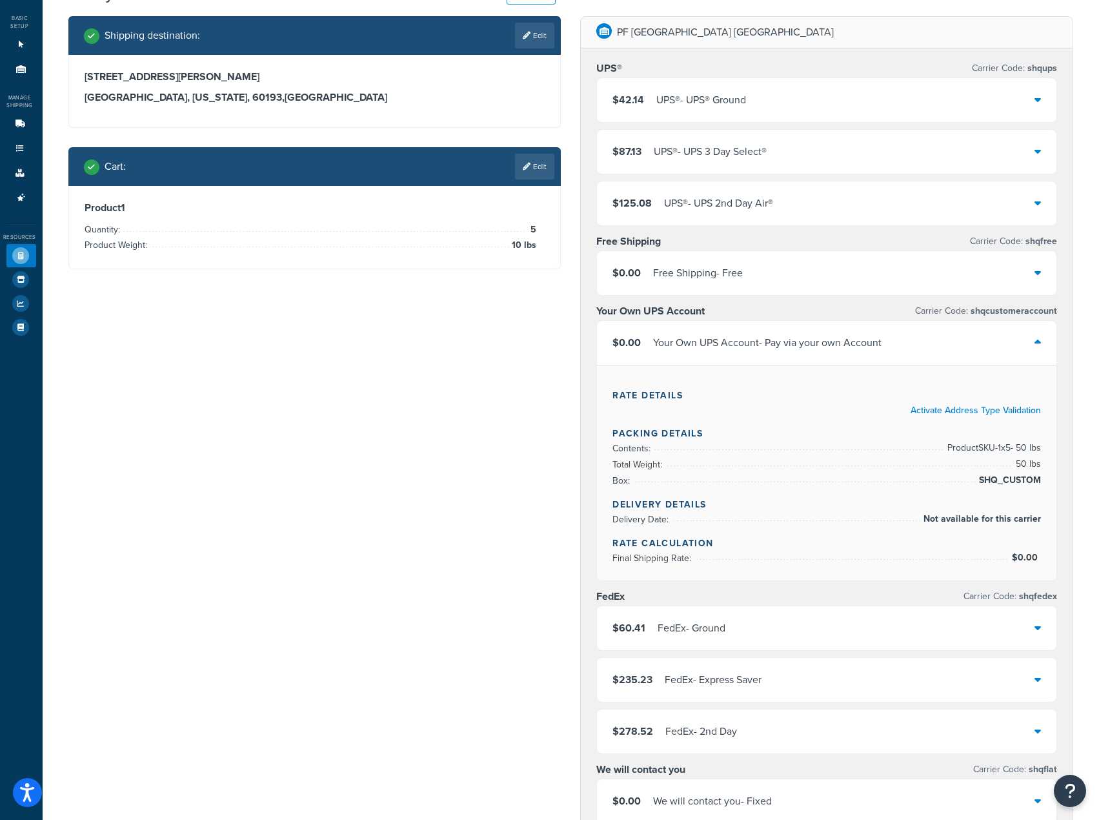
click at [730, 343] on div "Your Own UPS Account - Pay via your own Account" at bounding box center [767, 343] width 229 height 18
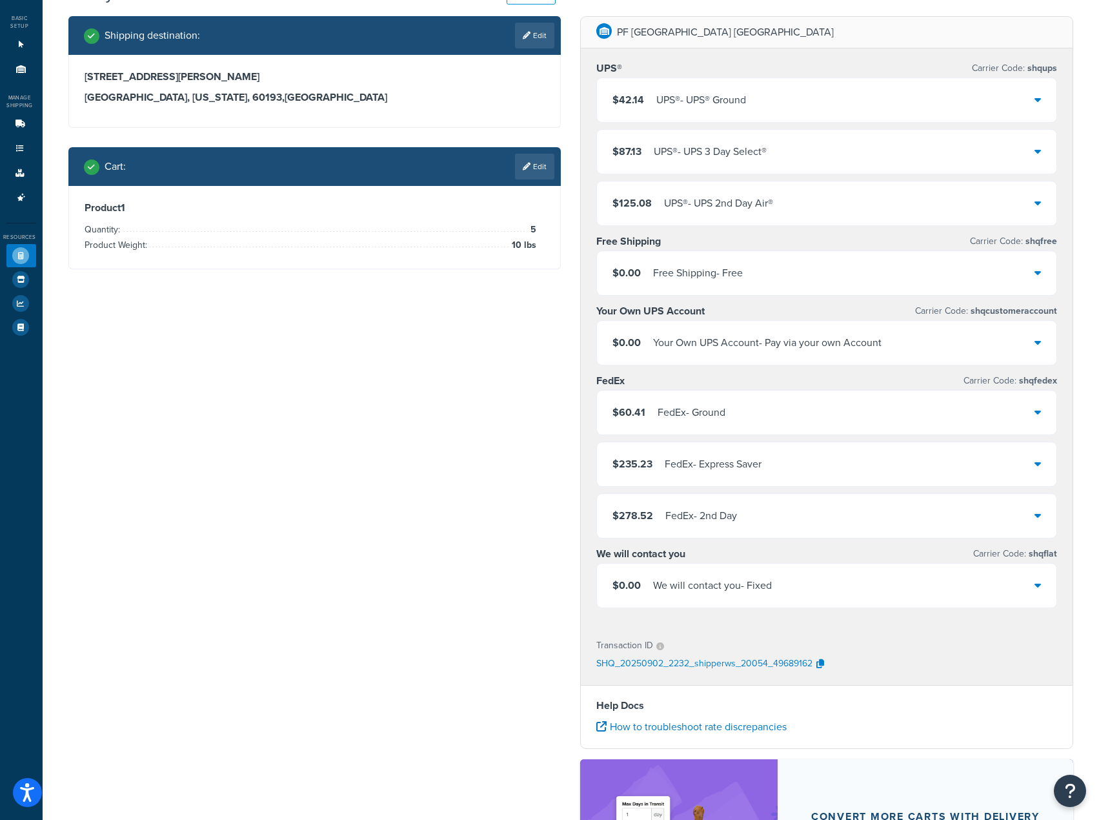
click at [730, 343] on div "Your Own UPS Account - Pay via your own Account" at bounding box center [767, 343] width 229 height 18
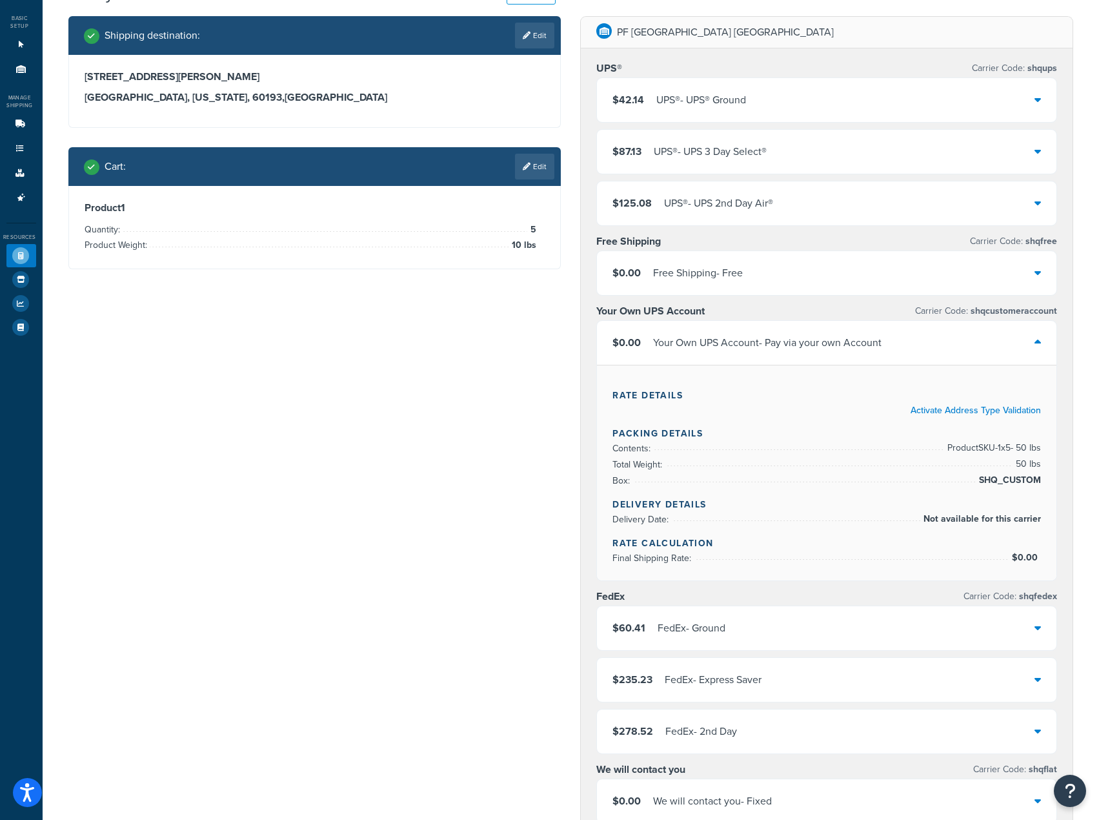
click at [730, 343] on div "Your Own UPS Account - Pay via your own Account" at bounding box center [767, 343] width 229 height 18
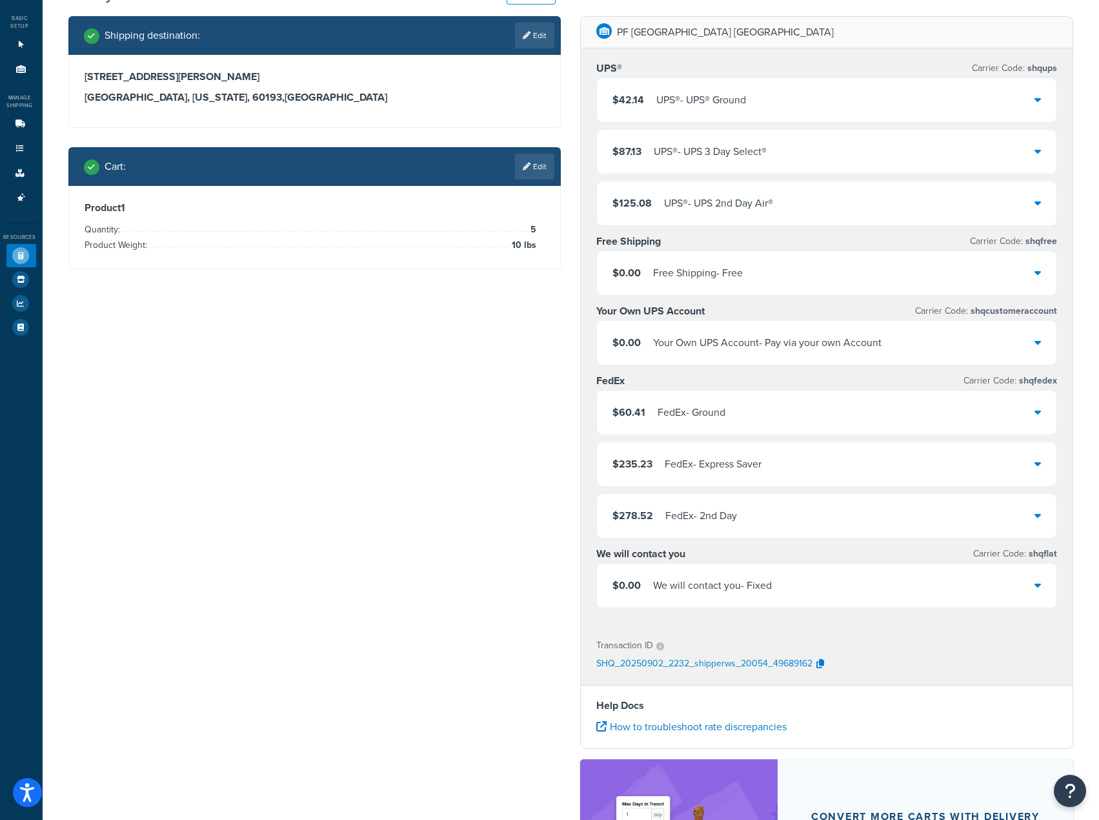
scroll to position [0, 0]
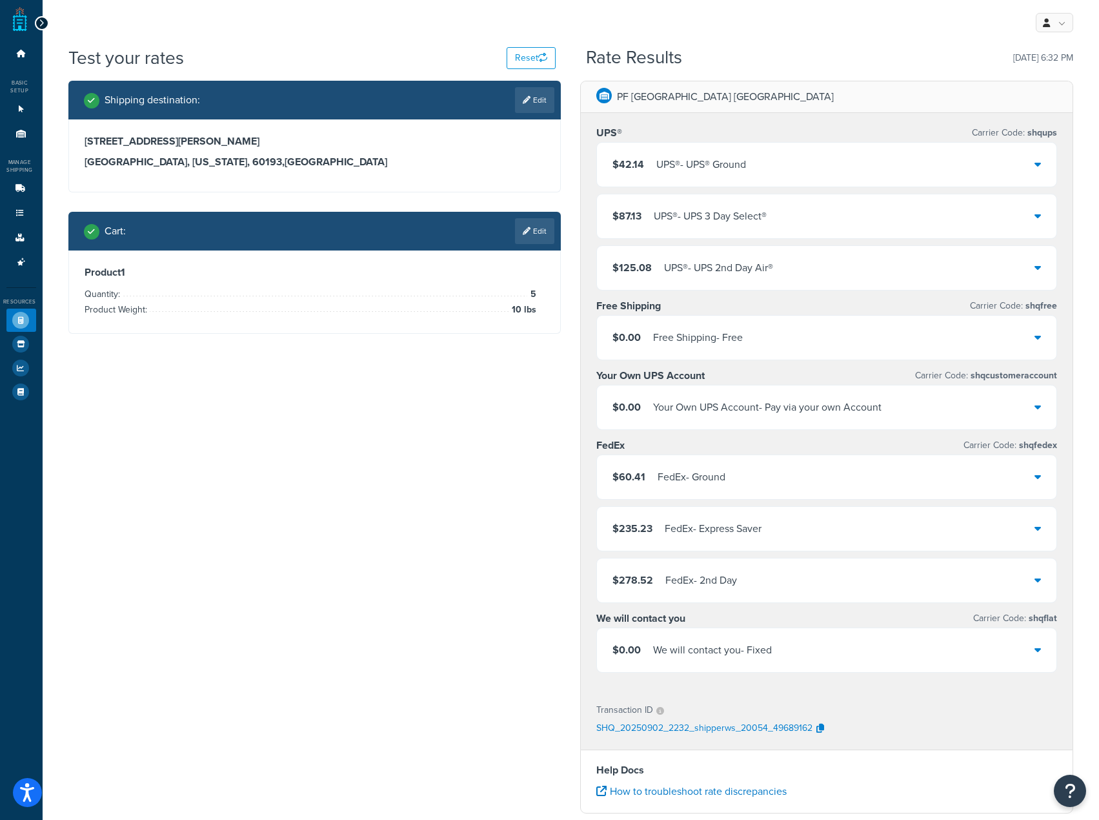
click at [697, 412] on div "Your Own UPS Account - Pay via your own Account" at bounding box center [767, 407] width 229 height 18
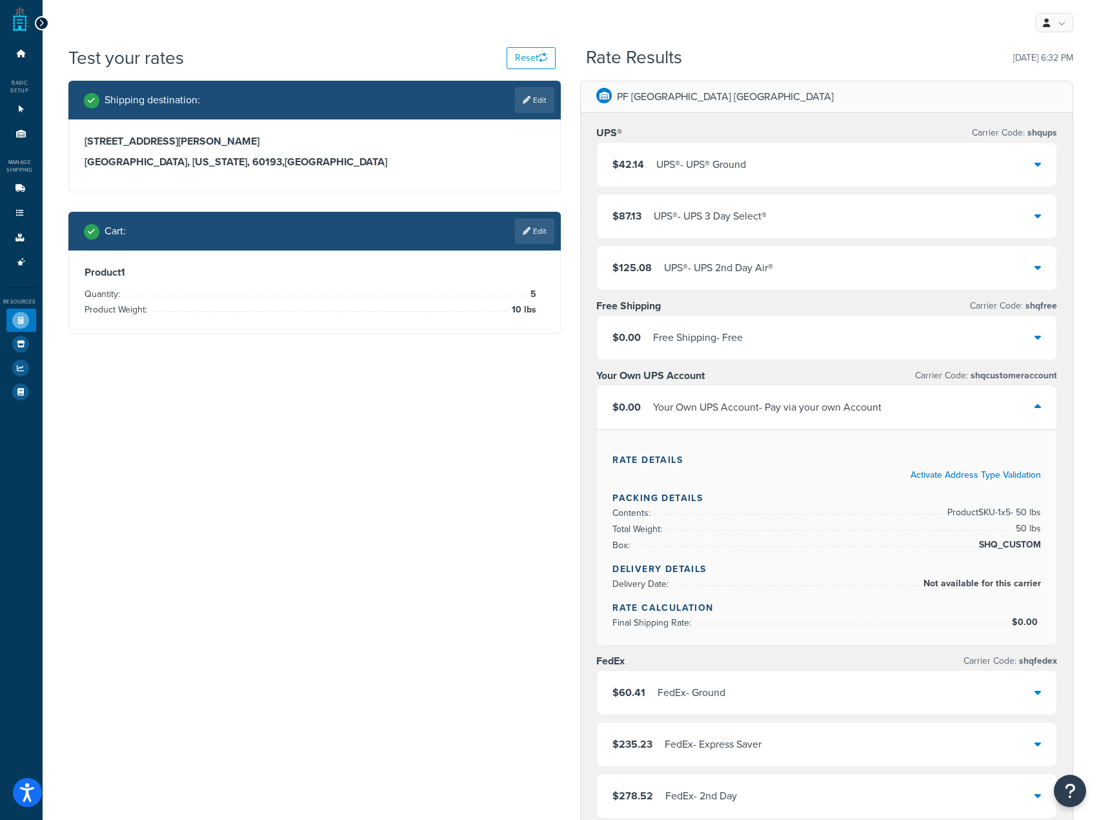
click at [697, 413] on div "Your Own UPS Account - Pay via your own Account" at bounding box center [767, 407] width 229 height 18
click at [718, 420] on div "$0.00 Your Own UPS Account - Pay via your own Account" at bounding box center [827, 407] width 460 height 44
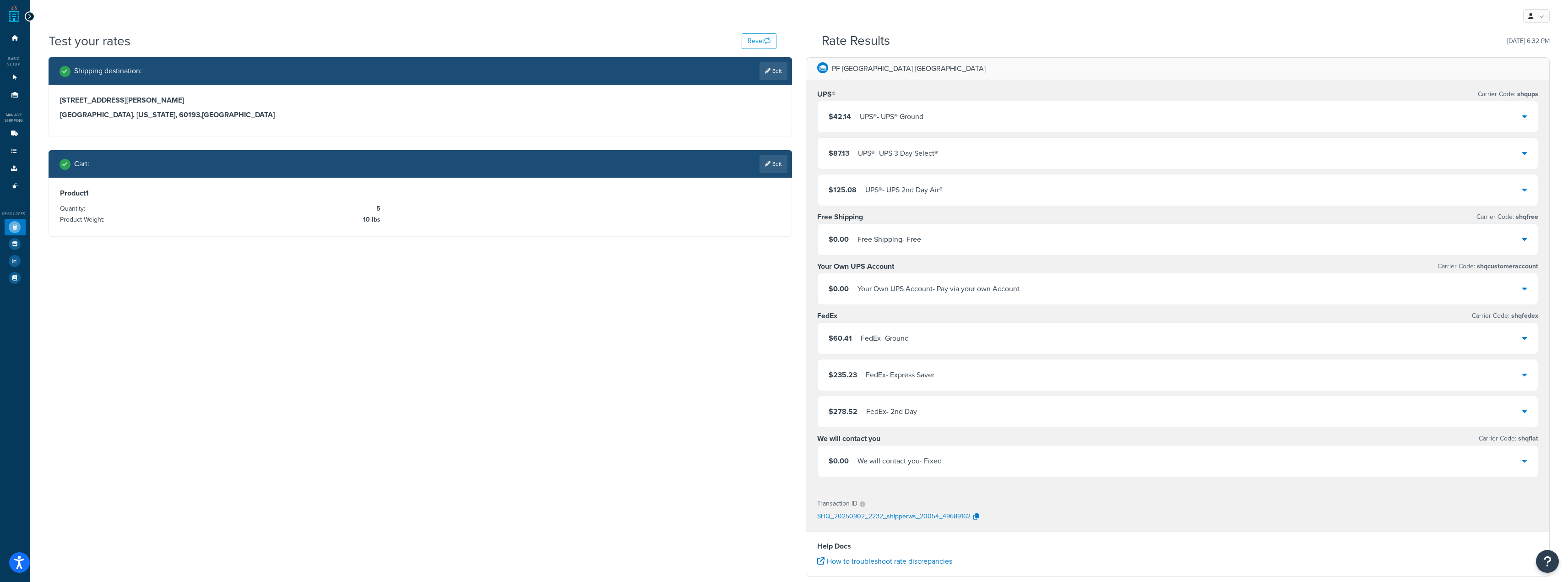
click at [779, 282] on div "$0.00 Your Own UPS Account - Pay via your own Account" at bounding box center [1178, 289] width 721 height 31
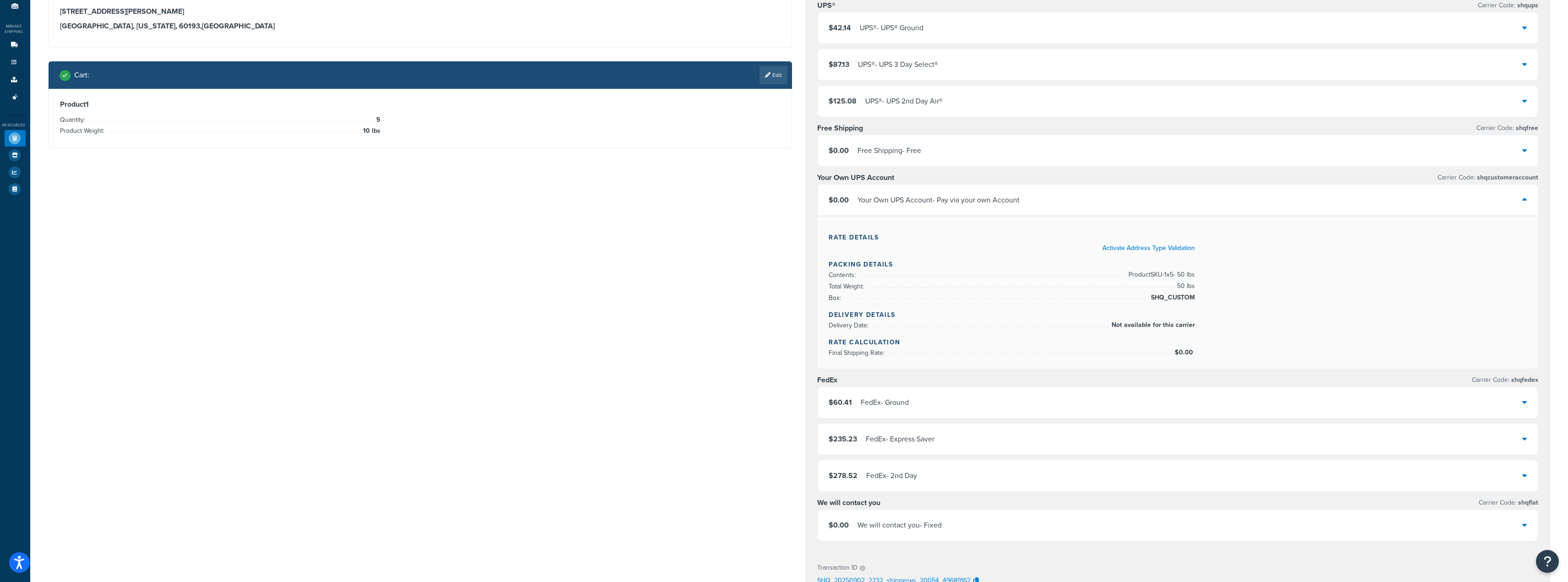
scroll to position [46, 0]
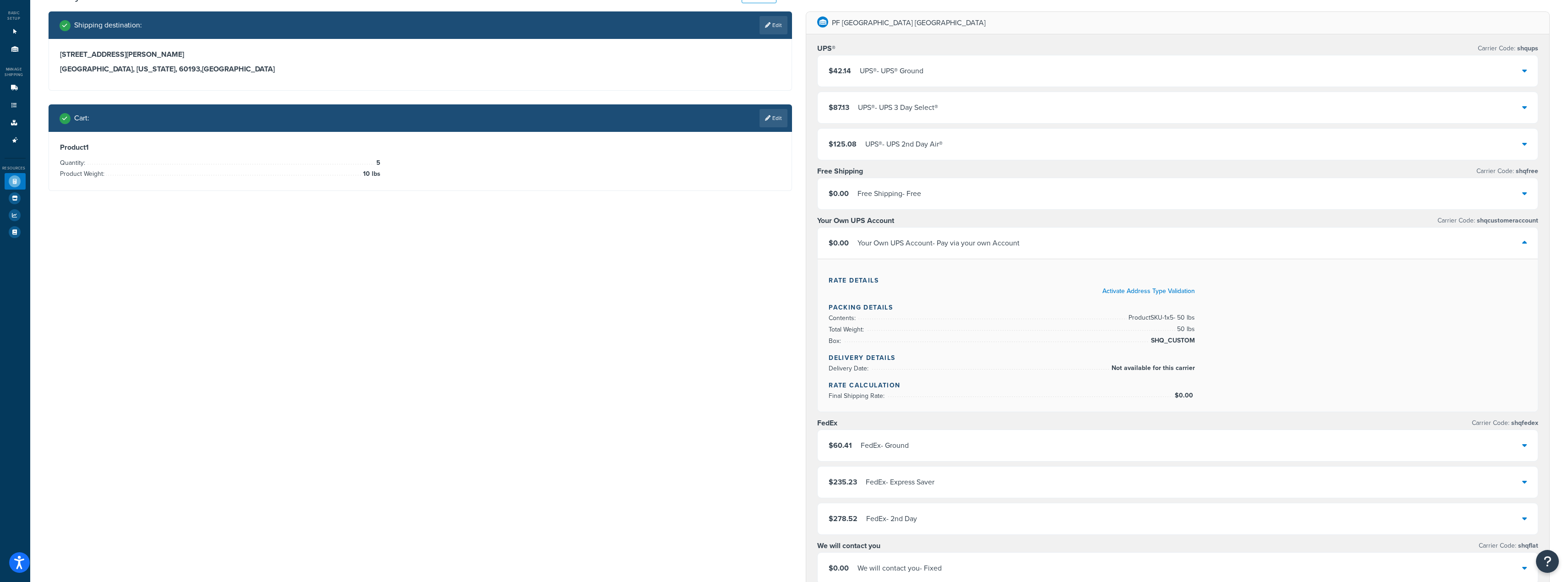
click at [779, 236] on div "$0.00 Your Own UPS Account - Pay via your own Account" at bounding box center [1178, 243] width 721 height 31
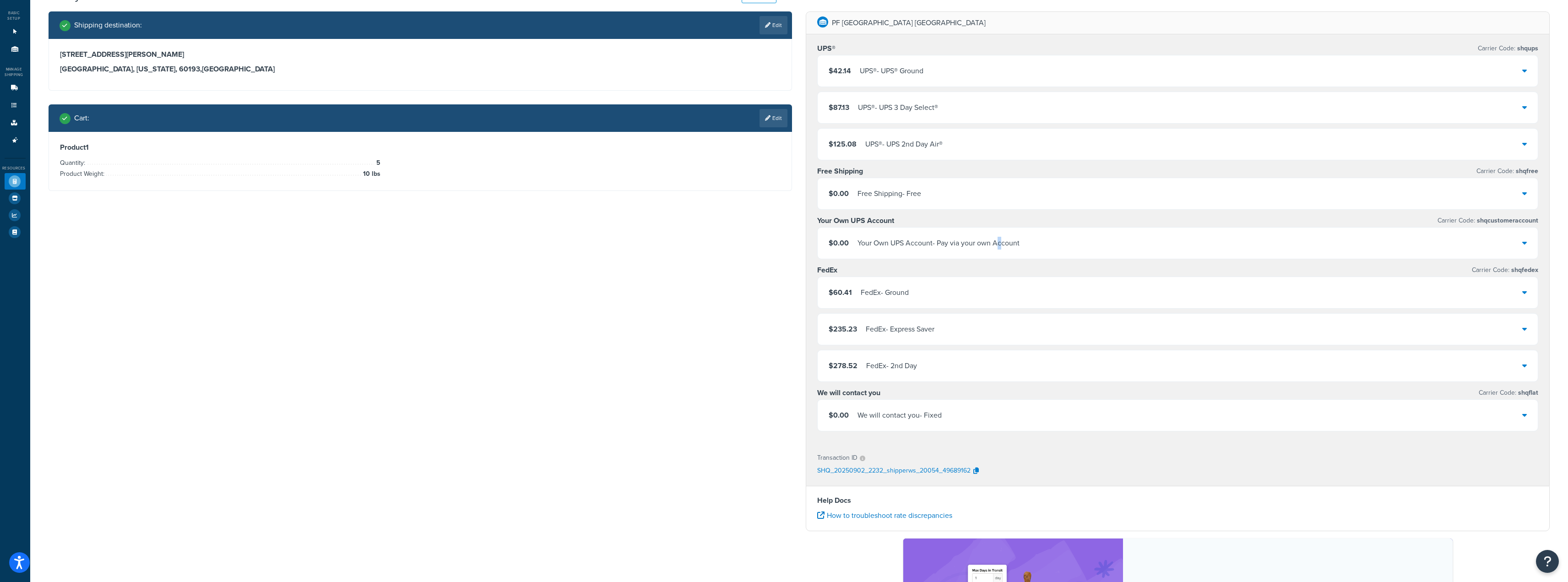
drag, startPoint x: 1002, startPoint y: 247, endPoint x: 992, endPoint y: 238, distance: 13.5
click at [779, 239] on div "Your Own UPS Account - Pay via your own Account" at bounding box center [938, 243] width 162 height 13
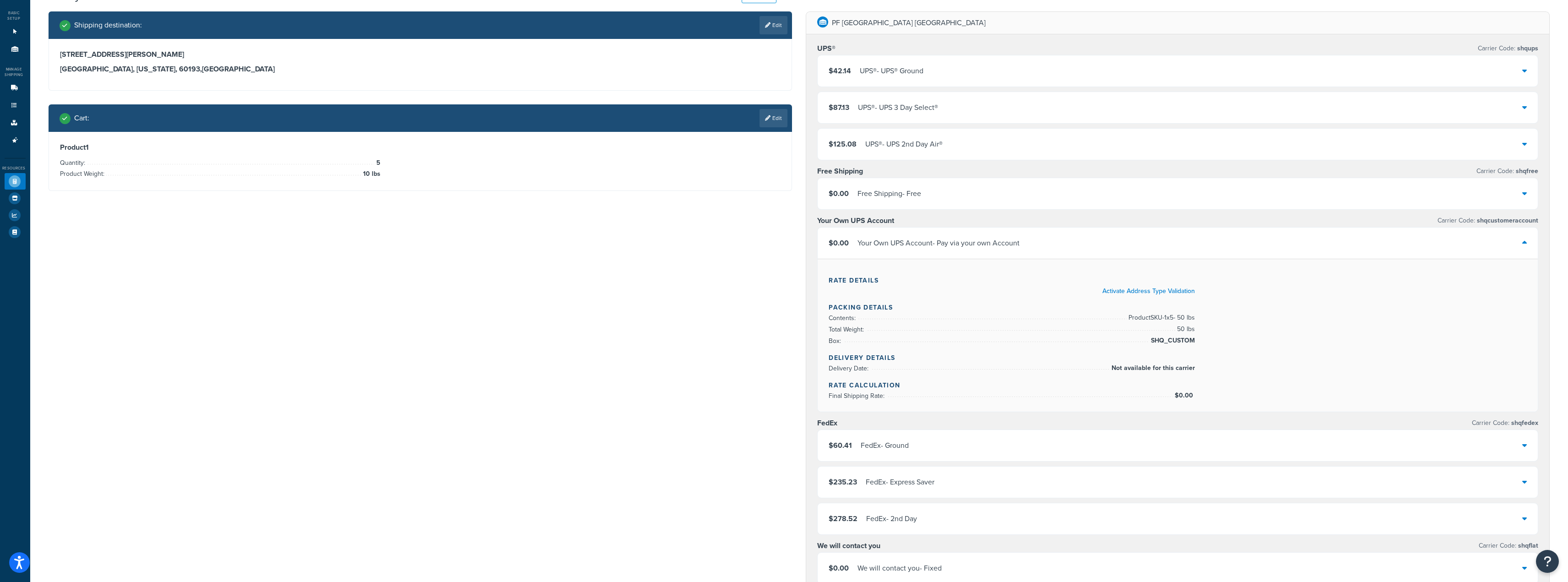
click at [779, 240] on div "Your Own UPS Account - Pay via your own Account" at bounding box center [938, 243] width 162 height 13
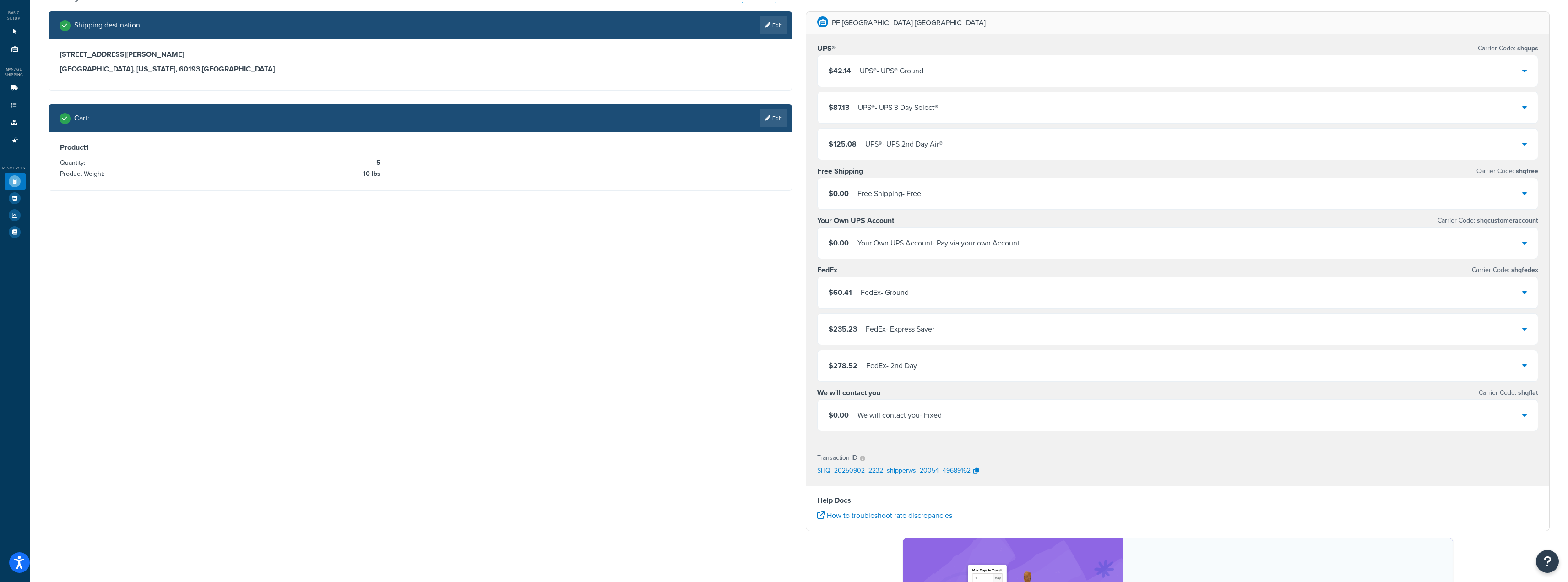
click at [779, 249] on div "Your Own UPS Account - Pay via your own Account" at bounding box center [938, 243] width 162 height 13
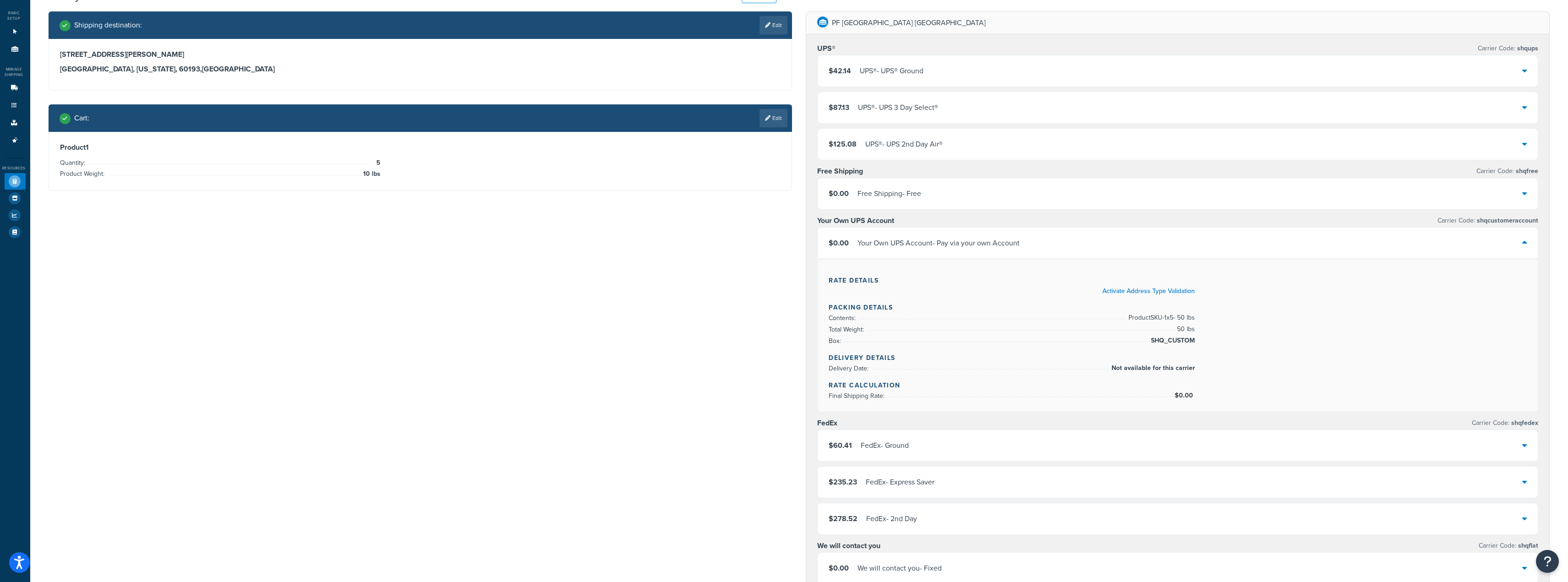
click at [779, 240] on div "Your Own UPS Account - Pay via your own Account" at bounding box center [938, 243] width 162 height 13
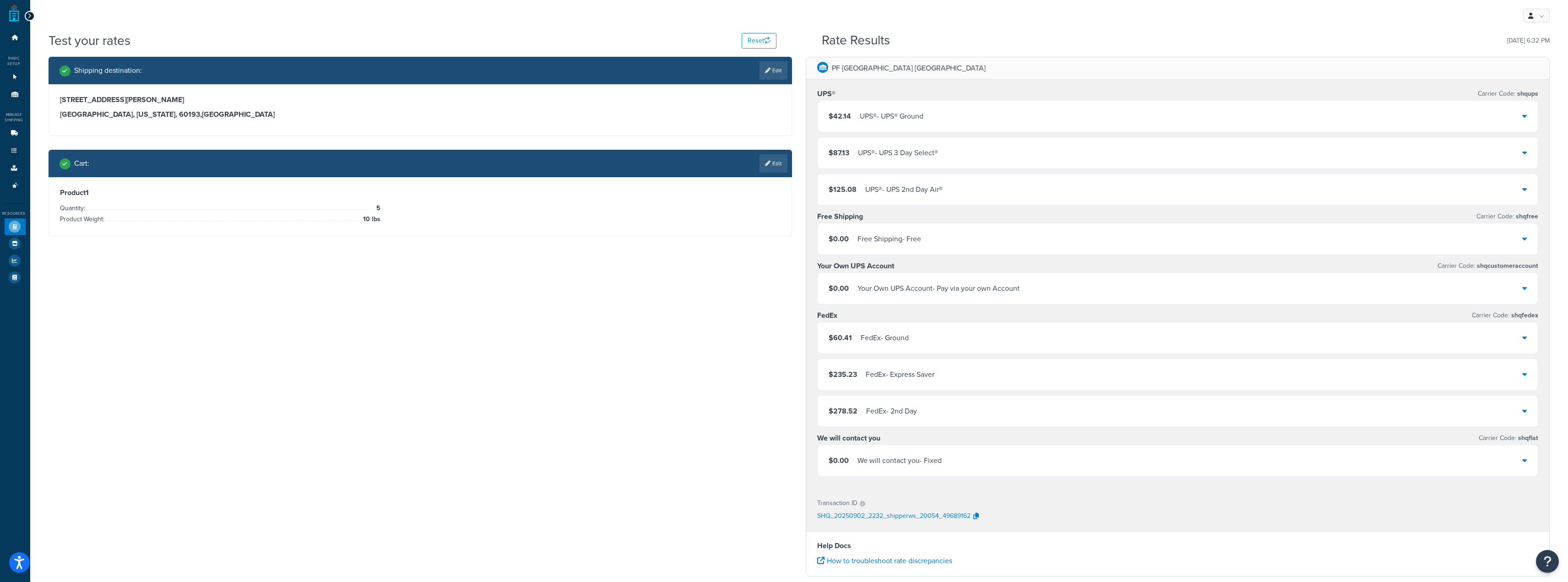
scroll to position [0, 0]
click at [779, 298] on div "$0.00 Your Own UPS Account - Pay via your own Account" at bounding box center [1178, 289] width 721 height 31
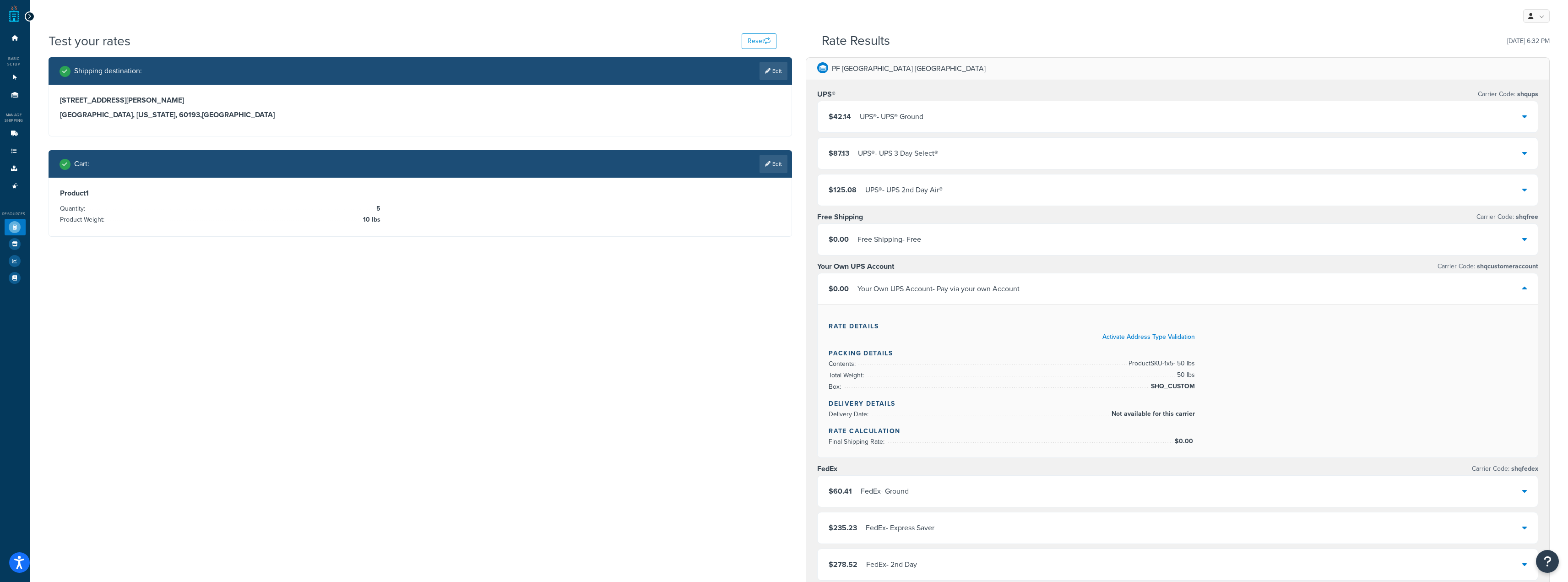
click at [779, 293] on div "Your Own UPS Account - Pay via your own Account" at bounding box center [938, 289] width 162 height 13
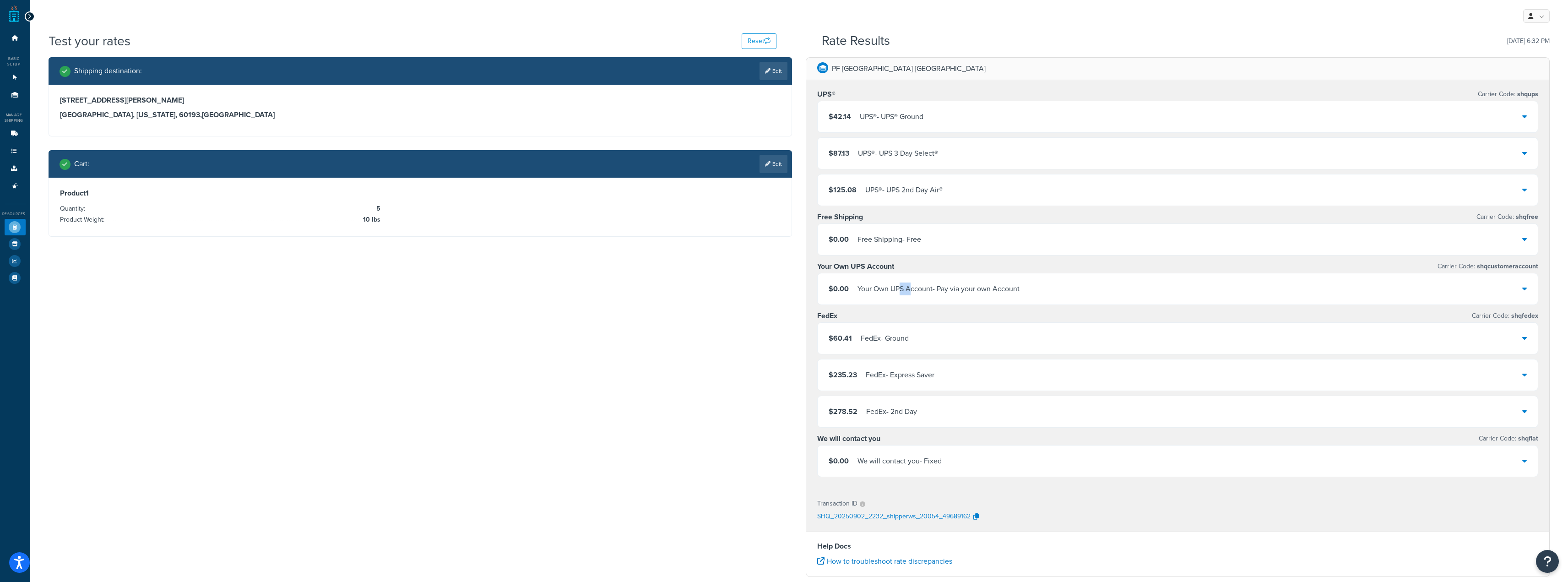
drag, startPoint x: 910, startPoint y: 295, endPoint x: 901, endPoint y: 296, distance: 9.1
click at [779, 295] on div "Your Own UPS Account - Pay via your own Account" at bounding box center [938, 289] width 162 height 13
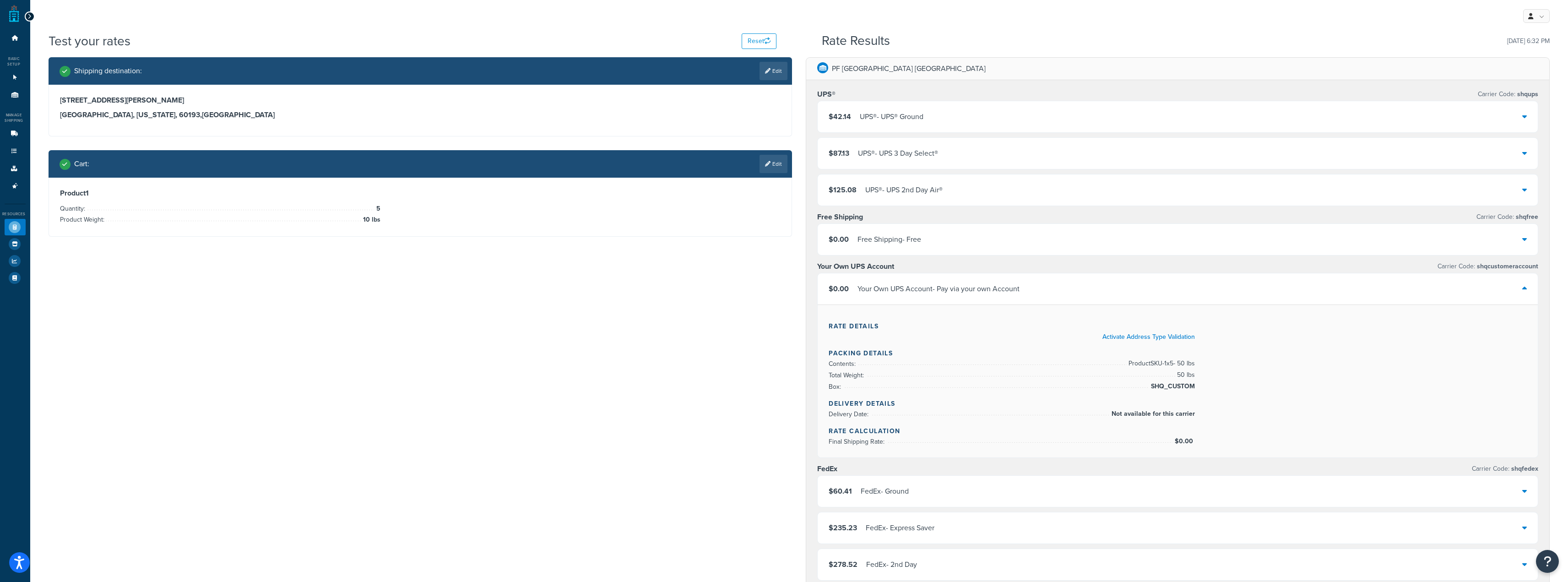
click at [779, 279] on div "$0.00 Your Own UPS Account - Pay via your own Account" at bounding box center [1178, 289] width 721 height 31
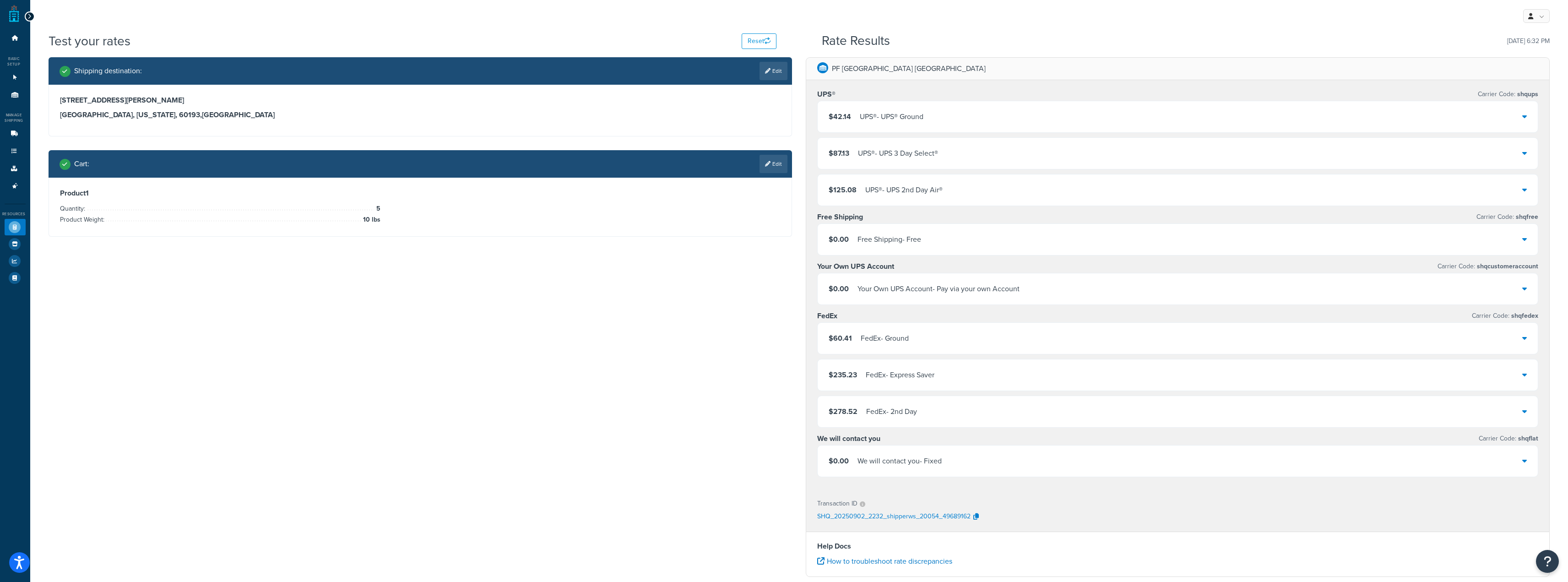
click at [779, 238] on div "$0.00 Free Shipping - Free" at bounding box center [1178, 240] width 721 height 31
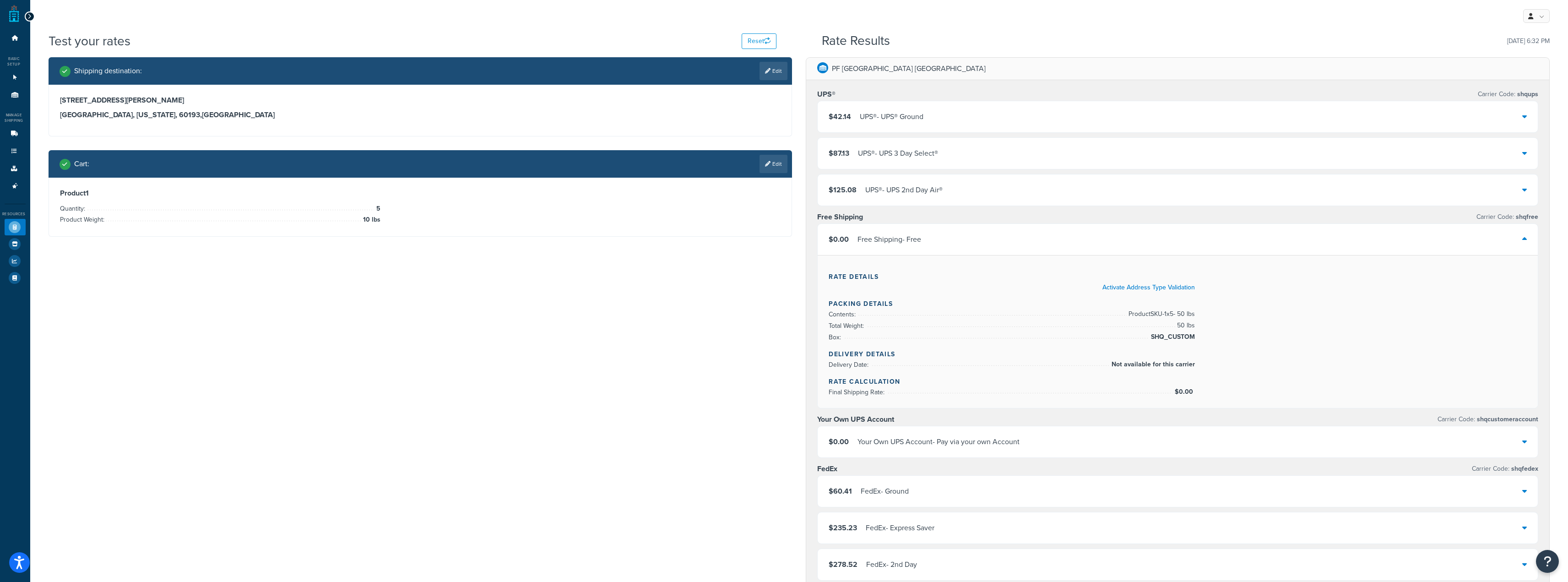
click at [779, 240] on div "$0.00 Free Shipping - Free" at bounding box center [1178, 240] width 721 height 31
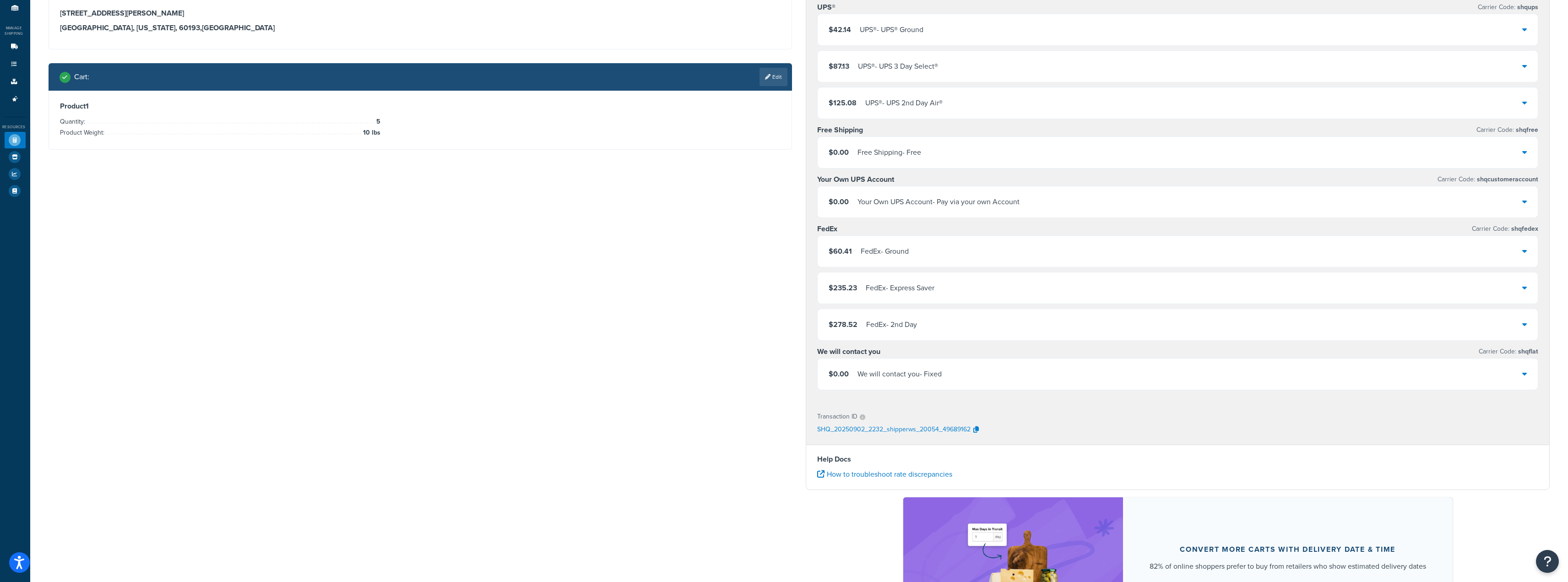
scroll to position [216, 0]
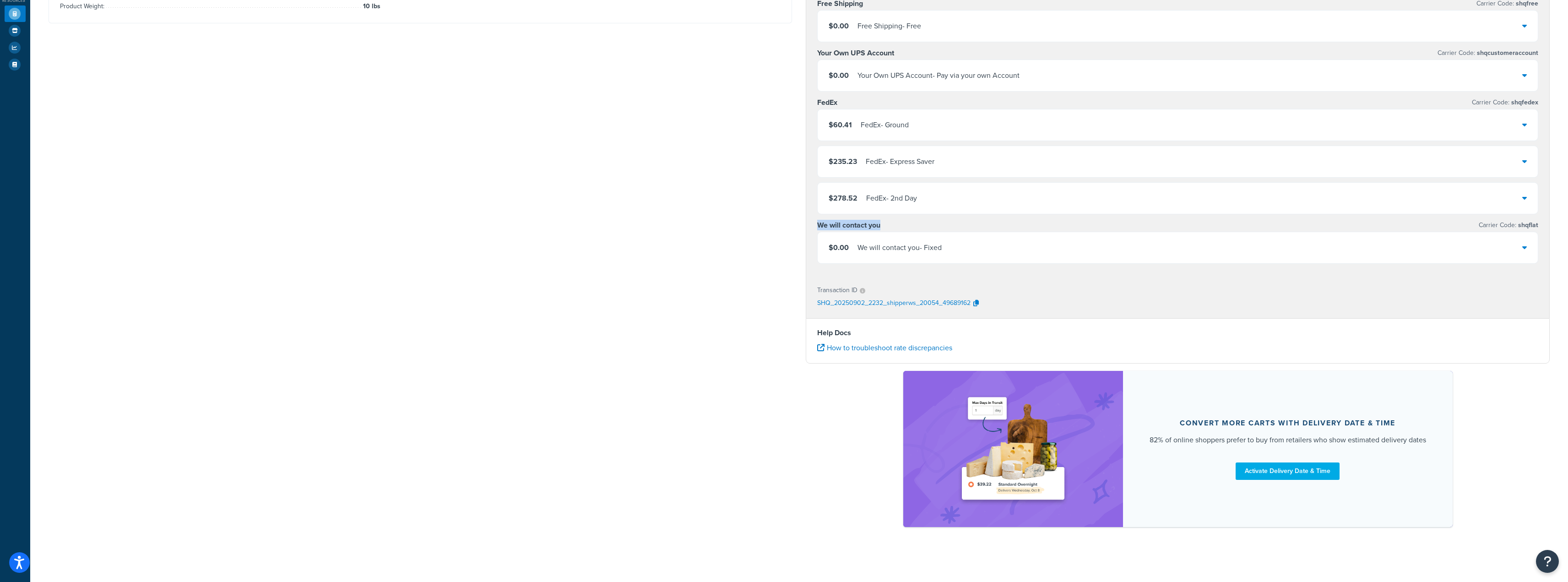
drag, startPoint x: 815, startPoint y: 226, endPoint x: 989, endPoint y: 229, distance: 174.0
click at [779, 229] on div "UPS® Carrier Code: shqups $42.14 UPS® - UPS® Ground $87.13 UPS® - UPS 3 Day Sel…" at bounding box center [1178, 71] width 743 height 409
click at [779, 240] on div "$0.00 We will contact you - Fixed" at bounding box center [1178, 247] width 721 height 31
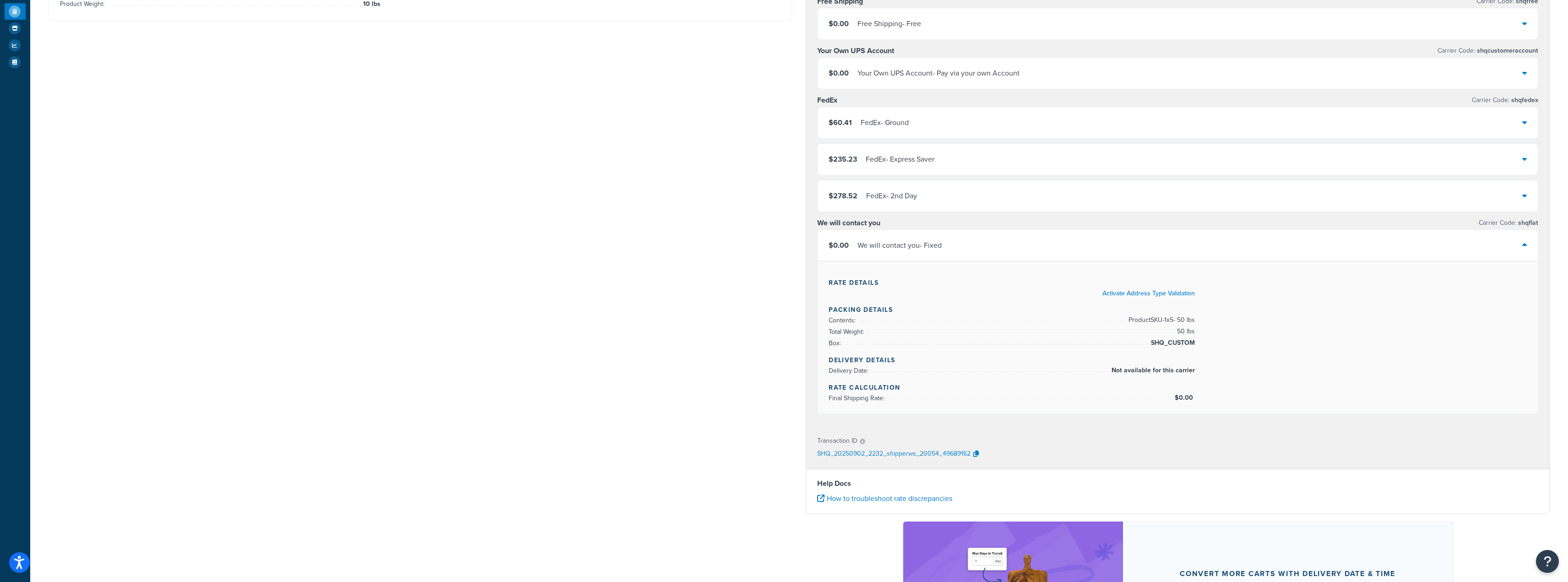
click at [779, 250] on div "We will contact you - Fixed" at bounding box center [899, 245] width 84 height 13
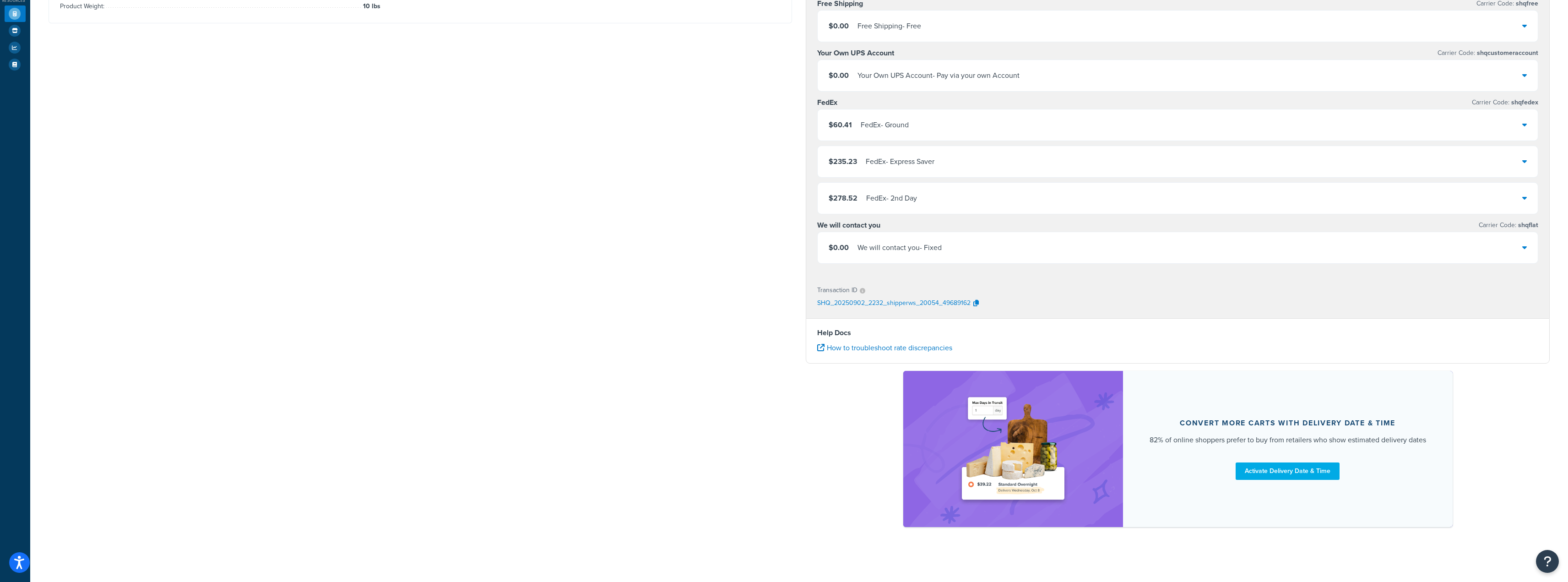
click at [779, 250] on div "We will contact you - Fixed" at bounding box center [899, 247] width 84 height 13
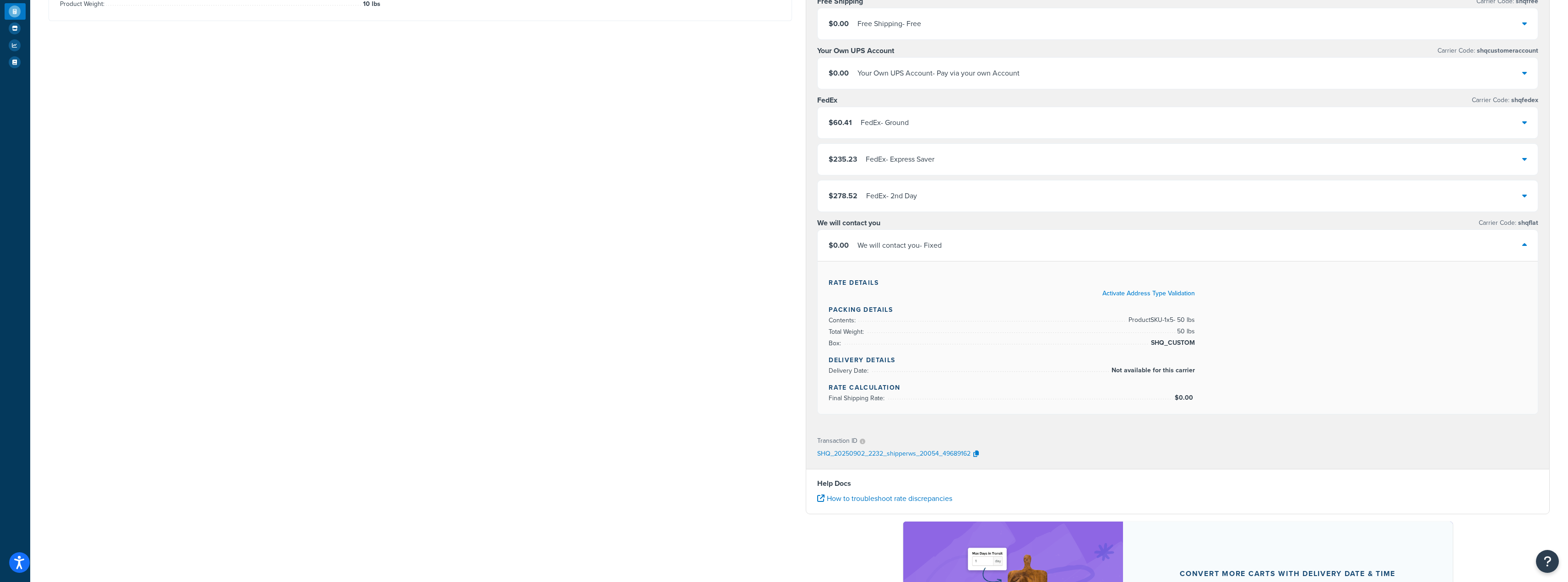
click at [779, 250] on div "We will contact you - Fixed" at bounding box center [899, 245] width 84 height 13
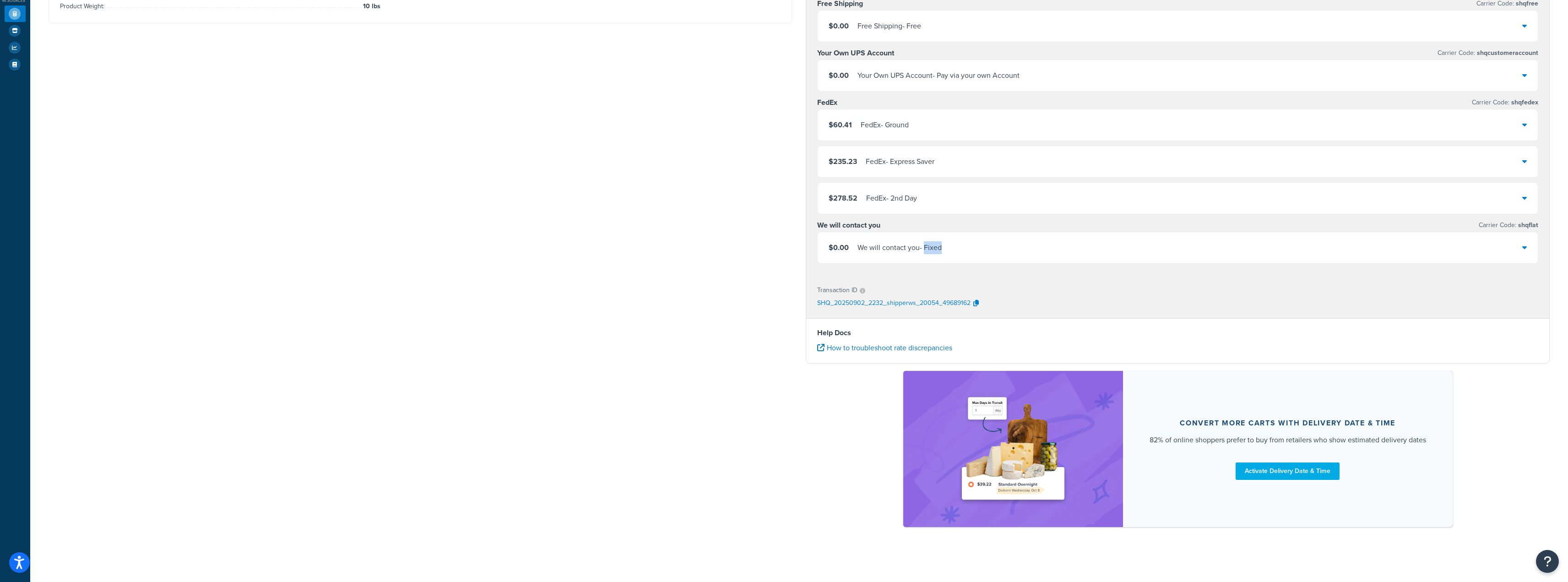
click at [779, 250] on div "We will contact you - Fixed" at bounding box center [899, 247] width 84 height 13
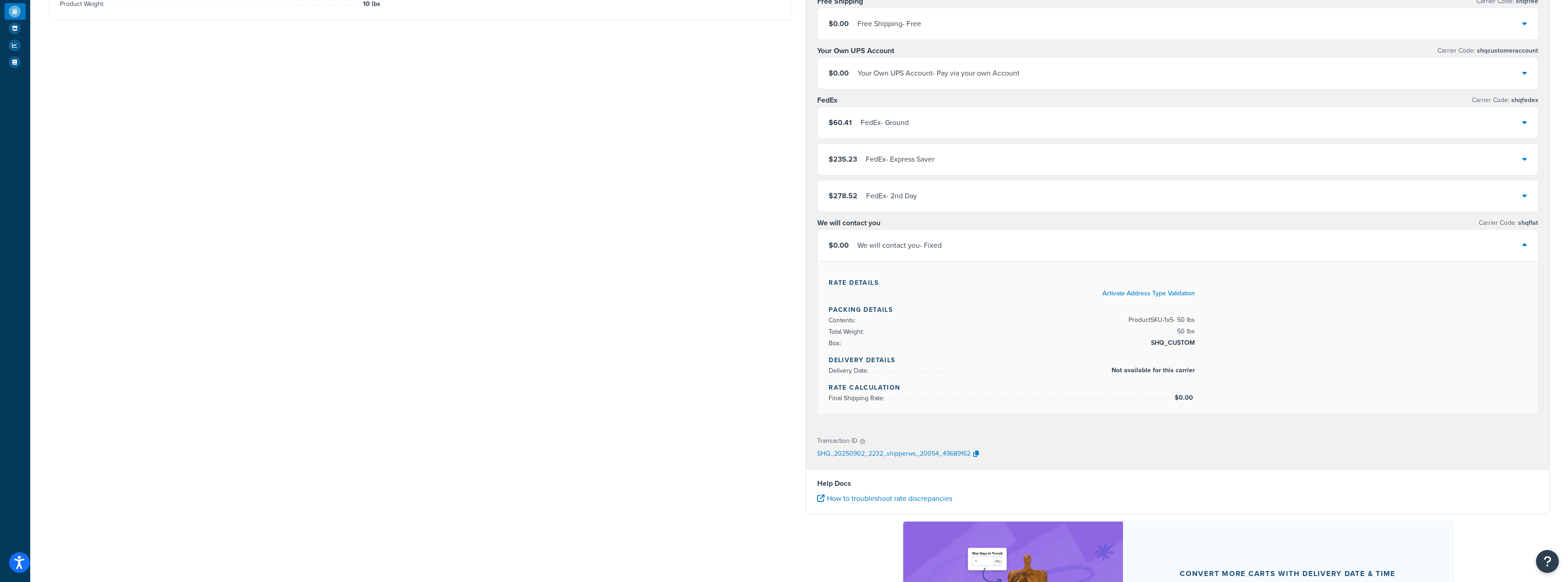
click at [779, 265] on div "Rate Details Activate Address Type Validation Packing Details Contents: Product…" at bounding box center [1178, 337] width 721 height 153
click at [779, 248] on div "We will contact you - Fixed" at bounding box center [899, 245] width 84 height 13
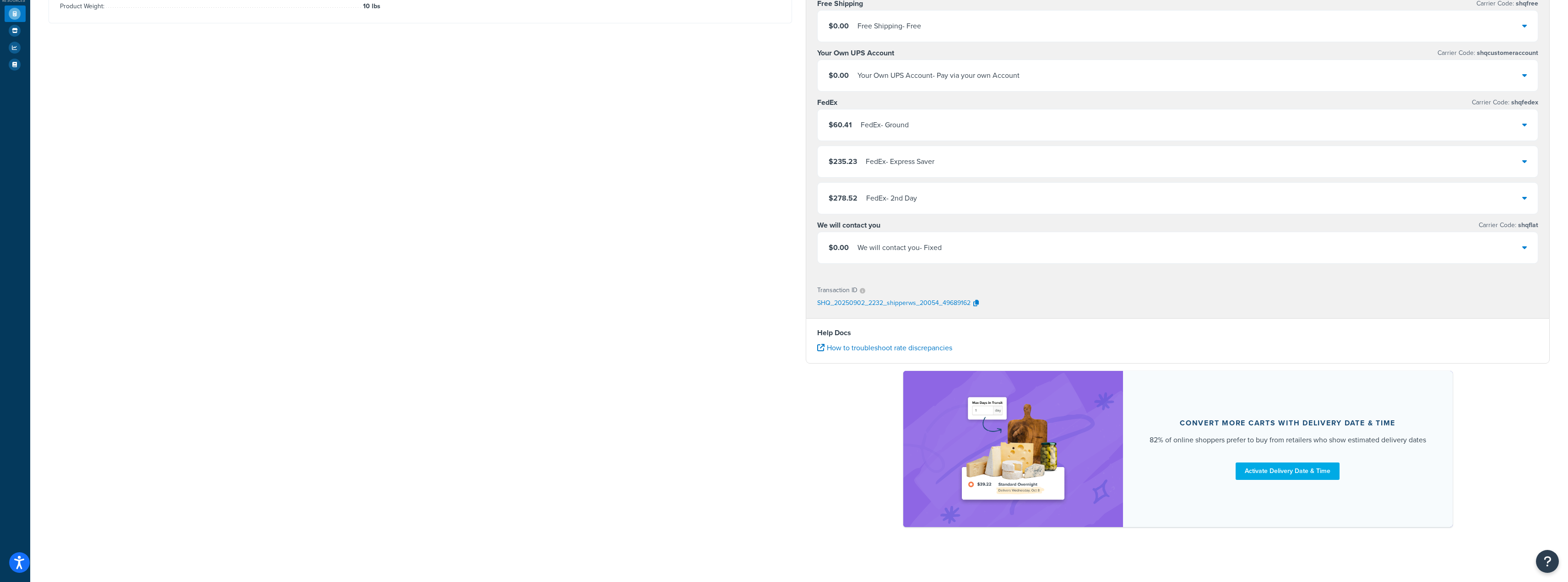
click at [779, 249] on div "We will contact you - Fixed" at bounding box center [899, 247] width 84 height 13
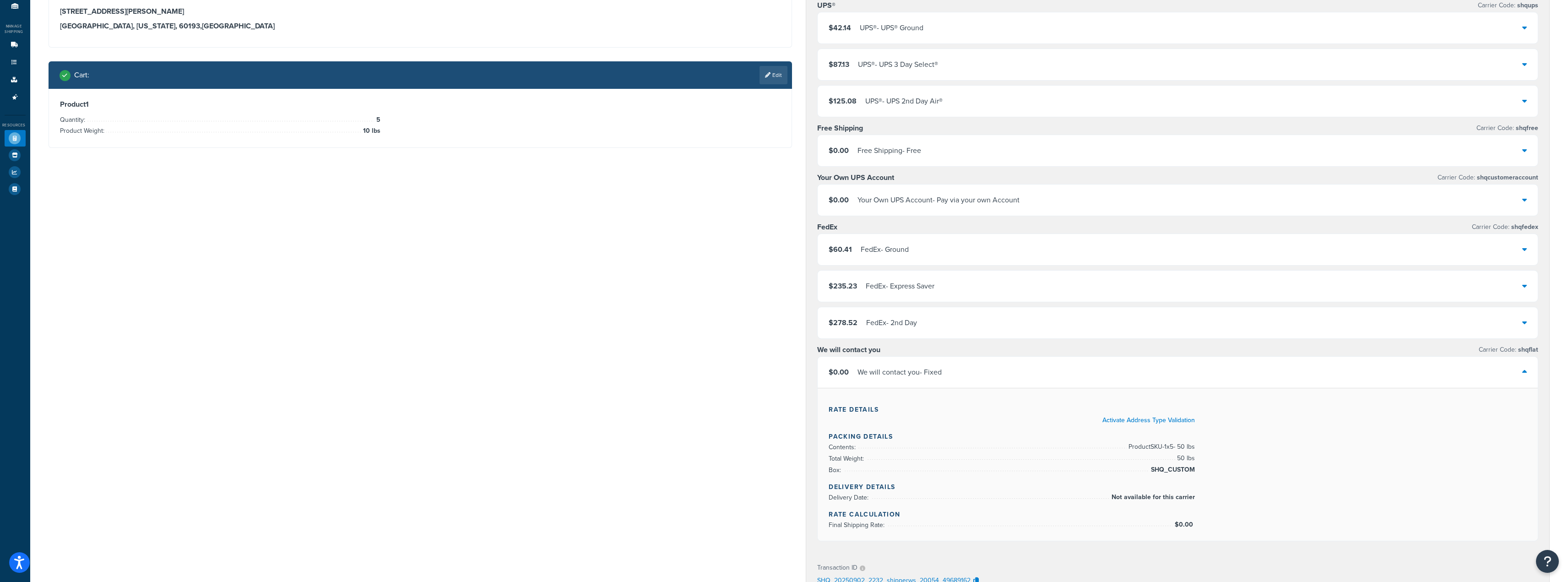
scroll to position [78, 0]
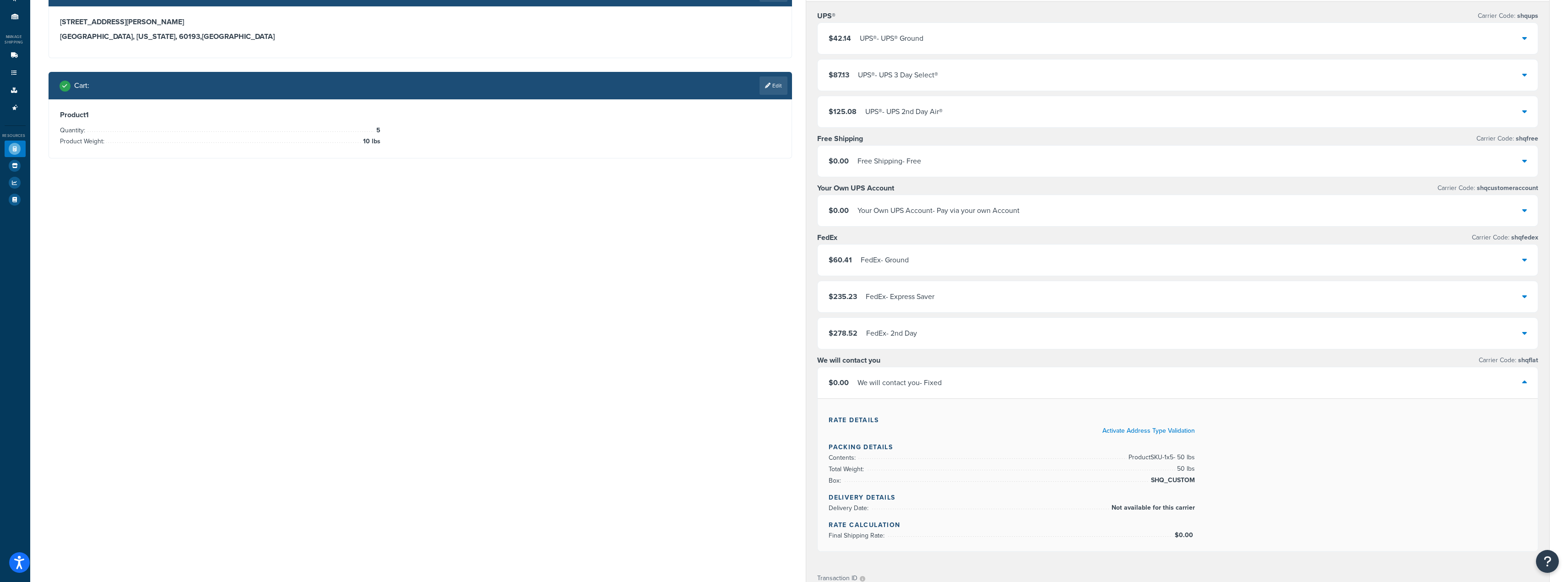
click at [779, 381] on div "$0.00 We will contact you - Fixed" at bounding box center [1178, 383] width 721 height 31
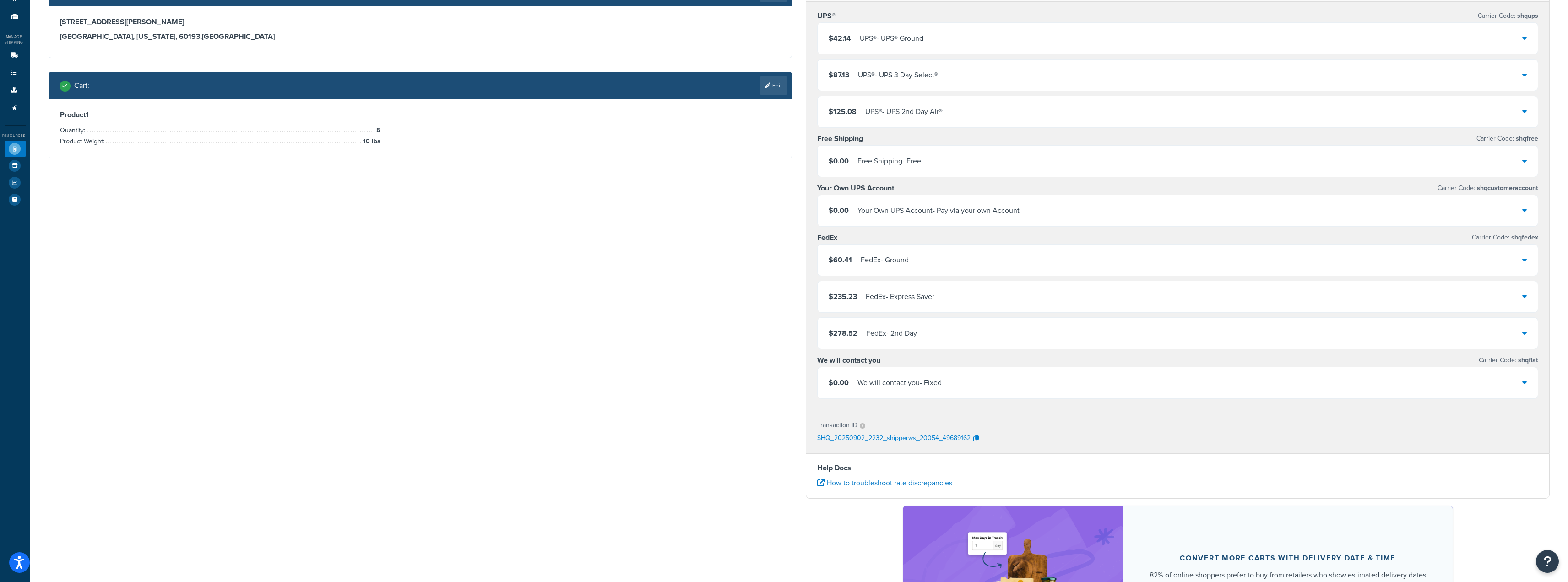
click at [779, 381] on div "$0.00 We will contact you - Fixed" at bounding box center [1178, 383] width 721 height 31
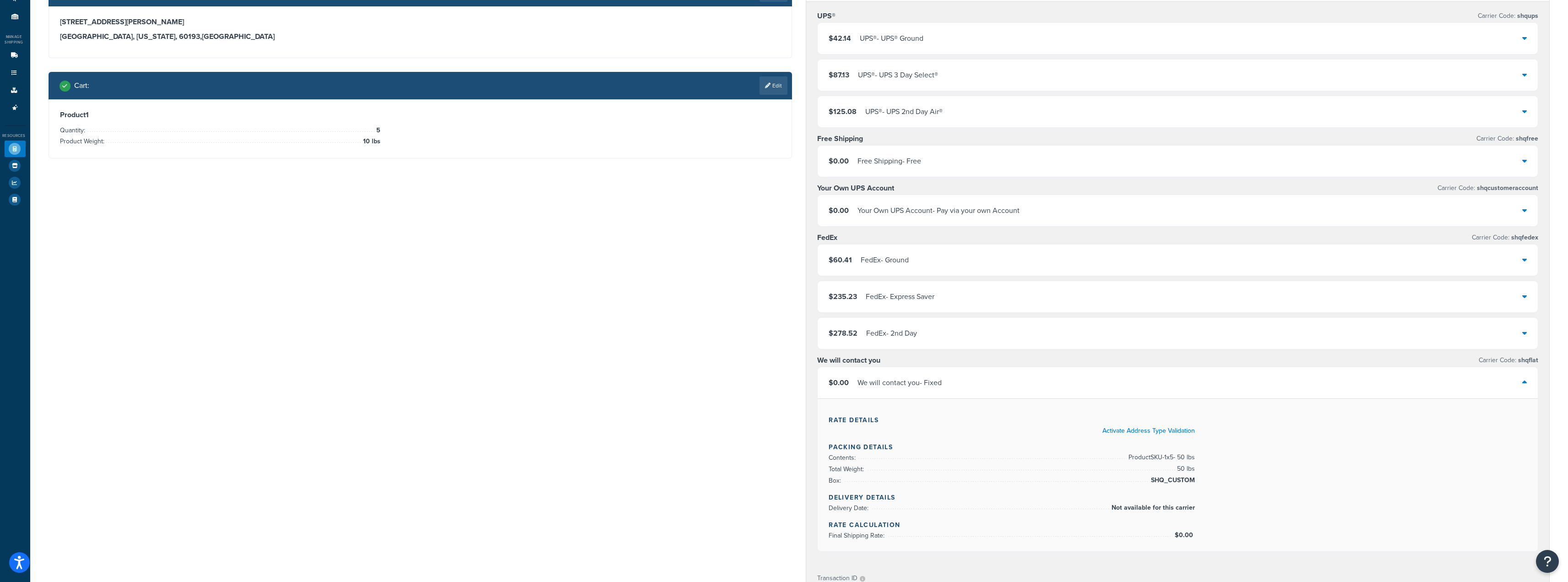
click at [779, 392] on div "$0.00 We will contact you - Fixed" at bounding box center [1178, 383] width 721 height 31
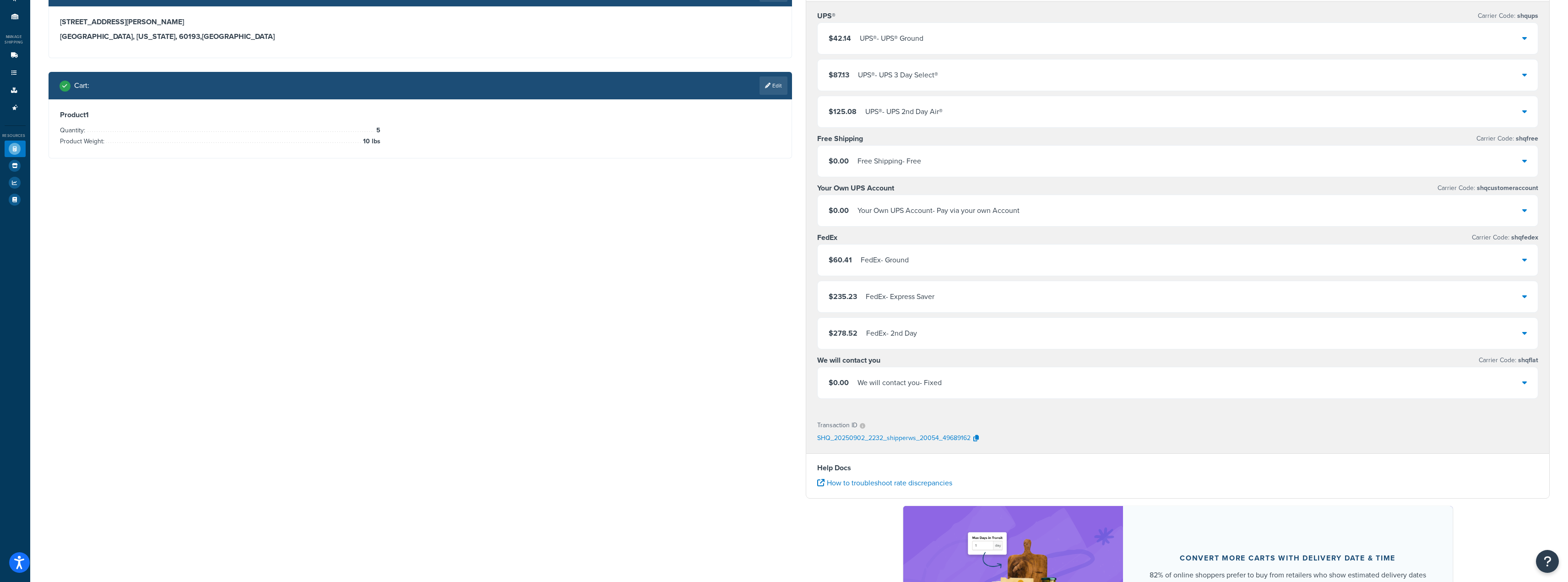
click at [779, 392] on div "$0.00 We will contact you - Fixed" at bounding box center [1178, 383] width 721 height 31
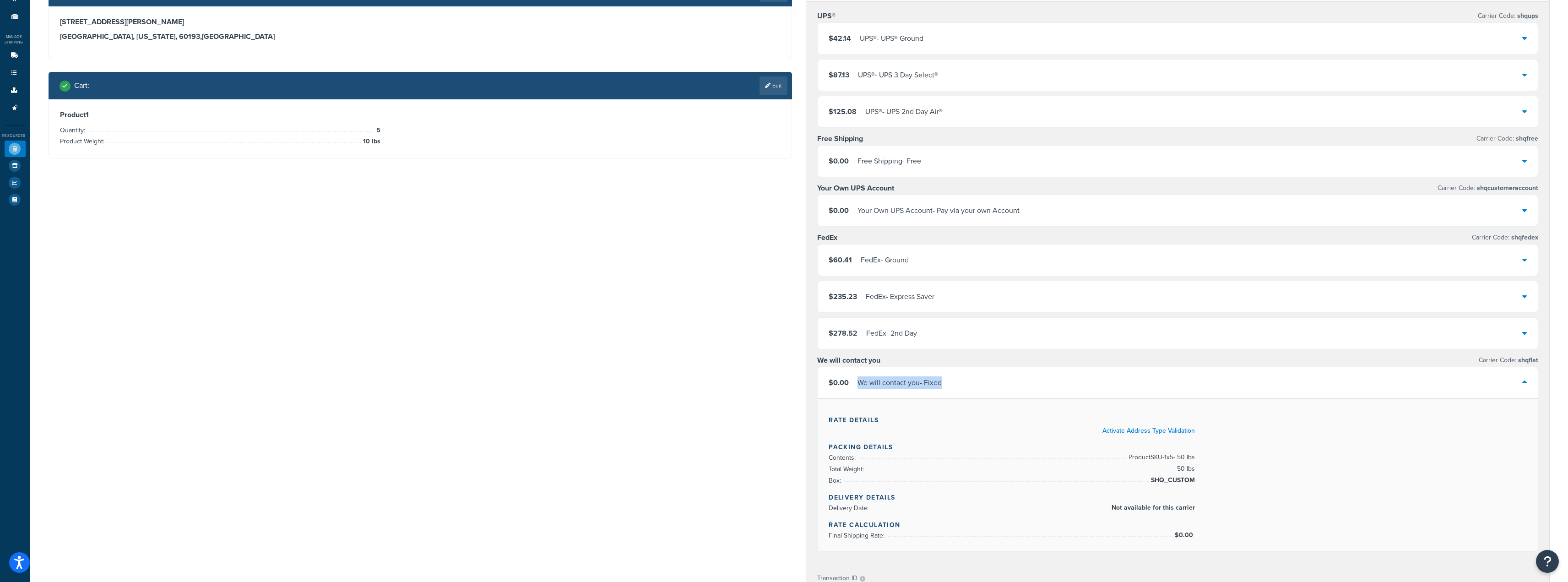
click at [779, 392] on div "$0.00 We will contact you - Fixed" at bounding box center [1178, 383] width 721 height 31
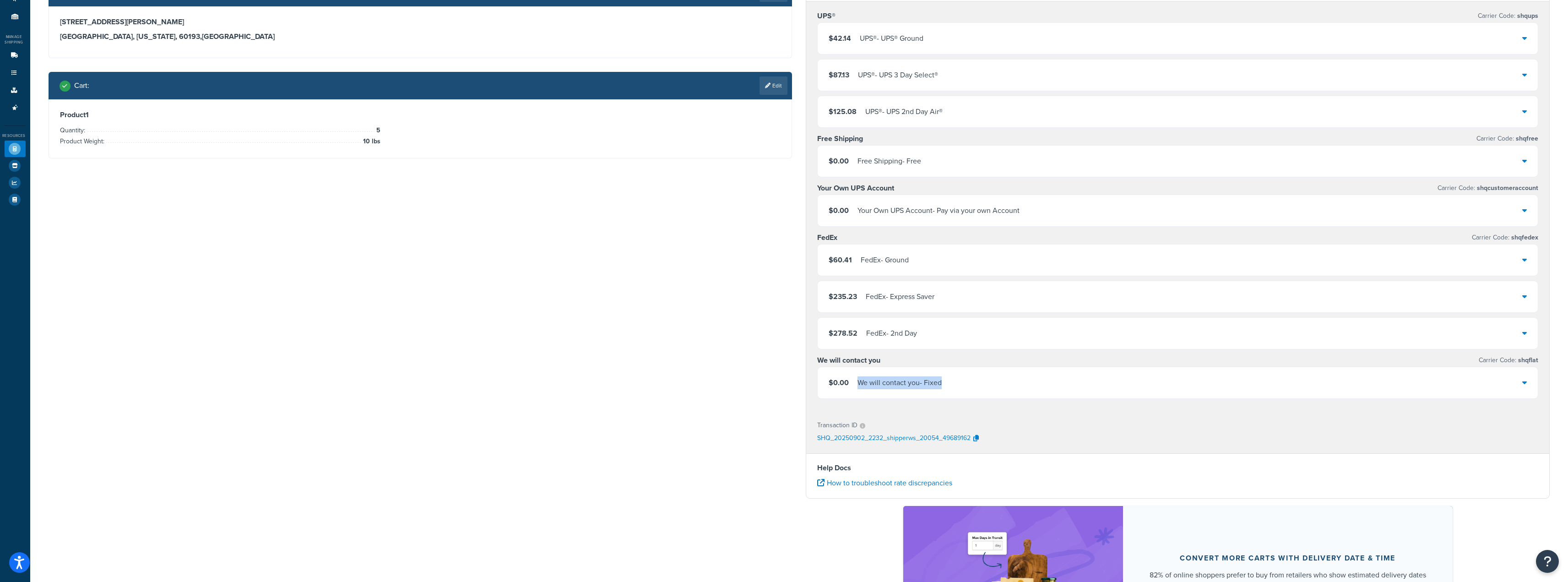
click at [779, 389] on div "$0.00 We will contact you - Fixed" at bounding box center [1178, 383] width 721 height 31
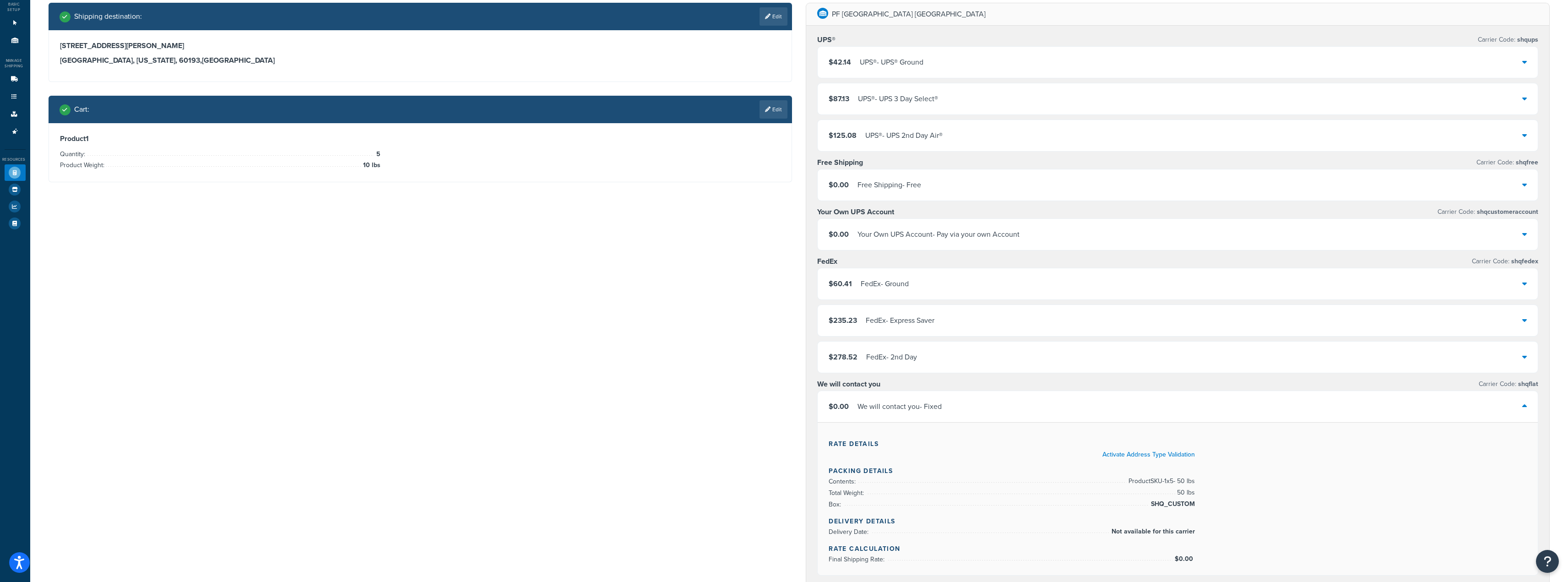
scroll to position [46, 0]
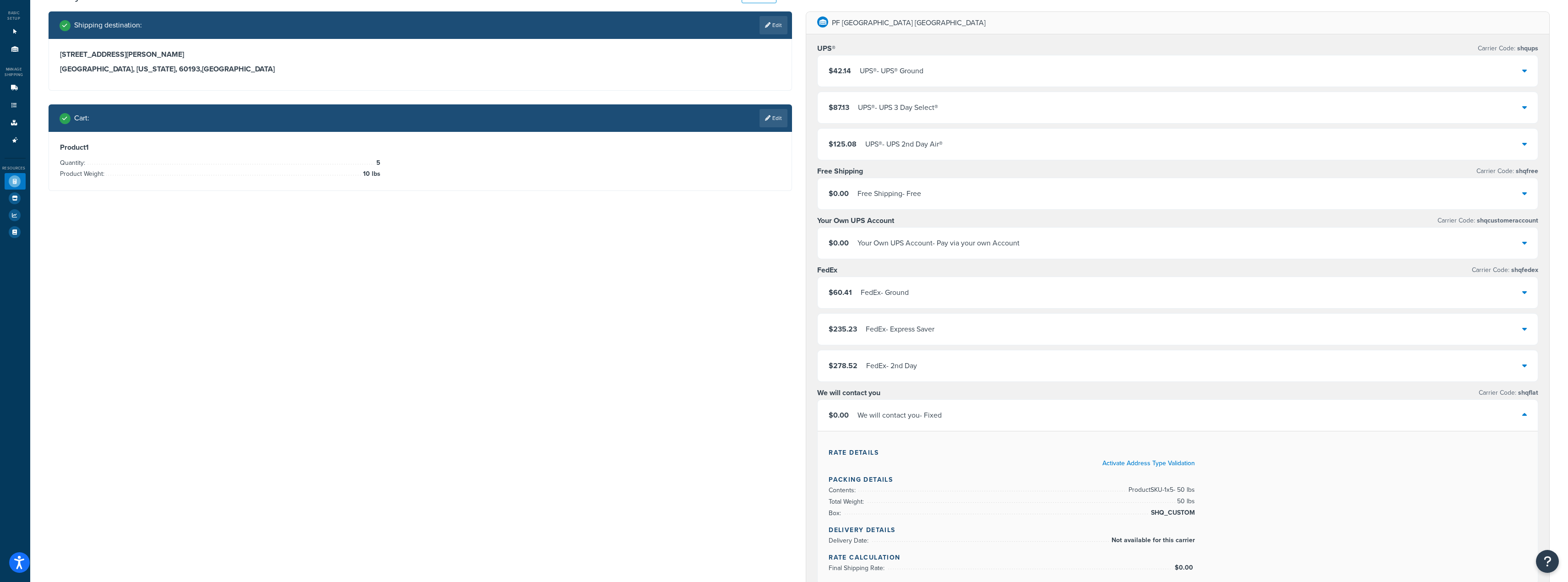
click at [779, 418] on div "$0.00 We will contact you - Fixed" at bounding box center [1178, 415] width 721 height 31
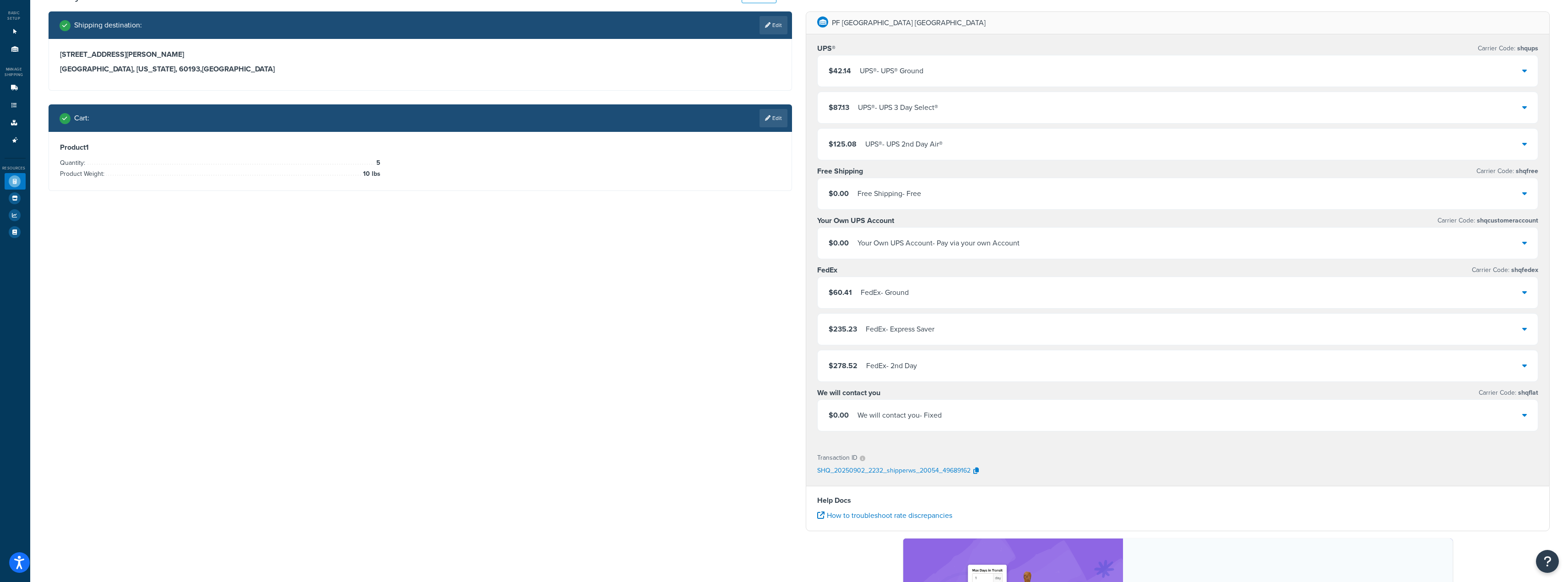
click at [779, 422] on div "$0.00 We will contact you - Fixed" at bounding box center [1178, 415] width 721 height 31
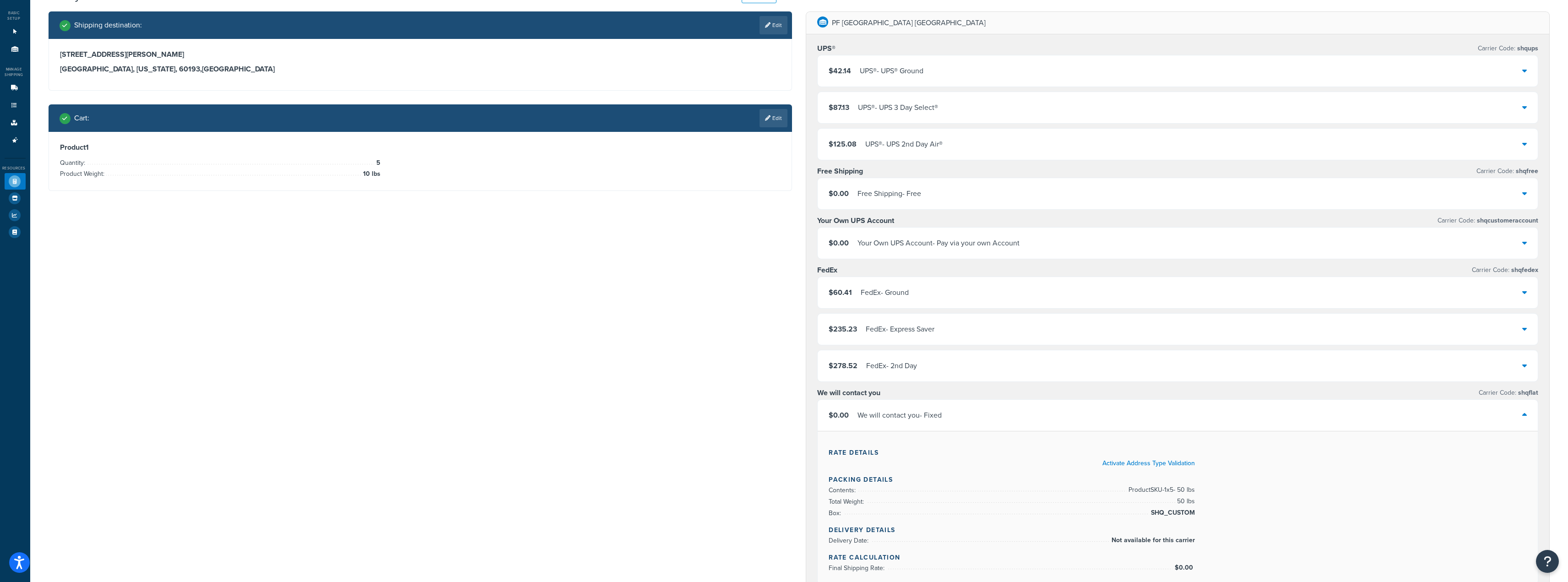
click at [779, 421] on div "$0.00 We will contact you - Fixed" at bounding box center [1178, 415] width 721 height 31
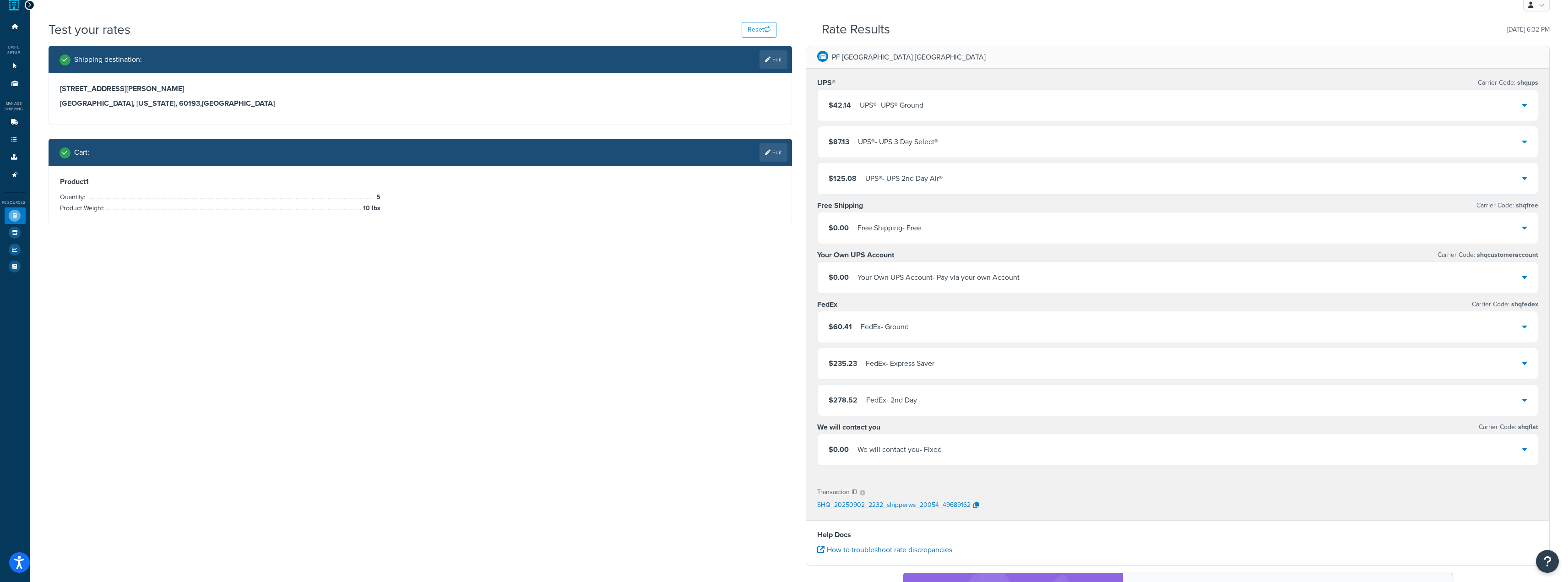
scroll to position [0, 0]
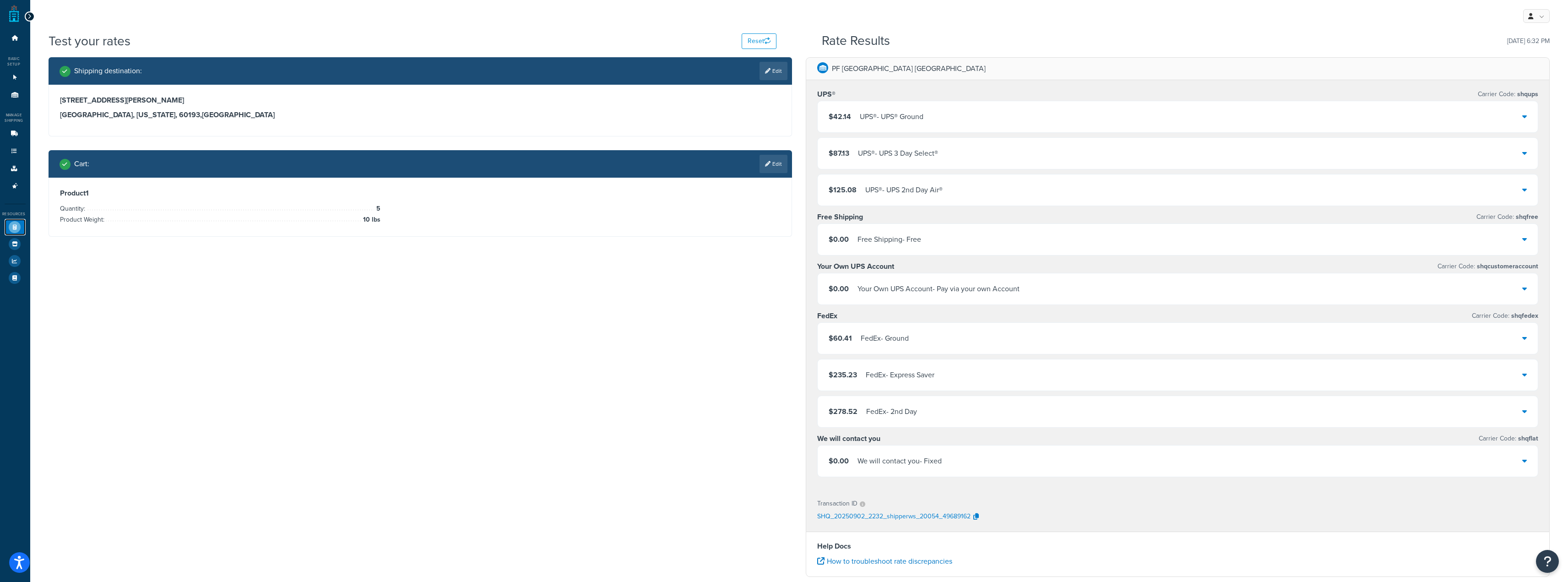
click at [18, 220] on link "Test Your Rates" at bounding box center [15, 227] width 21 height 16
click at [18, 220] on div "Dashboard Basic Setup Websites 1 Origins 11 Manage Shipping Carriers Carriers A…" at bounding box center [784, 397] width 1568 height 795
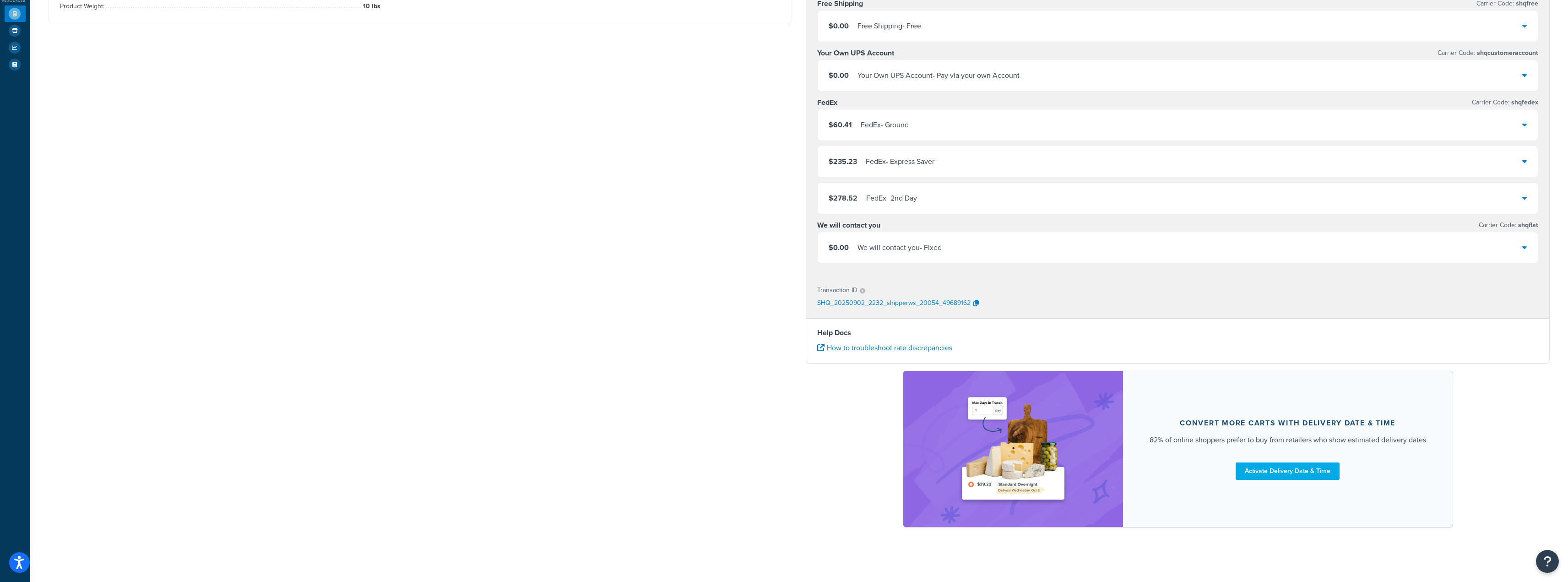
scroll to position [108, 0]
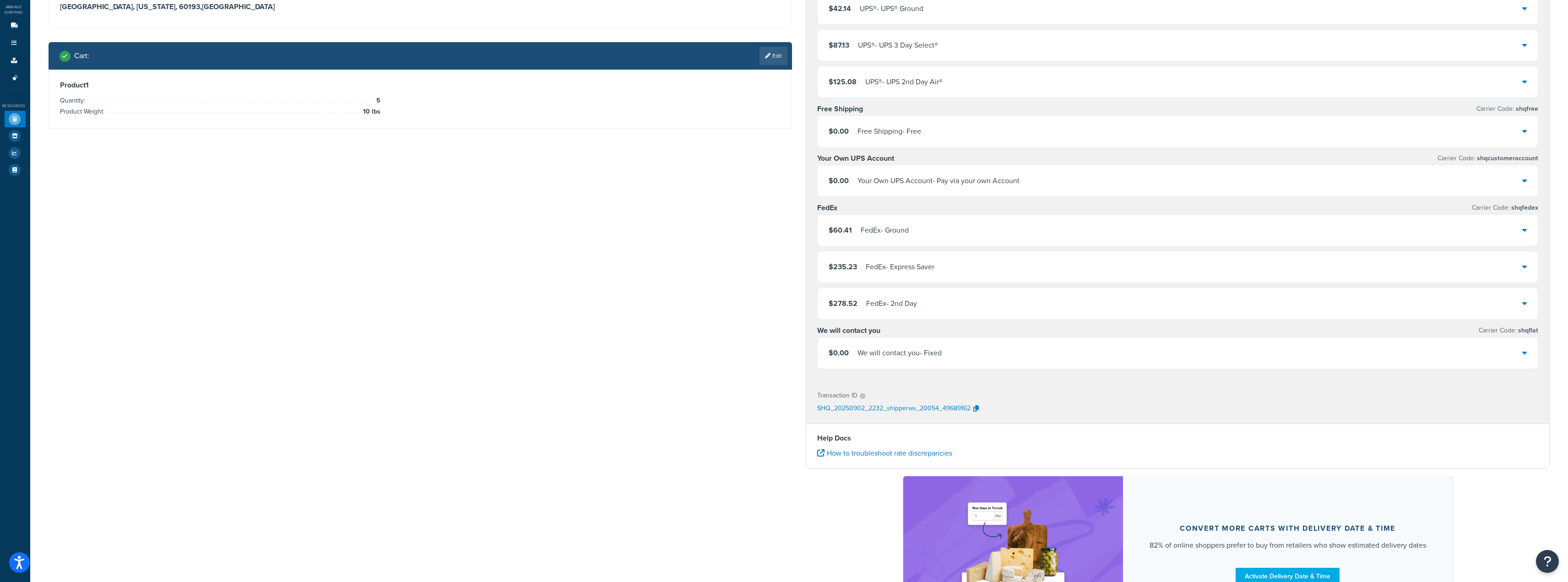
drag, startPoint x: 764, startPoint y: 333, endPoint x: 760, endPoint y: 320, distance: 13.6
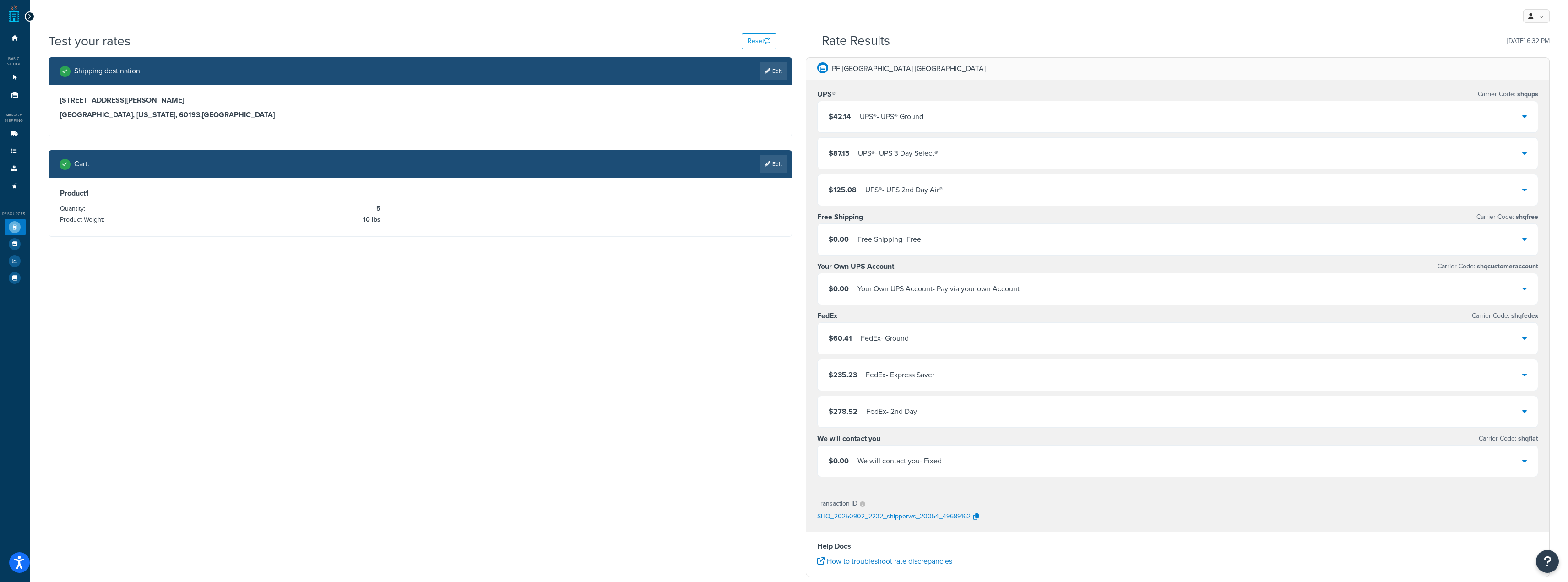
drag, startPoint x: 760, startPoint y: 320, endPoint x: 770, endPoint y: 235, distance: 85.6
click at [770, 235] on div "Product 1 Quantity: 5 Product Weight: 10 lbs" at bounding box center [421, 207] width 743 height 59
click at [769, 235] on div "Product 1 Quantity: 5 Product Weight: 10 lbs" at bounding box center [421, 207] width 743 height 59
click at [738, 201] on div "Product 1 Quantity: 5 Product Weight: 10 lbs" at bounding box center [421, 207] width 721 height 37
click at [12, 72] on link "Websites 1" at bounding box center [15, 77] width 21 height 17
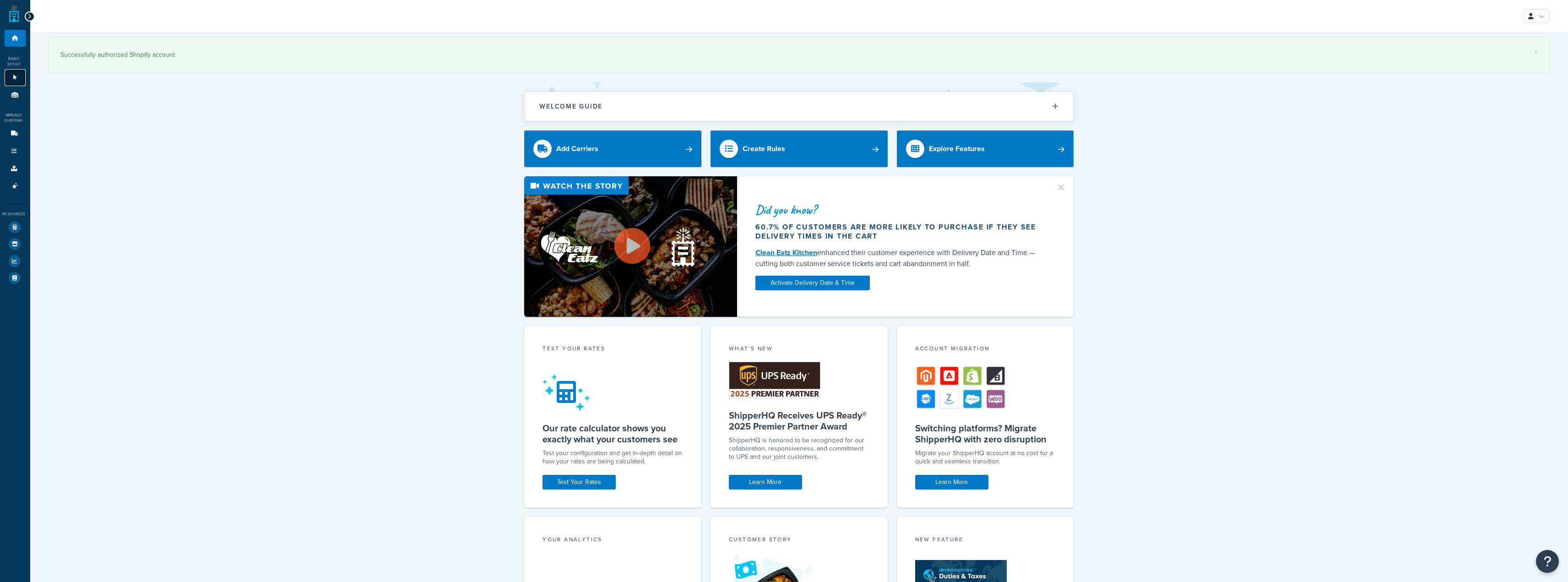
drag, startPoint x: 0, startPoint y: 0, endPoint x: 13, endPoint y: 79, distance: 80.1
click at [13, 79] on icon at bounding box center [15, 77] width 9 height 6
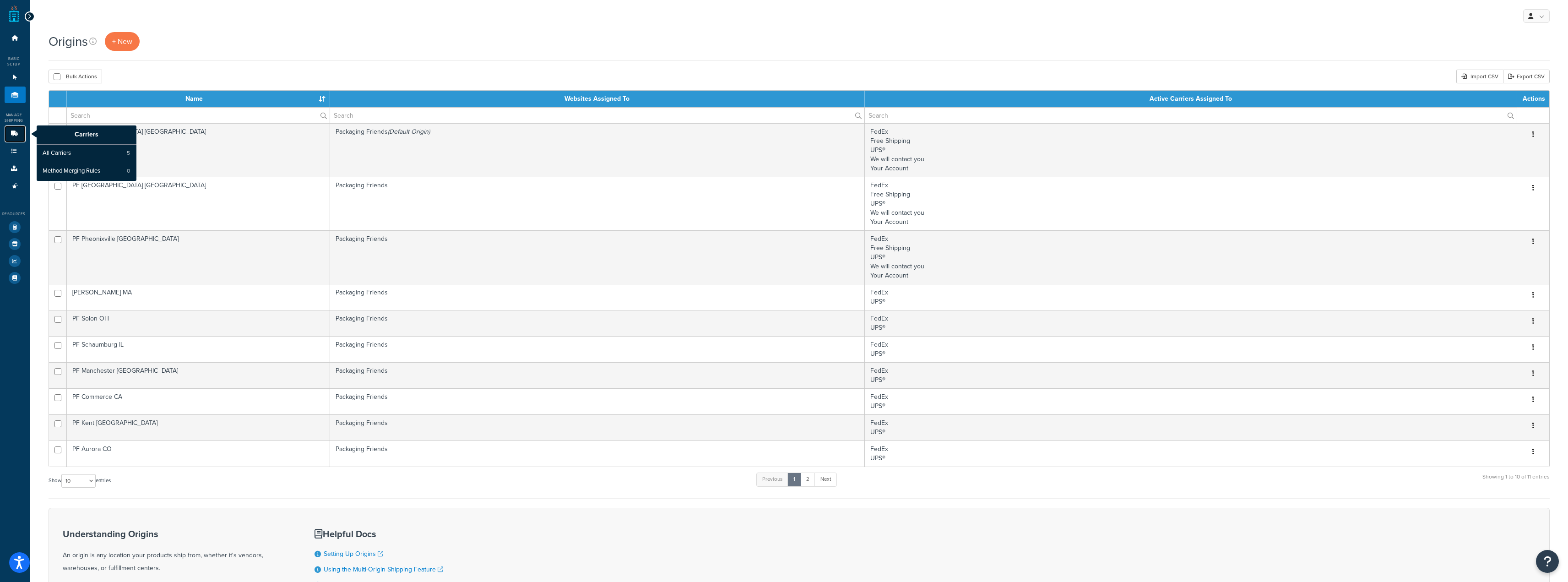
click at [7, 136] on link "Carriers" at bounding box center [15, 134] width 21 height 17
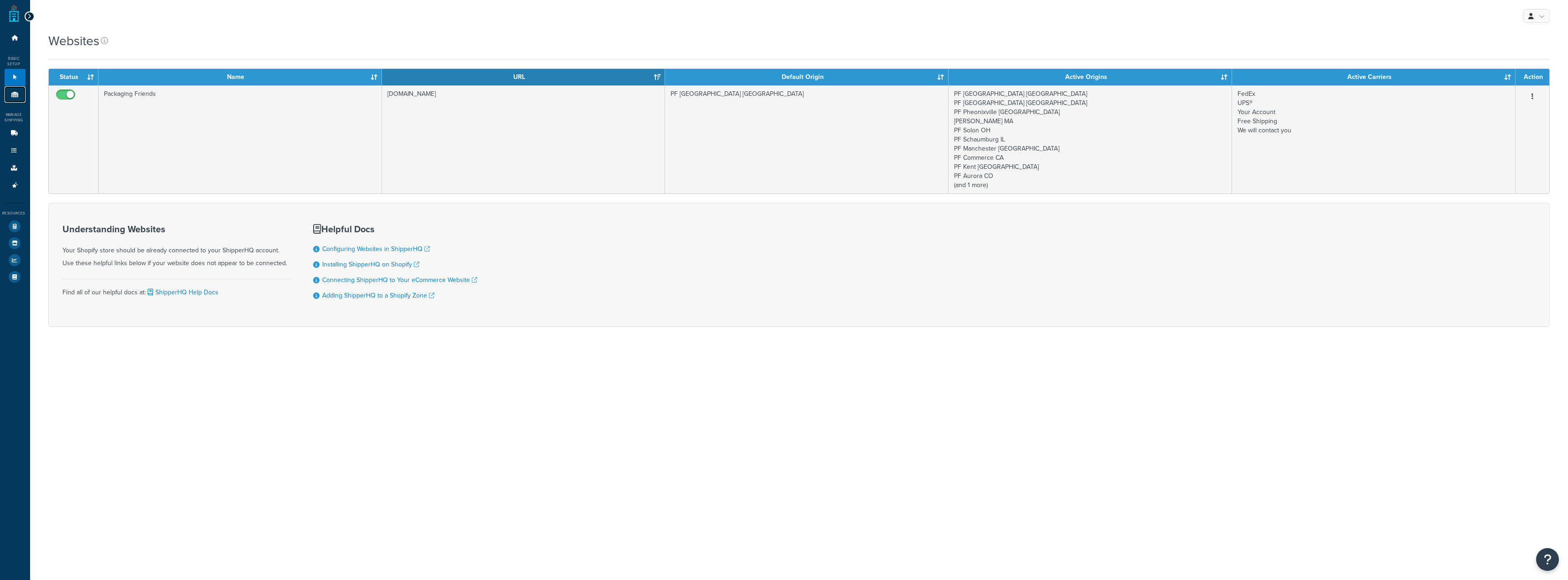
click at [13, 100] on link "Origins 11" at bounding box center [15, 95] width 21 height 17
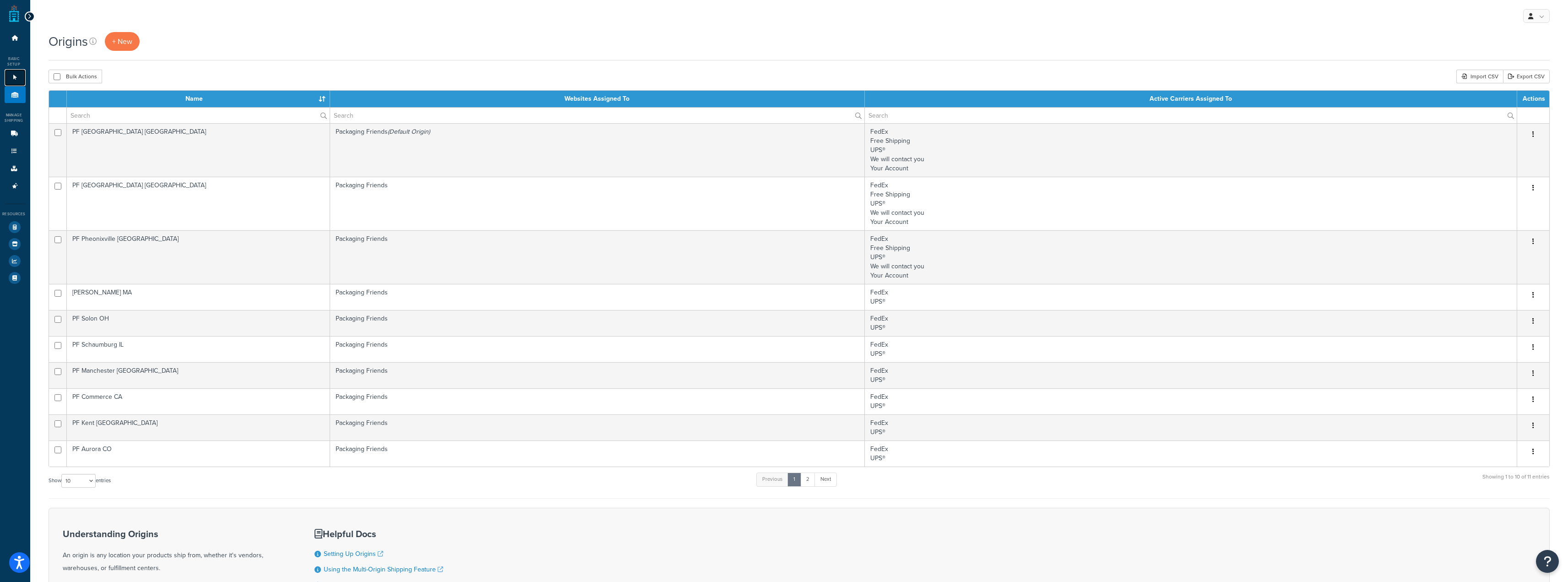
click at [18, 77] on icon at bounding box center [15, 77] width 9 height 6
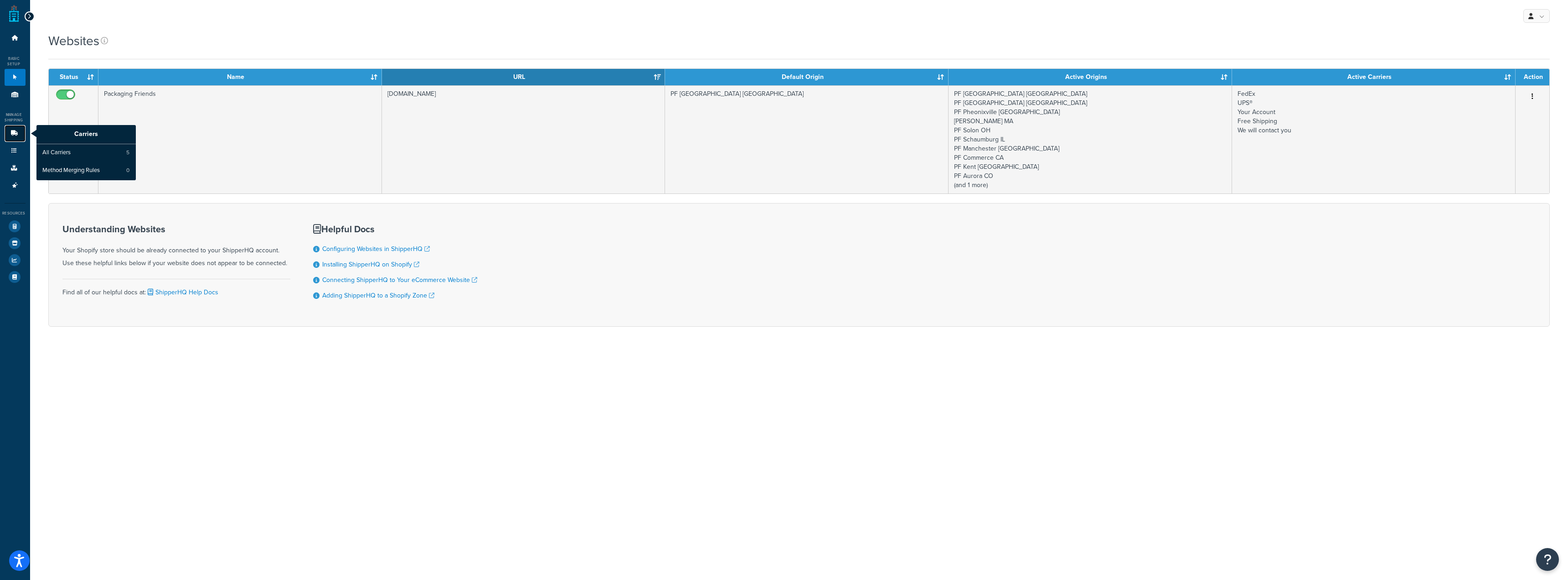
click at [11, 135] on icon at bounding box center [14, 134] width 9 height 6
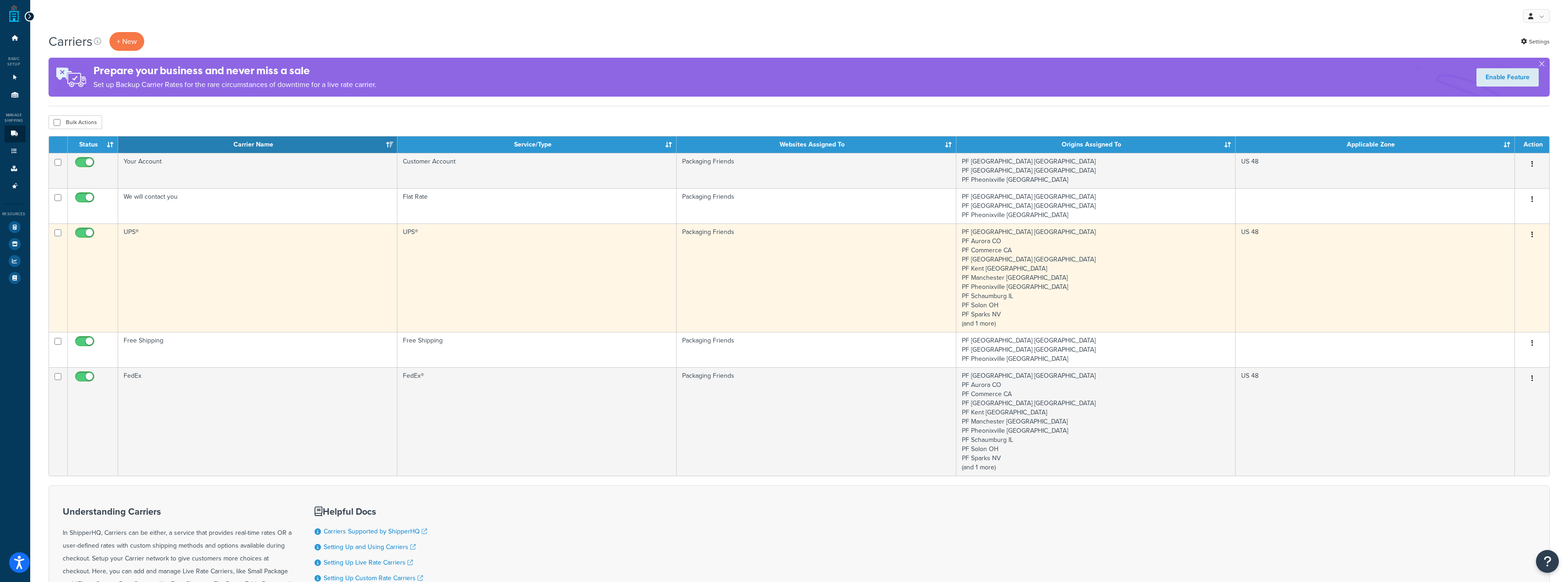
click at [301, 280] on td "UPS®" at bounding box center [258, 277] width 279 height 108
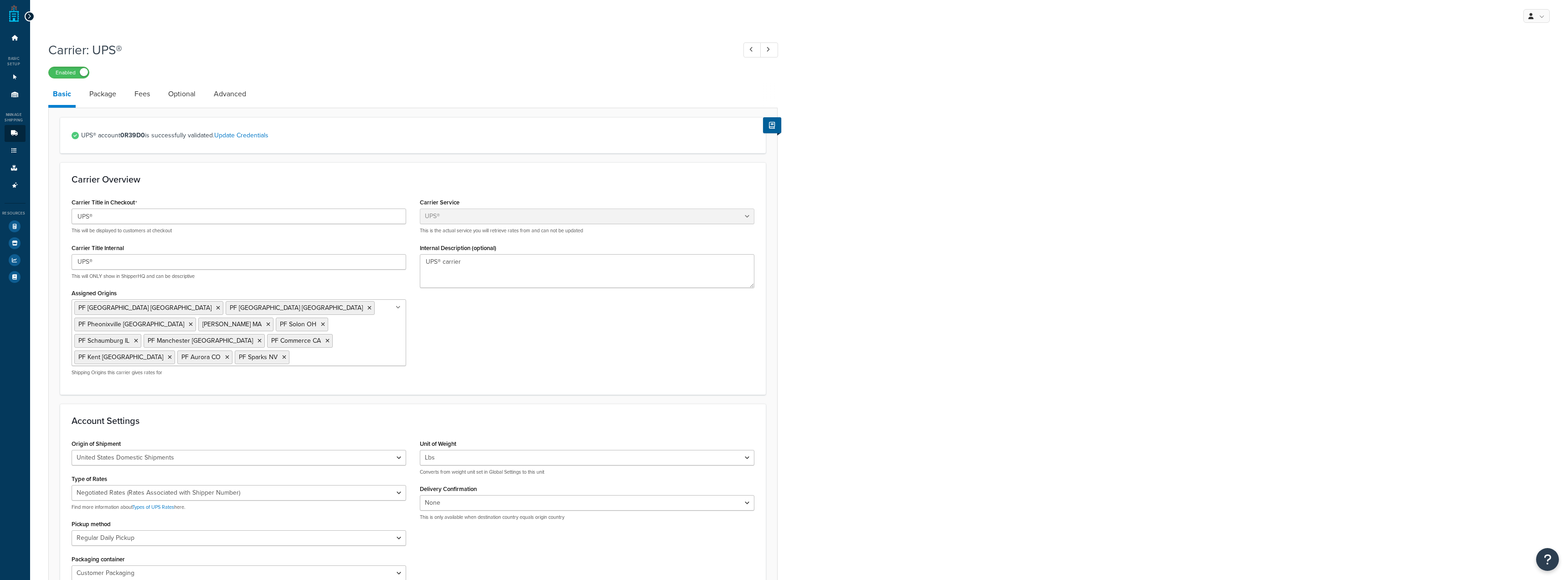
select select "ups"
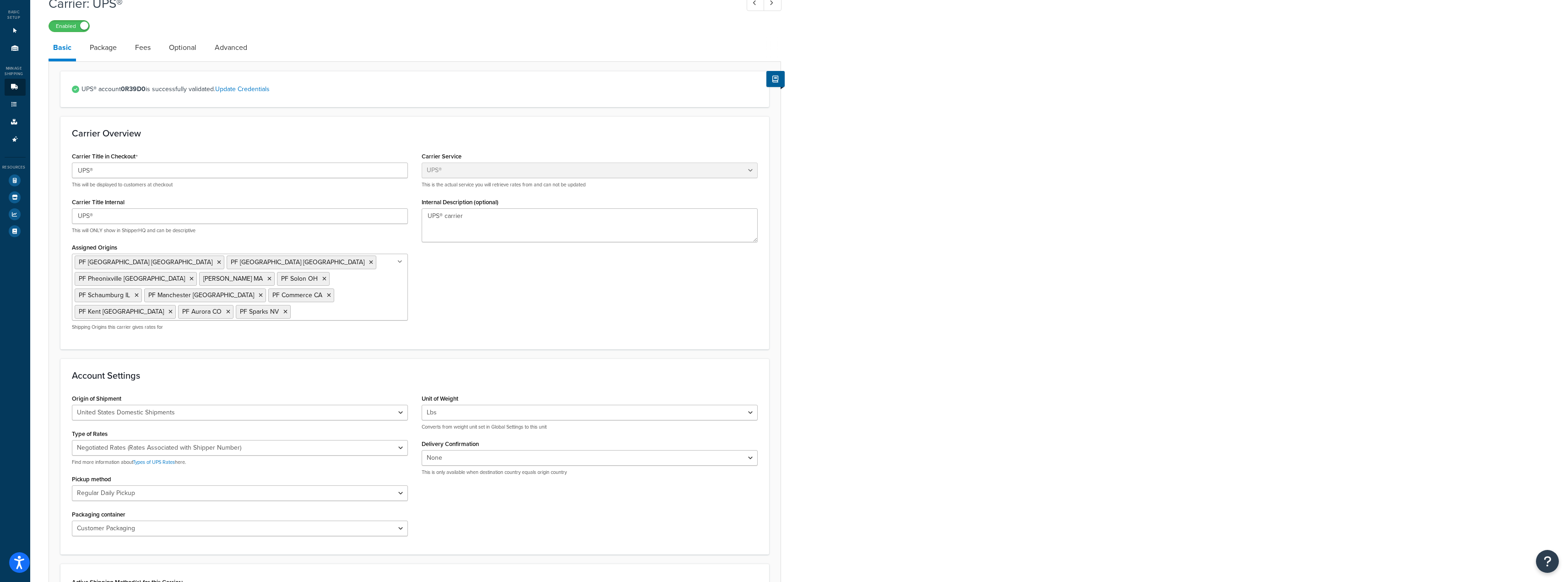
scroll to position [46, 0]
click at [120, 60] on link "Package" at bounding box center [103, 48] width 36 height 22
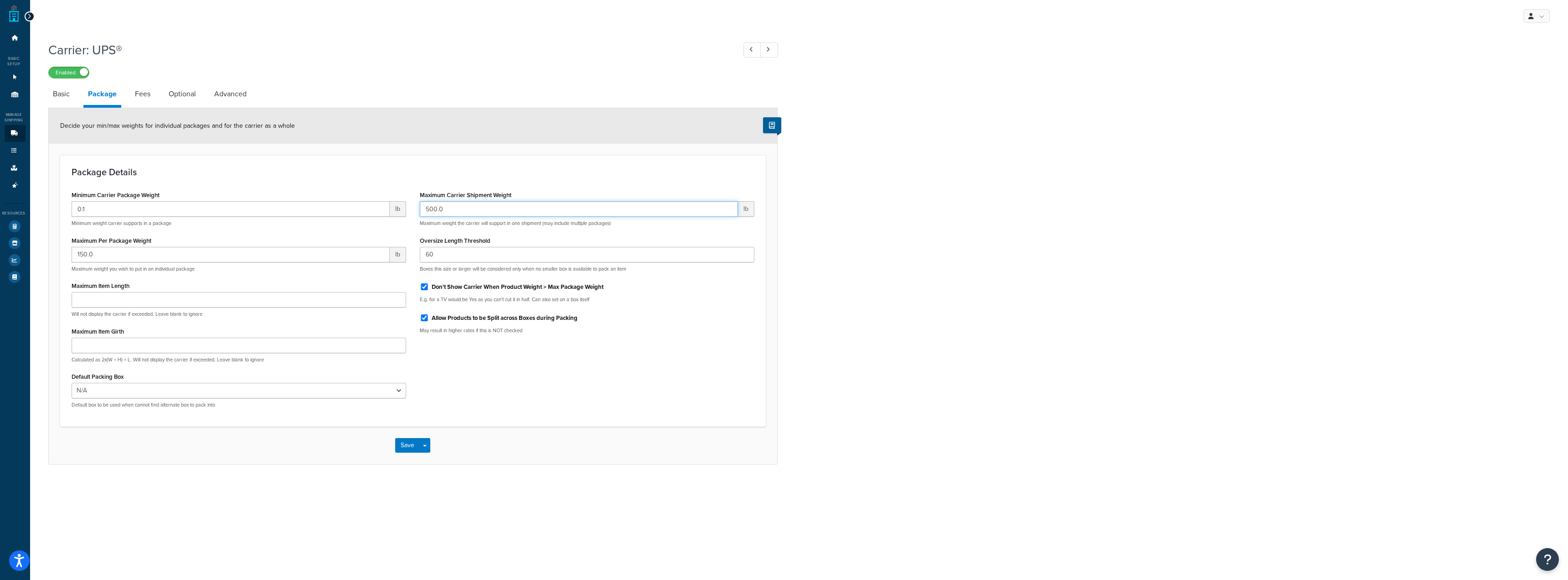
drag, startPoint x: 467, startPoint y: 217, endPoint x: 309, endPoint y: 201, distance: 158.8
click at [309, 201] on div "Minimum Carrier Package Weight 0.1 lb Minimum weight carrier supports in a pack…" at bounding box center [413, 302] width 697 height 227
drag, startPoint x: 208, startPoint y: 255, endPoint x: 0, endPoint y: 256, distance: 208.0
click at [0, 256] on div "Dashboard Basic Setup Websites 1 Origins 11 Manage Shipping Carriers Carriers A…" at bounding box center [784, 290] width 1568 height 580
drag, startPoint x: 469, startPoint y: 262, endPoint x: 376, endPoint y: 254, distance: 93.3
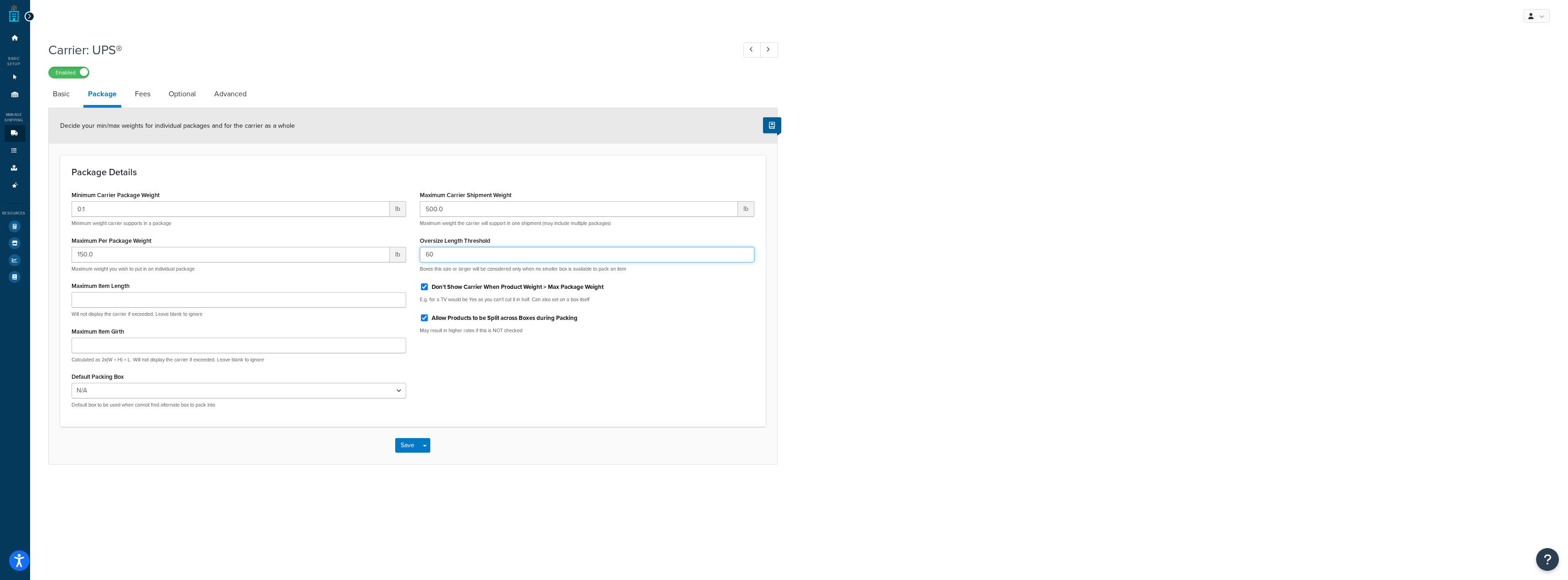
click at [376, 254] on div "Minimum Carrier Package Weight 0.1 lb Minimum weight carrier supports in a pack…" at bounding box center [413, 302] width 697 height 227
click at [150, 104] on link "Fees" at bounding box center [143, 94] width 25 height 22
select select "AFTER"
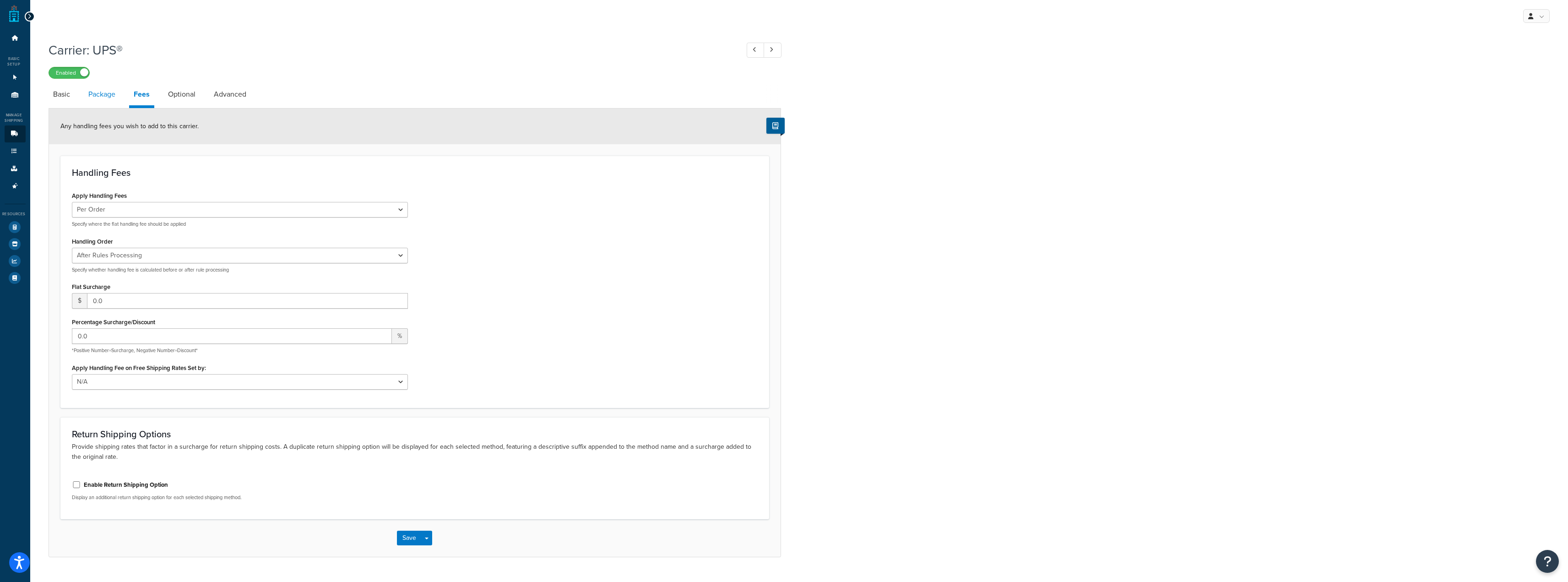
click at [103, 95] on link "Package" at bounding box center [101, 94] width 36 height 22
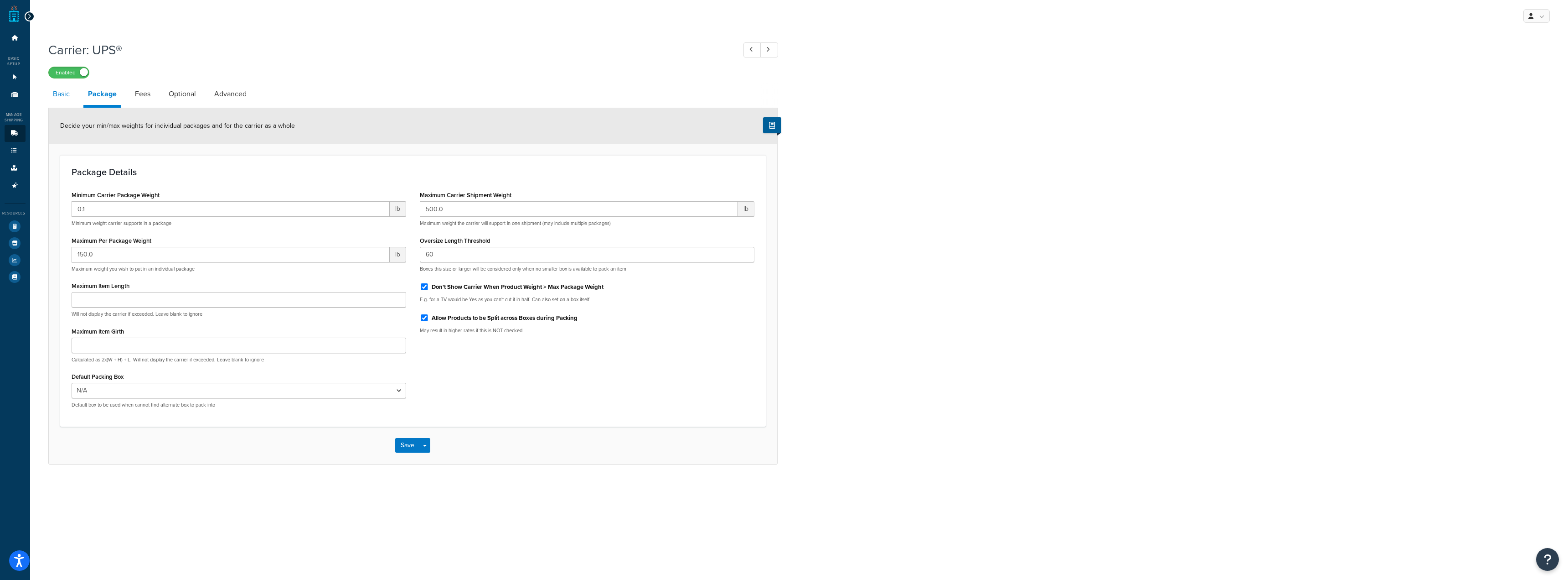
click at [64, 92] on link "Basic" at bounding box center [61, 94] width 26 height 22
select select "ups"
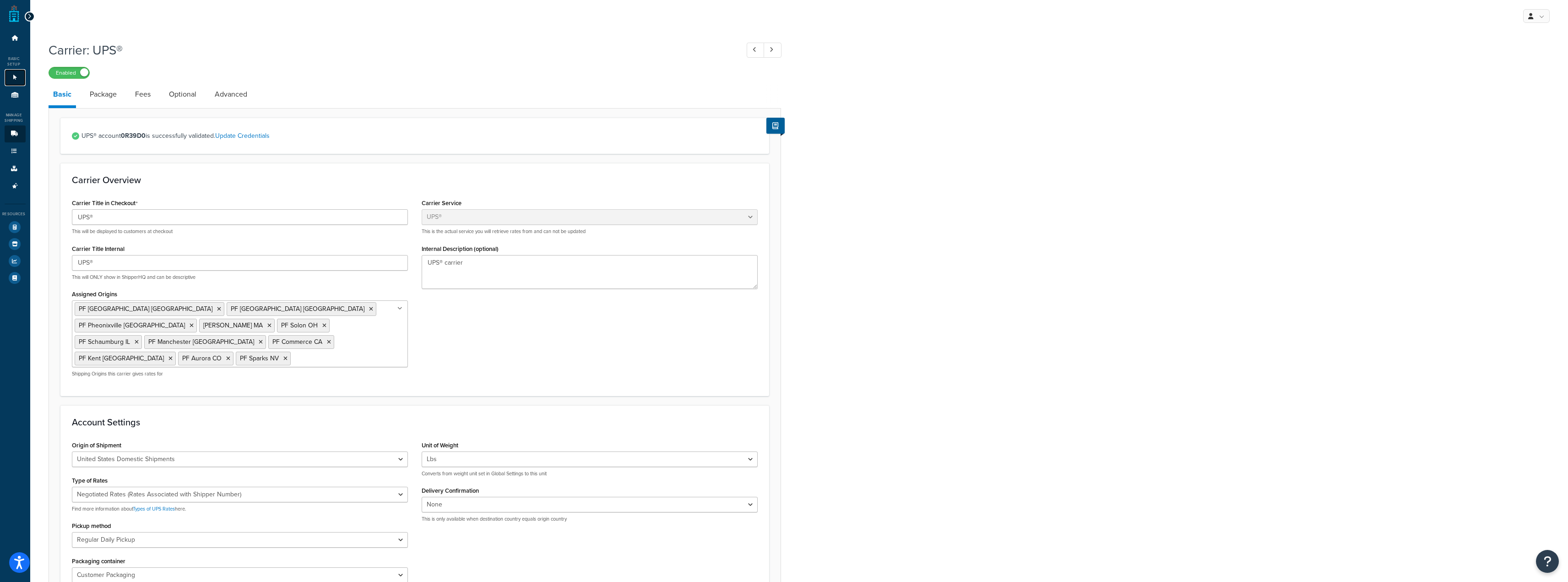
click at [7, 80] on link "Websites 1" at bounding box center [15, 77] width 21 height 17
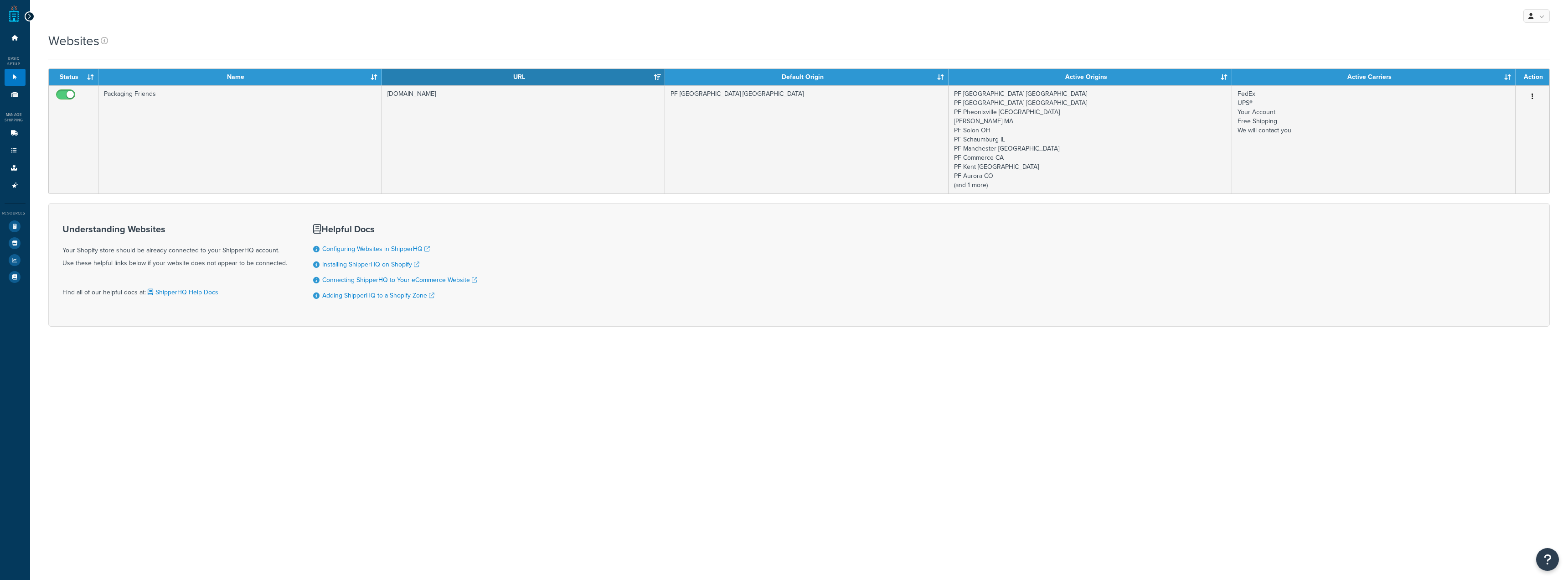
click at [14, 104] on ul "Dashboard Basic Setup Websites 1 Origins 11 Manage Shipping Carriers Carriers A…" at bounding box center [15, 158] width 21 height 256
click at [12, 93] on icon at bounding box center [15, 95] width 9 height 6
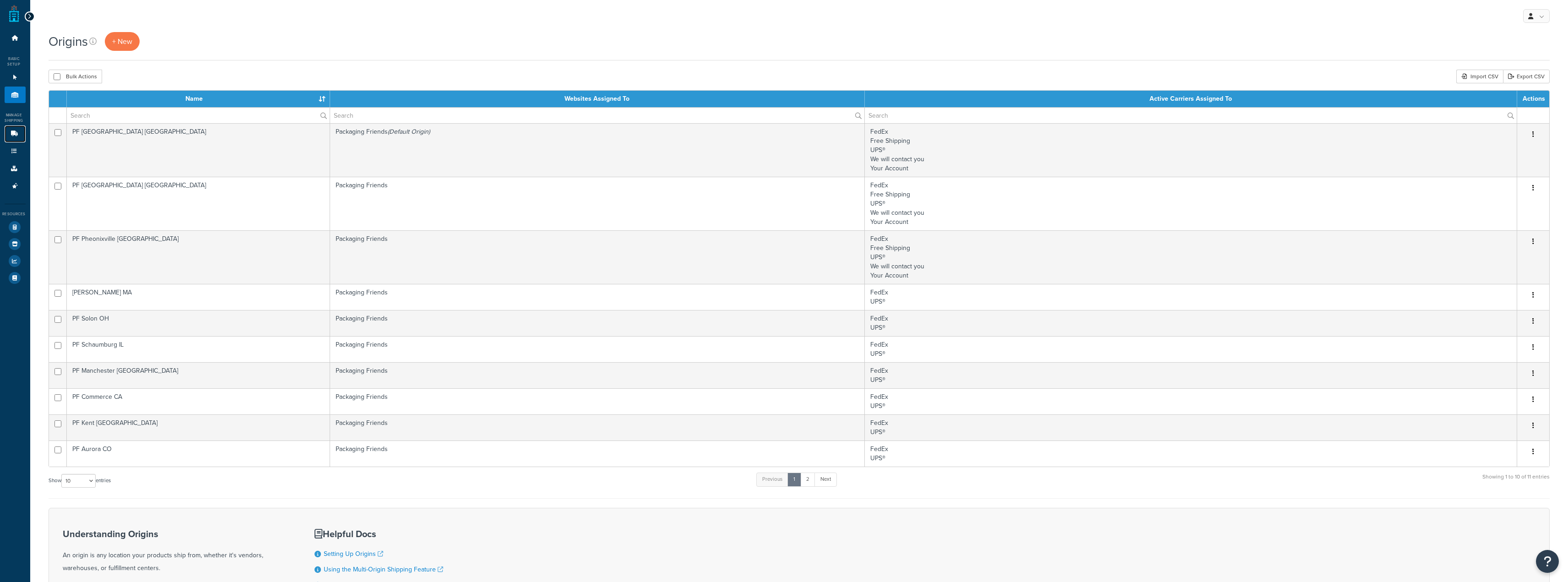
click at [13, 134] on icon at bounding box center [14, 134] width 9 height 6
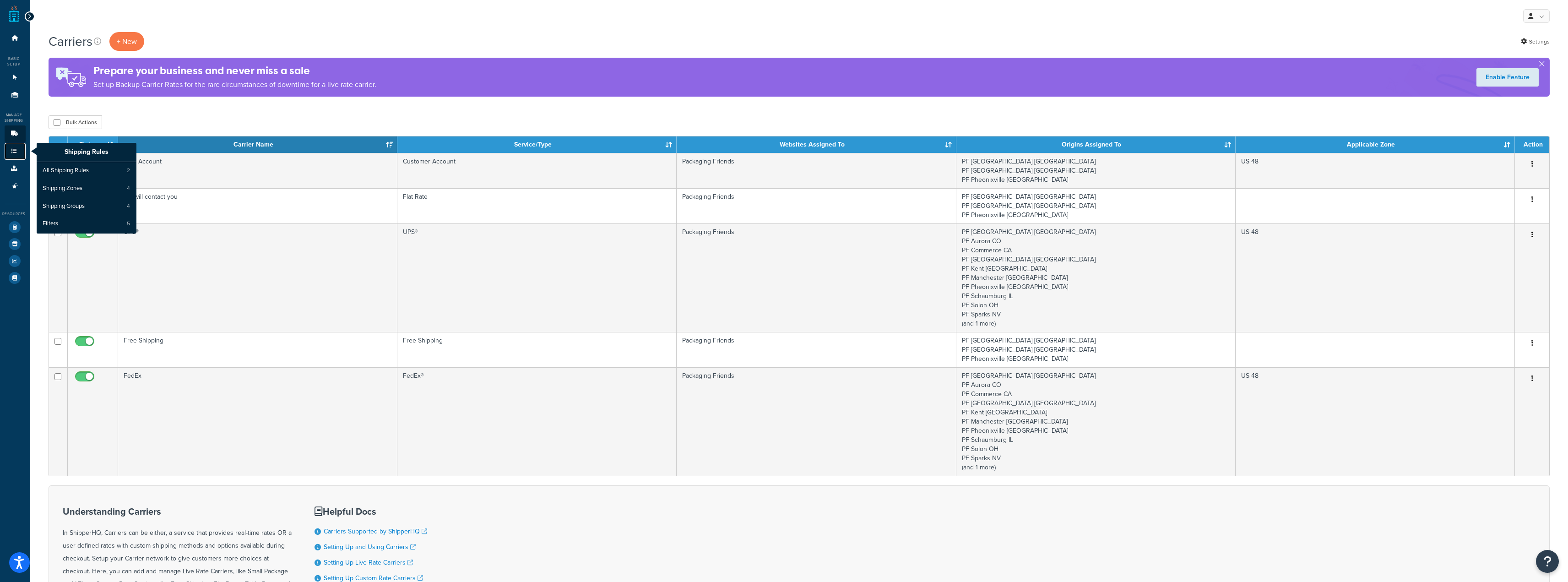
click at [16, 153] on icon at bounding box center [14, 151] width 9 height 6
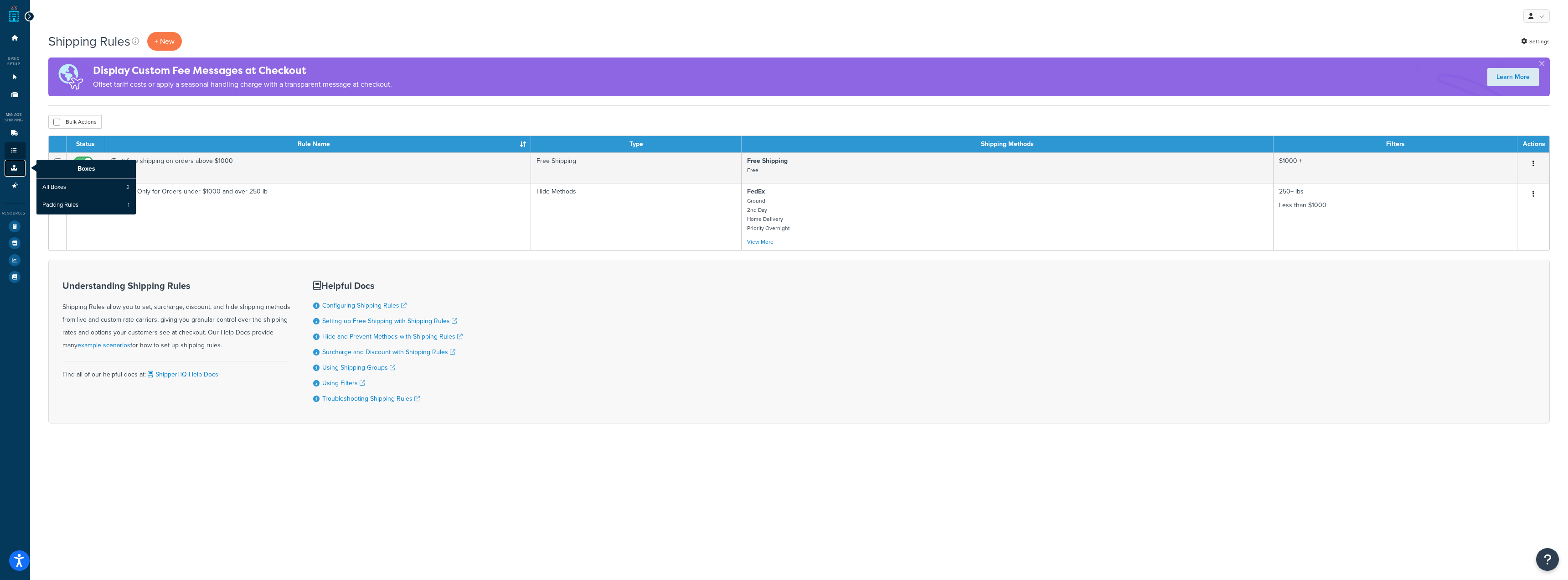
click at [11, 172] on link "Boxes" at bounding box center [15, 168] width 21 height 17
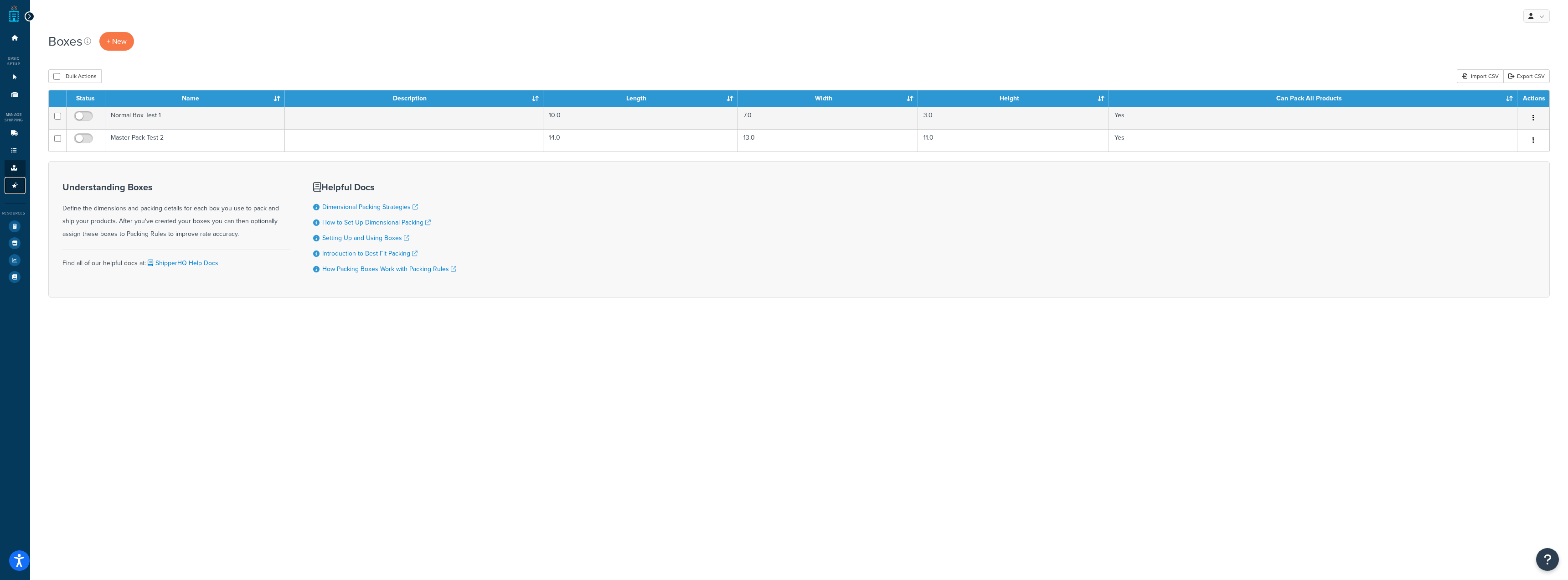
click at [18, 183] on icon at bounding box center [15, 185] width 9 height 6
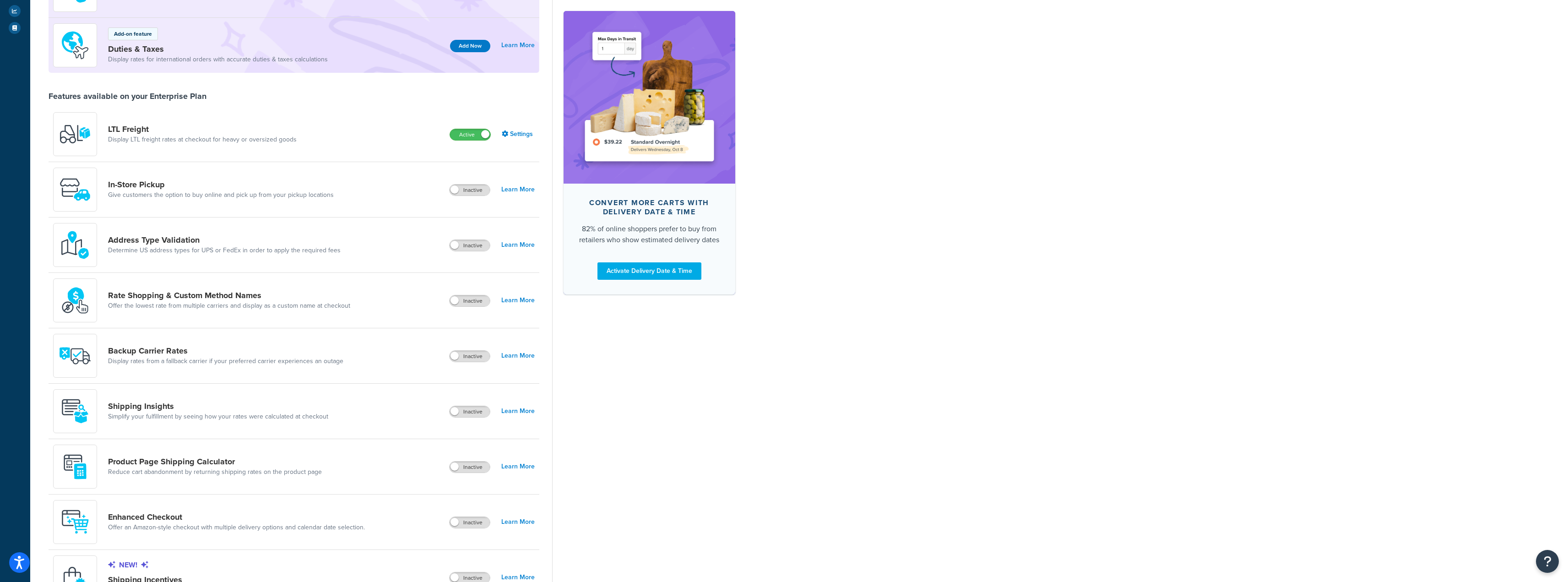
scroll to position [274, 0]
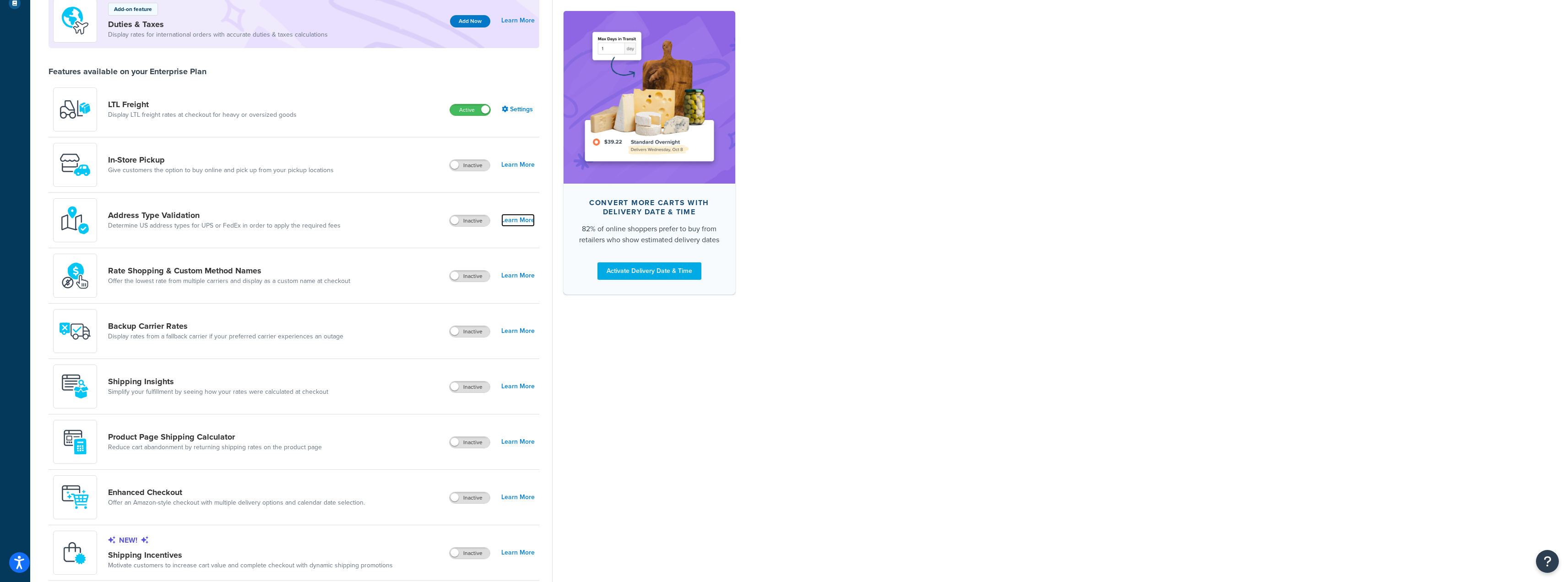
click at [523, 218] on link "Learn More" at bounding box center [518, 220] width 33 height 13
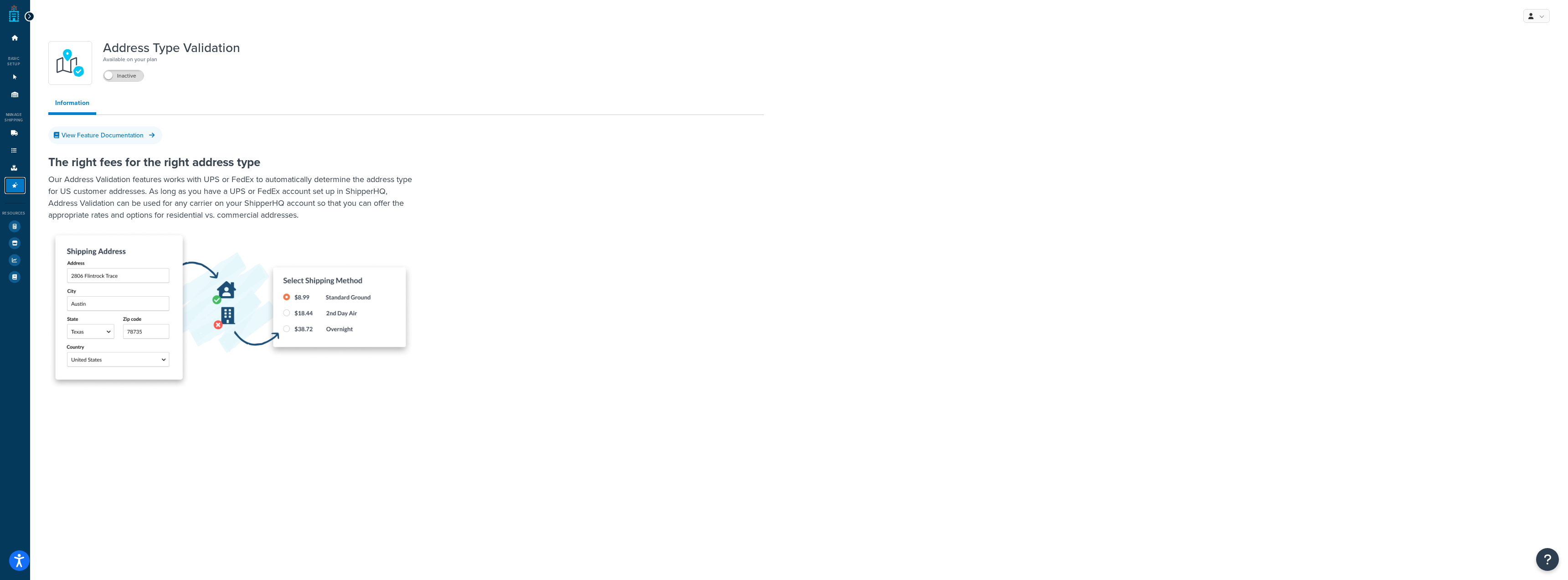
click at [13, 184] on icon at bounding box center [15, 185] width 9 height 6
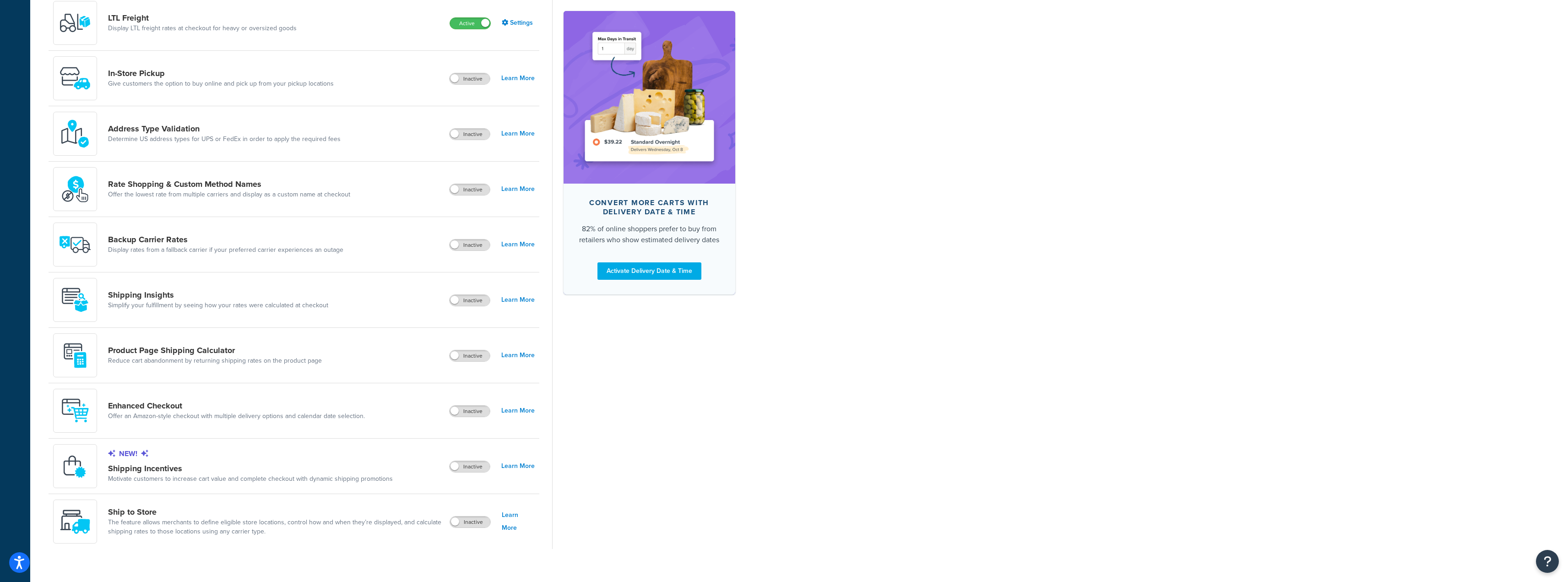
scroll to position [366, 0]
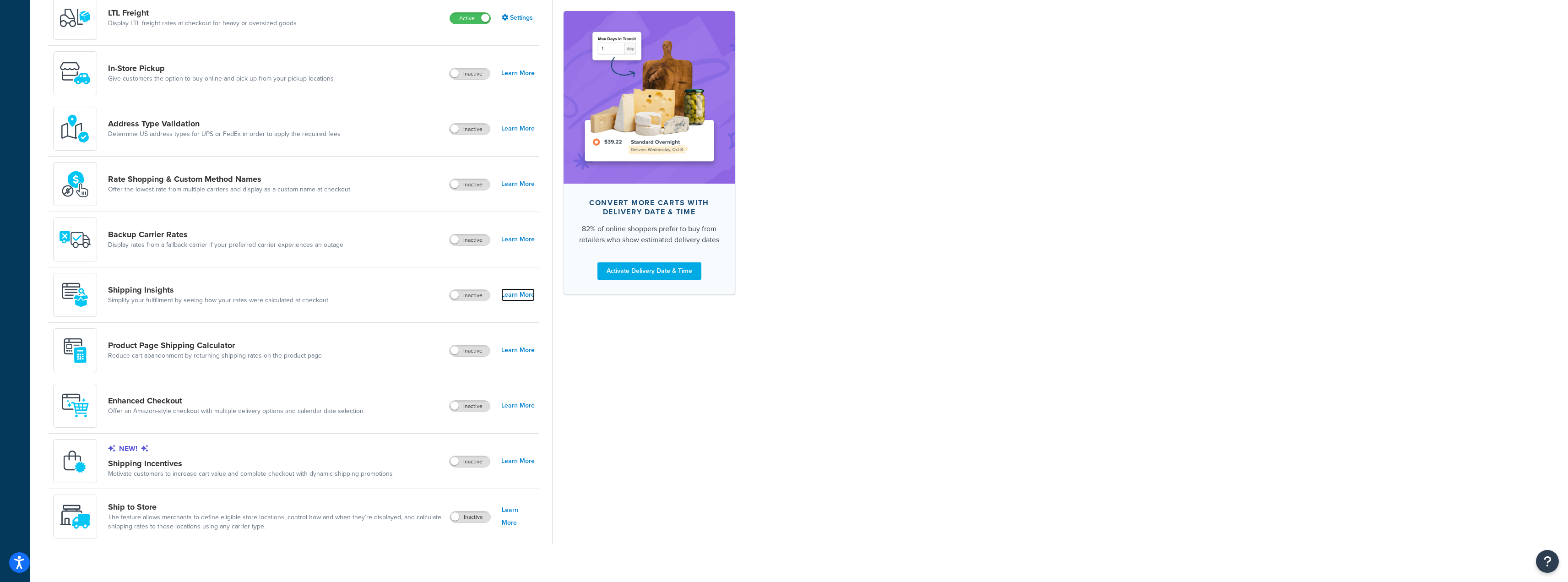
click at [513, 292] on link "Learn More" at bounding box center [518, 295] width 33 height 13
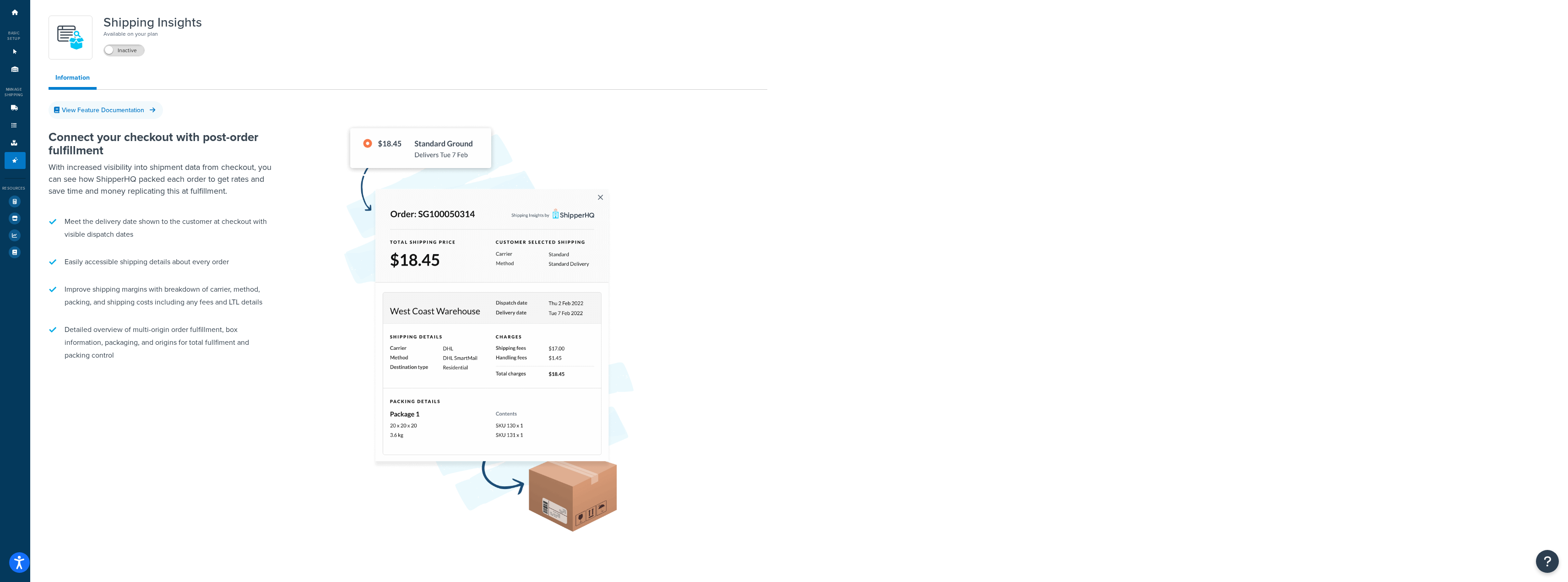
scroll to position [46, 0]
